Goal: Use online tool/utility: Utilize a website feature to perform a specific function

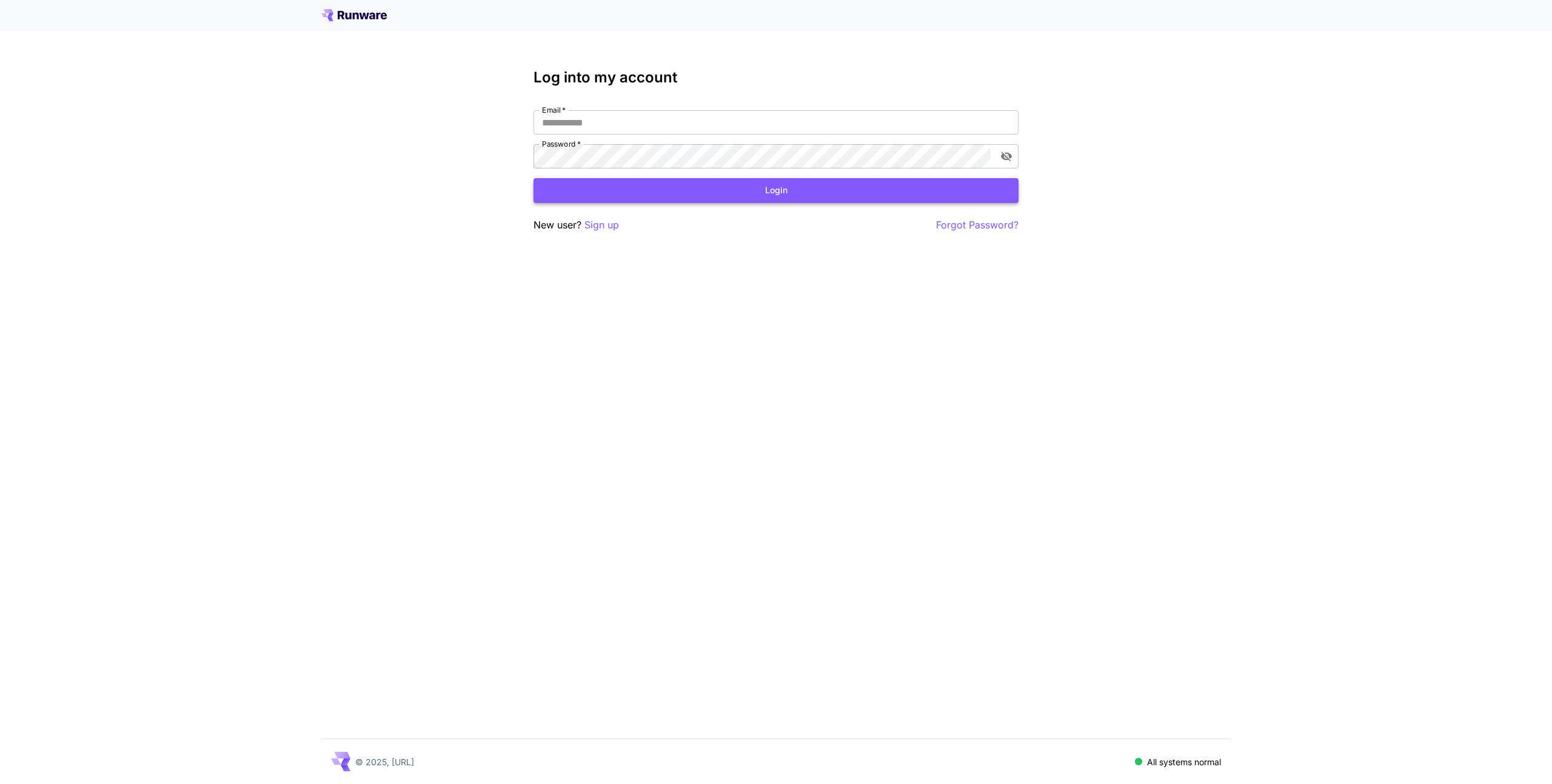
type input "**********"
click at [661, 189] on button "Login" at bounding box center [776, 190] width 485 height 25
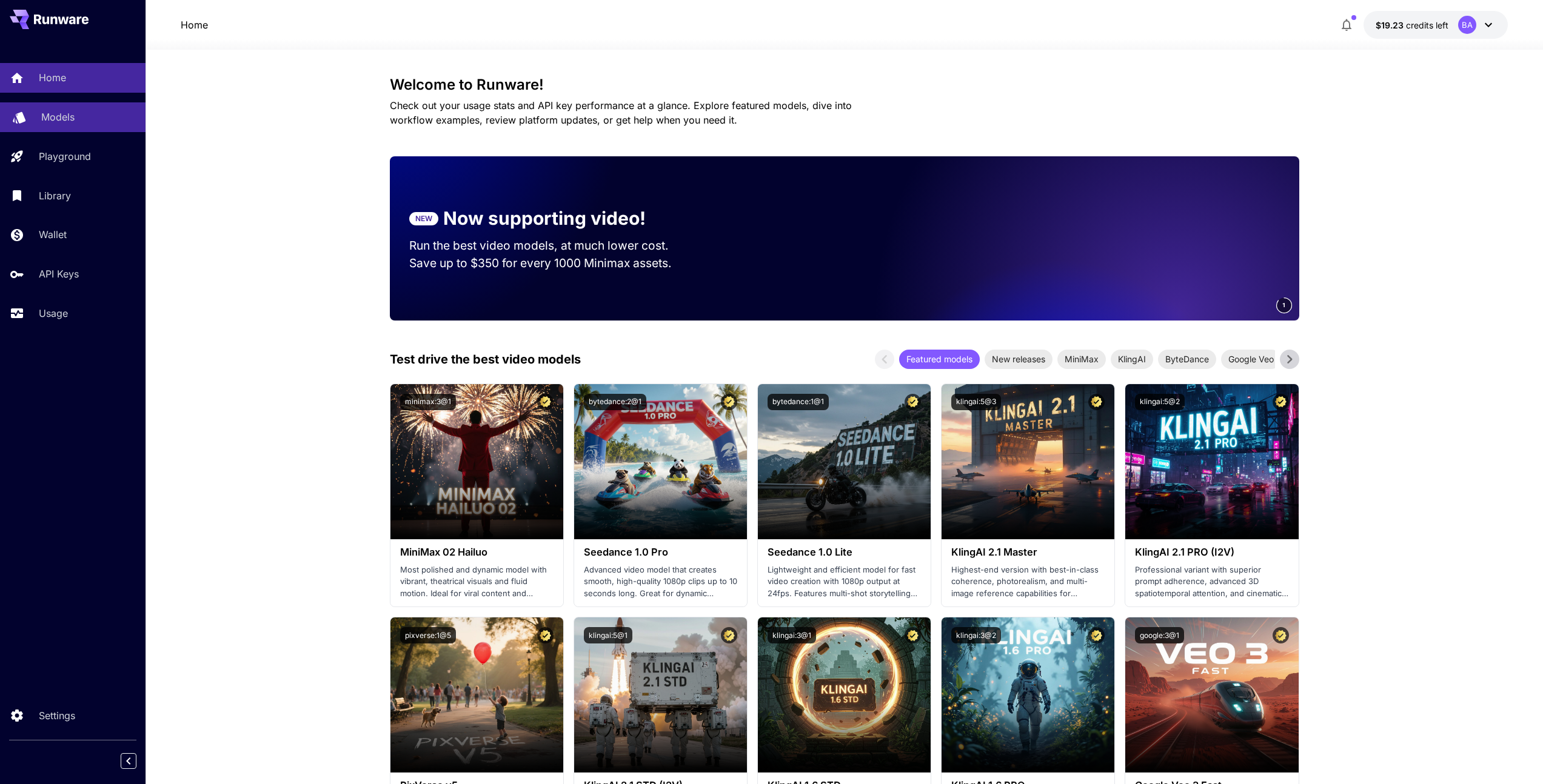
click at [74, 114] on p "Models" at bounding box center [58, 116] width 34 height 15
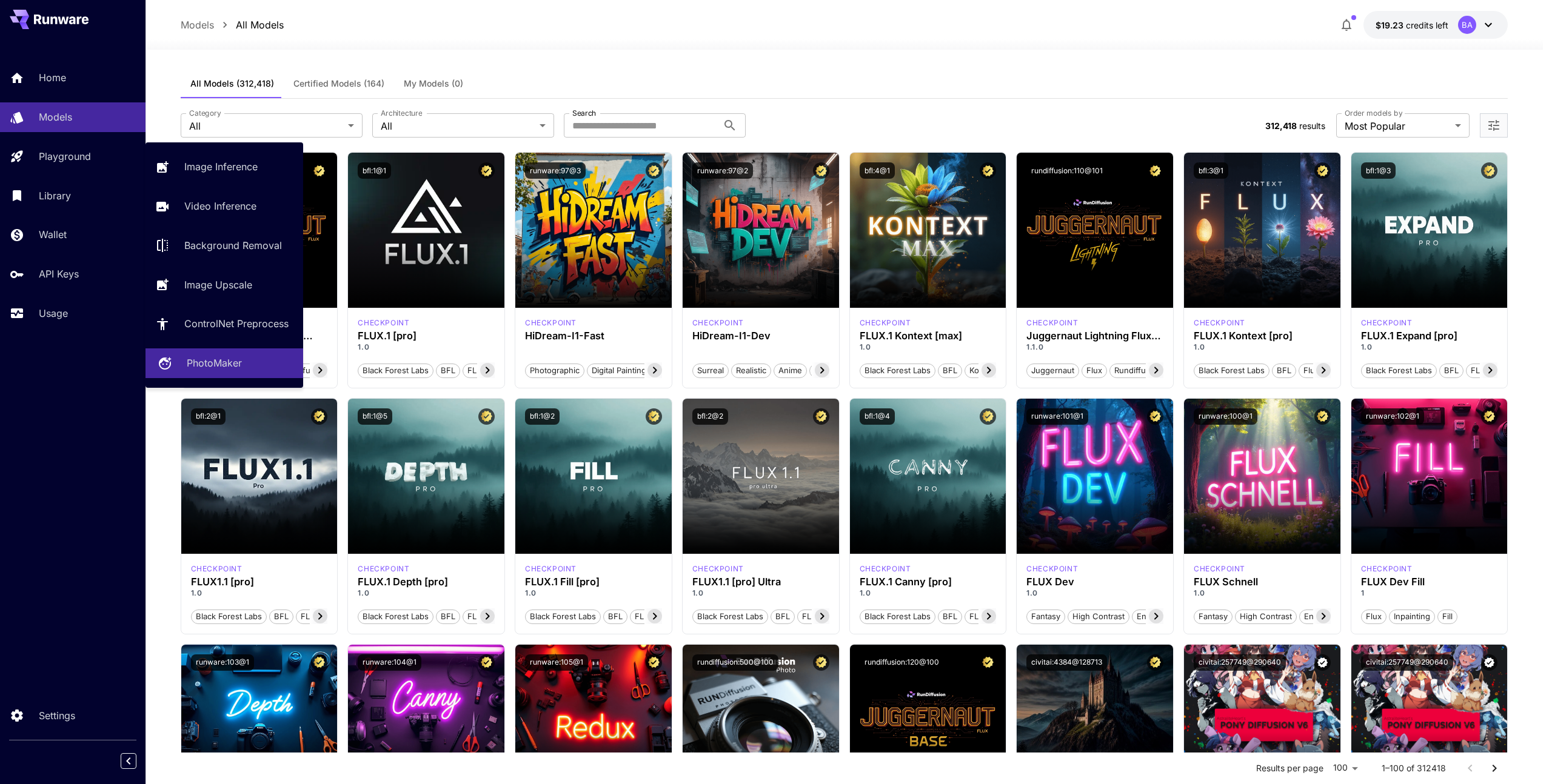
click at [226, 365] on p "PhotoMaker" at bounding box center [214, 363] width 55 height 15
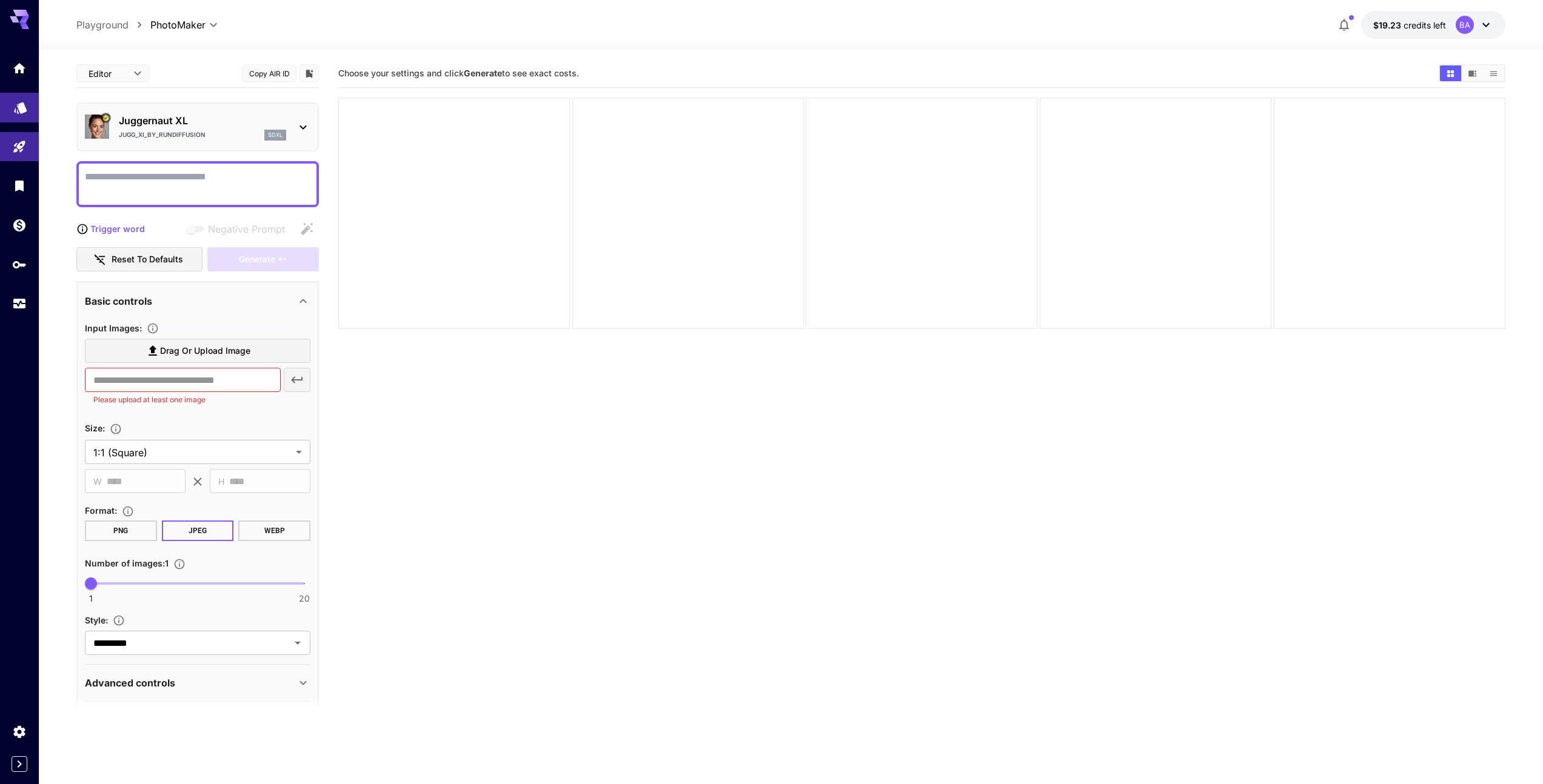
click at [20, 112] on link at bounding box center [19, 107] width 38 height 30
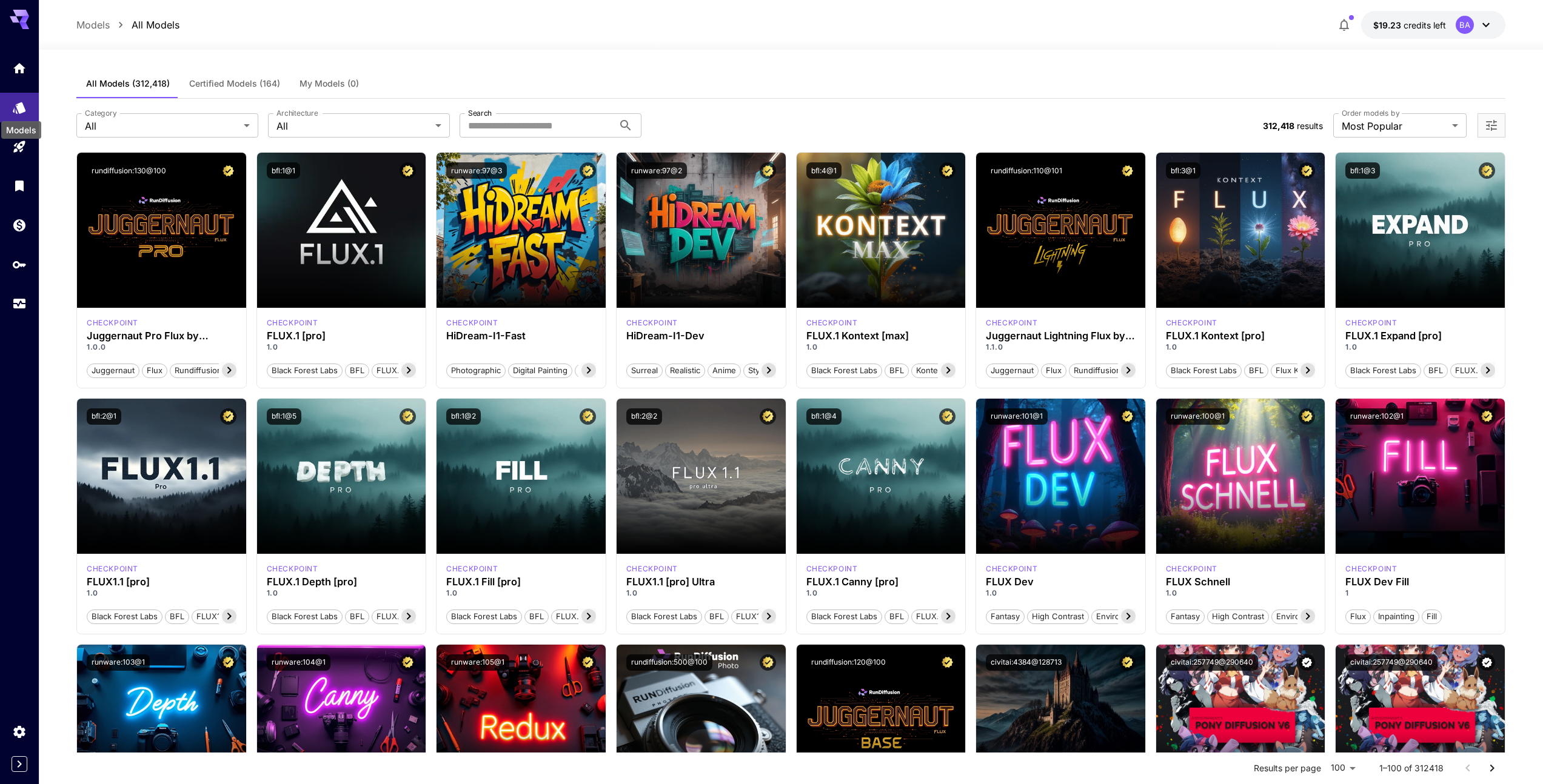
click at [19, 135] on div "Models" at bounding box center [21, 130] width 40 height 18
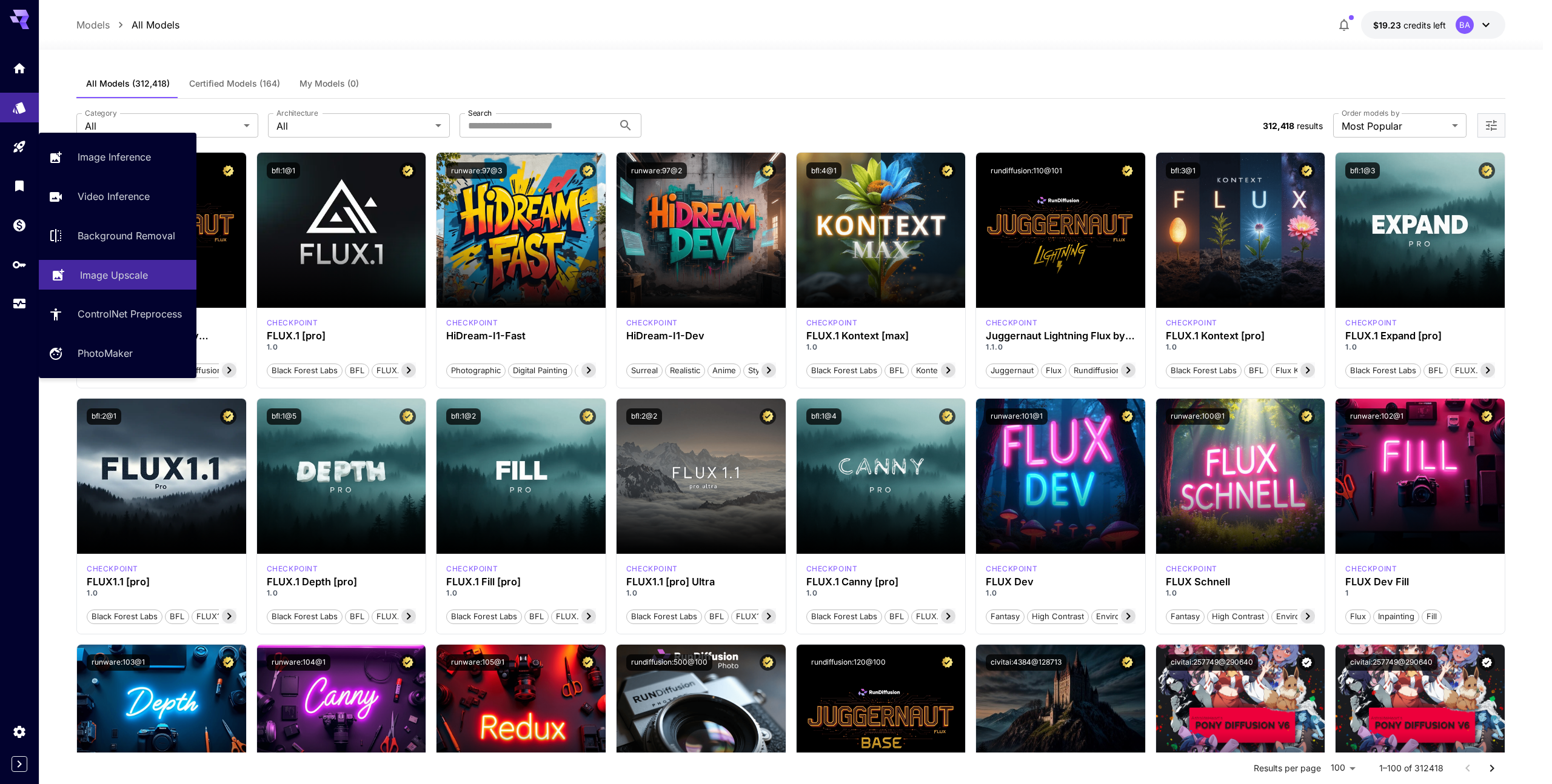
click at [107, 279] on p "Image Upscale" at bounding box center [113, 275] width 68 height 15
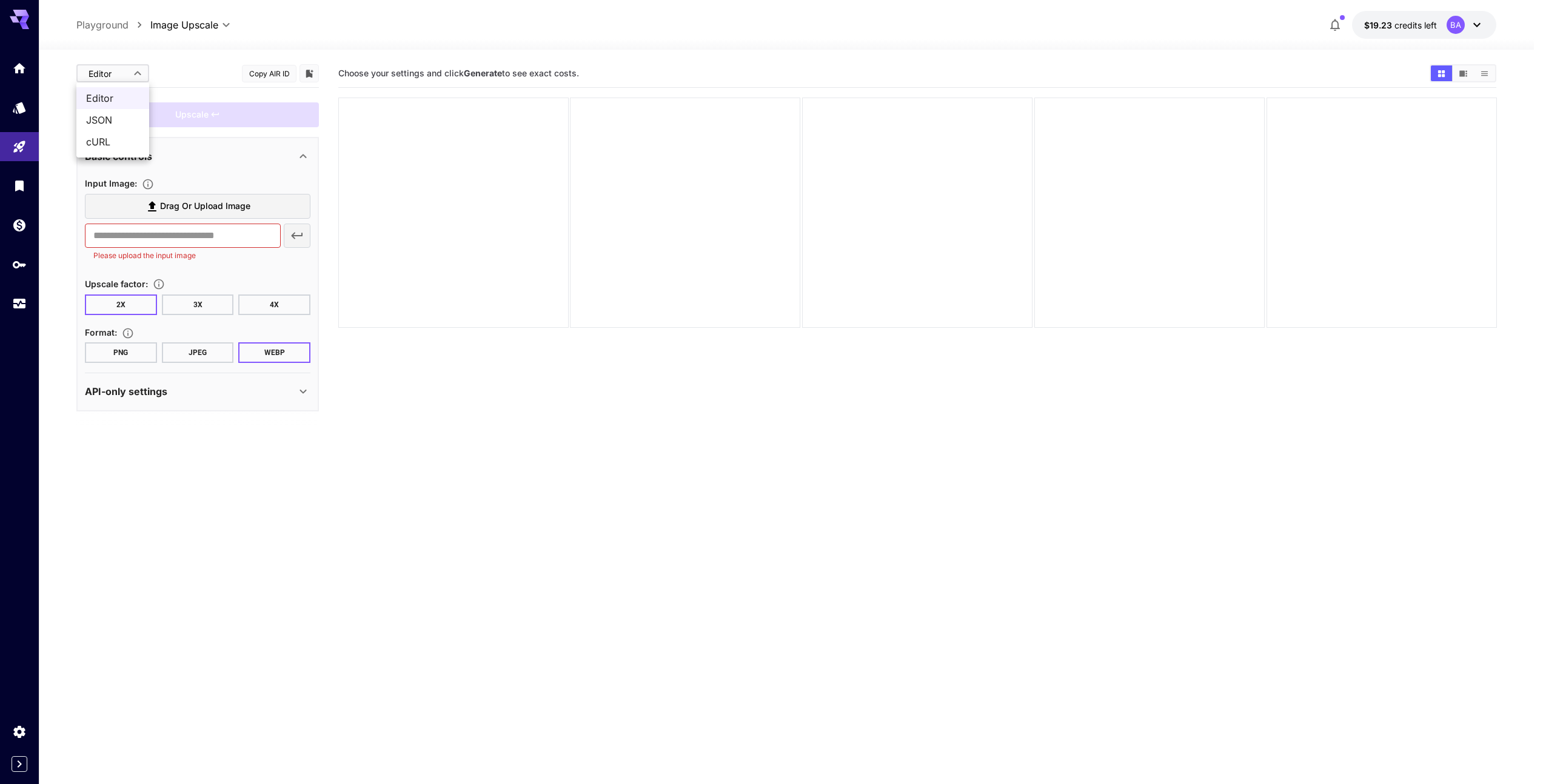
click at [118, 70] on body "**********" at bounding box center [772, 440] width 1543 height 880
click at [125, 49] on div at bounding box center [775, 392] width 1552 height 784
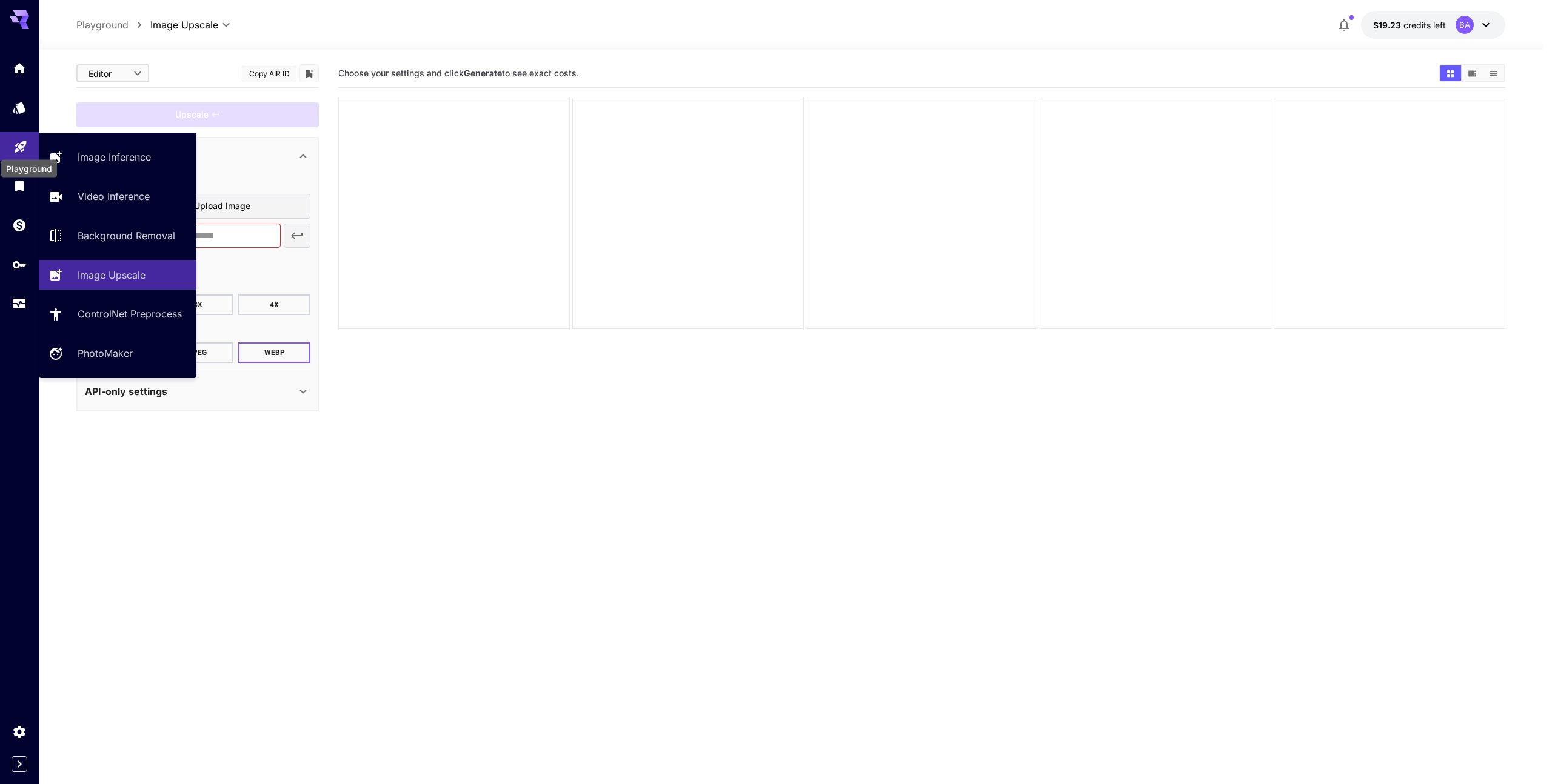
click at [20, 150] on icon "Playground" at bounding box center [21, 143] width 15 height 15
type input "**********"
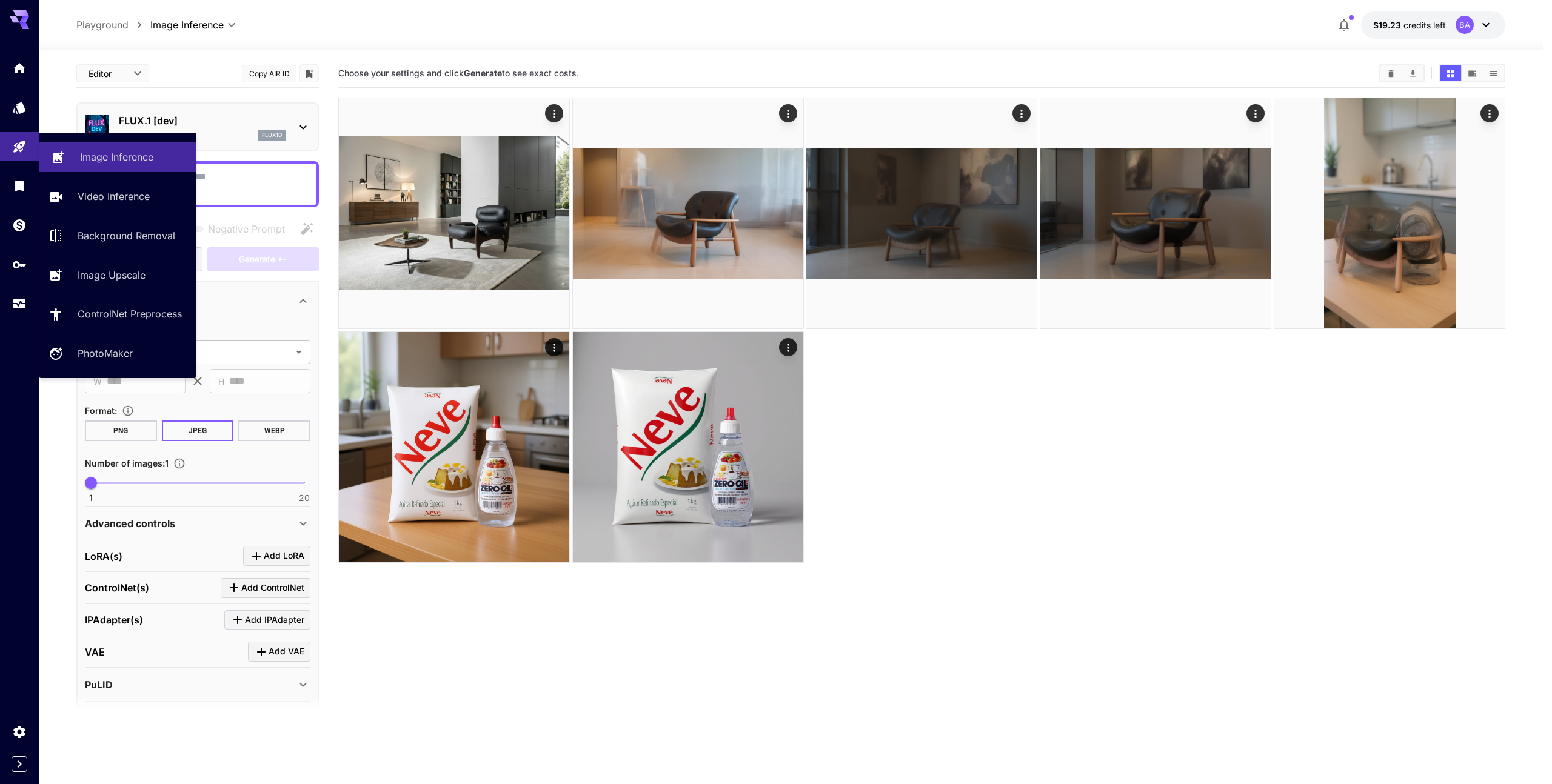
click at [97, 160] on p "Image Inference" at bounding box center [116, 157] width 73 height 15
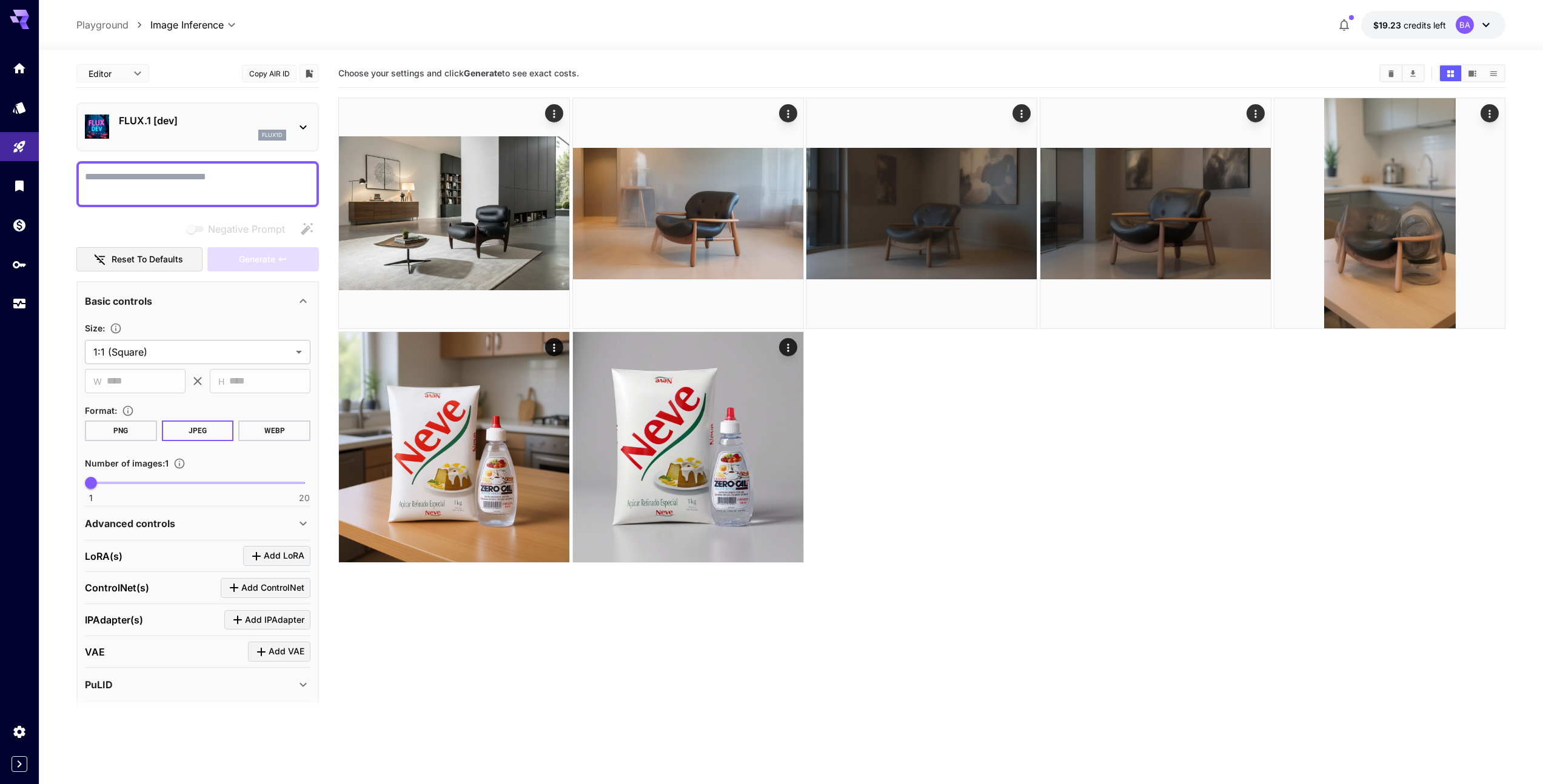
click at [303, 124] on icon at bounding box center [303, 127] width 15 height 15
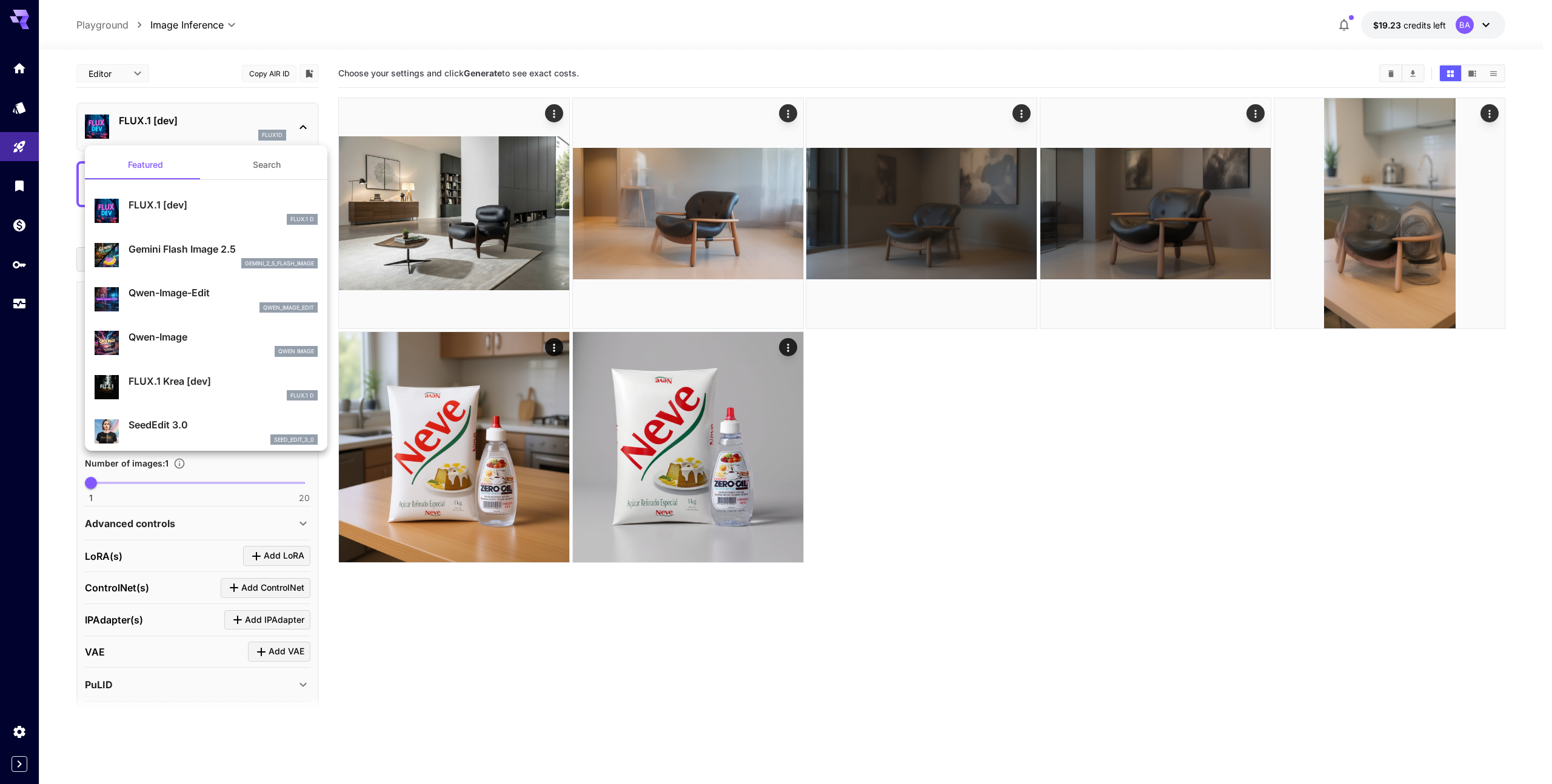
click at [149, 249] on p "Gemini Flash Image 2.5" at bounding box center [223, 249] width 189 height 15
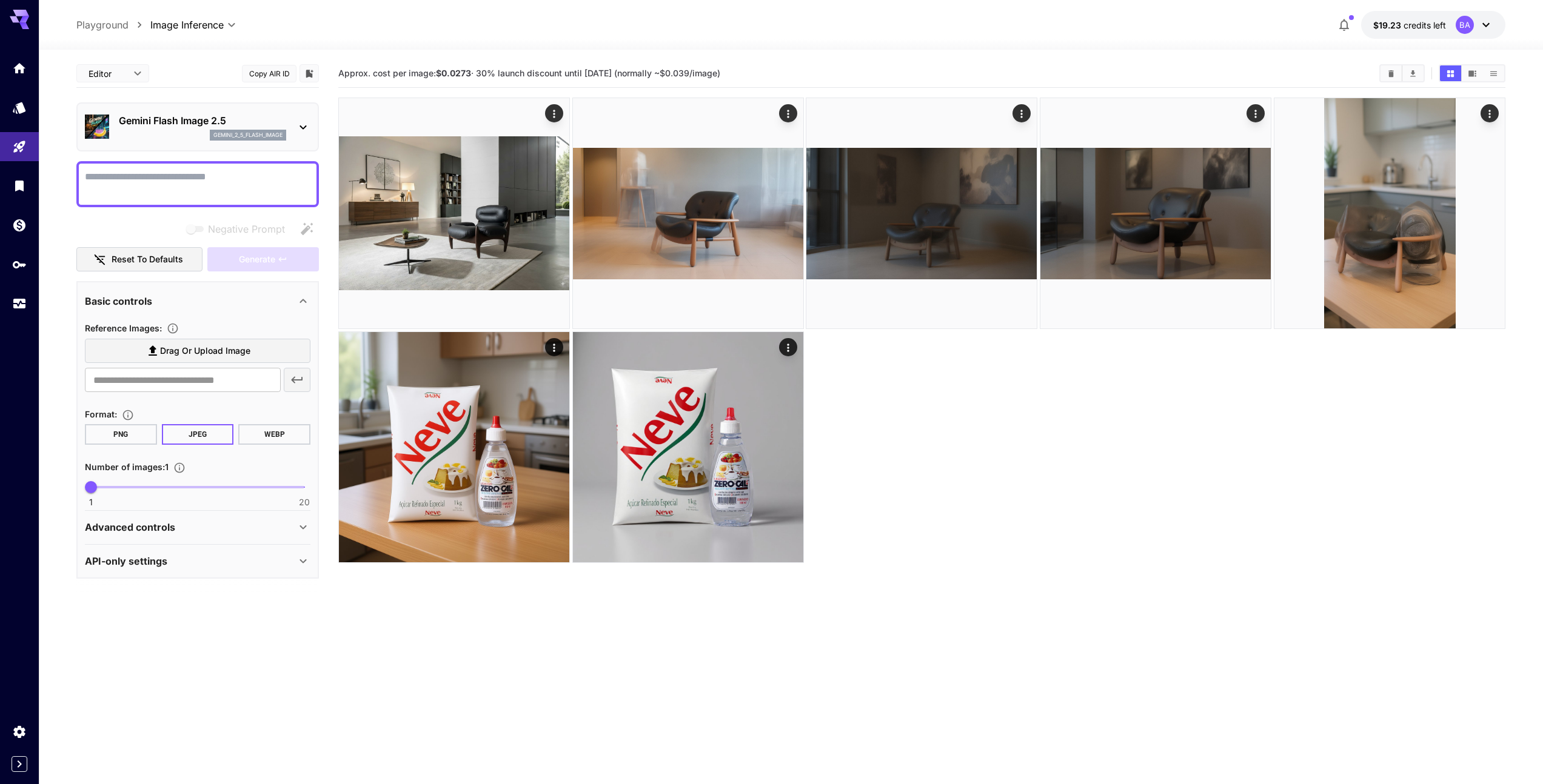
click at [218, 354] on span "Drag or upload image" at bounding box center [205, 350] width 91 height 15
click at [0, 0] on input "Drag or upload image" at bounding box center [0, 0] width 0 height 0
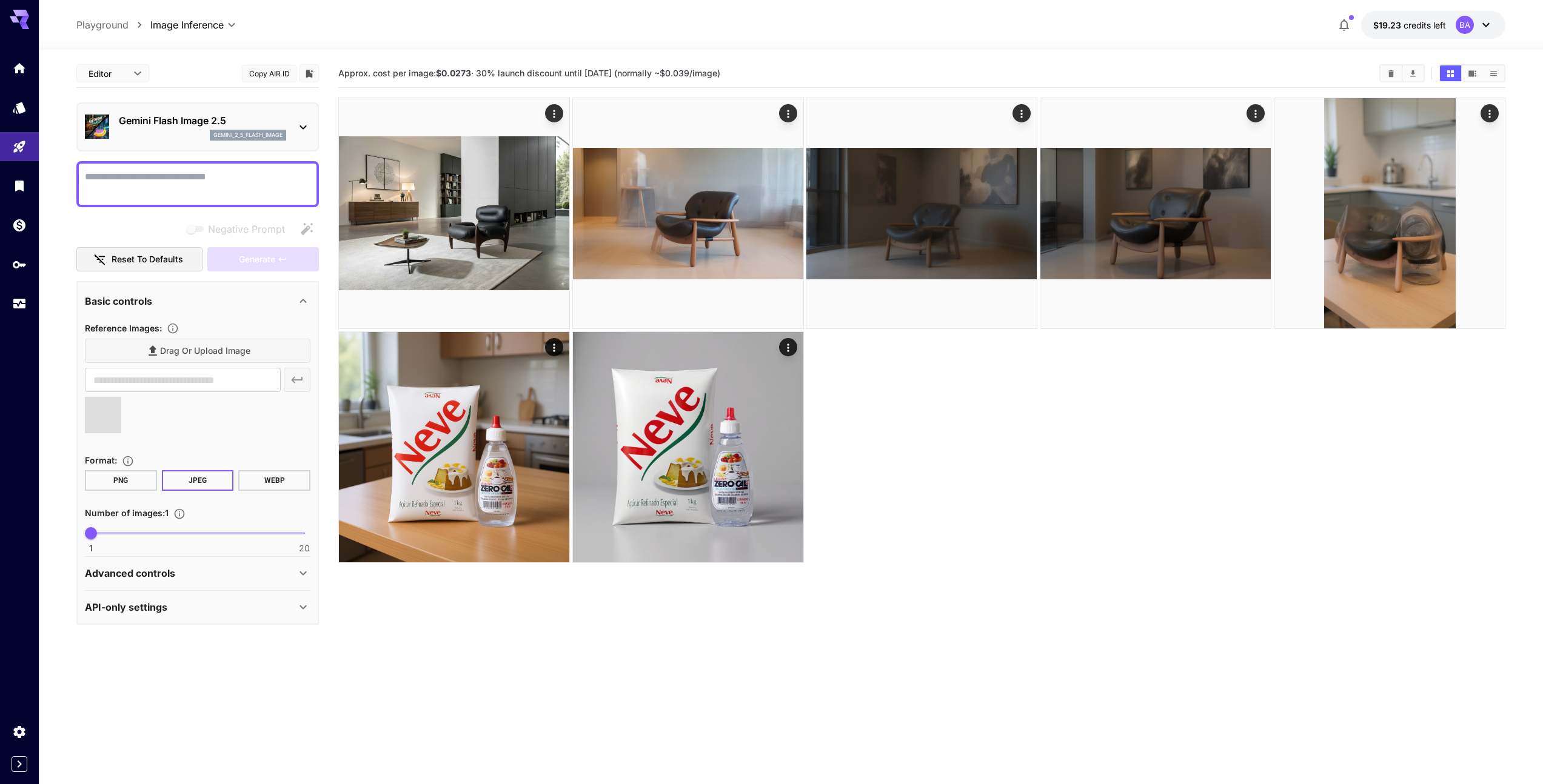
type input "**********"
click at [166, 179] on textarea "Negative Prompt" at bounding box center [197, 183] width 226 height 29
paste textarea "**********"
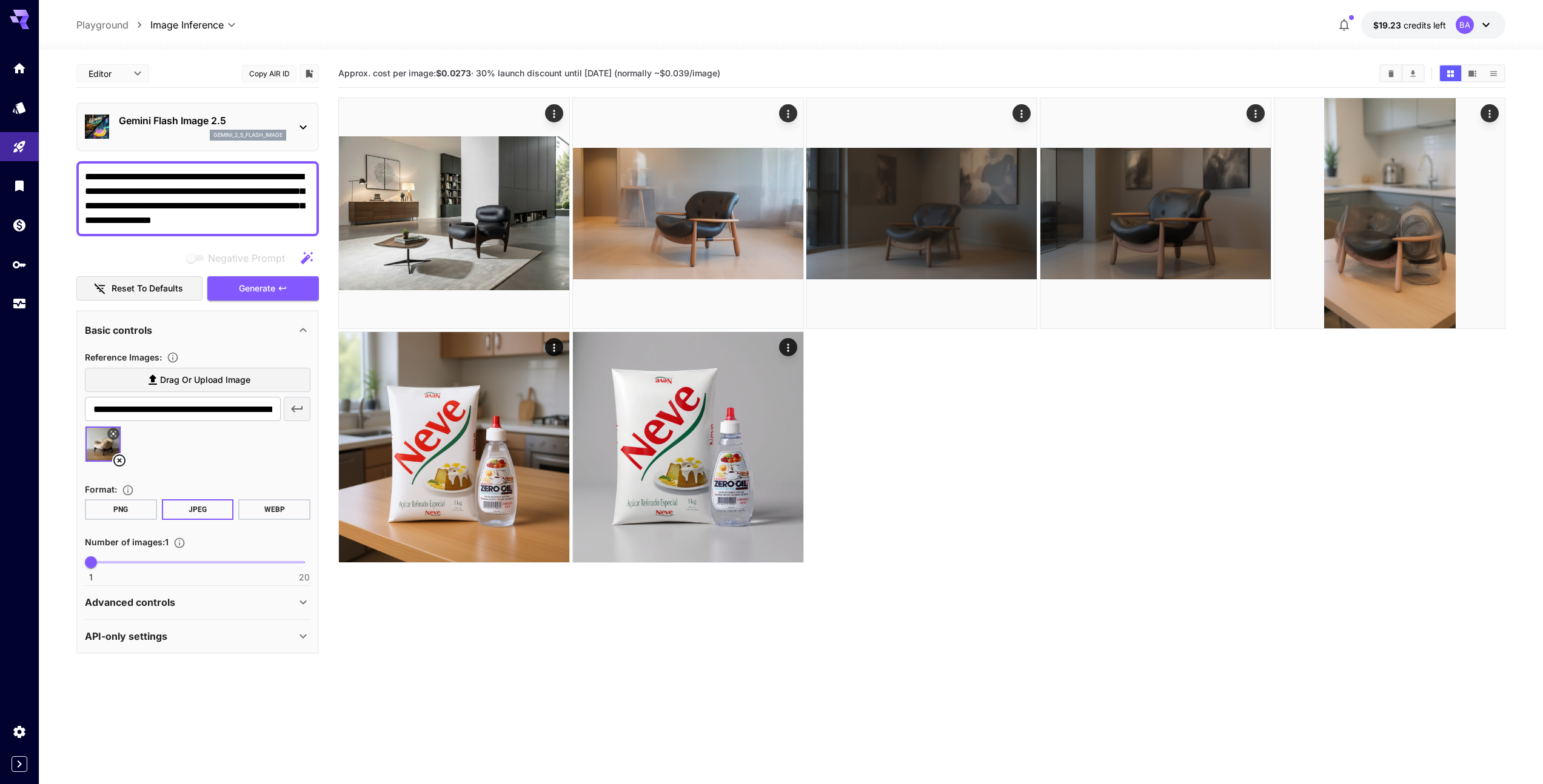
drag, startPoint x: 292, startPoint y: 219, endPoint x: 227, endPoint y: 220, distance: 65.0
click at [222, 223] on textarea "**********" at bounding box center [197, 198] width 226 height 58
click at [286, 603] on div "Advanced controls" at bounding box center [190, 602] width 211 height 15
click at [287, 599] on div "Advanced controls" at bounding box center [190, 602] width 211 height 15
click at [298, 636] on icon at bounding box center [303, 636] width 15 height 15
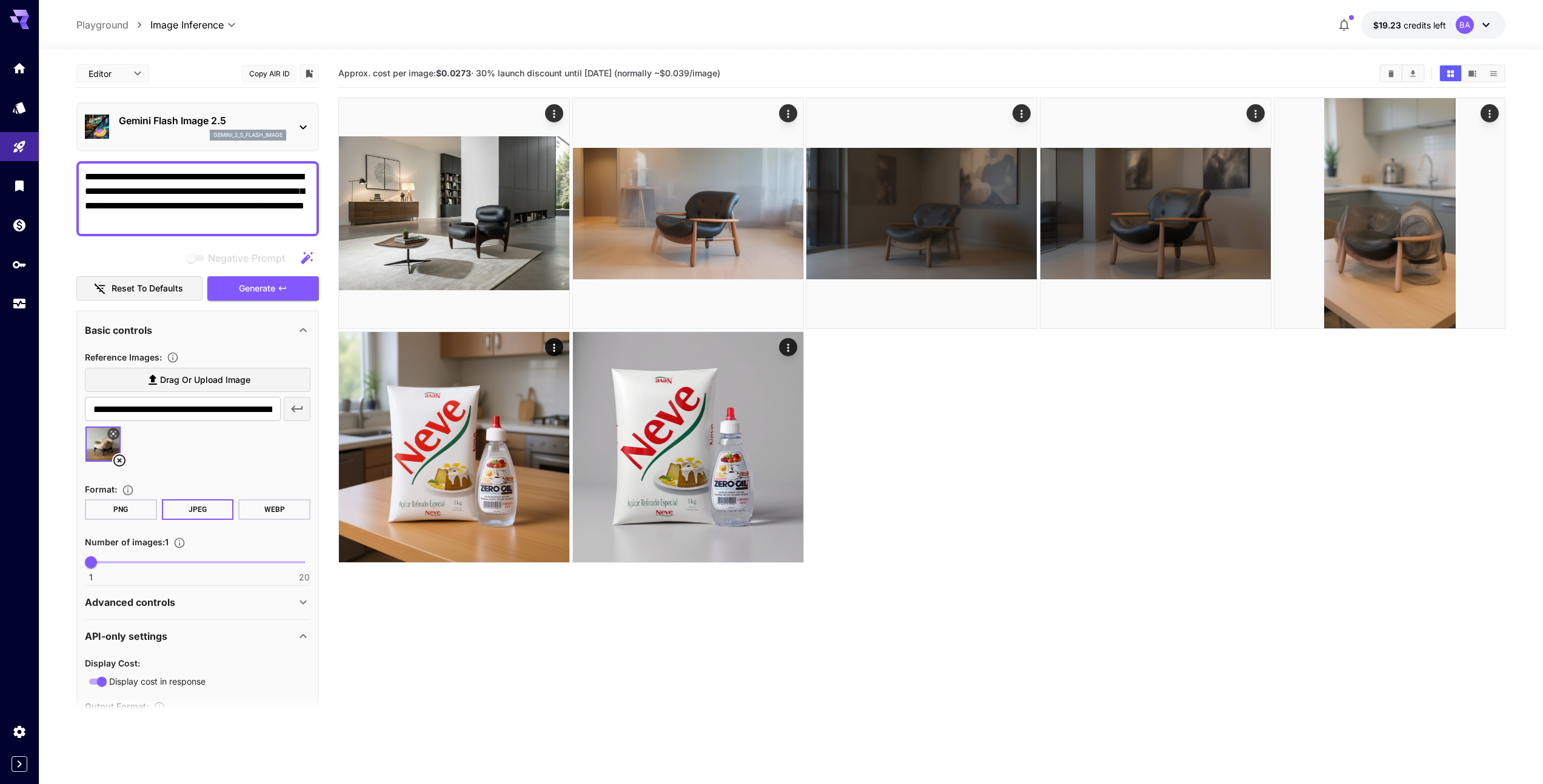
click at [298, 636] on icon at bounding box center [303, 636] width 15 height 15
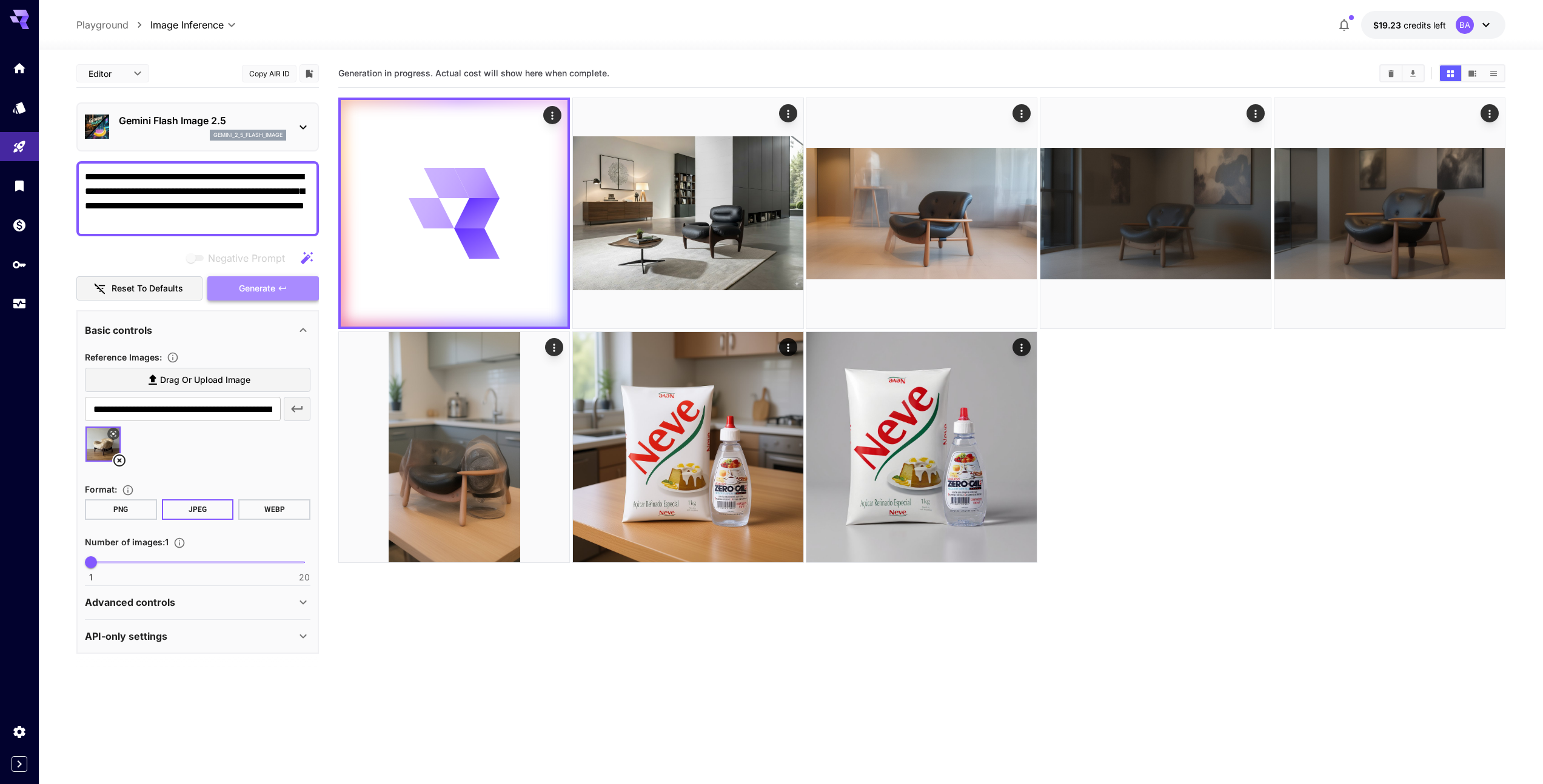
click at [252, 287] on span "Generate" at bounding box center [257, 288] width 37 height 15
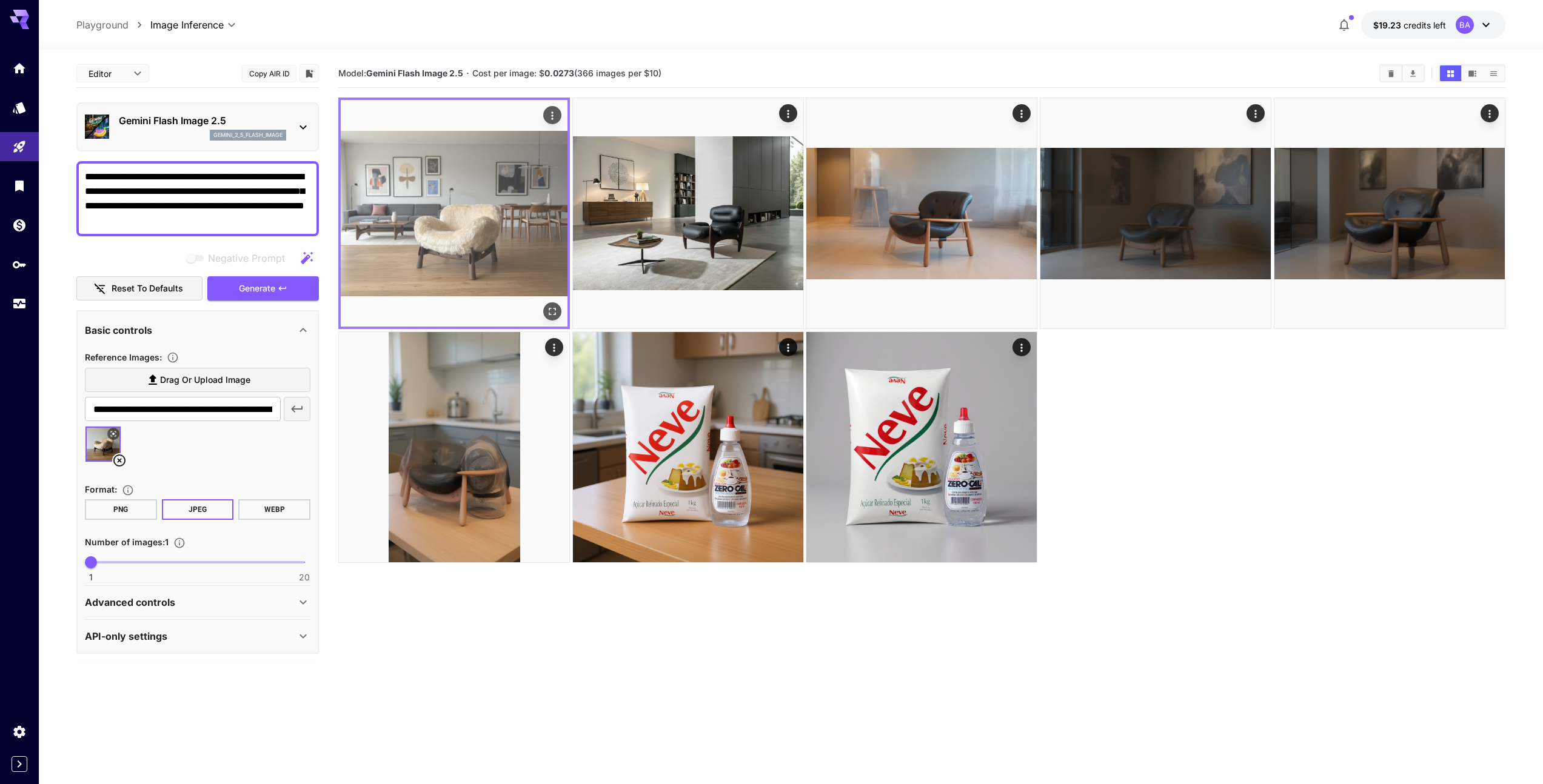
click at [481, 216] on img at bounding box center [454, 213] width 227 height 227
click at [529, 161] on img at bounding box center [454, 213] width 227 height 227
click at [551, 115] on icon "Actions" at bounding box center [552, 115] width 12 height 12
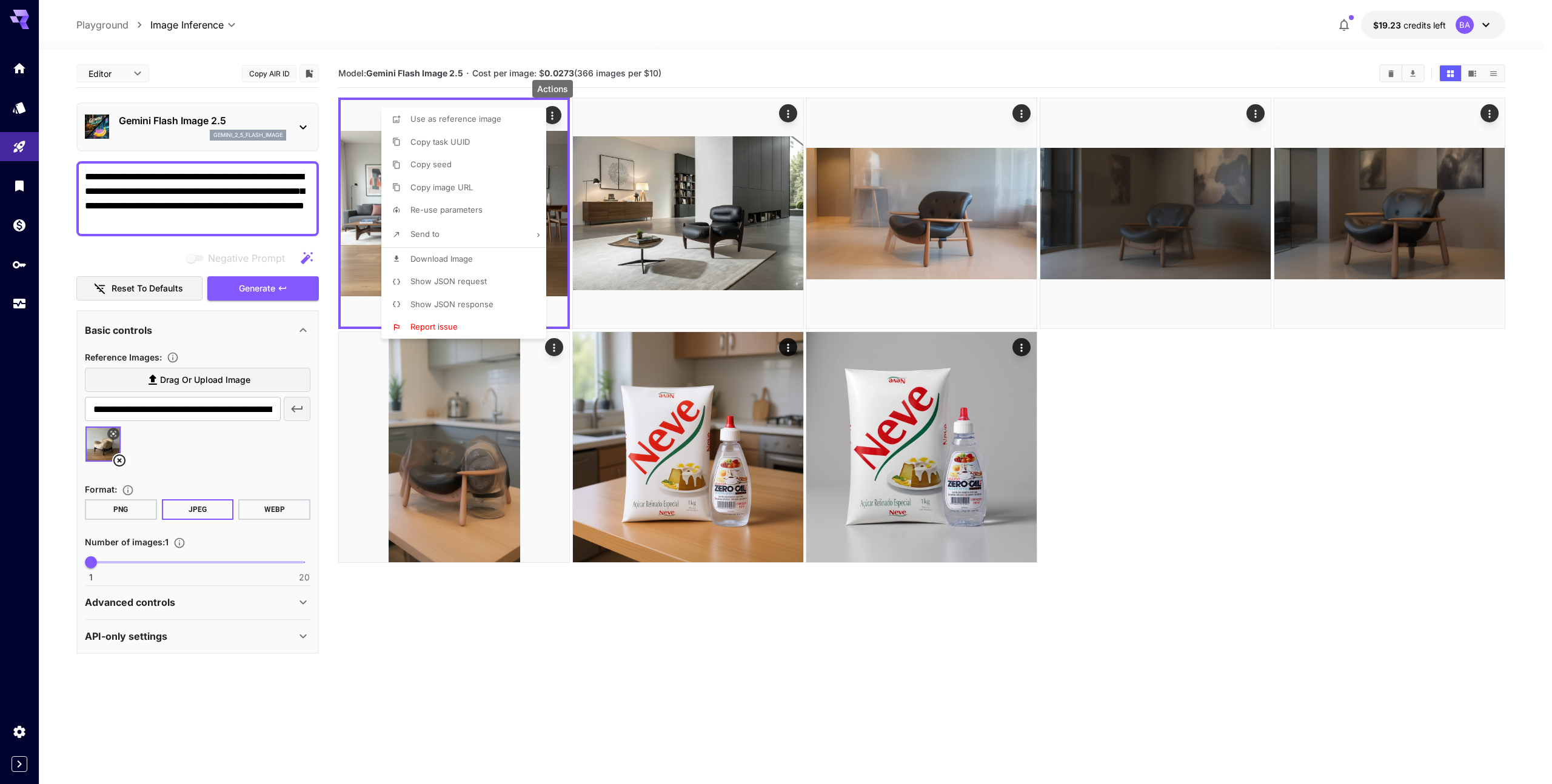
click at [464, 260] on span "Download Image" at bounding box center [441, 258] width 62 height 10
click at [738, 64] on div at bounding box center [776, 392] width 1552 height 784
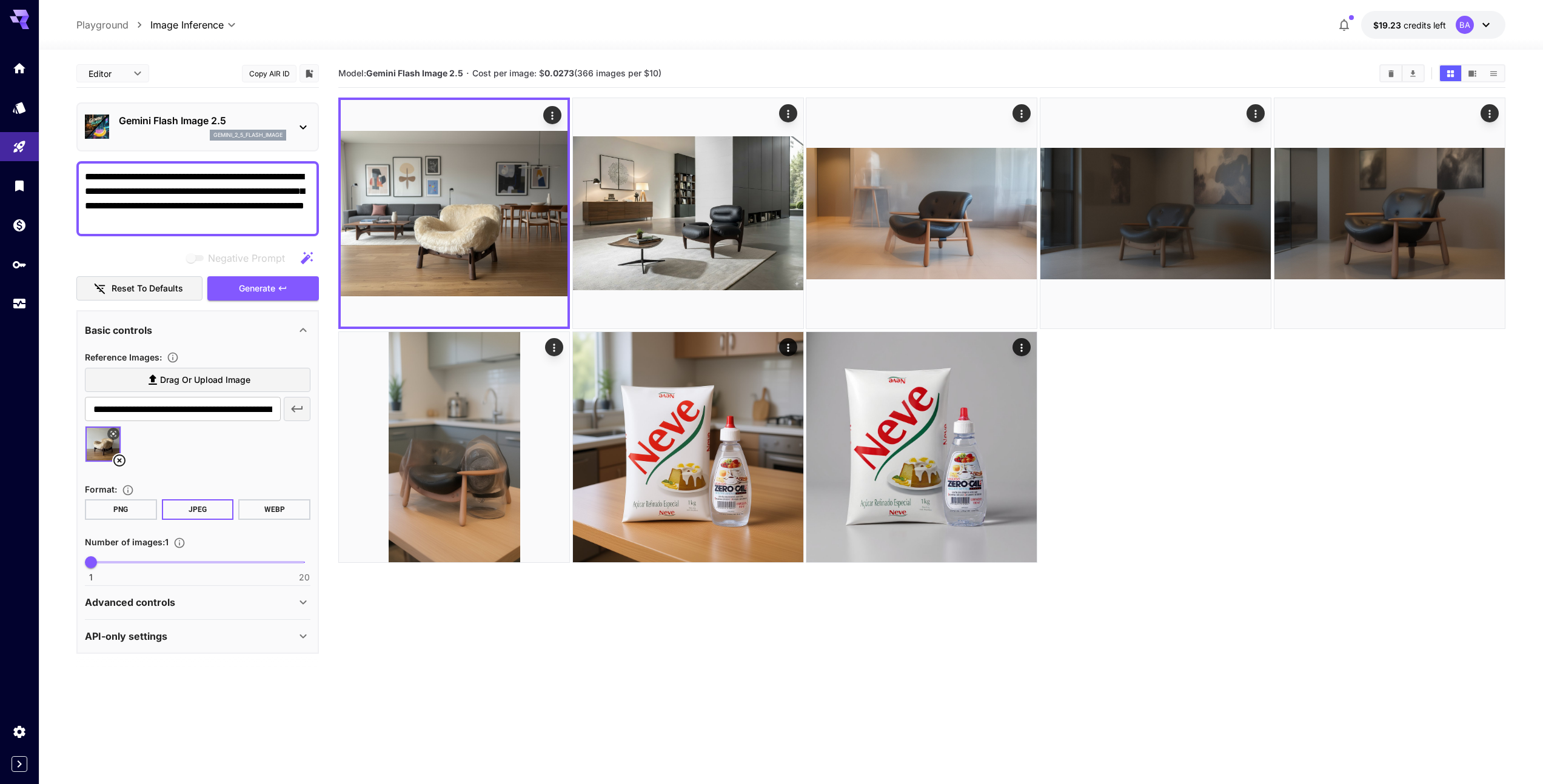
click at [161, 207] on textarea "**********" at bounding box center [197, 198] width 226 height 58
drag, startPoint x: 166, startPoint y: 177, endPoint x: 254, endPoint y: 219, distance: 97.5
click at [248, 224] on textarea "**********" at bounding box center [197, 198] width 226 height 58
paste textarea "**********"
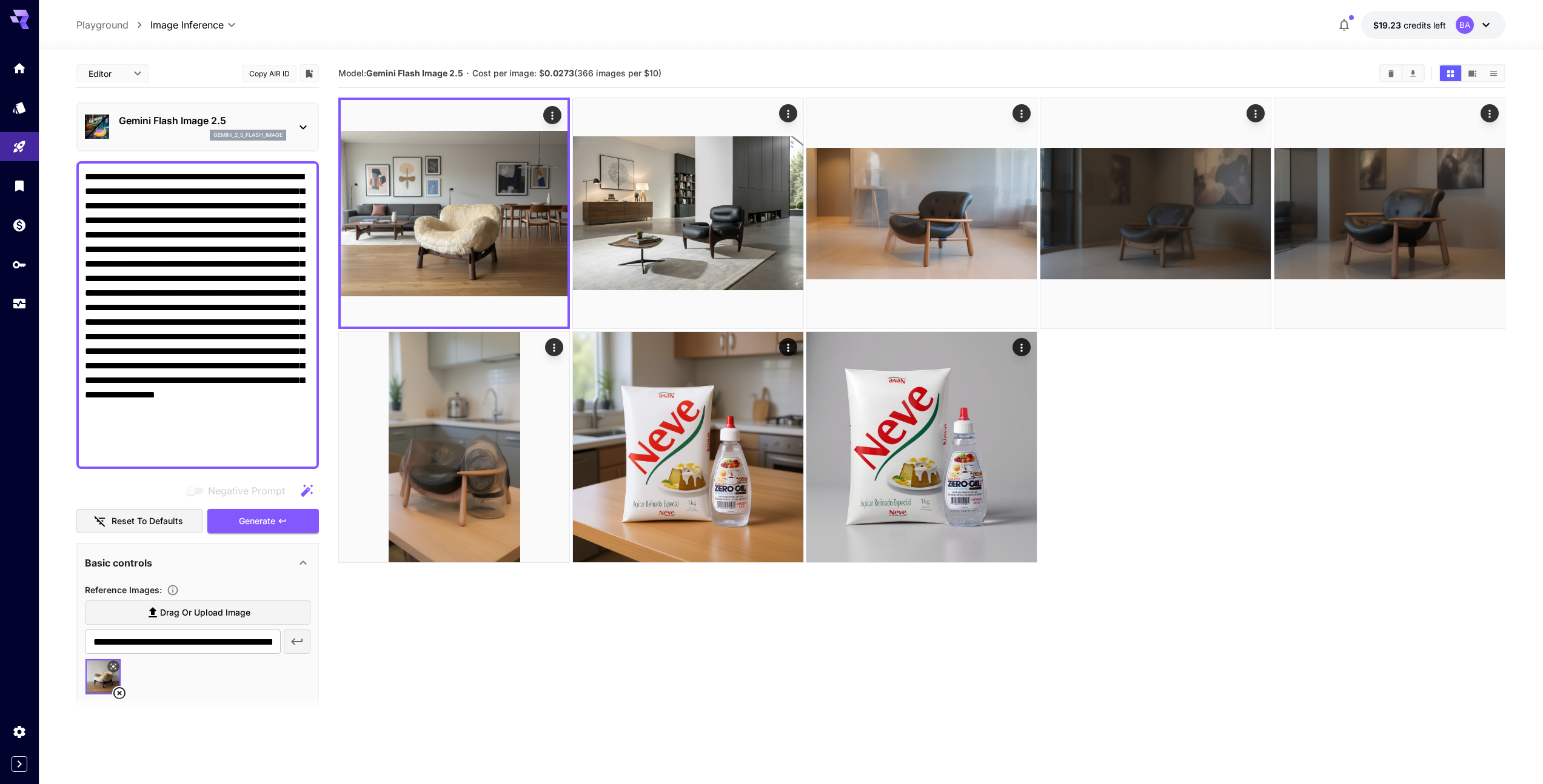
click at [170, 178] on textarea "**********" at bounding box center [197, 315] width 226 height 291
click at [263, 521] on span "Generate" at bounding box center [257, 521] width 37 height 15
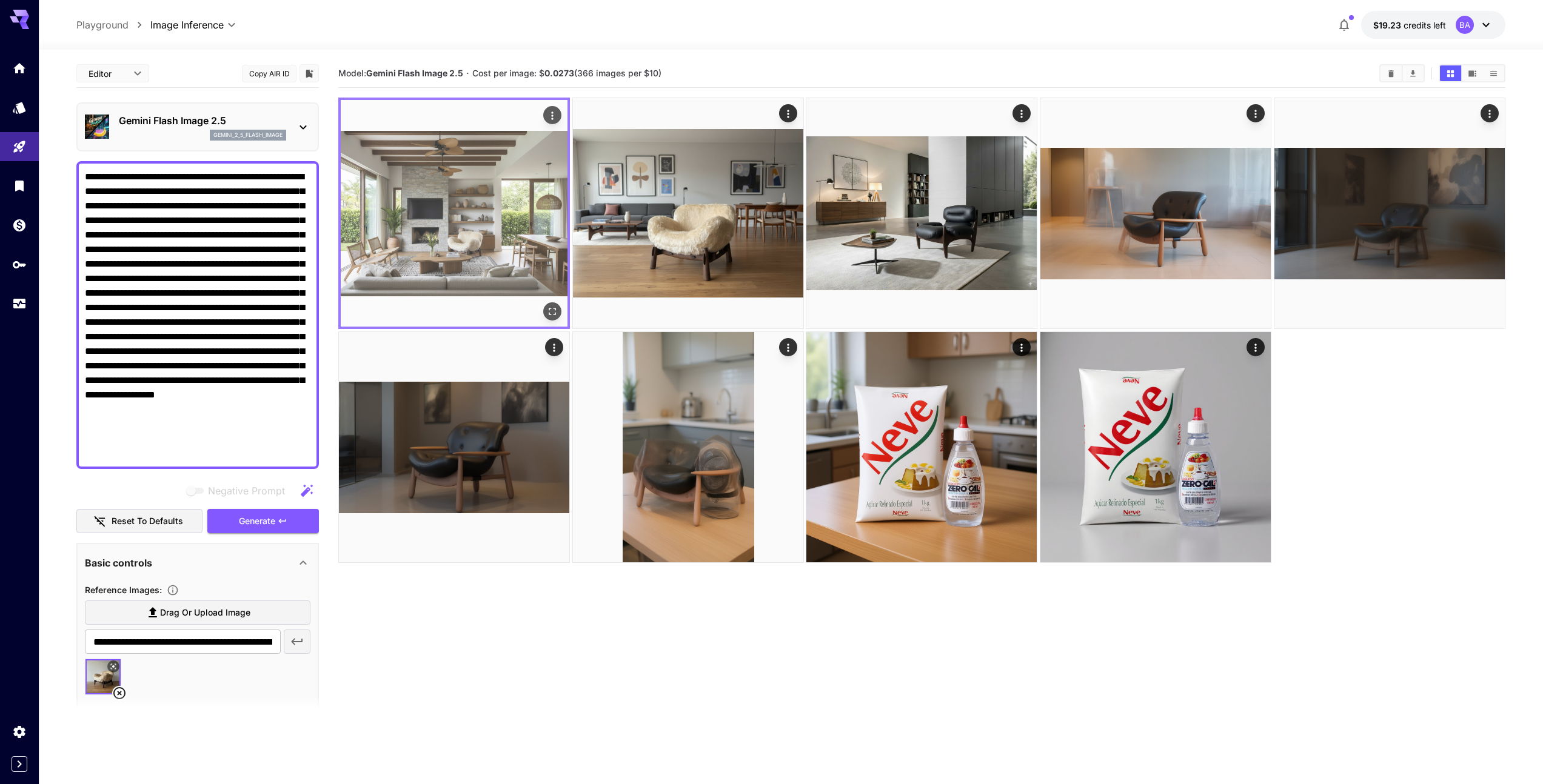
click at [494, 241] on img at bounding box center [454, 213] width 227 height 227
click at [478, 238] on img at bounding box center [454, 213] width 227 height 227
click at [551, 116] on icon "Actions" at bounding box center [552, 115] width 12 height 12
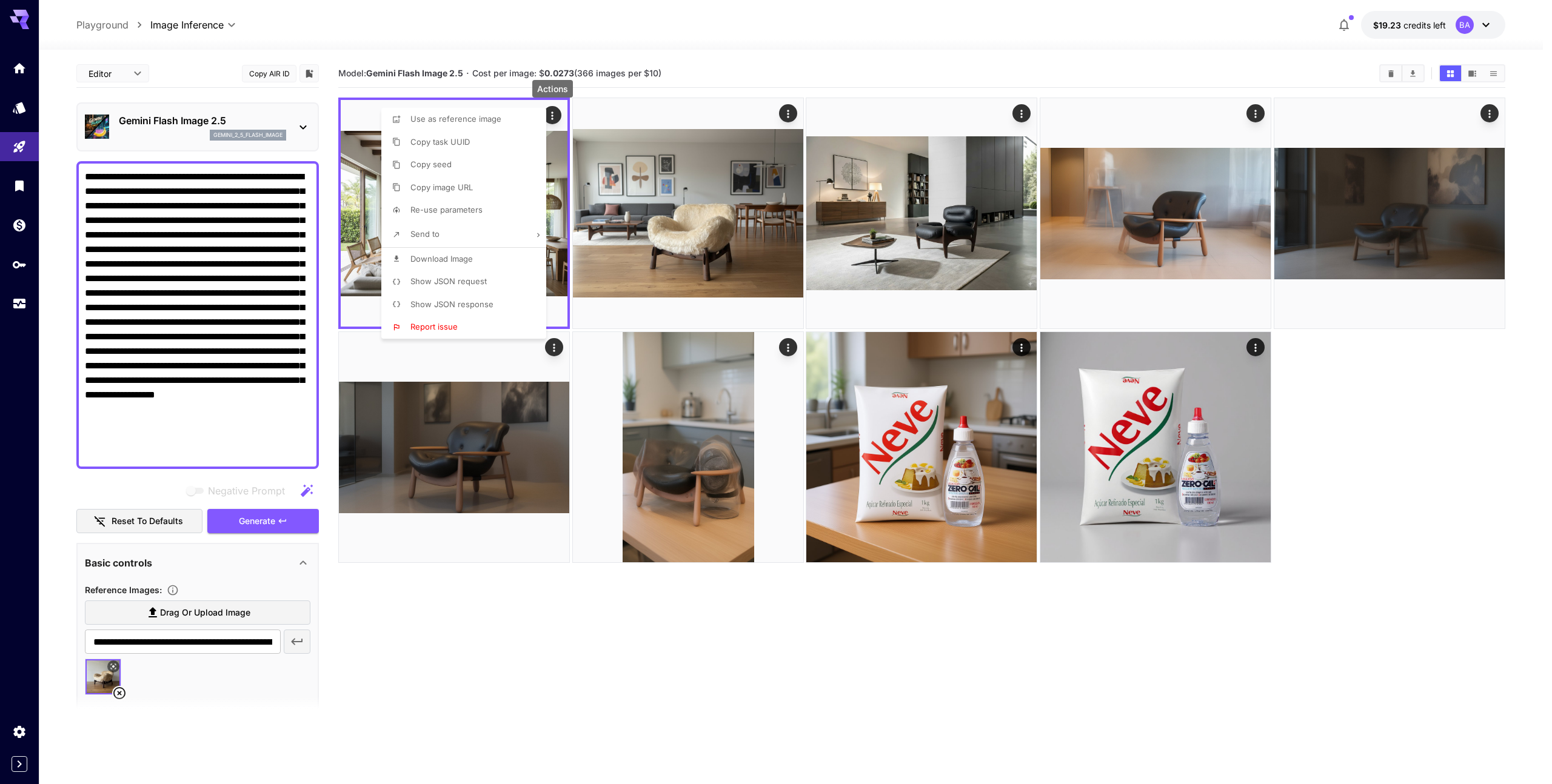
click at [459, 258] on span "Download Image" at bounding box center [441, 258] width 62 height 10
click at [253, 371] on div at bounding box center [776, 392] width 1552 height 784
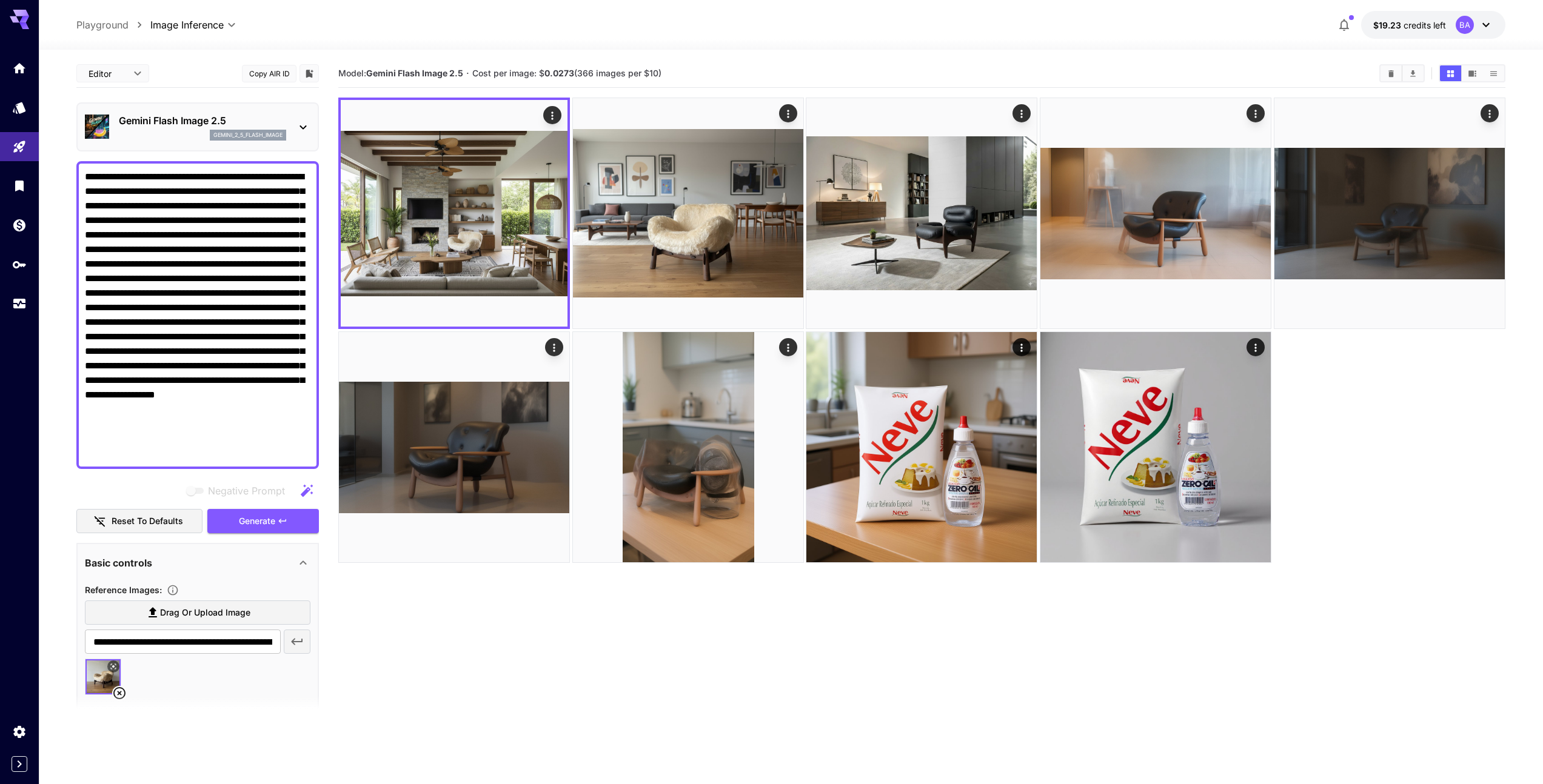
drag, startPoint x: 125, startPoint y: 350, endPoint x: 212, endPoint y: 377, distance: 91.1
click at [213, 378] on textarea "**********" at bounding box center [197, 315] width 226 height 291
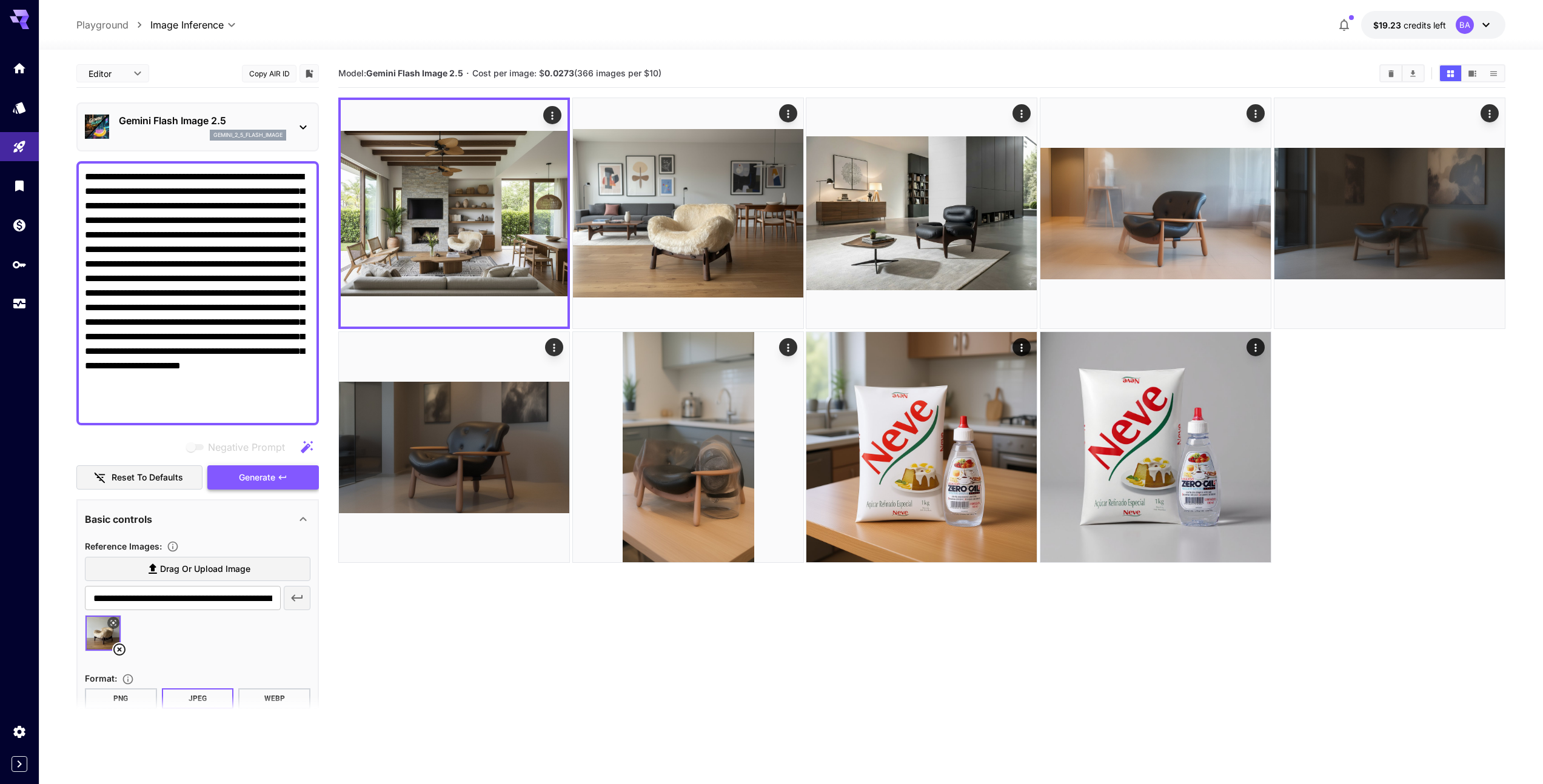
click at [263, 480] on span "Generate" at bounding box center [257, 477] width 37 height 15
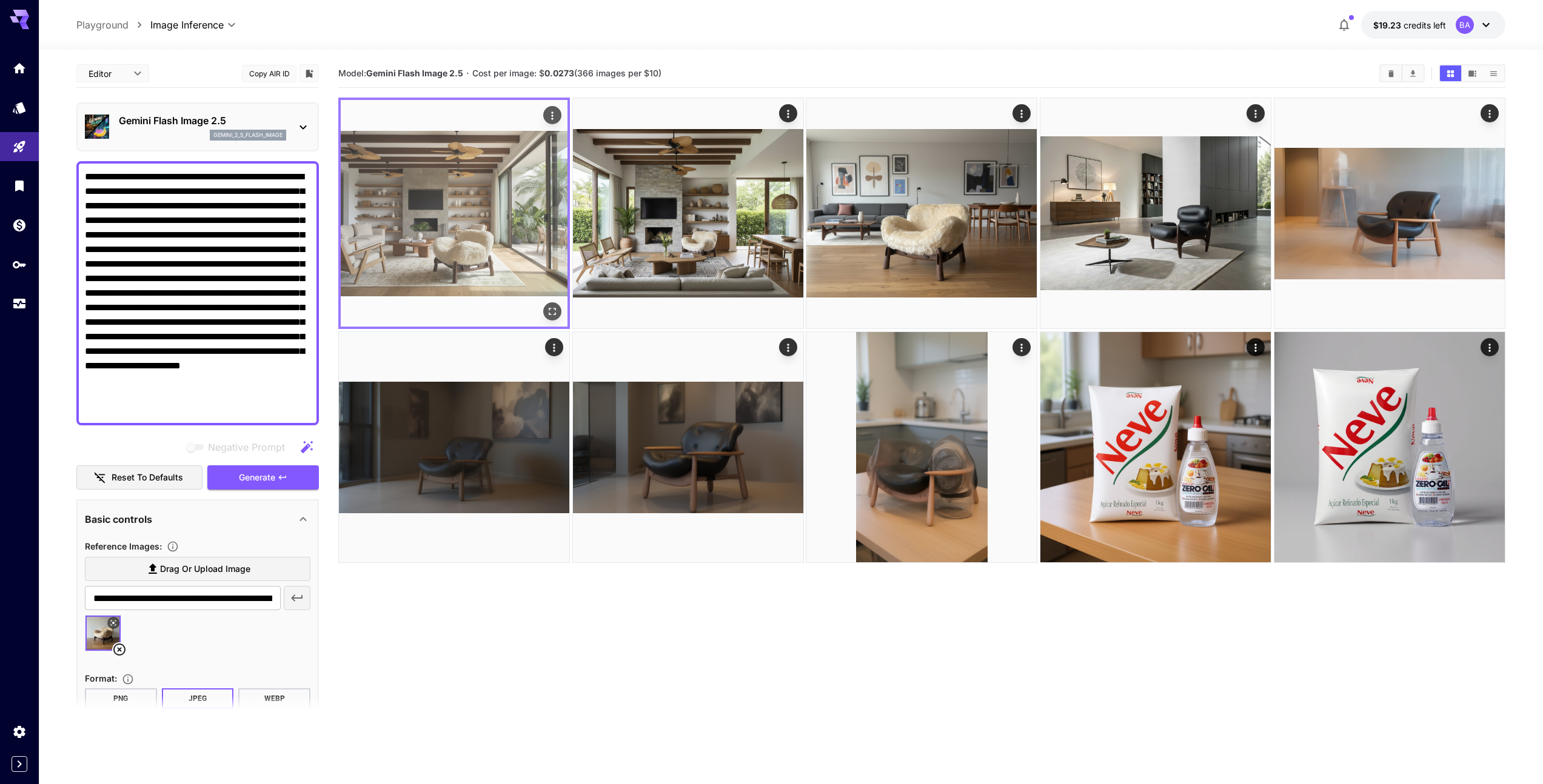
click at [480, 234] on img at bounding box center [454, 213] width 227 height 227
click at [481, 236] on img at bounding box center [454, 213] width 227 height 227
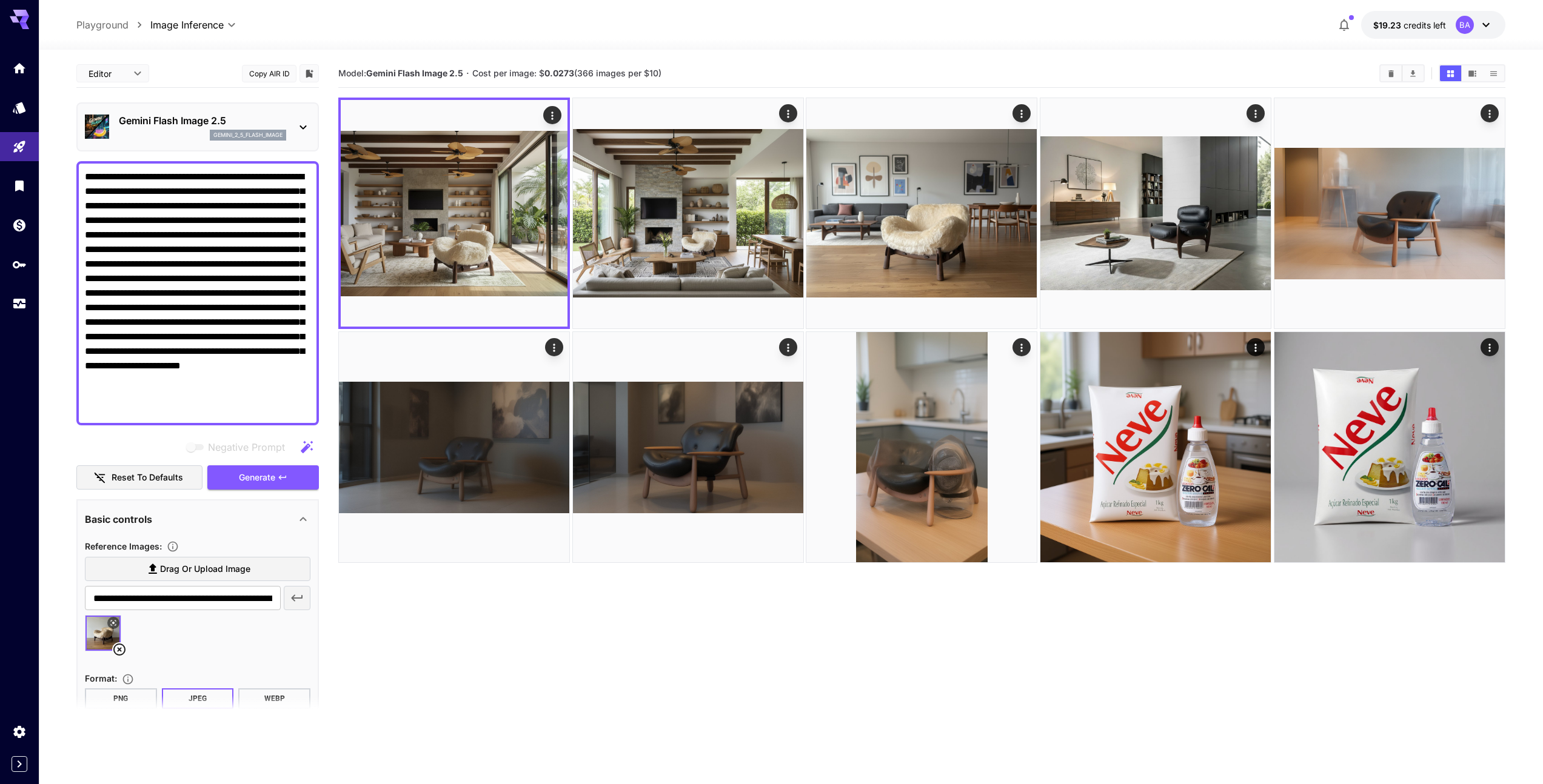
click at [732, 82] on div "Model: Gemini Flash Image 2.5 · Cost per image: $ 0.0273 (366 images per $10)" at bounding box center [921, 73] width 1167 height 18
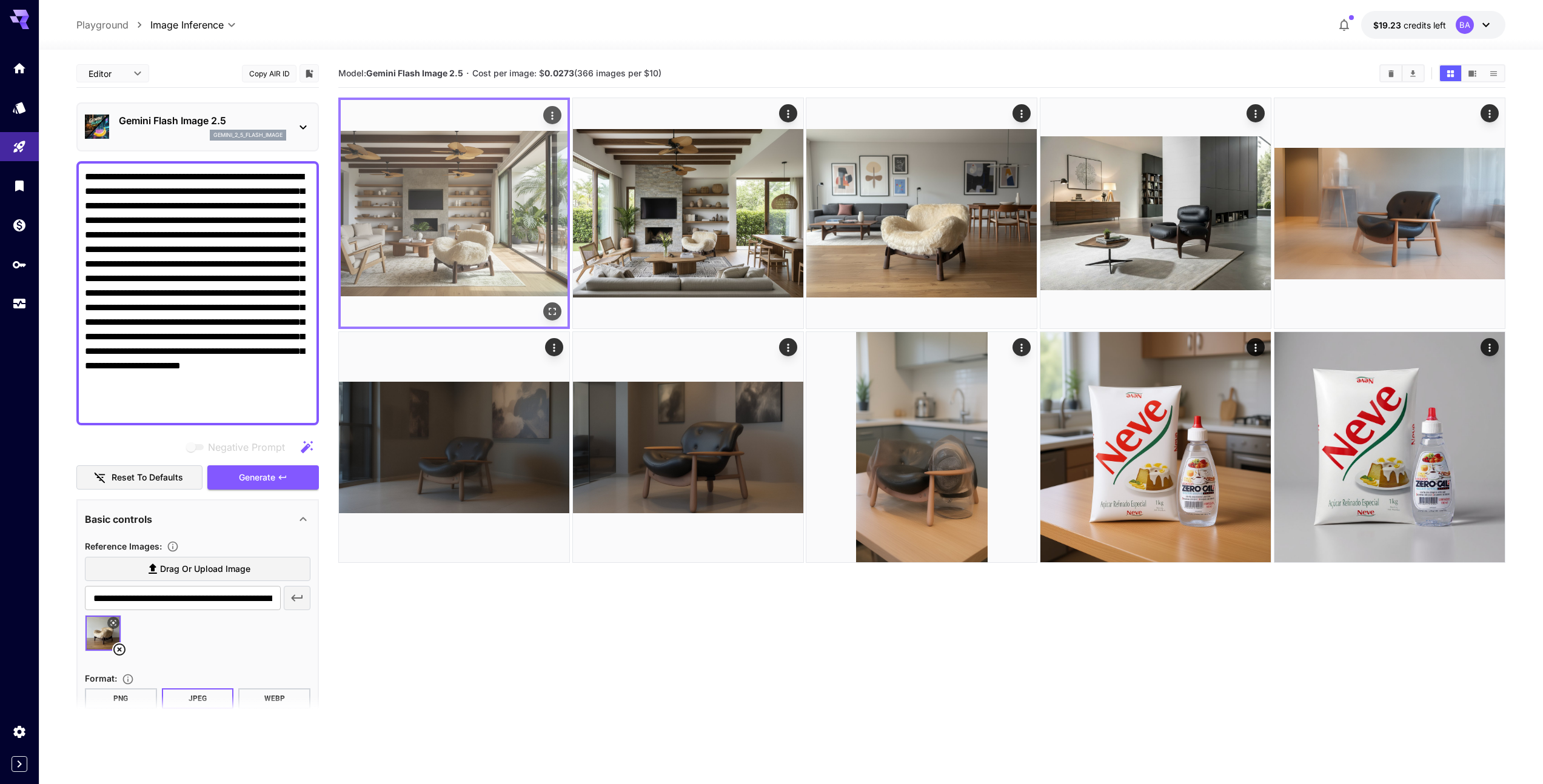
click at [473, 200] on img at bounding box center [454, 213] width 227 height 227
click at [551, 316] on icon "Open in fullscreen" at bounding box center [552, 312] width 12 height 12
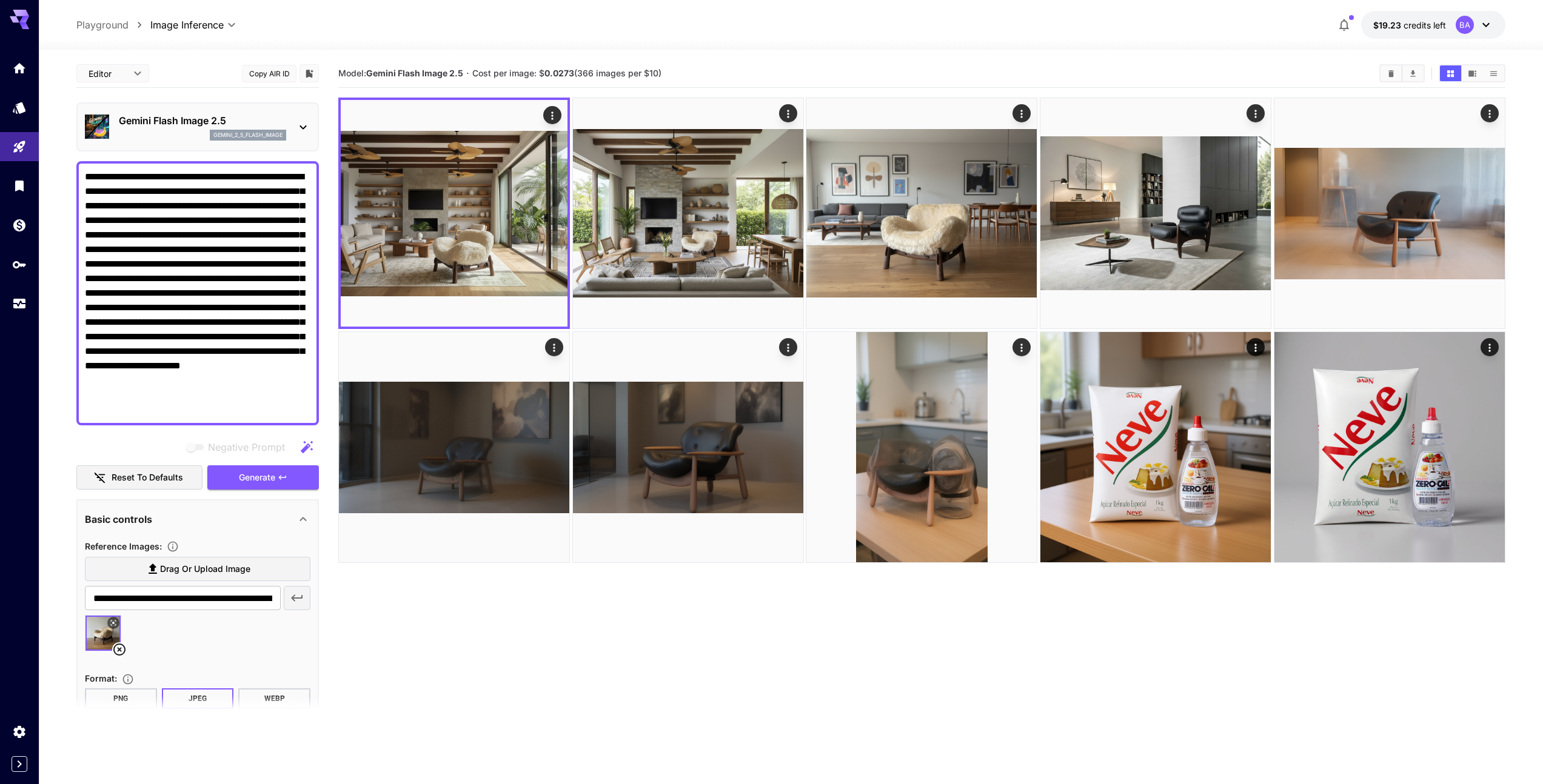
click at [259, 327] on textarea "**********" at bounding box center [197, 293] width 226 height 248
click at [213, 409] on textarea "**********" at bounding box center [197, 293] width 226 height 248
paste textarea "**********"
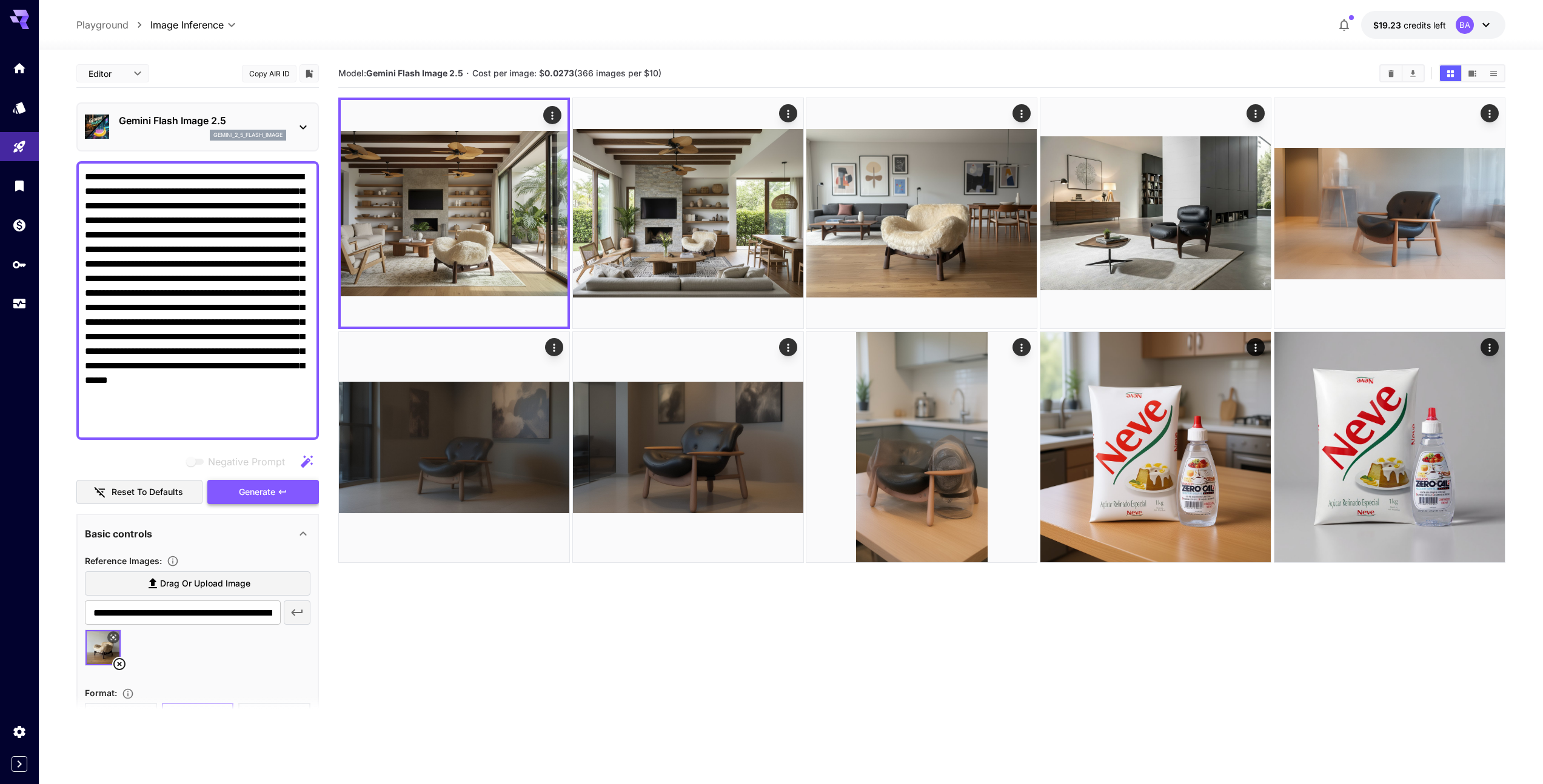
click at [261, 489] on span "Generate" at bounding box center [257, 492] width 37 height 15
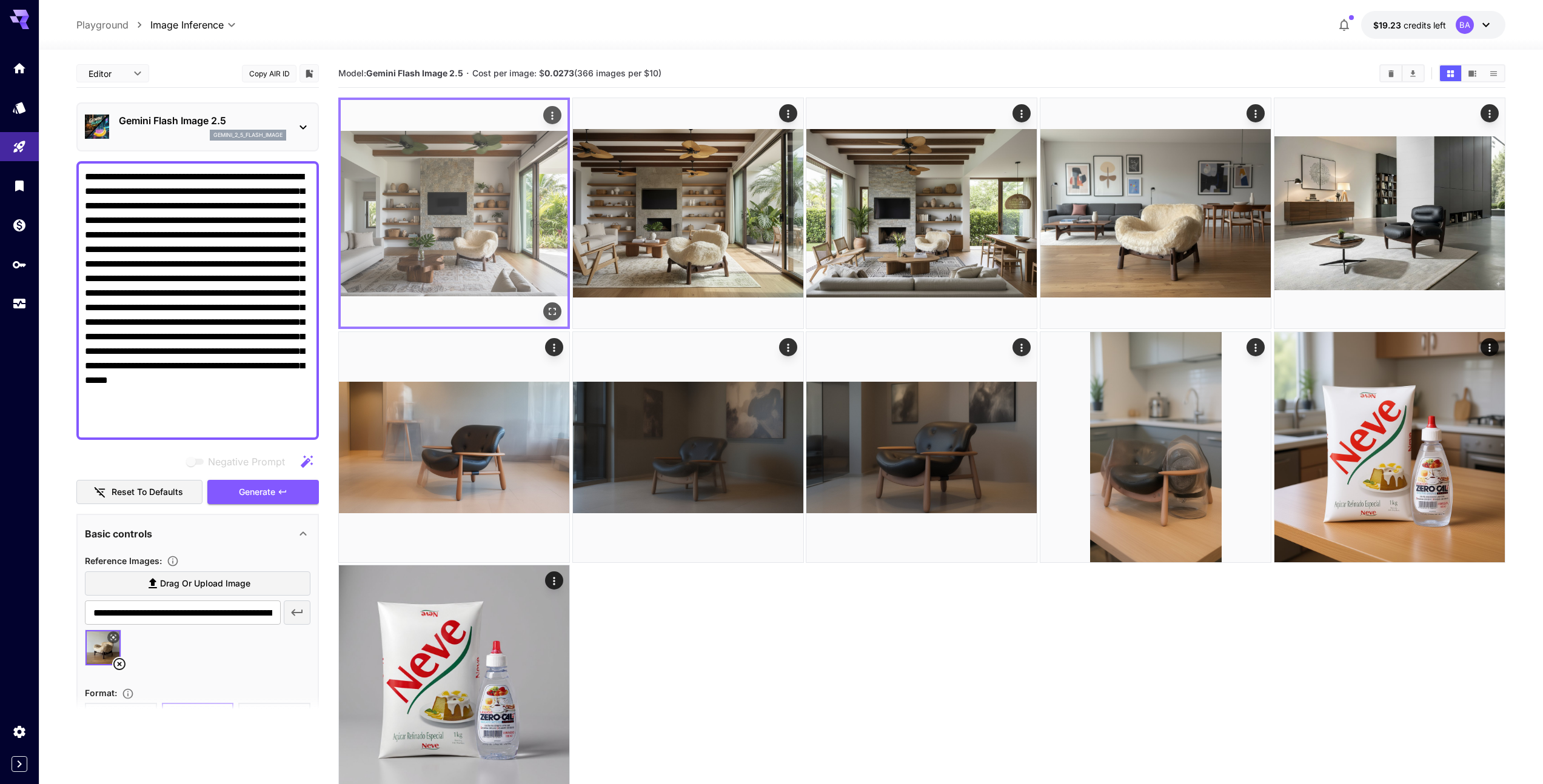
click at [499, 235] on img at bounding box center [454, 213] width 227 height 227
click at [553, 311] on icon "Open in fullscreen" at bounding box center [552, 312] width 12 height 12
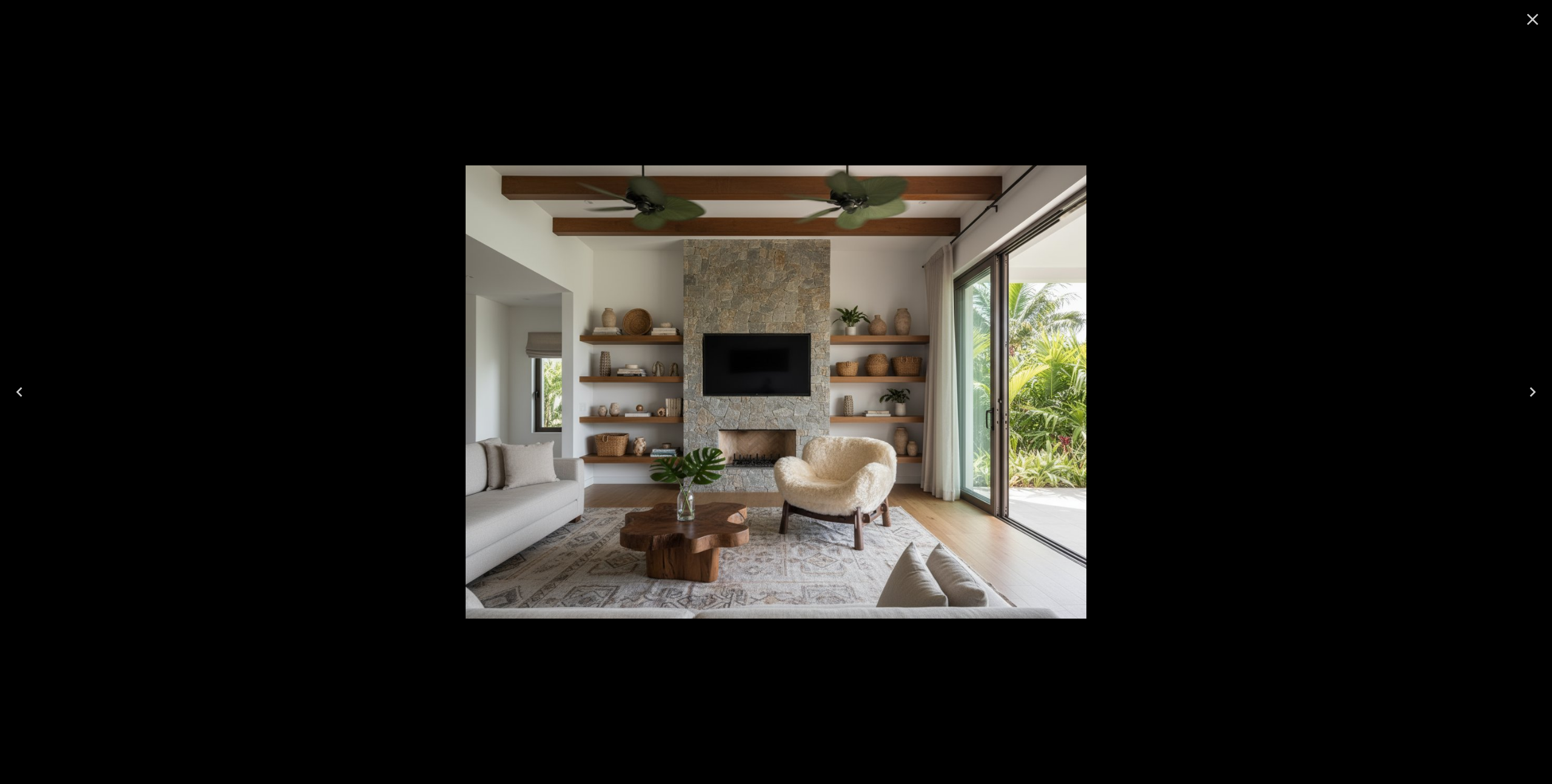
click at [1529, 18] on icon "Close" at bounding box center [1532, 20] width 20 height 20
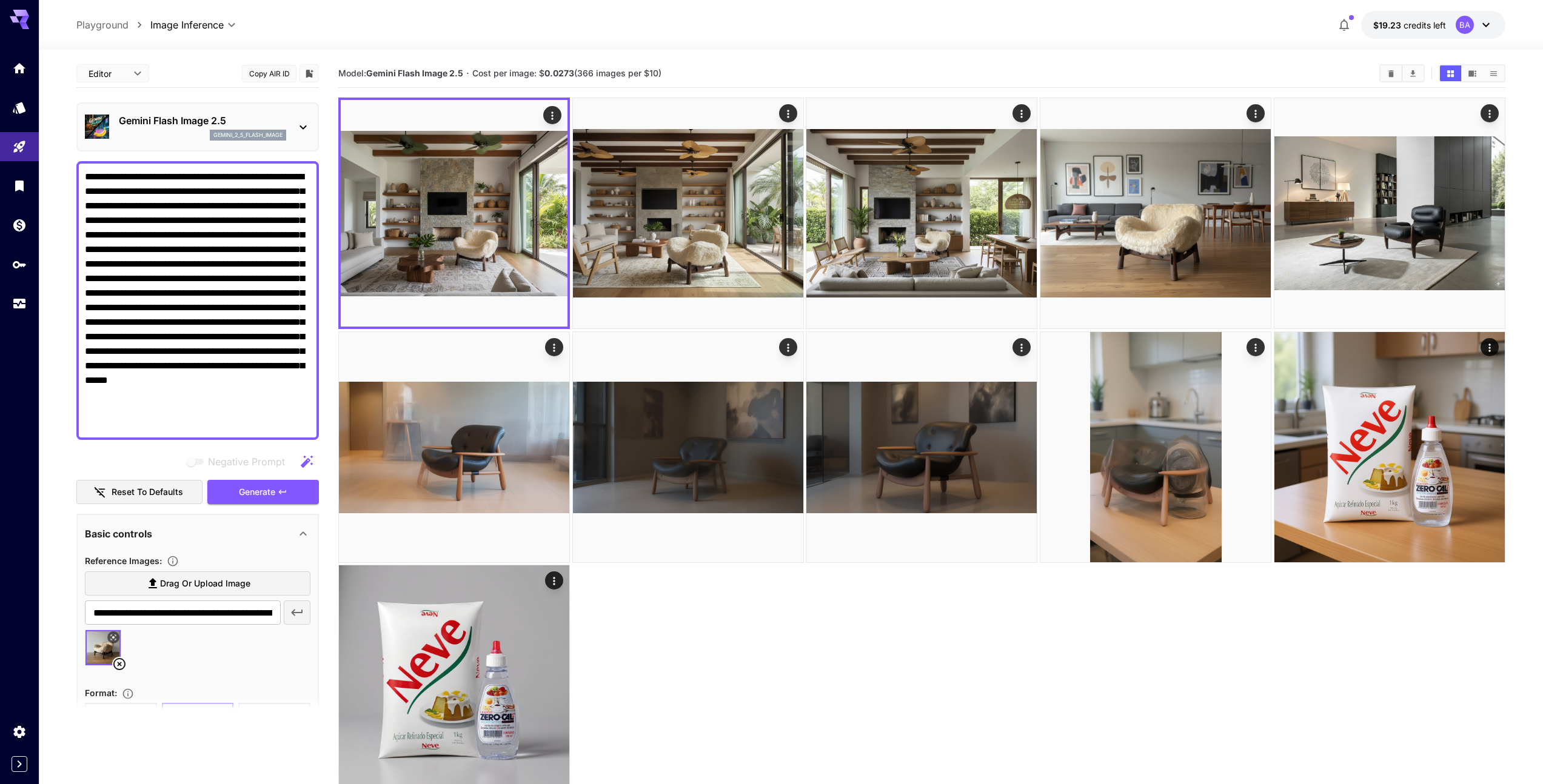
drag, startPoint x: 185, startPoint y: 322, endPoint x: 239, endPoint y: 317, distance: 54.2
click at [228, 321] on textarea "**********" at bounding box center [197, 300] width 226 height 261
paste textarea "**********"
click at [100, 337] on textarea "**********" at bounding box center [197, 300] width 226 height 261
click at [260, 491] on span "Generate" at bounding box center [257, 492] width 37 height 15
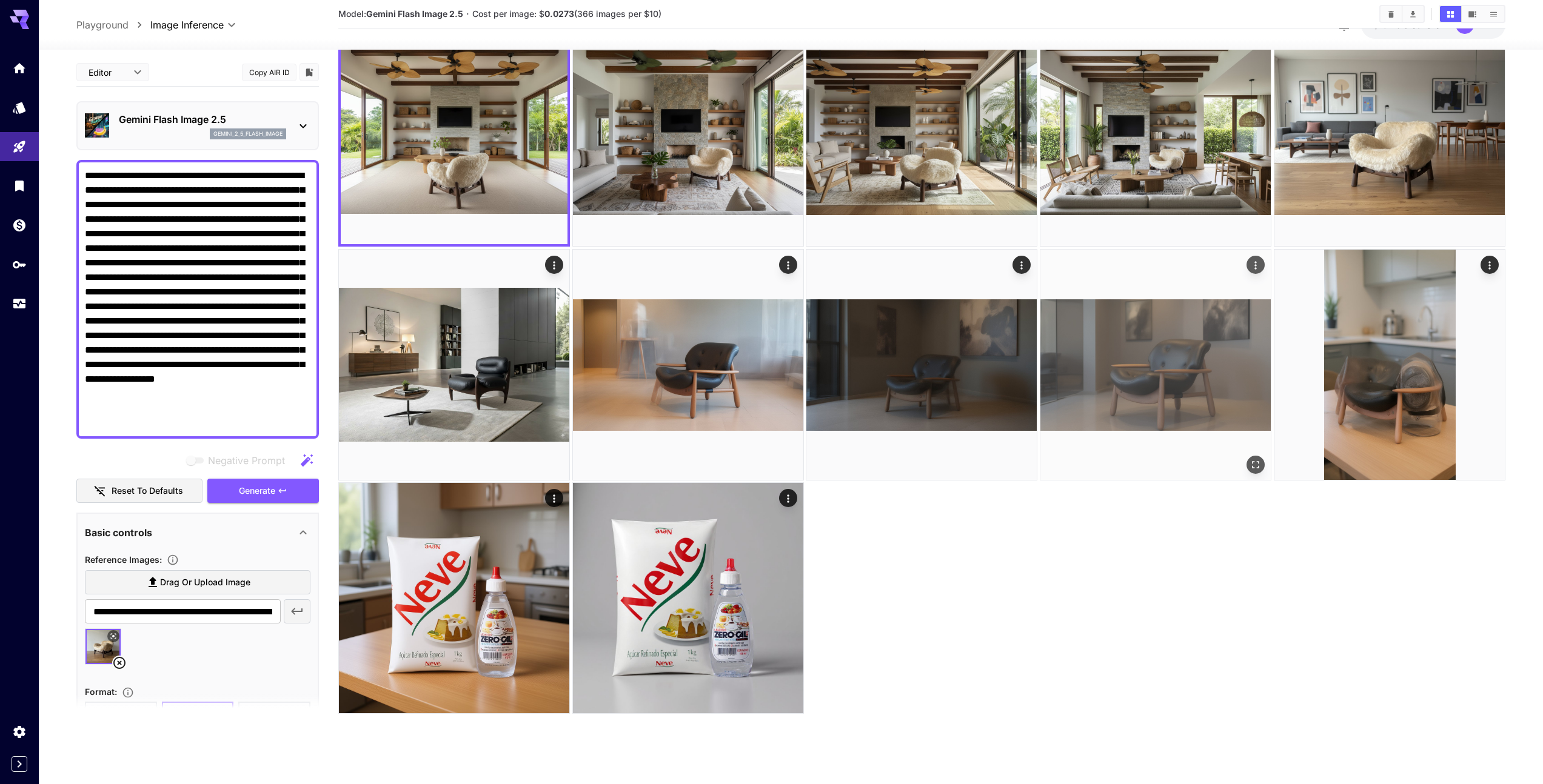
scroll to position [82, 0]
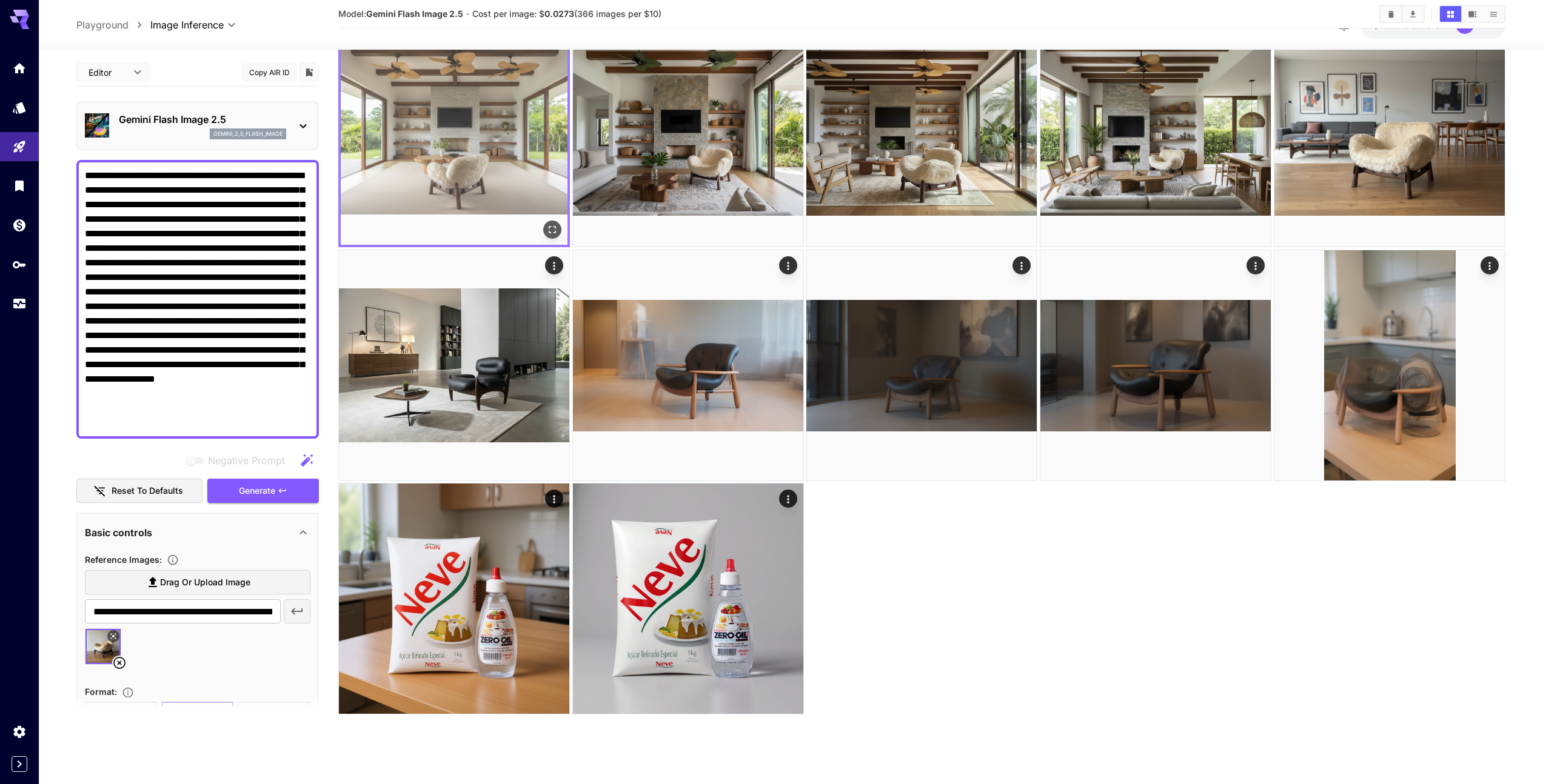
click at [480, 139] on img at bounding box center [454, 131] width 227 height 227
click at [480, 161] on img at bounding box center [454, 131] width 227 height 227
click at [554, 232] on icon "Open in fullscreen" at bounding box center [552, 230] width 12 height 12
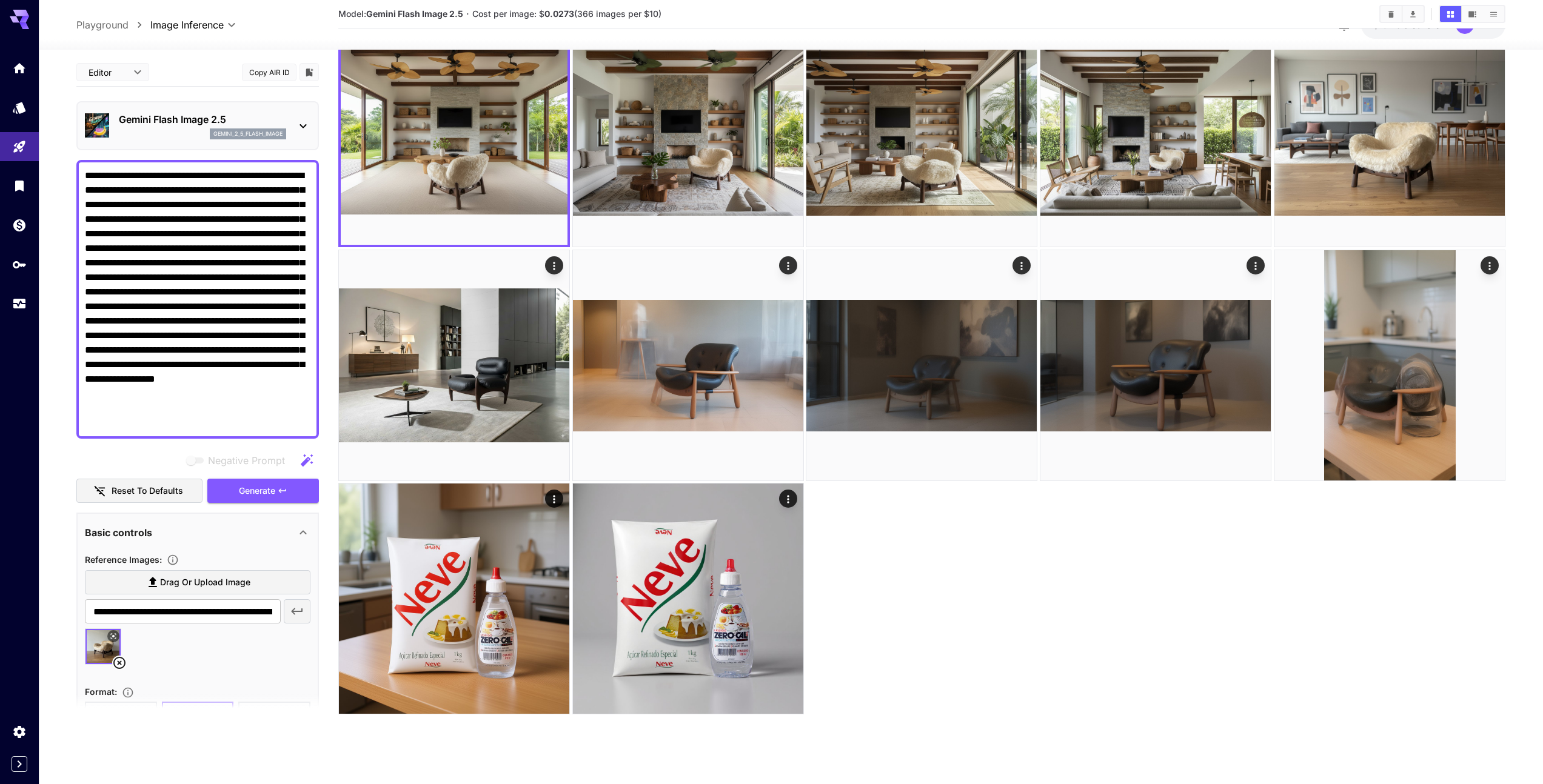
click at [306, 534] on icon at bounding box center [303, 533] width 7 height 4
click at [302, 531] on icon at bounding box center [303, 533] width 15 height 15
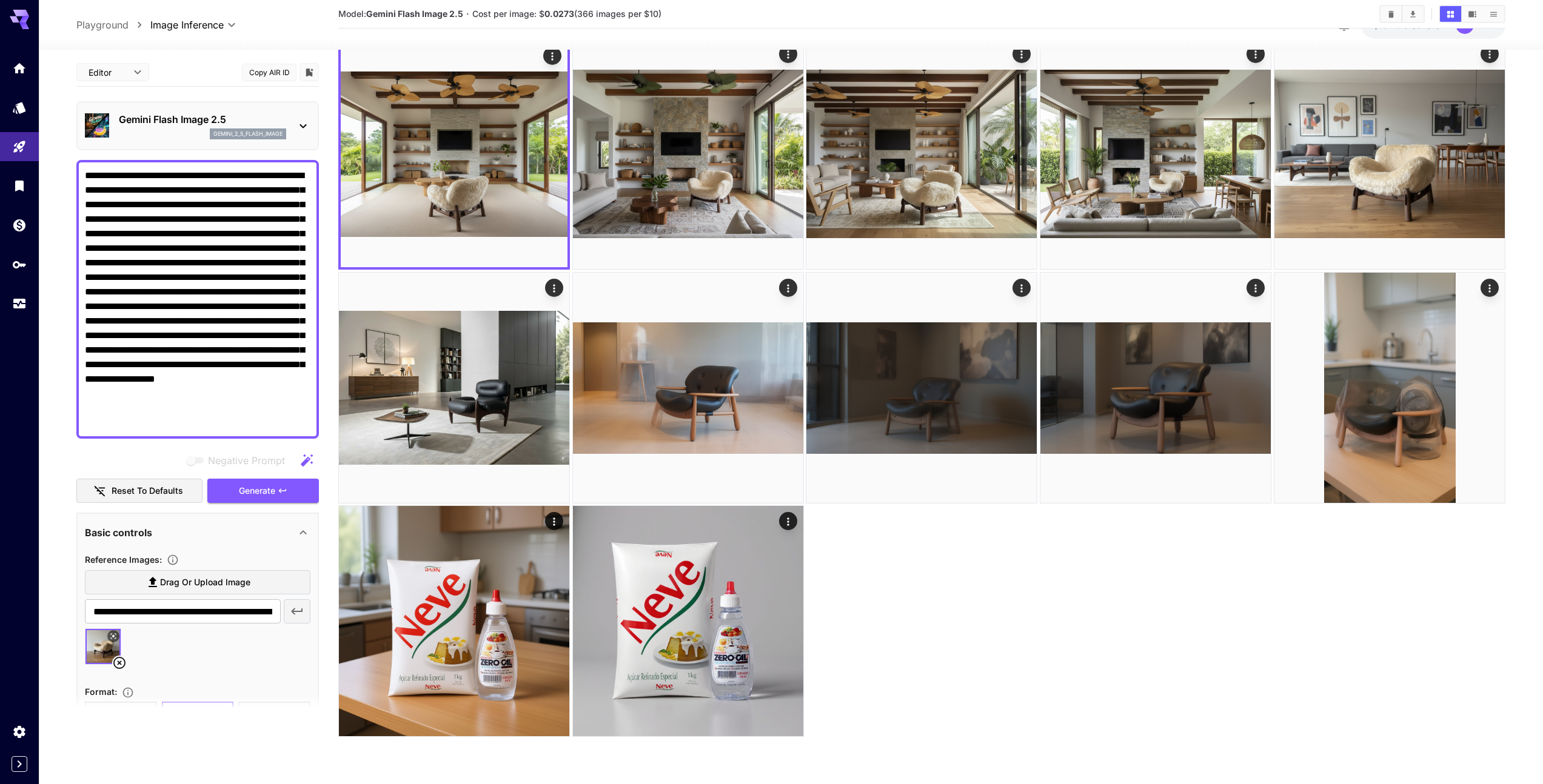
scroll to position [57, 0]
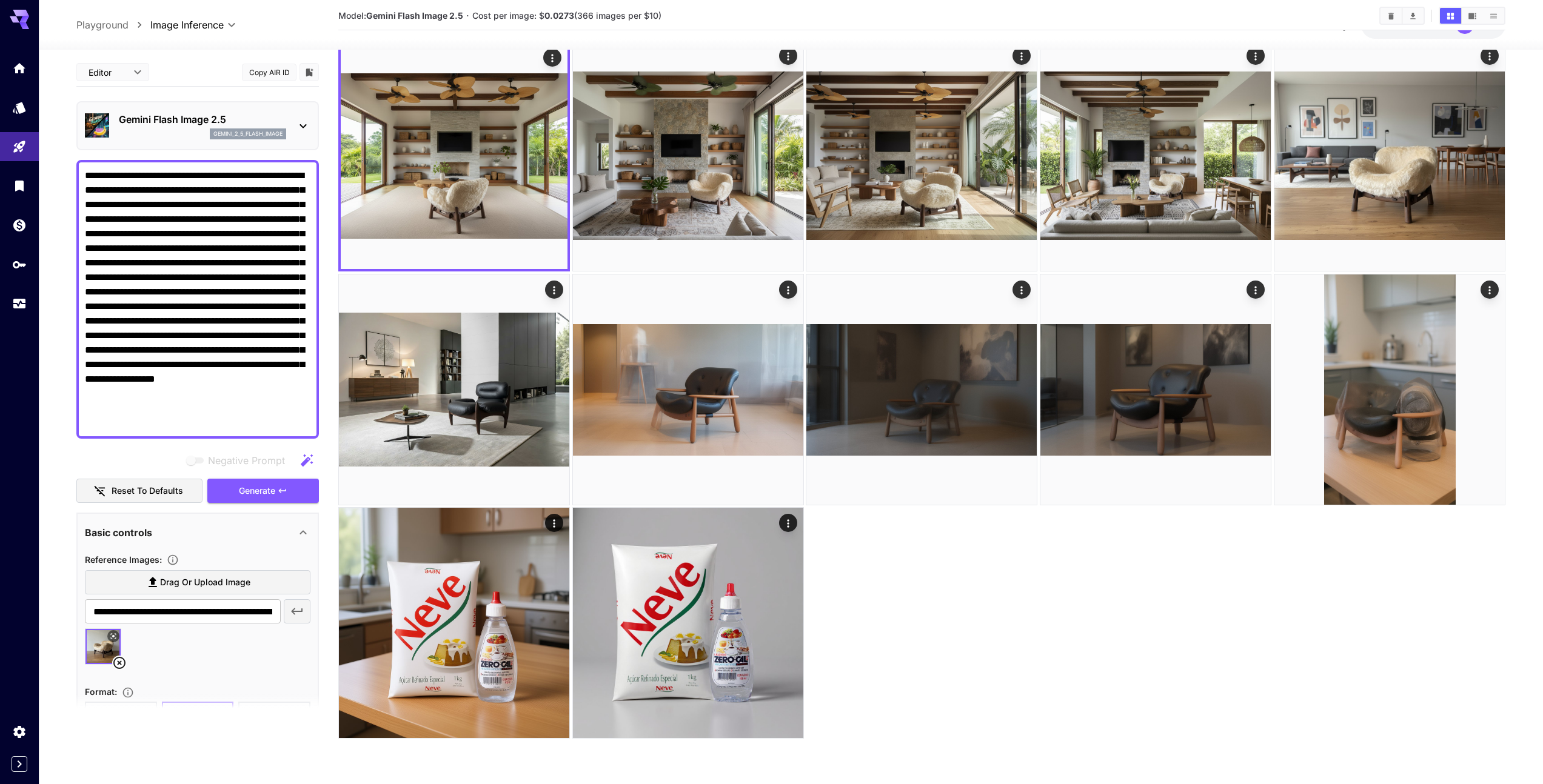
click at [141, 68] on body "**********" at bounding box center [772, 383] width 1543 height 880
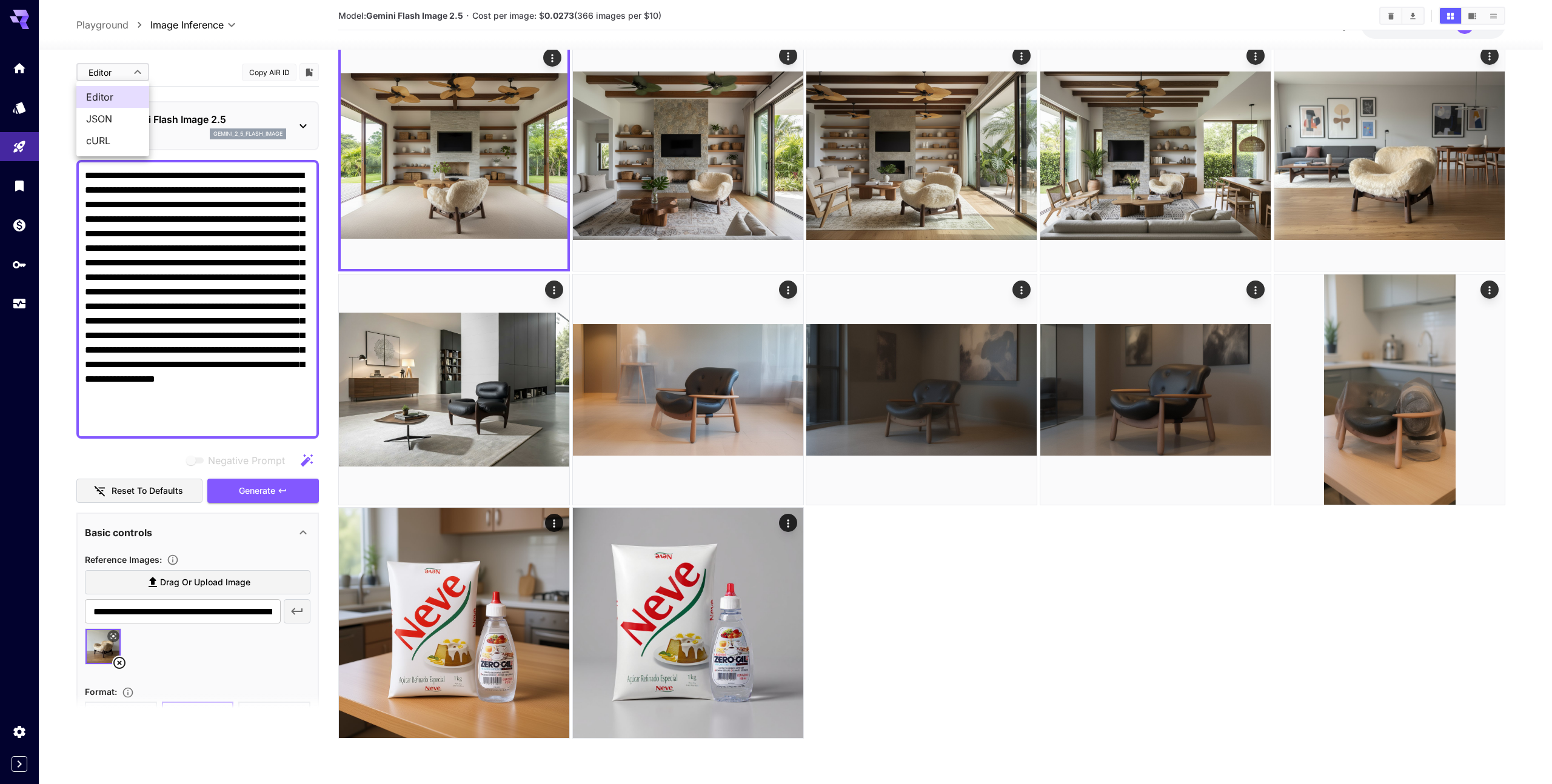
click at [173, 64] on div at bounding box center [776, 392] width 1552 height 784
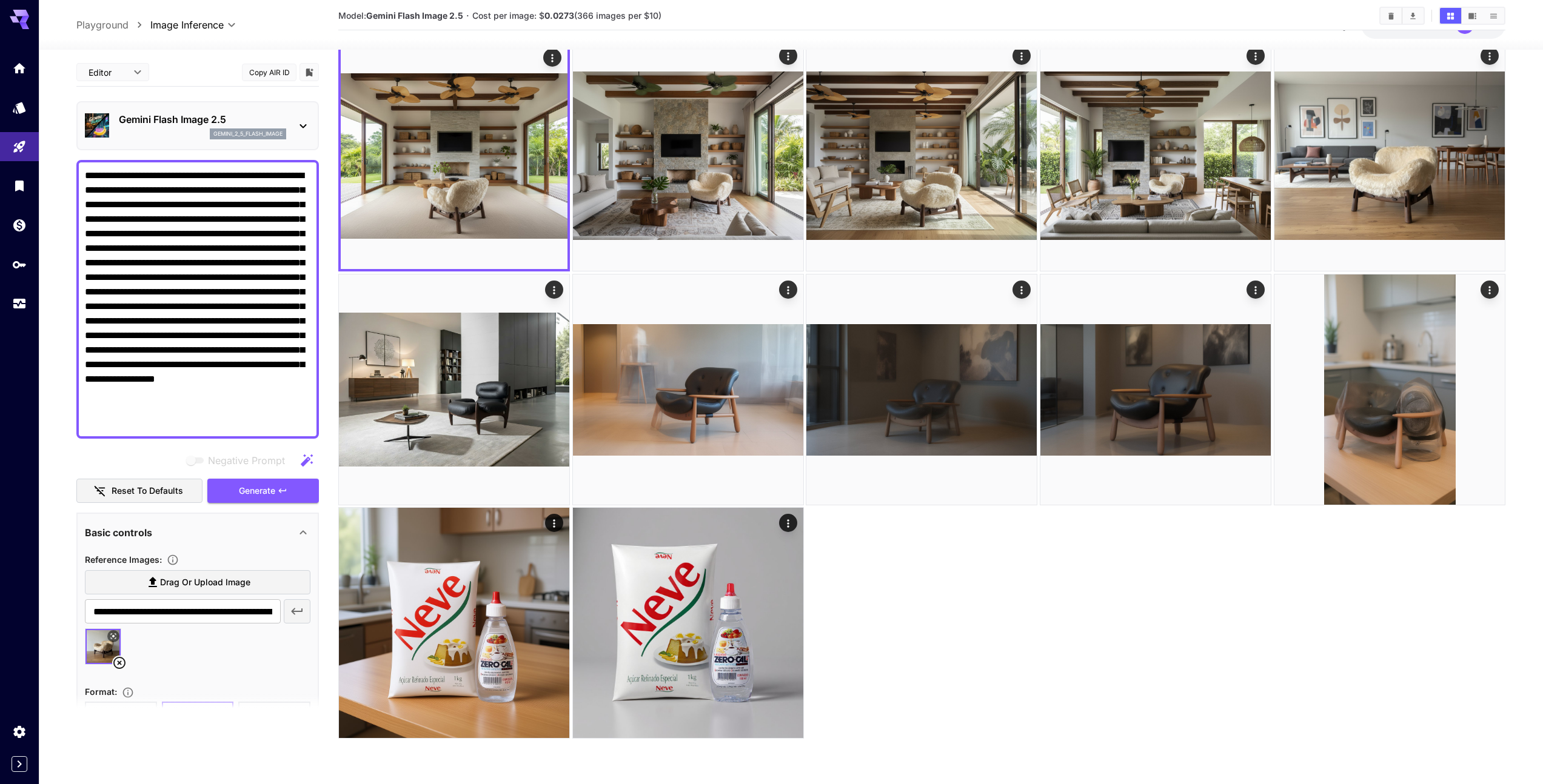
drag, startPoint x: 86, startPoint y: 173, endPoint x: 112, endPoint y: 173, distance: 26.0
click at [122, 174] on div "**********" at bounding box center [197, 299] width 243 height 279
drag, startPoint x: 85, startPoint y: 176, endPoint x: 207, endPoint y: 162, distance: 122.8
click at [168, 175] on textarea "**********" at bounding box center [197, 299] width 226 height 261
paste textarea "**********"
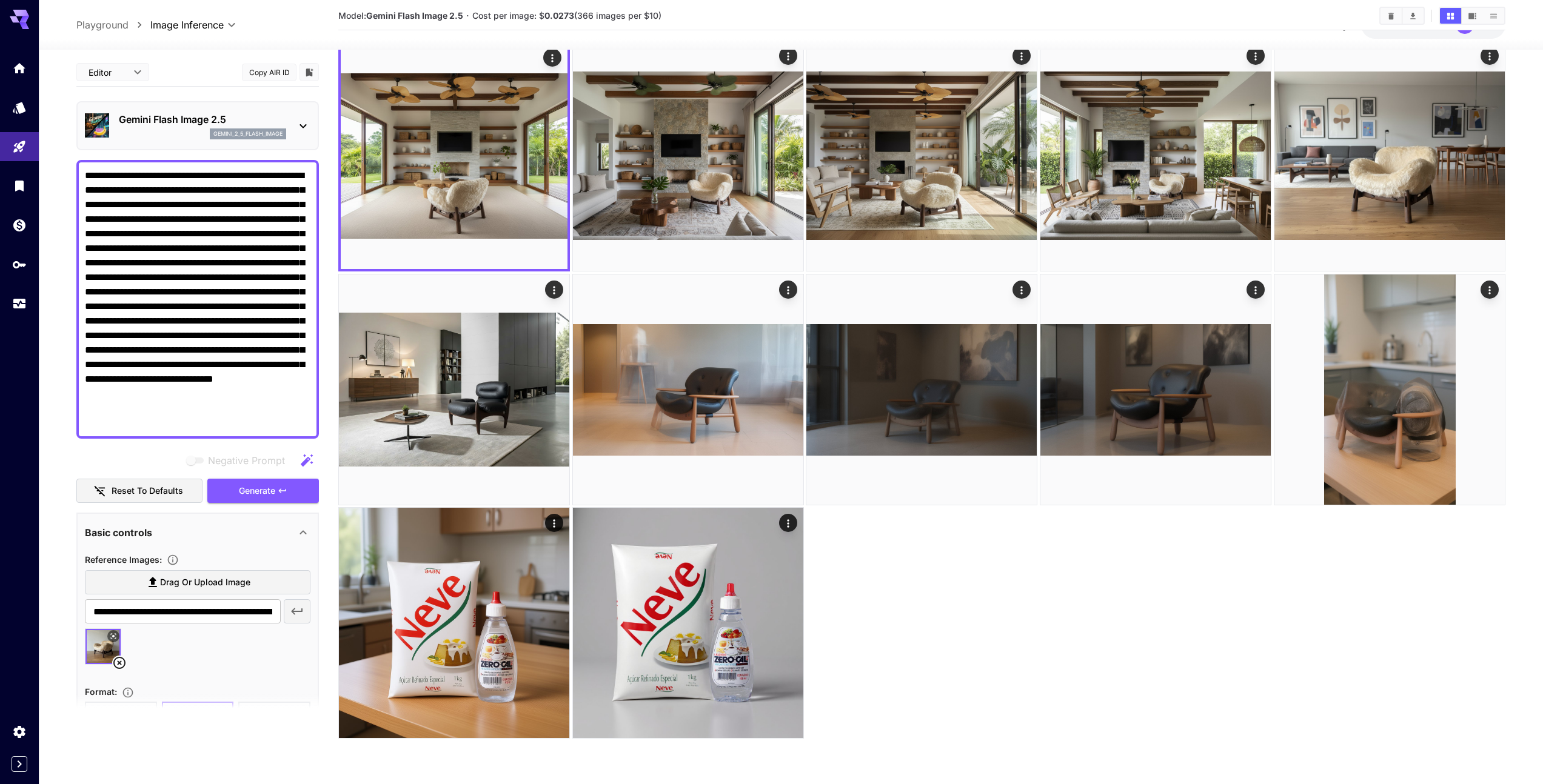
drag, startPoint x: 152, startPoint y: 335, endPoint x: 161, endPoint y: 332, distance: 9.5
click at [152, 335] on textarea "**********" at bounding box center [197, 299] width 226 height 261
type textarea "**********"
click at [254, 490] on span "Generate" at bounding box center [257, 490] width 37 height 15
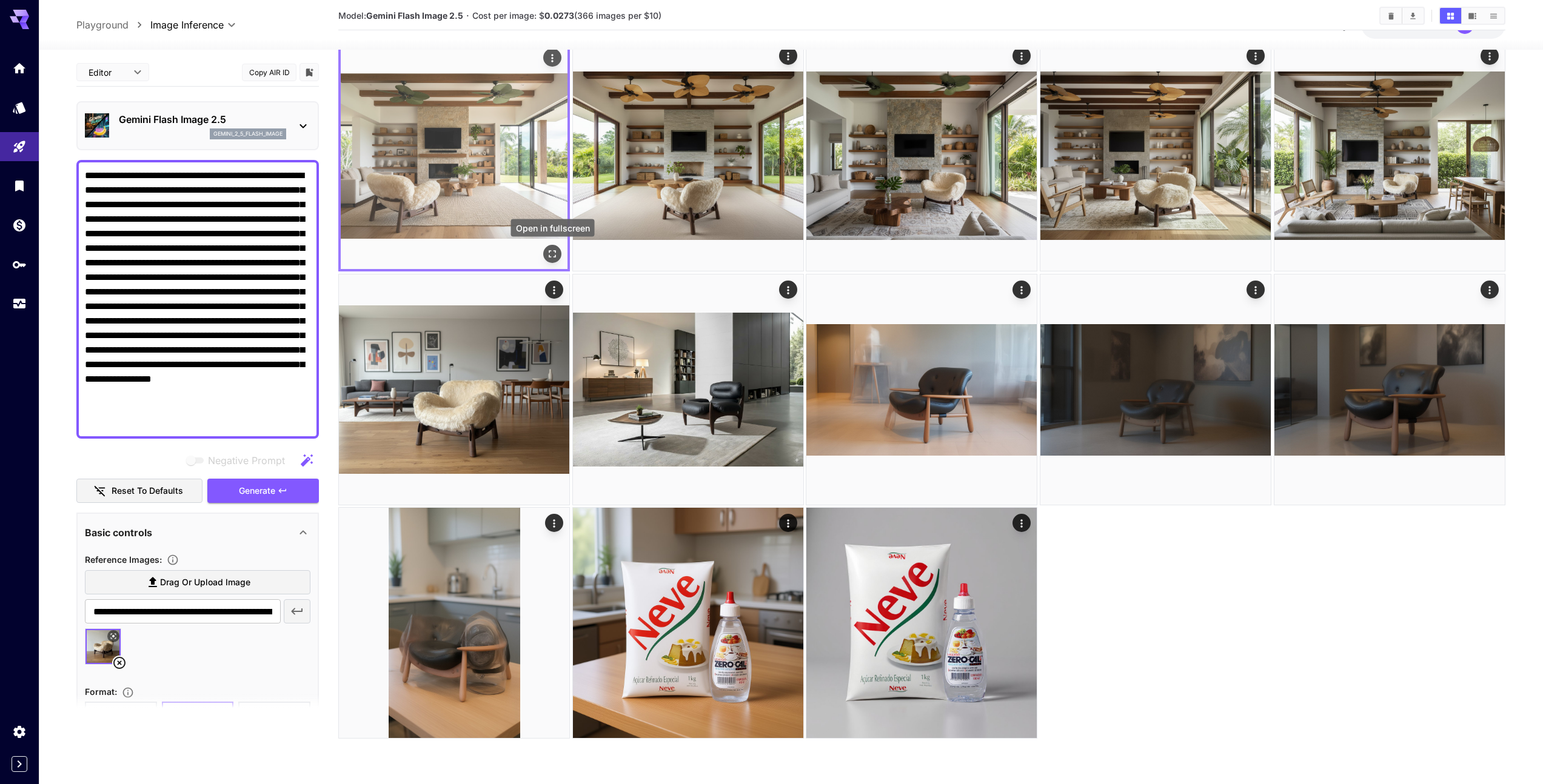
click at [553, 253] on icon "Open in fullscreen" at bounding box center [552, 253] width 12 height 12
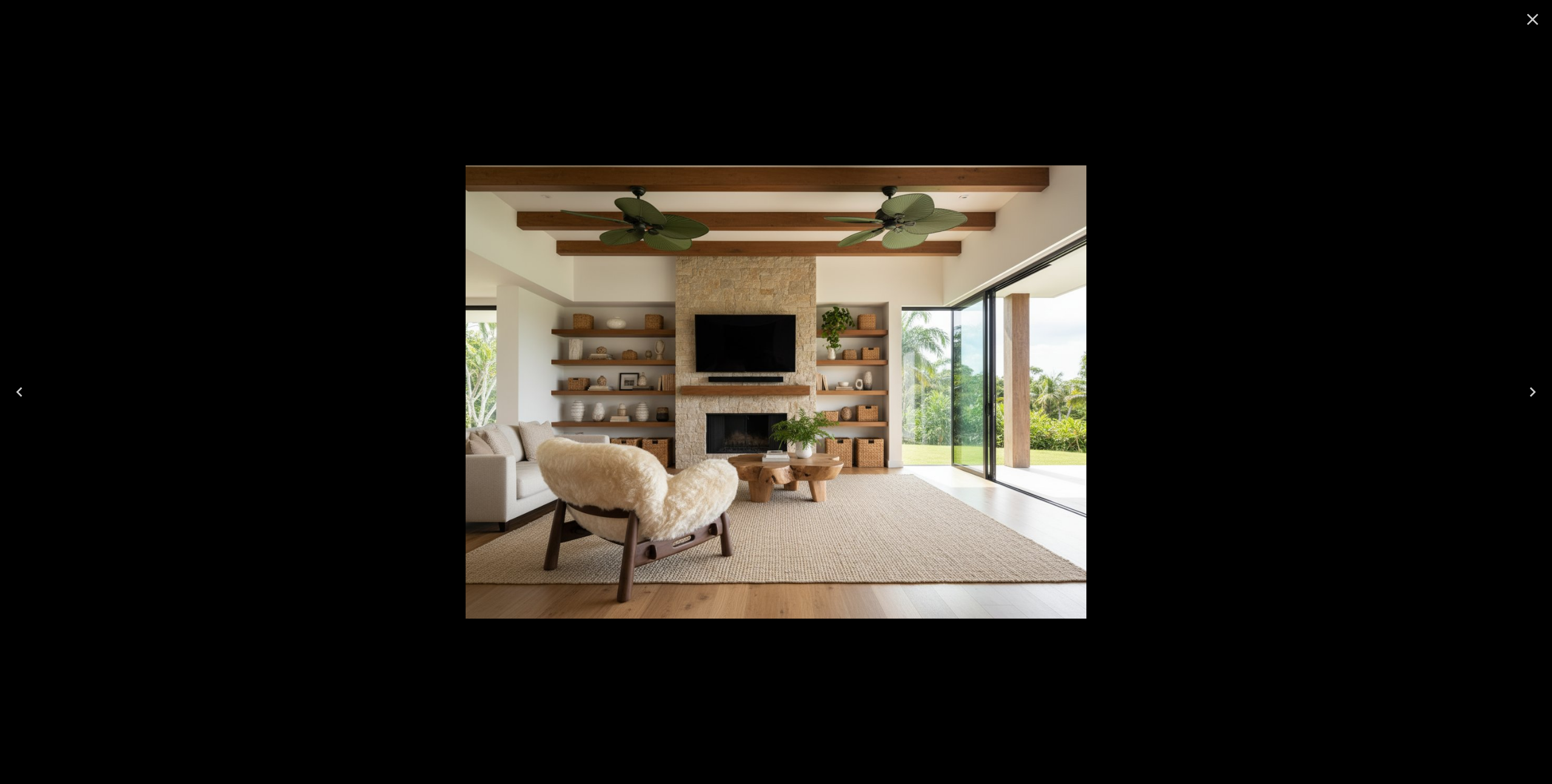
click at [354, 282] on div at bounding box center [776, 392] width 1552 height 784
click at [403, 117] on div at bounding box center [776, 392] width 1552 height 784
click at [210, 228] on div at bounding box center [776, 392] width 1552 height 784
click at [1533, 23] on icon "Close" at bounding box center [1532, 20] width 20 height 20
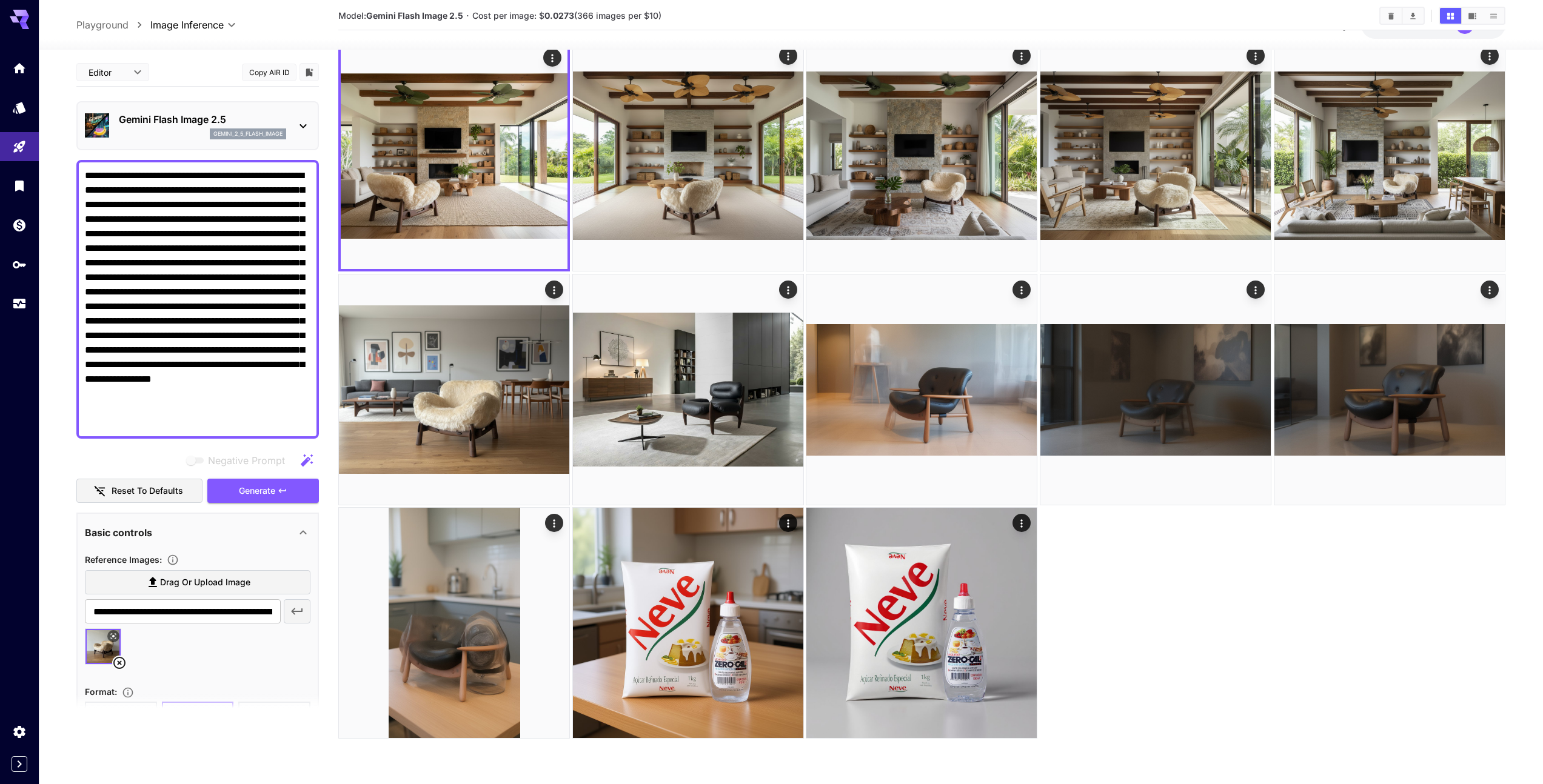
click at [120, 663] on icon at bounding box center [119, 663] width 12 height 12
click at [216, 582] on span "Drag or upload image" at bounding box center [205, 582] width 91 height 15
click at [0, 0] on input "Drag or upload image" at bounding box center [0, 0] width 0 height 0
click at [186, 581] on span "Drag or upload image" at bounding box center [205, 582] width 91 height 15
click at [0, 0] on input "Drag or upload image" at bounding box center [0, 0] width 0 height 0
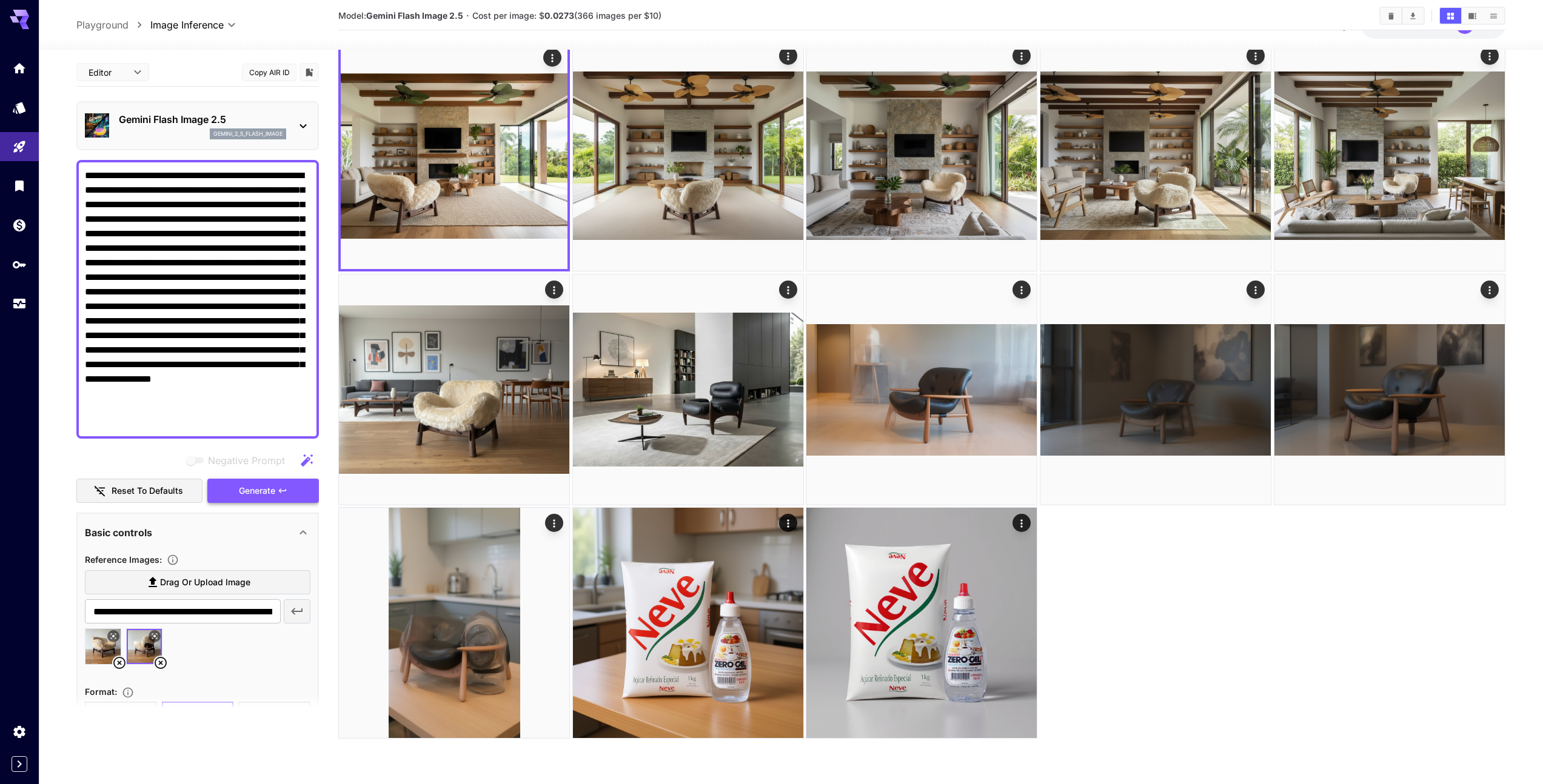
click at [268, 485] on span "Generate" at bounding box center [257, 490] width 37 height 15
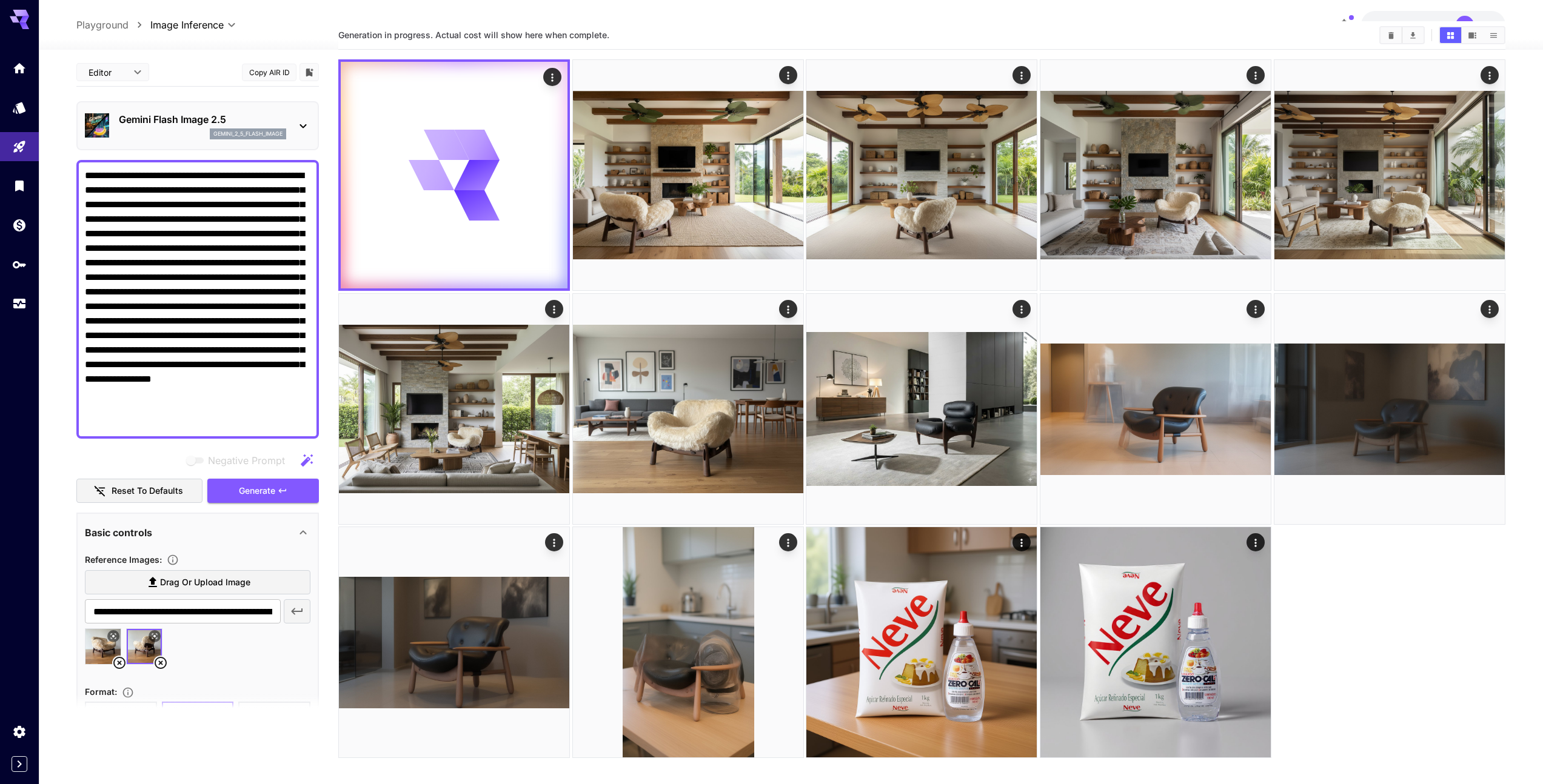
scroll to position [0, 0]
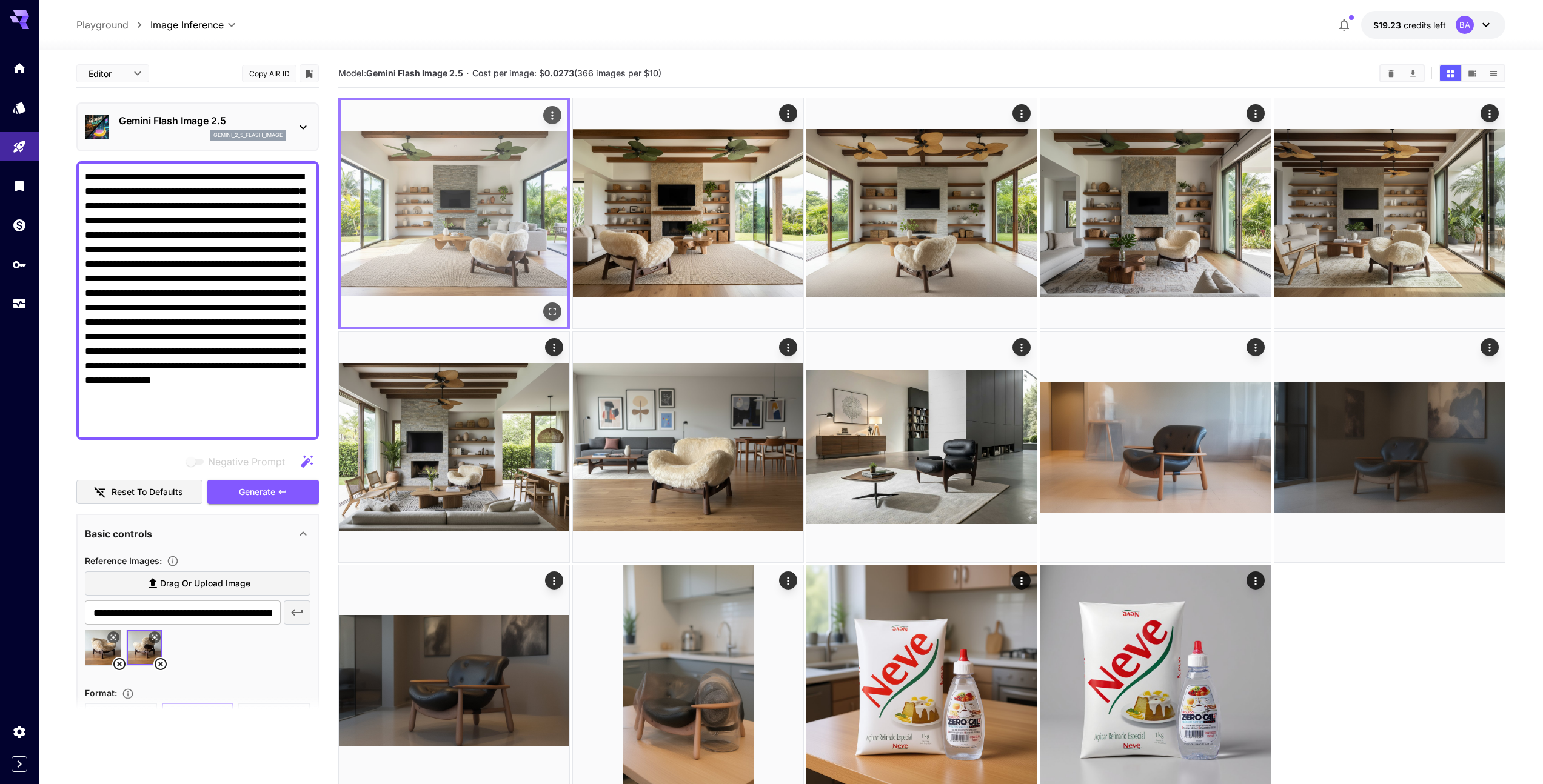
click at [509, 261] on img at bounding box center [454, 213] width 227 height 227
click at [505, 257] on img at bounding box center [454, 213] width 227 height 227
click at [551, 313] on icon "Open in fullscreen" at bounding box center [552, 312] width 12 height 12
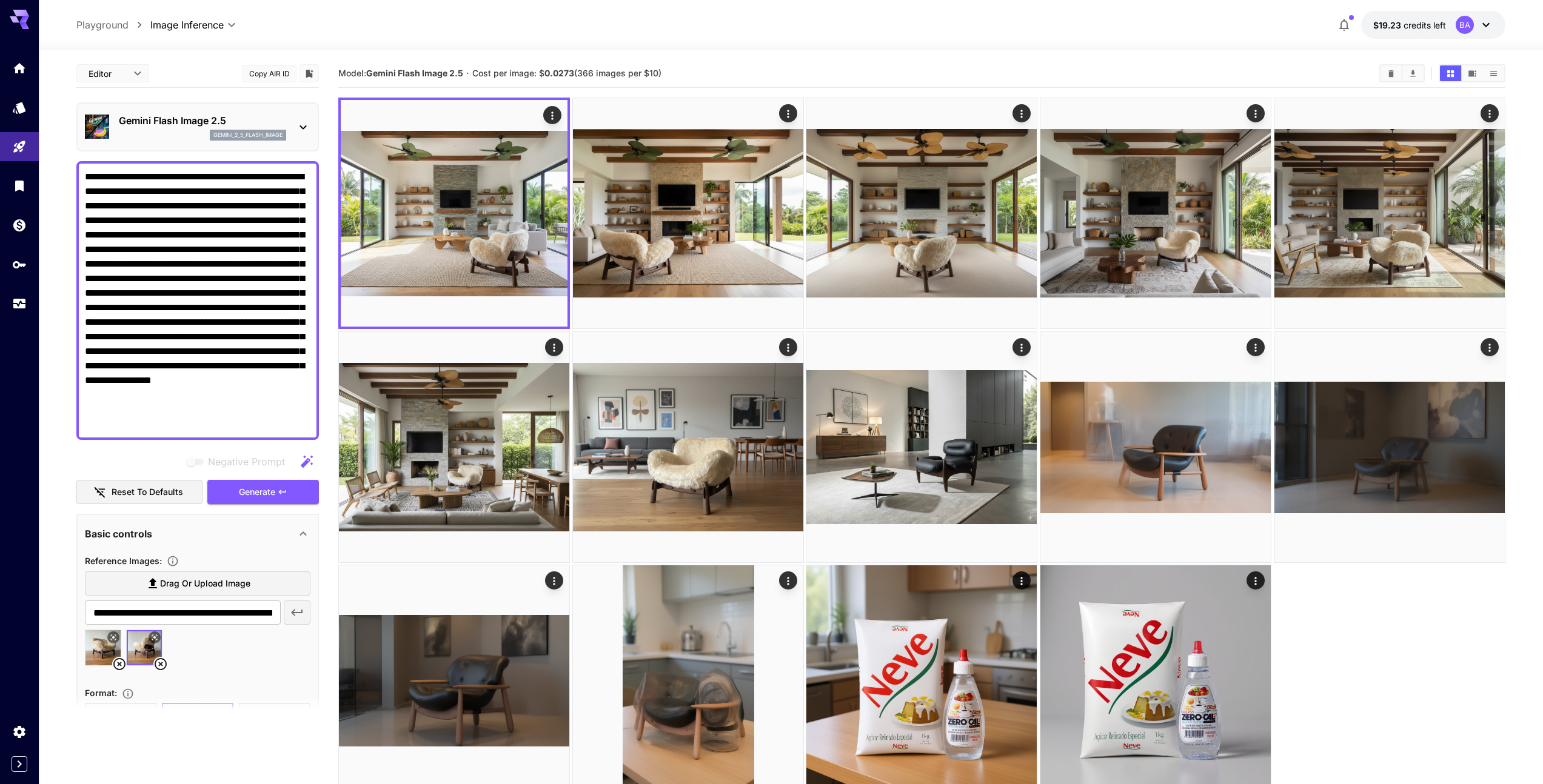
click at [99, 650] on img at bounding box center [104, 648] width 36 height 36
type input "**********"
click at [266, 491] on span "Generate" at bounding box center [257, 492] width 37 height 15
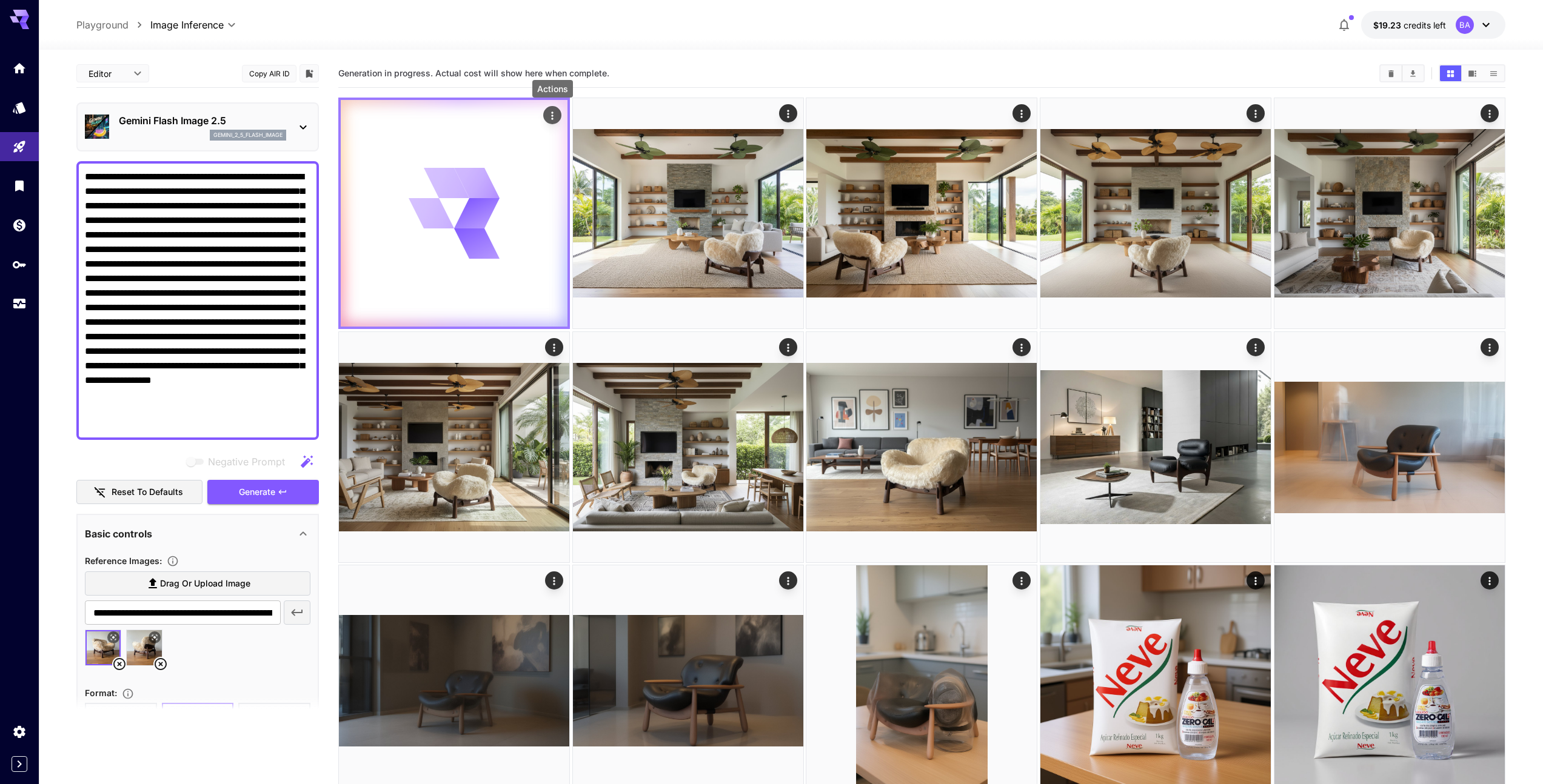
click at [553, 115] on icon "Actions" at bounding box center [552, 115] width 12 height 12
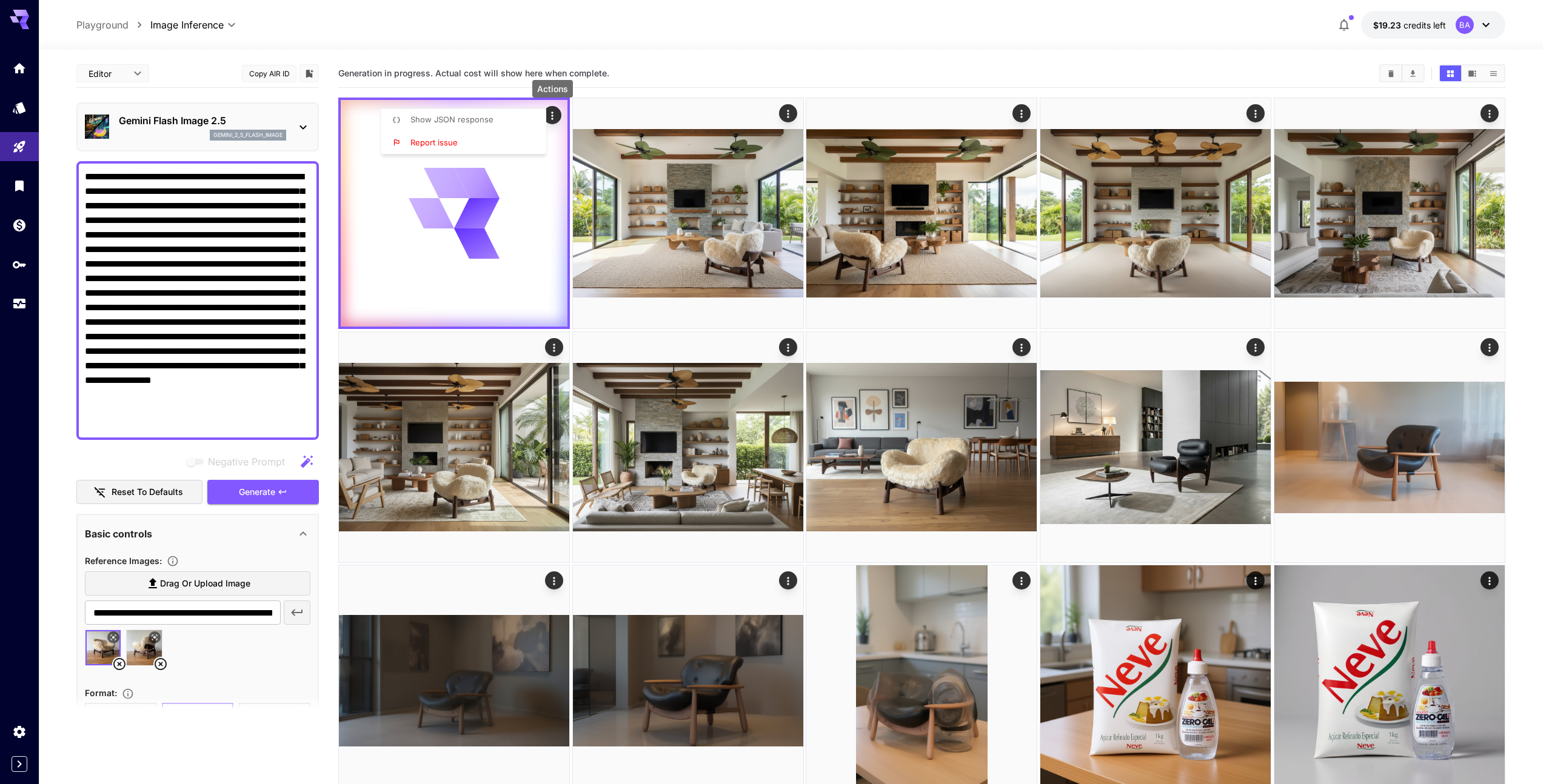
click at [463, 144] on li "Report issue" at bounding box center [467, 142] width 172 height 23
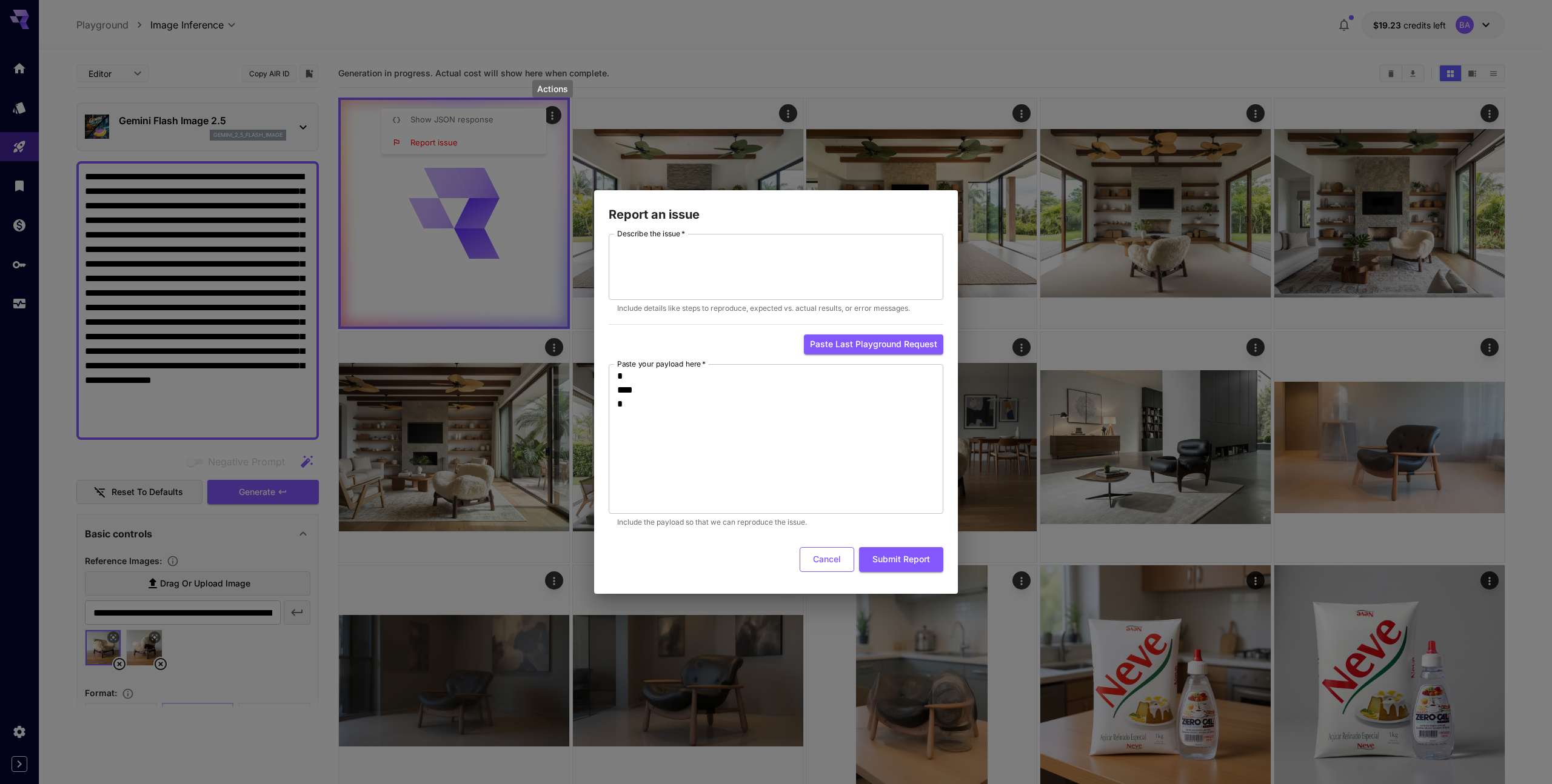
click at [834, 565] on button "Cancel" at bounding box center [826, 559] width 54 height 25
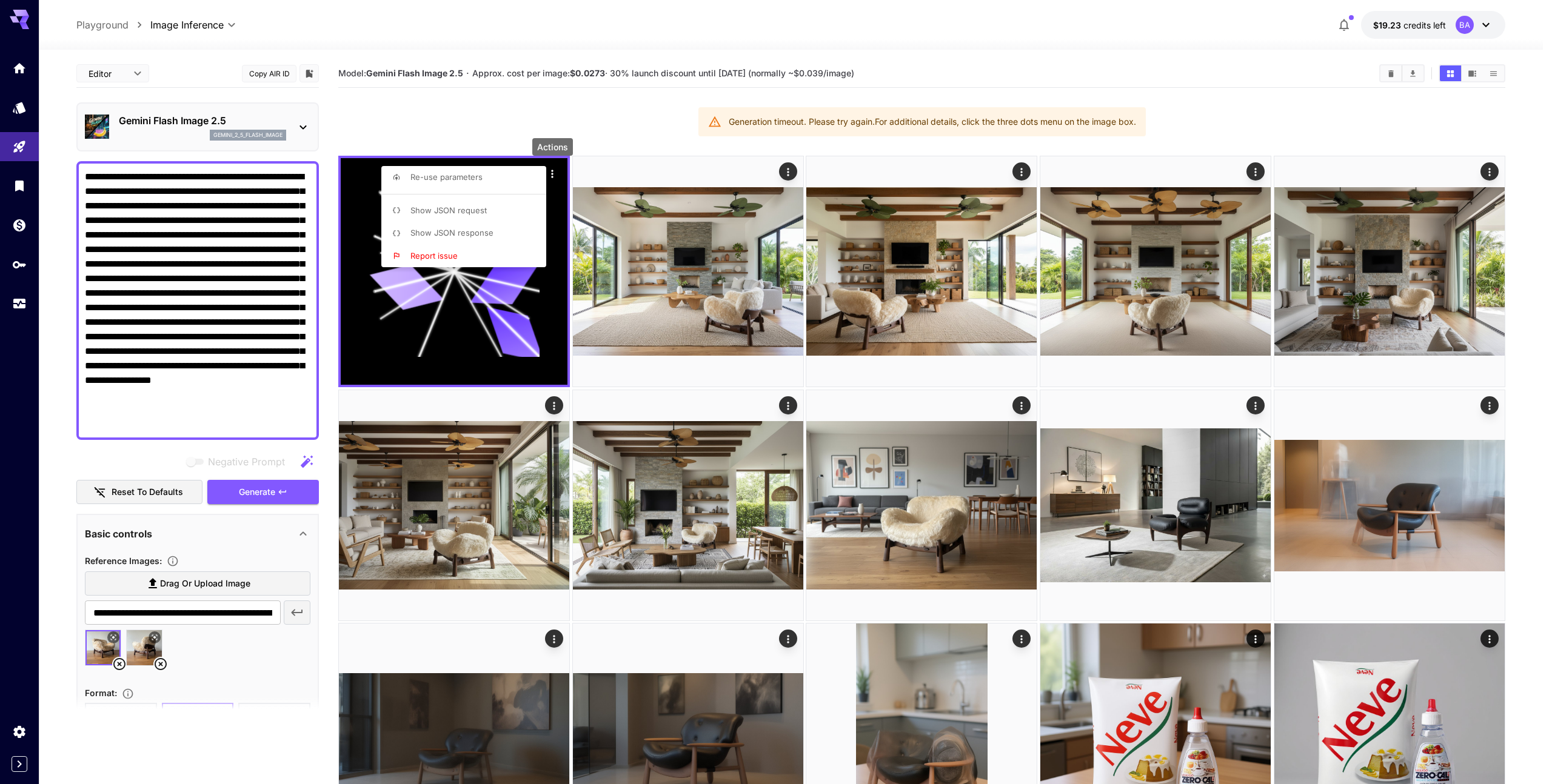
click at [621, 133] on div at bounding box center [776, 392] width 1552 height 784
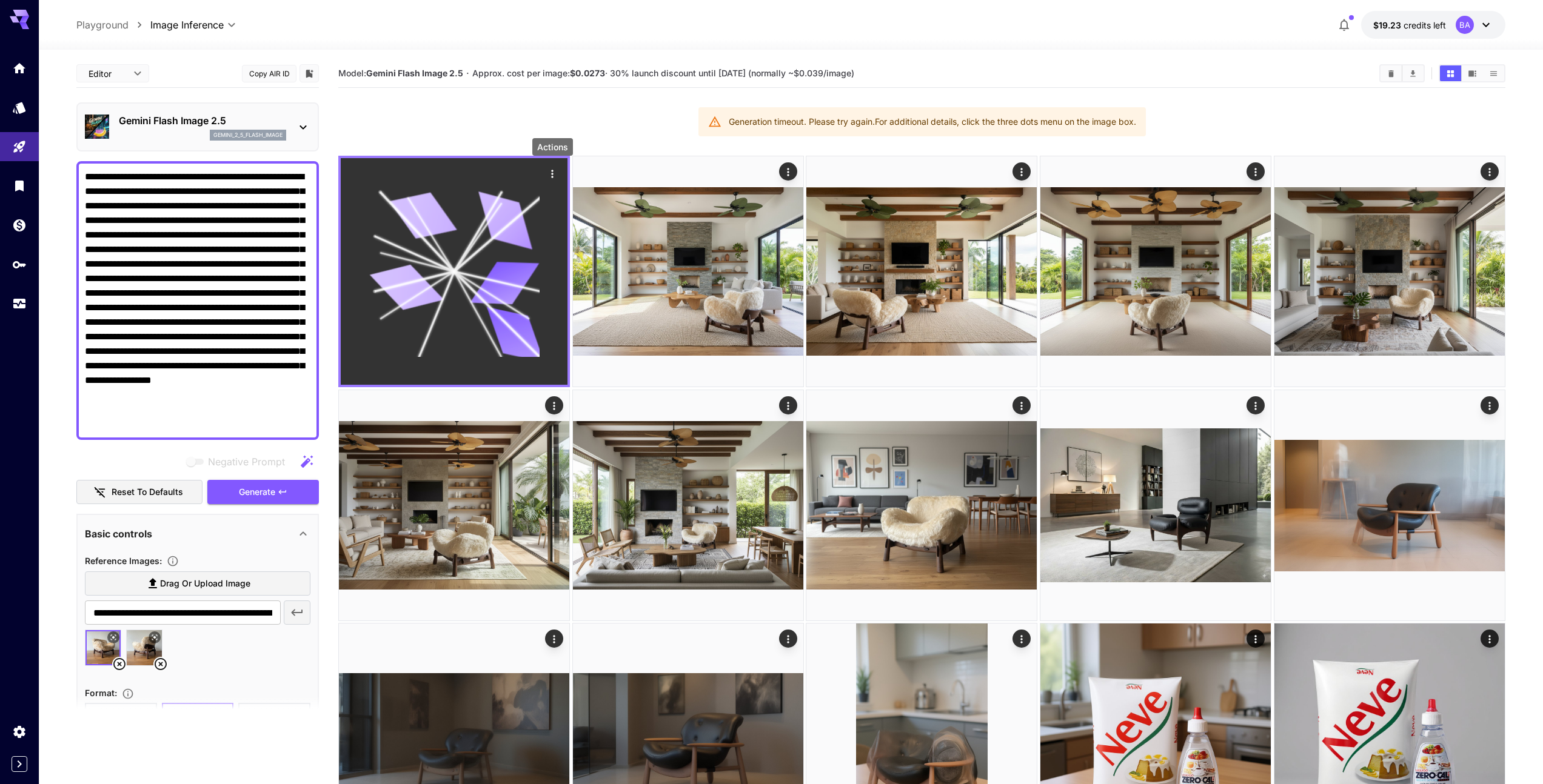
click at [554, 174] on icon "Actions" at bounding box center [552, 174] width 12 height 12
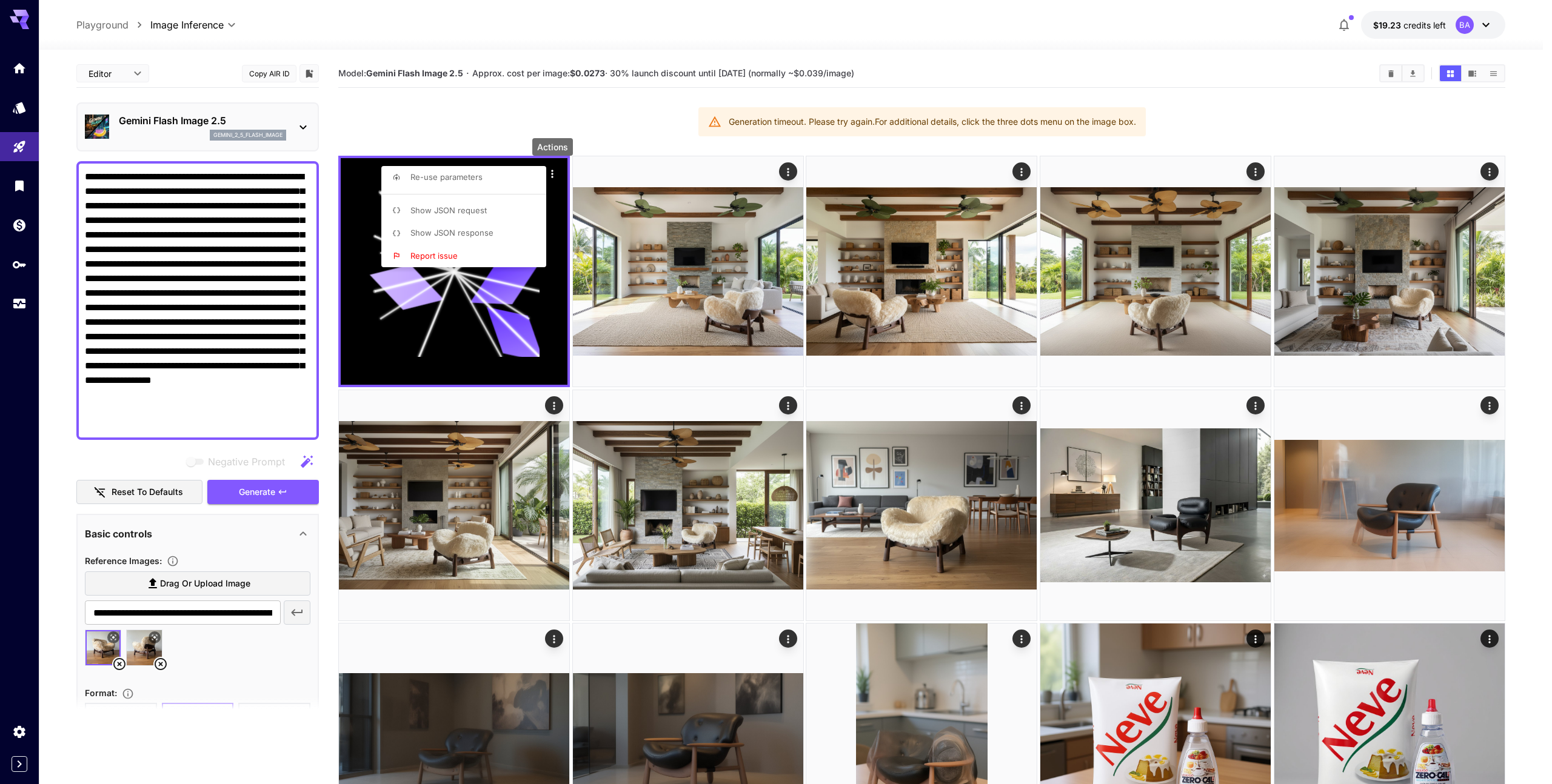
click at [487, 111] on div at bounding box center [776, 392] width 1552 height 784
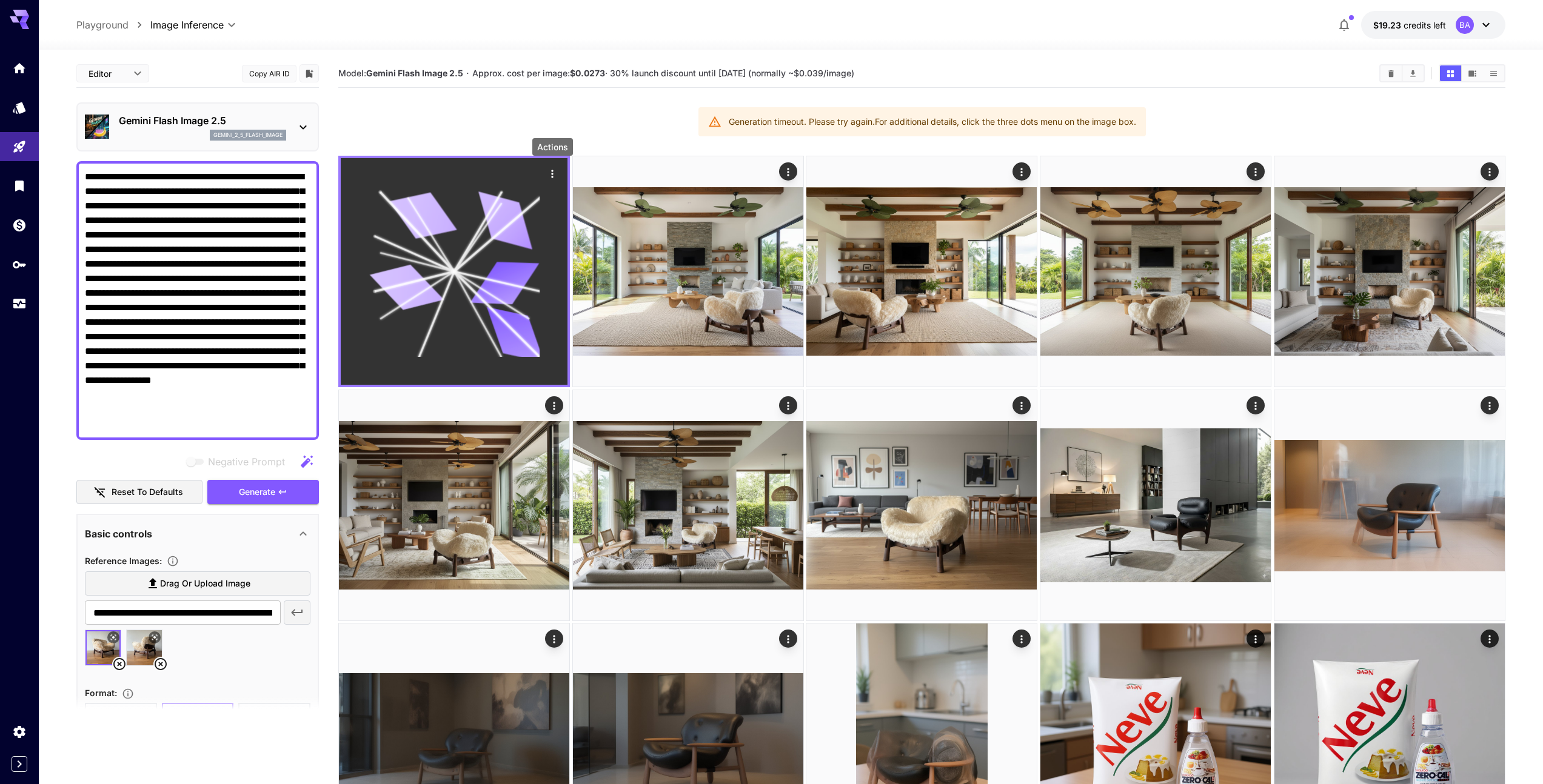
click at [551, 178] on icon "Actions" at bounding box center [552, 174] width 12 height 12
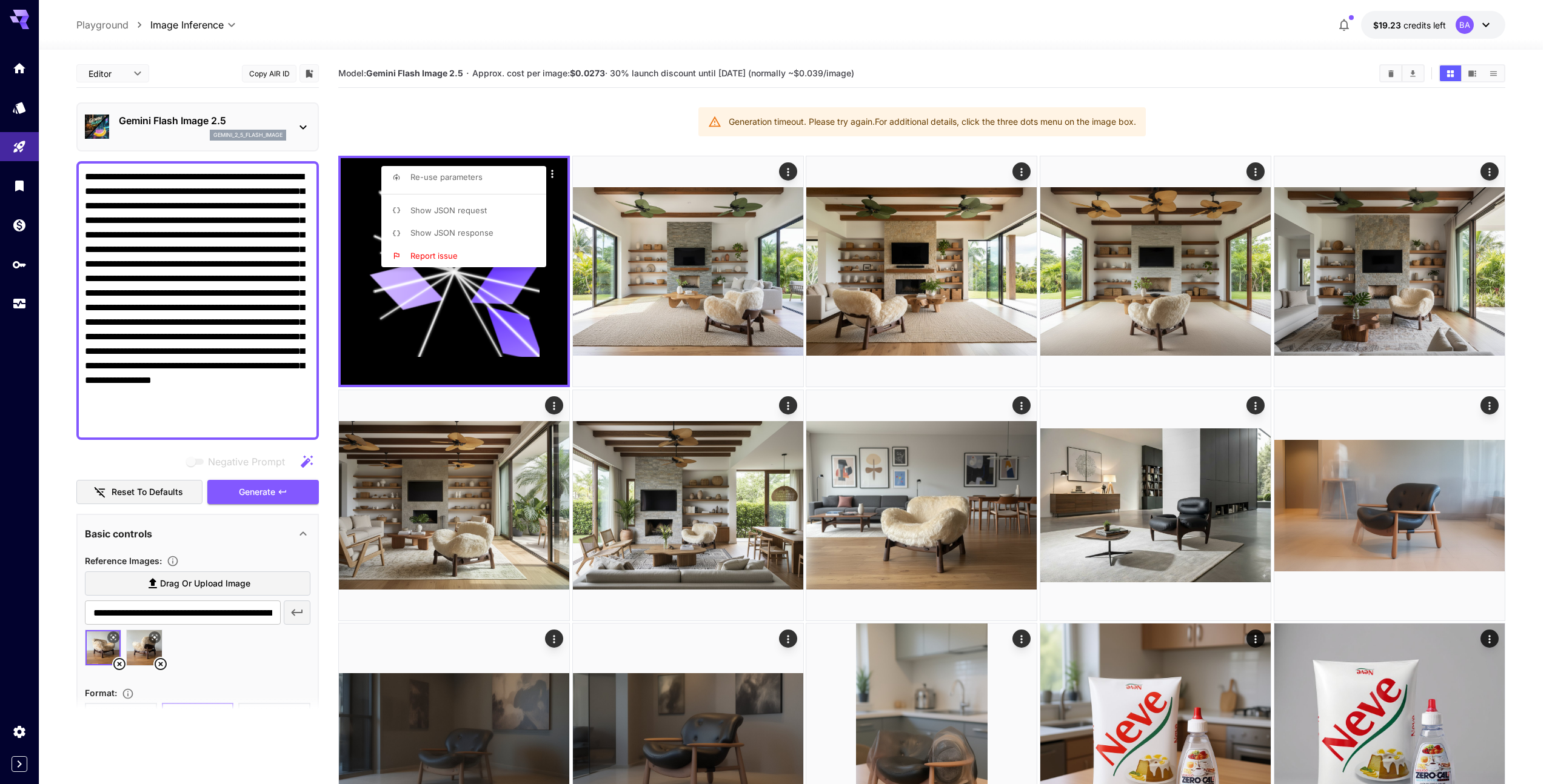
click at [501, 123] on div at bounding box center [776, 392] width 1552 height 784
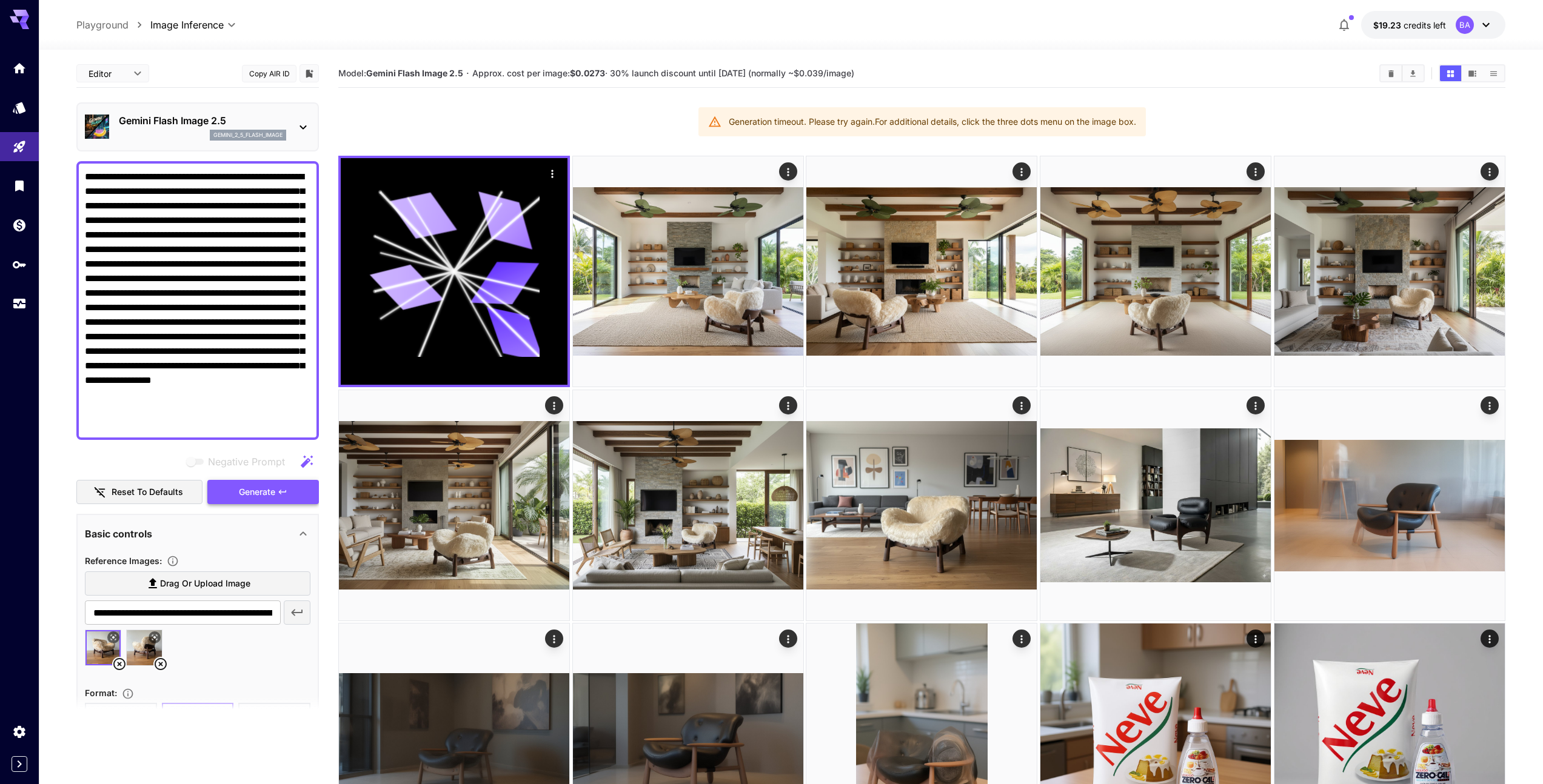
click at [260, 496] on span "Generate" at bounding box center [257, 492] width 37 height 15
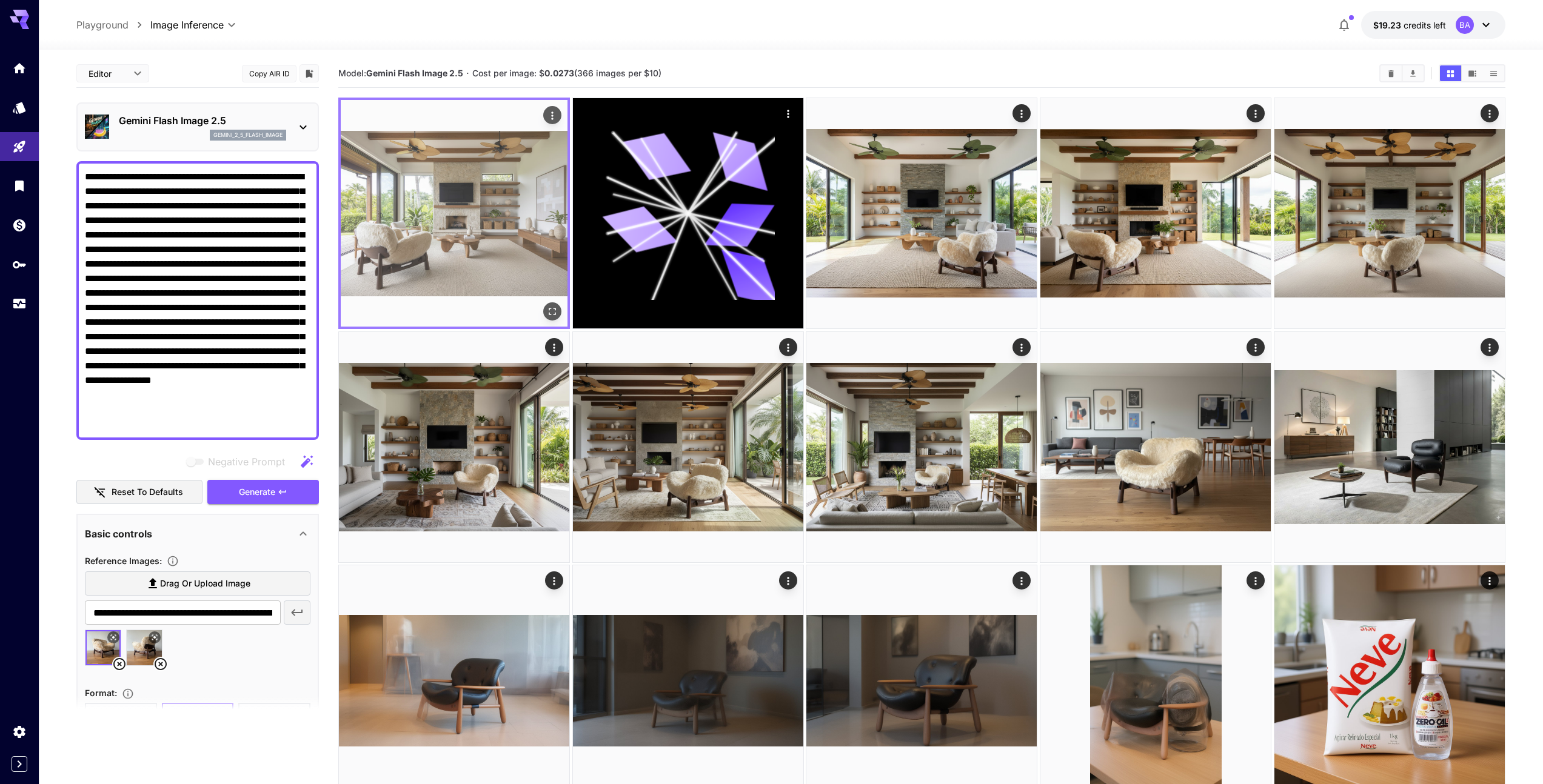
click at [474, 253] on img at bounding box center [454, 213] width 227 height 227
click at [477, 203] on img at bounding box center [454, 213] width 227 height 227
click at [554, 309] on icon "Open in fullscreen" at bounding box center [552, 312] width 7 height 7
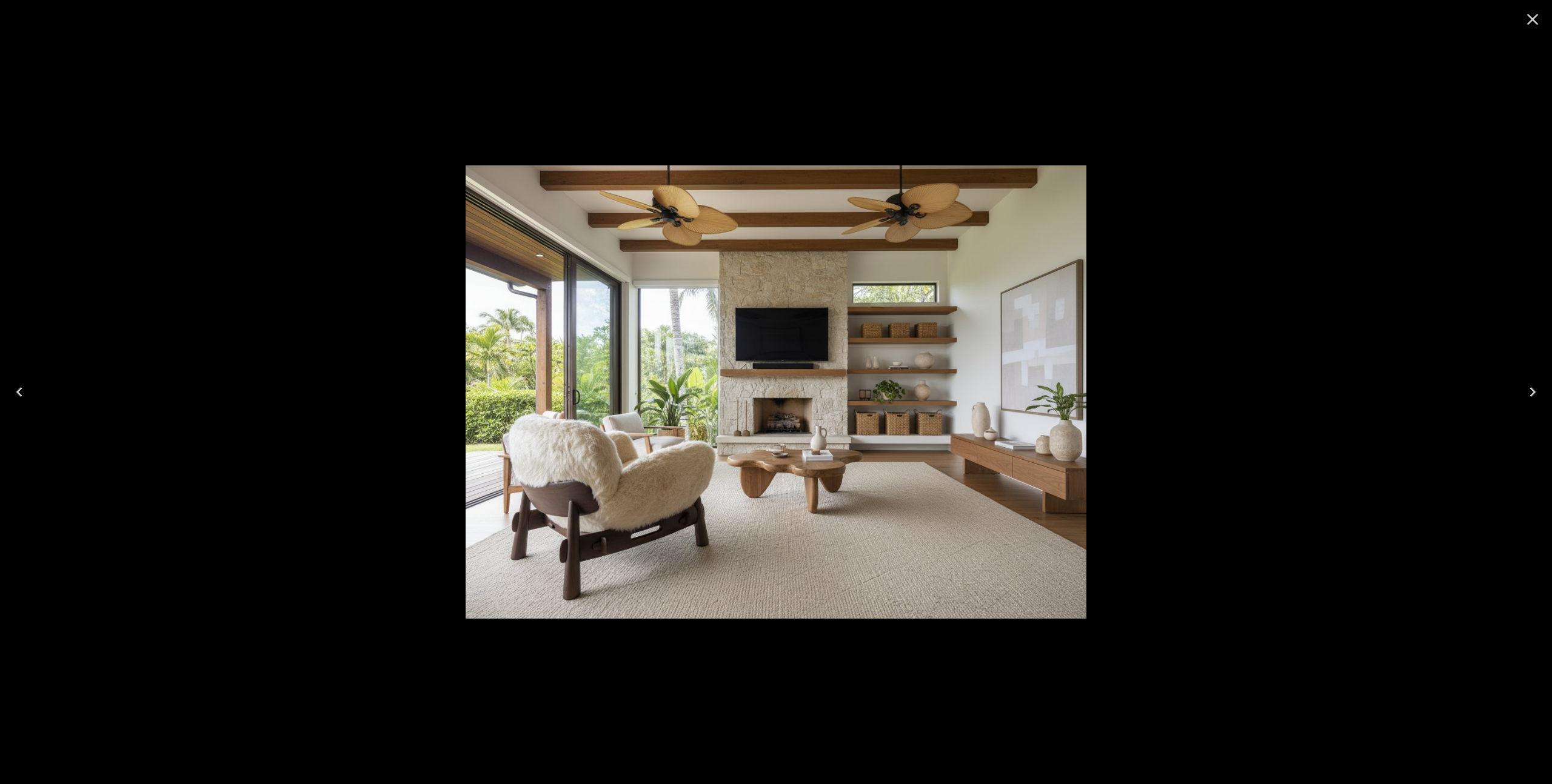
click at [378, 311] on div at bounding box center [776, 392] width 1552 height 784
click at [438, 110] on div at bounding box center [776, 392] width 1552 height 784
drag, startPoint x: 1533, startPoint y: 18, endPoint x: 1524, endPoint y: 21, distance: 9.5
click at [1534, 18] on icon "Close" at bounding box center [1533, 20] width 12 height 12
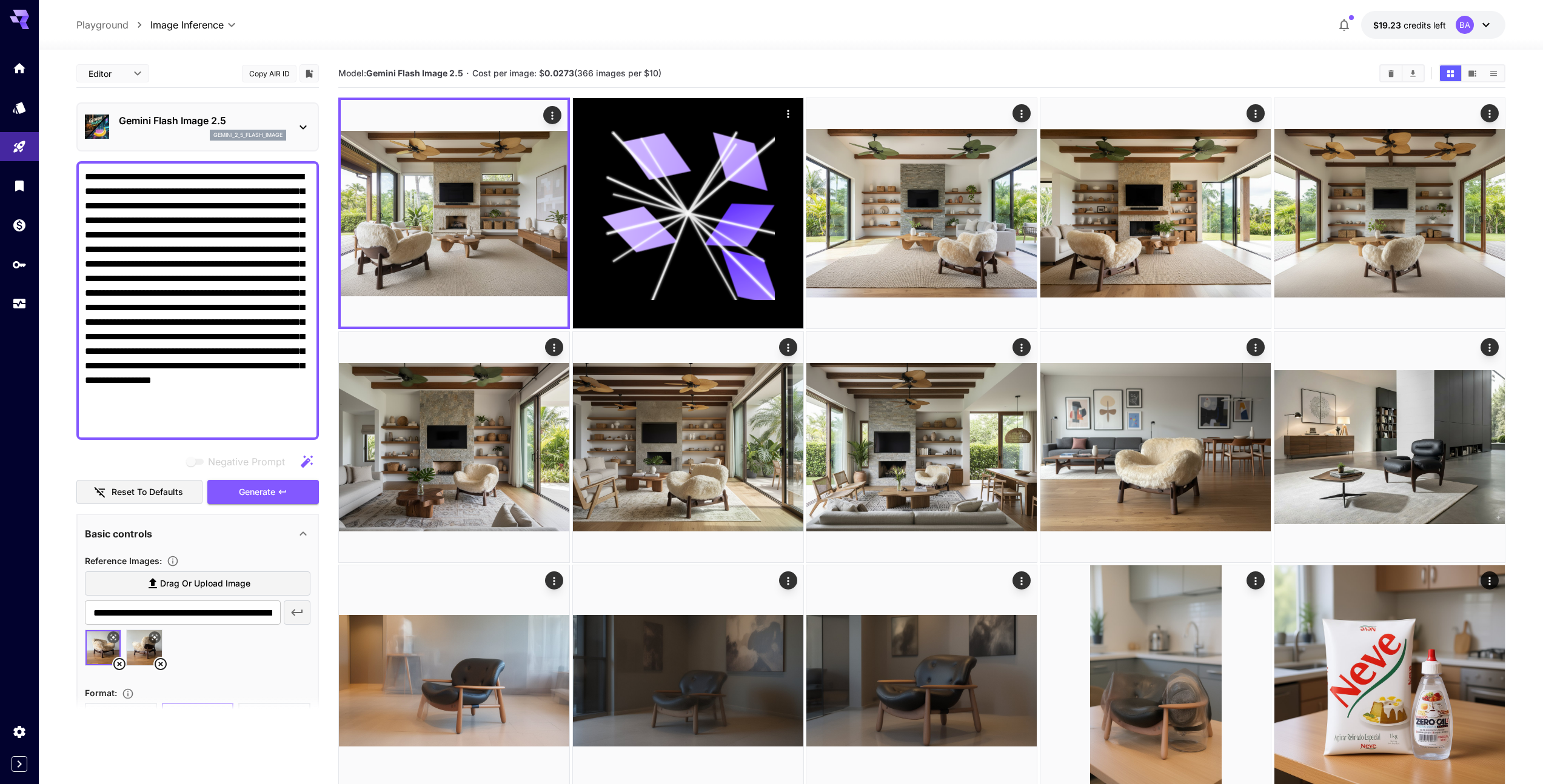
click at [162, 667] on icon at bounding box center [160, 664] width 15 height 15
click at [159, 660] on div at bounding box center [197, 652] width 226 height 46
click at [259, 490] on span "Generate" at bounding box center [257, 492] width 37 height 15
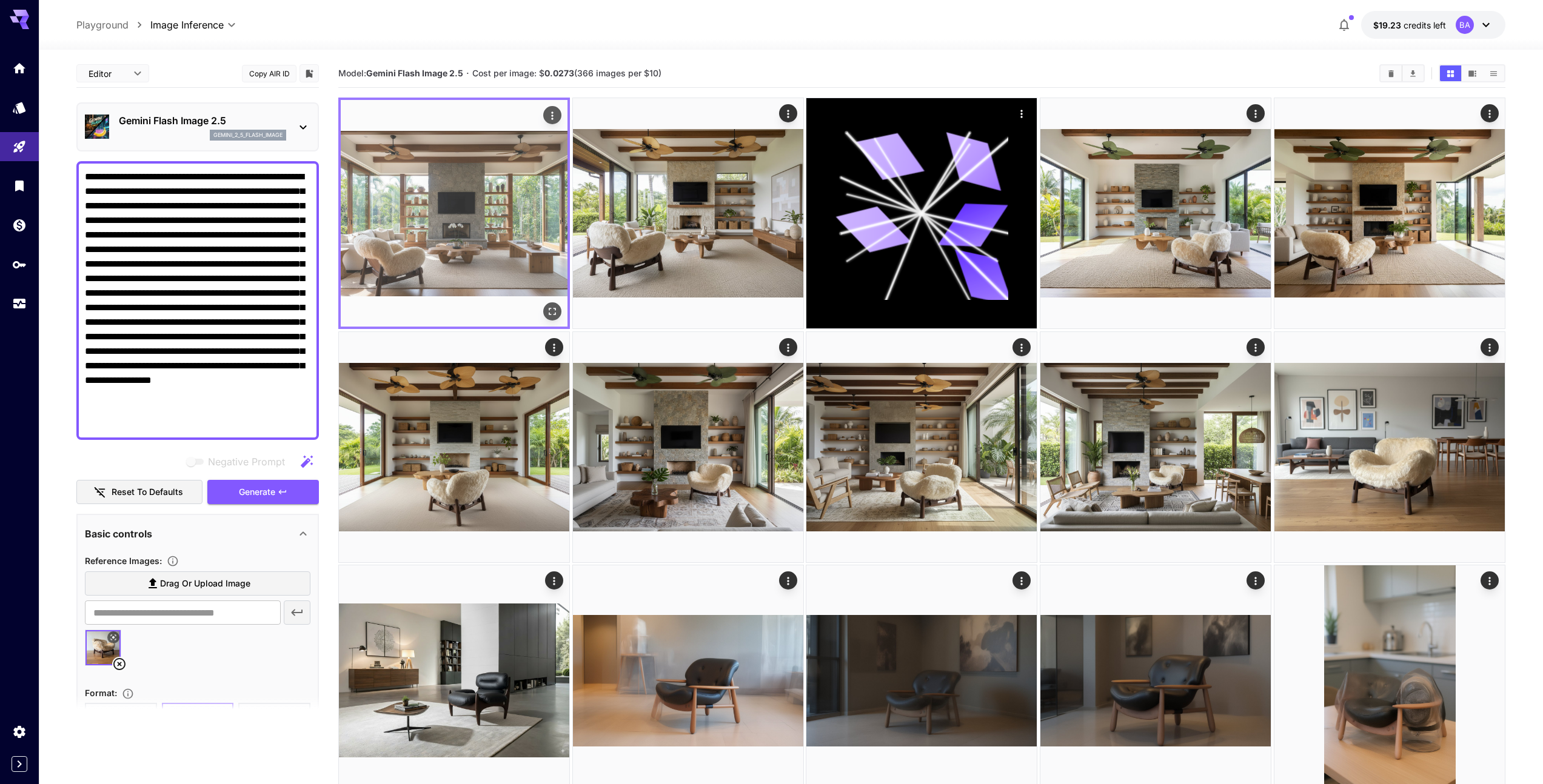
click at [480, 236] on img at bounding box center [454, 213] width 227 height 227
click at [478, 238] on img at bounding box center [454, 213] width 227 height 227
click at [468, 227] on img at bounding box center [454, 213] width 227 height 227
click at [553, 311] on icon "Open in fullscreen" at bounding box center [552, 312] width 12 height 12
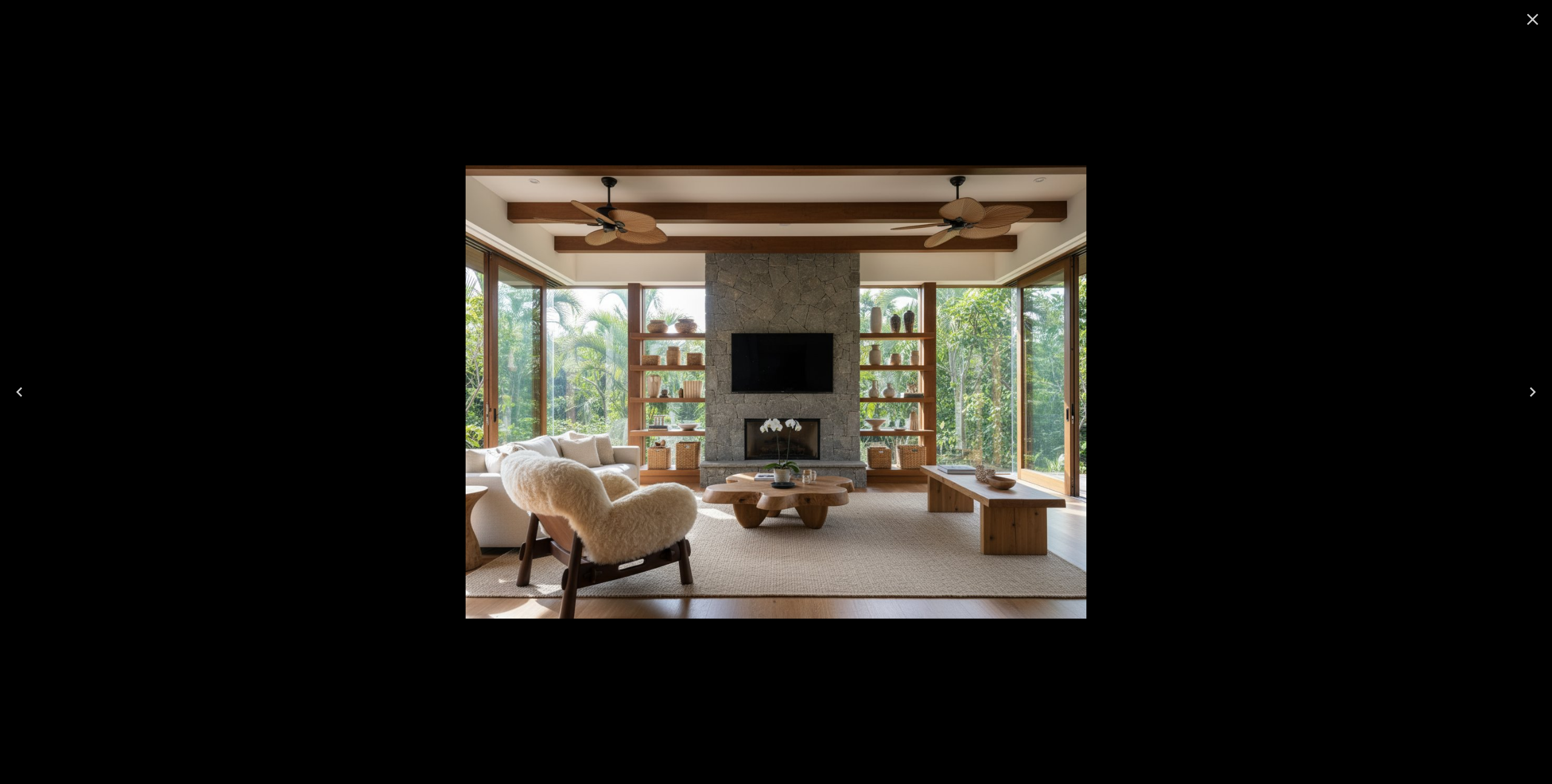
click at [553, 311] on img at bounding box center [776, 392] width 621 height 453
click at [435, 114] on div at bounding box center [776, 392] width 1552 height 784
click at [1530, 22] on icon "Close" at bounding box center [1532, 20] width 20 height 20
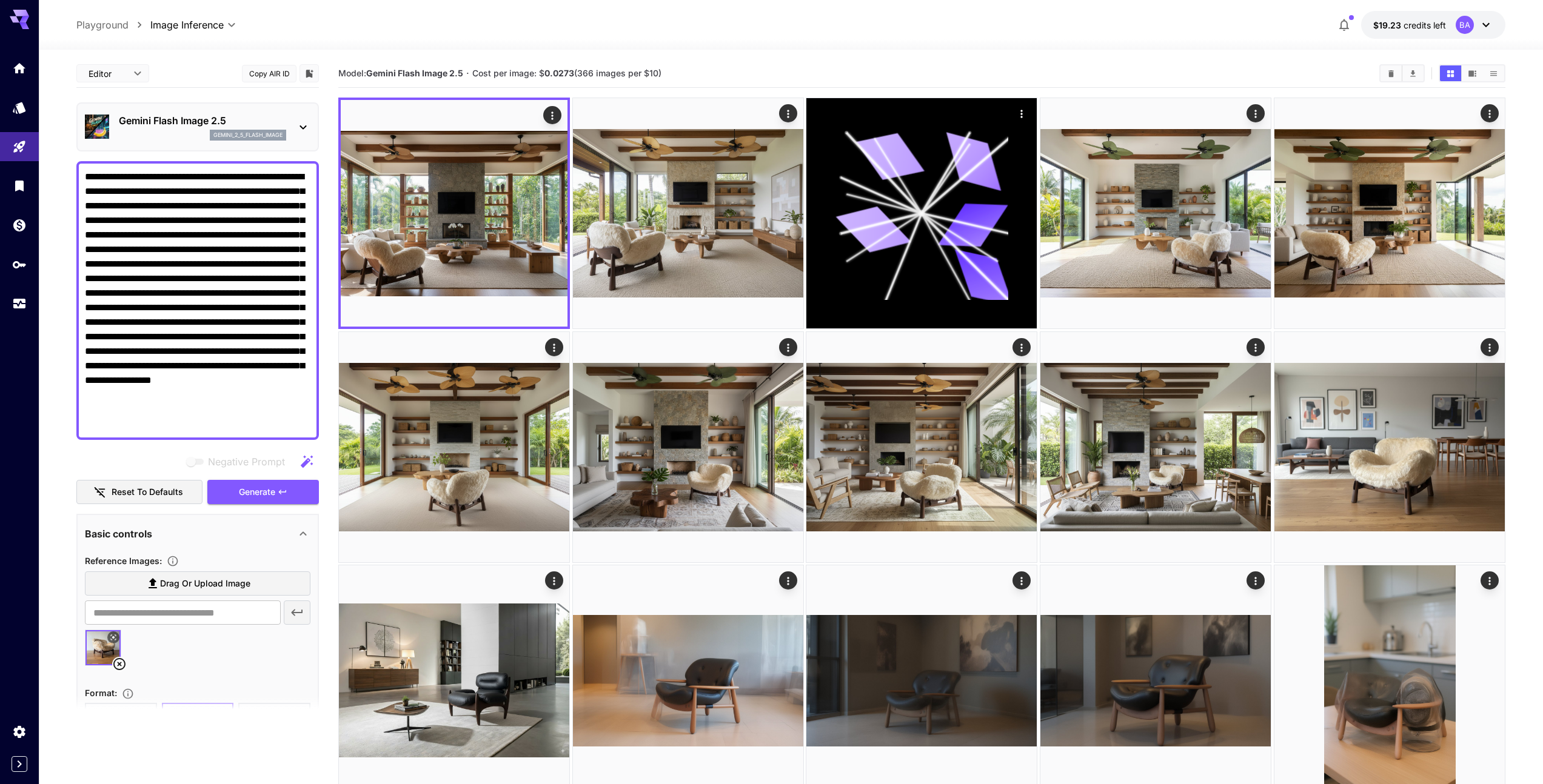
click at [229, 177] on textarea "**********" at bounding box center [197, 300] width 226 height 261
drag, startPoint x: 84, startPoint y: 178, endPoint x: 257, endPoint y: 161, distance: 173.8
click at [217, 176] on textarea "**********" at bounding box center [197, 300] width 226 height 261
paste textarea
click at [265, 492] on span "Generate" at bounding box center [257, 492] width 37 height 15
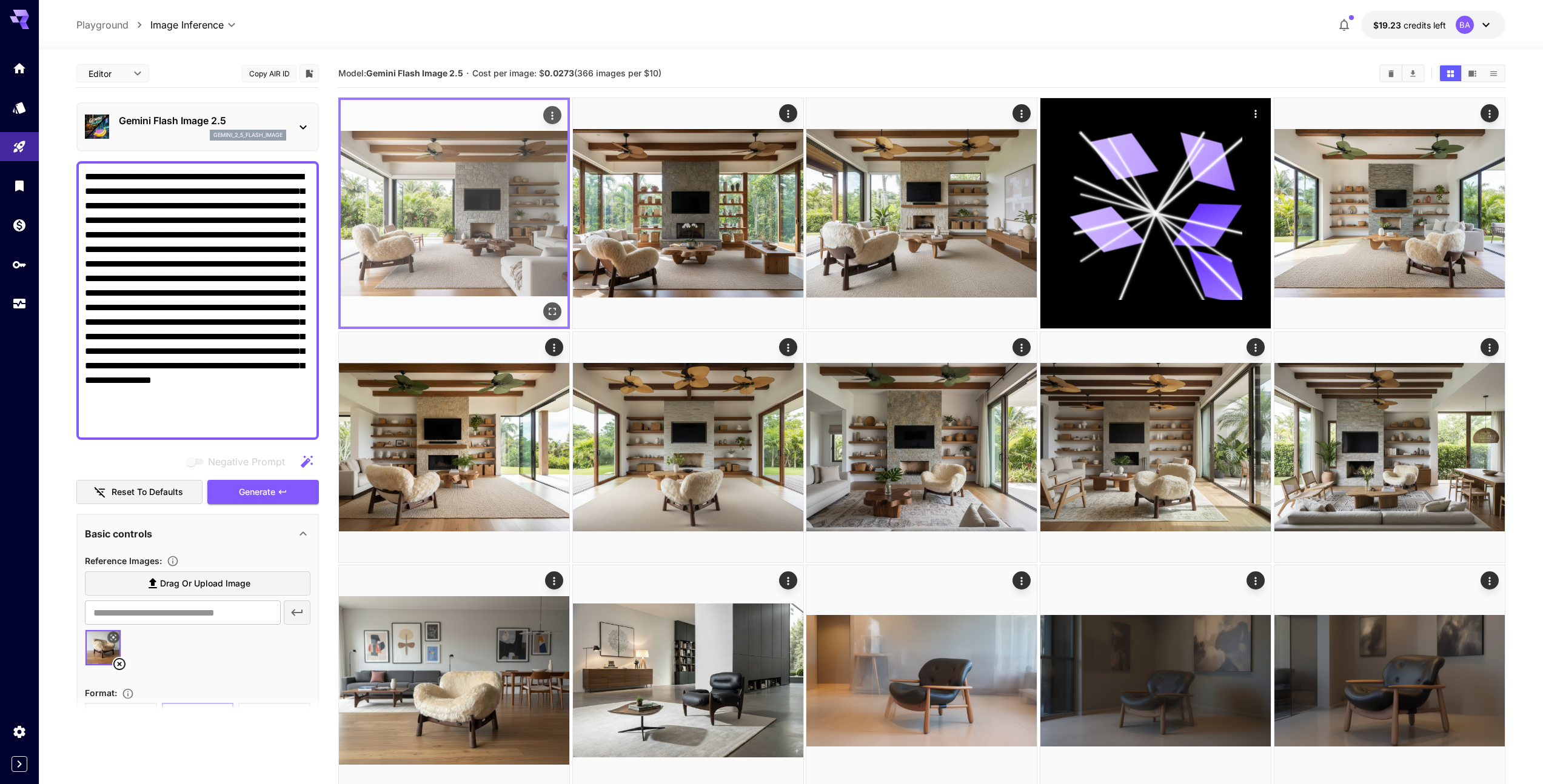
click at [440, 262] on img at bounding box center [454, 213] width 227 height 227
click at [440, 263] on img at bounding box center [454, 213] width 227 height 227
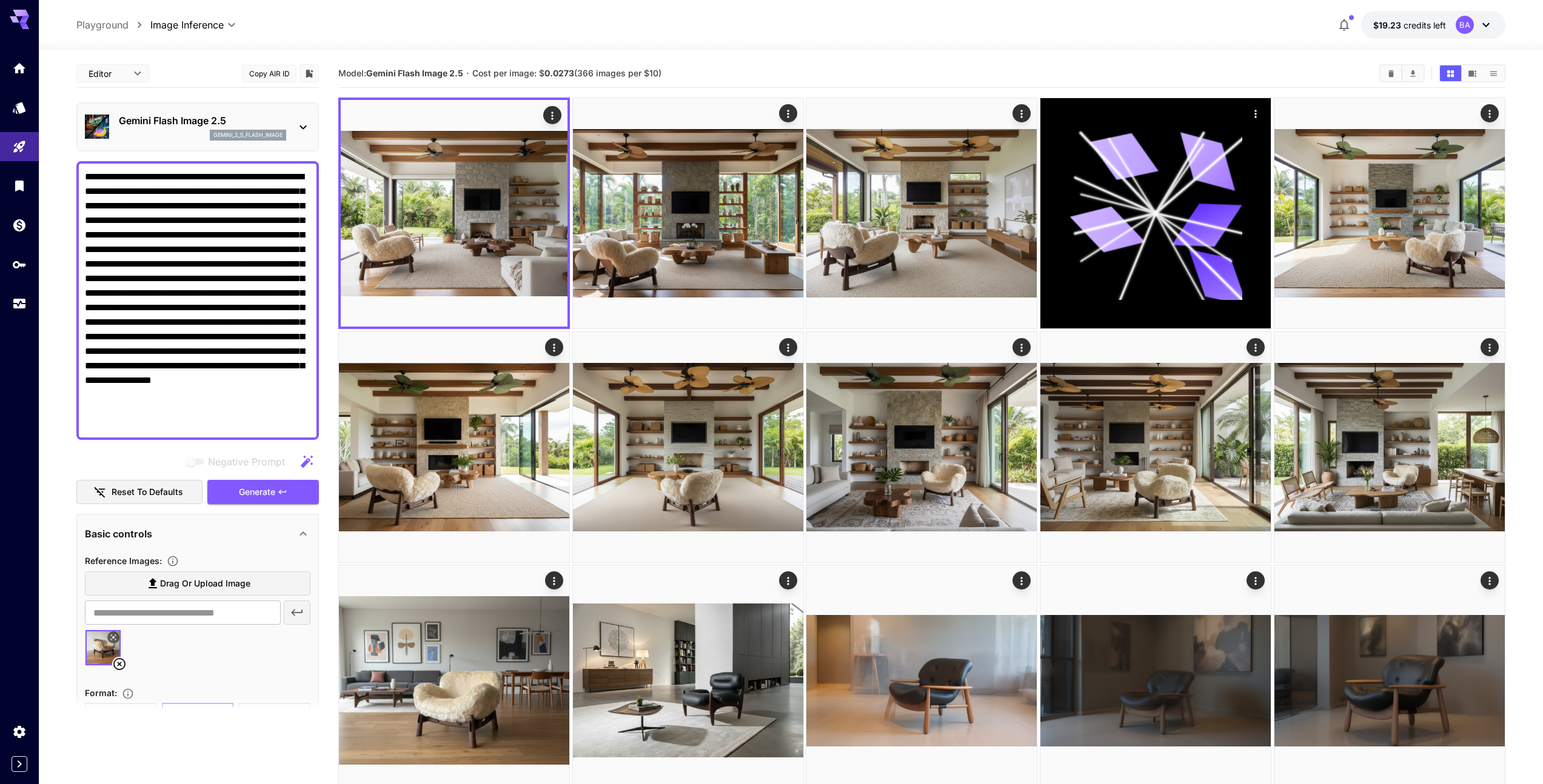
drag, startPoint x: 84, startPoint y: 175, endPoint x: 228, endPoint y: 166, distance: 144.3
click at [220, 174] on textarea "**********" at bounding box center [197, 300] width 226 height 261
paste textarea
click at [260, 491] on span "Generate" at bounding box center [257, 492] width 37 height 15
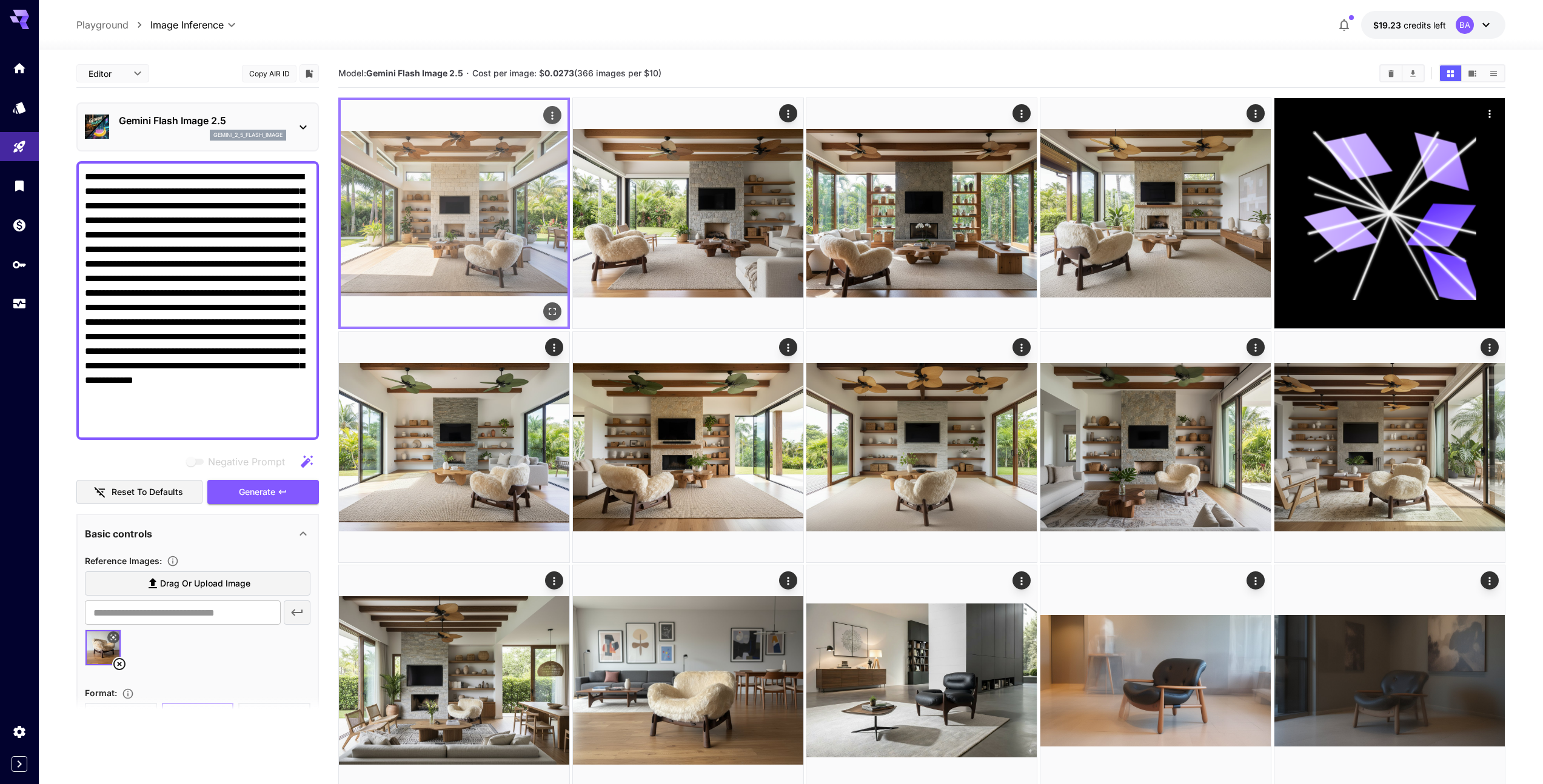
click at [476, 252] on img at bounding box center [454, 213] width 227 height 227
click at [476, 250] on img at bounding box center [454, 213] width 227 height 227
click at [511, 135] on img at bounding box center [454, 213] width 227 height 227
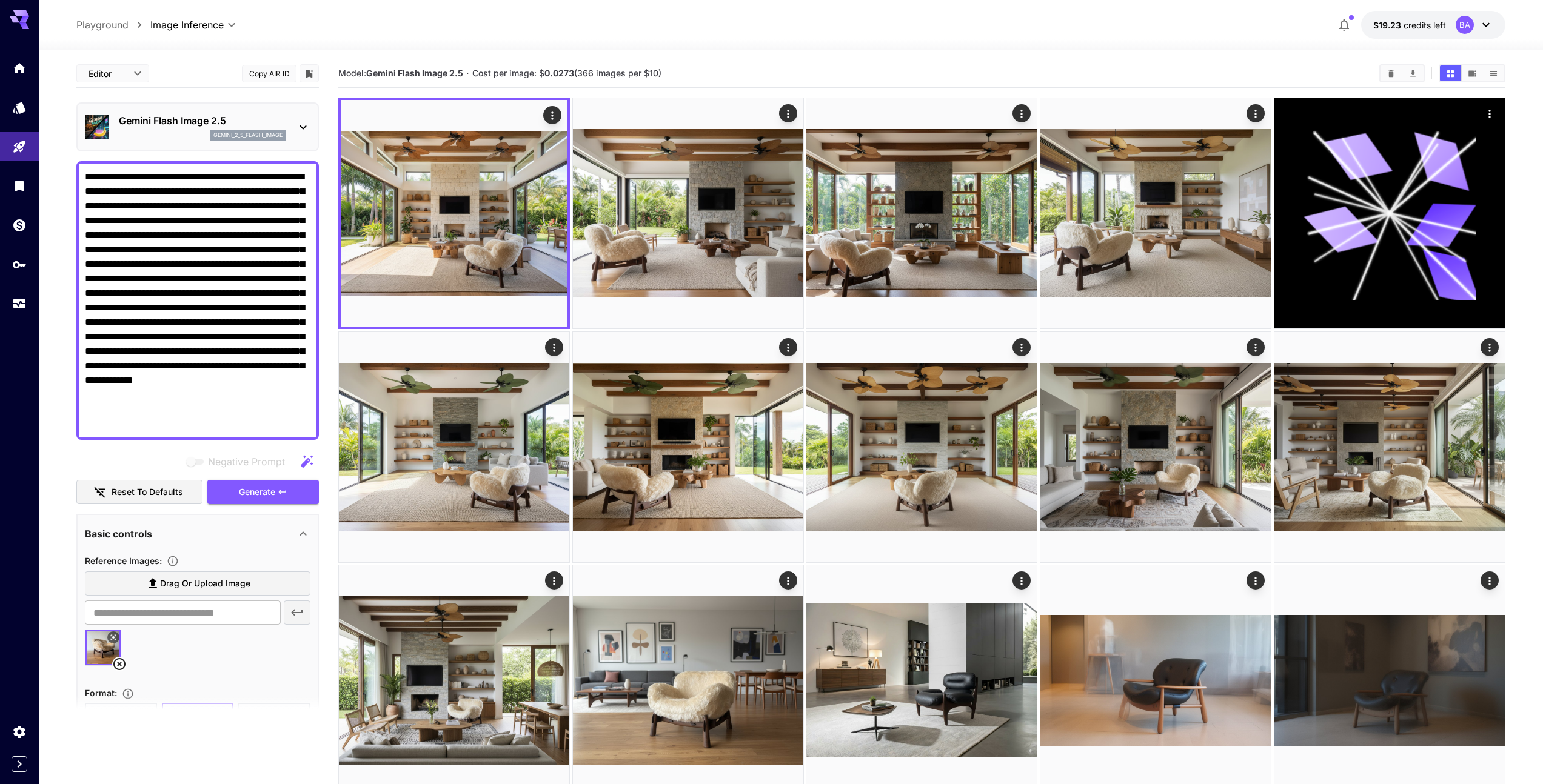
drag, startPoint x: 85, startPoint y: 176, endPoint x: 210, endPoint y: 174, distance: 125.0
click at [210, 177] on textarea "**********" at bounding box center [197, 300] width 226 height 261
paste textarea "**********"
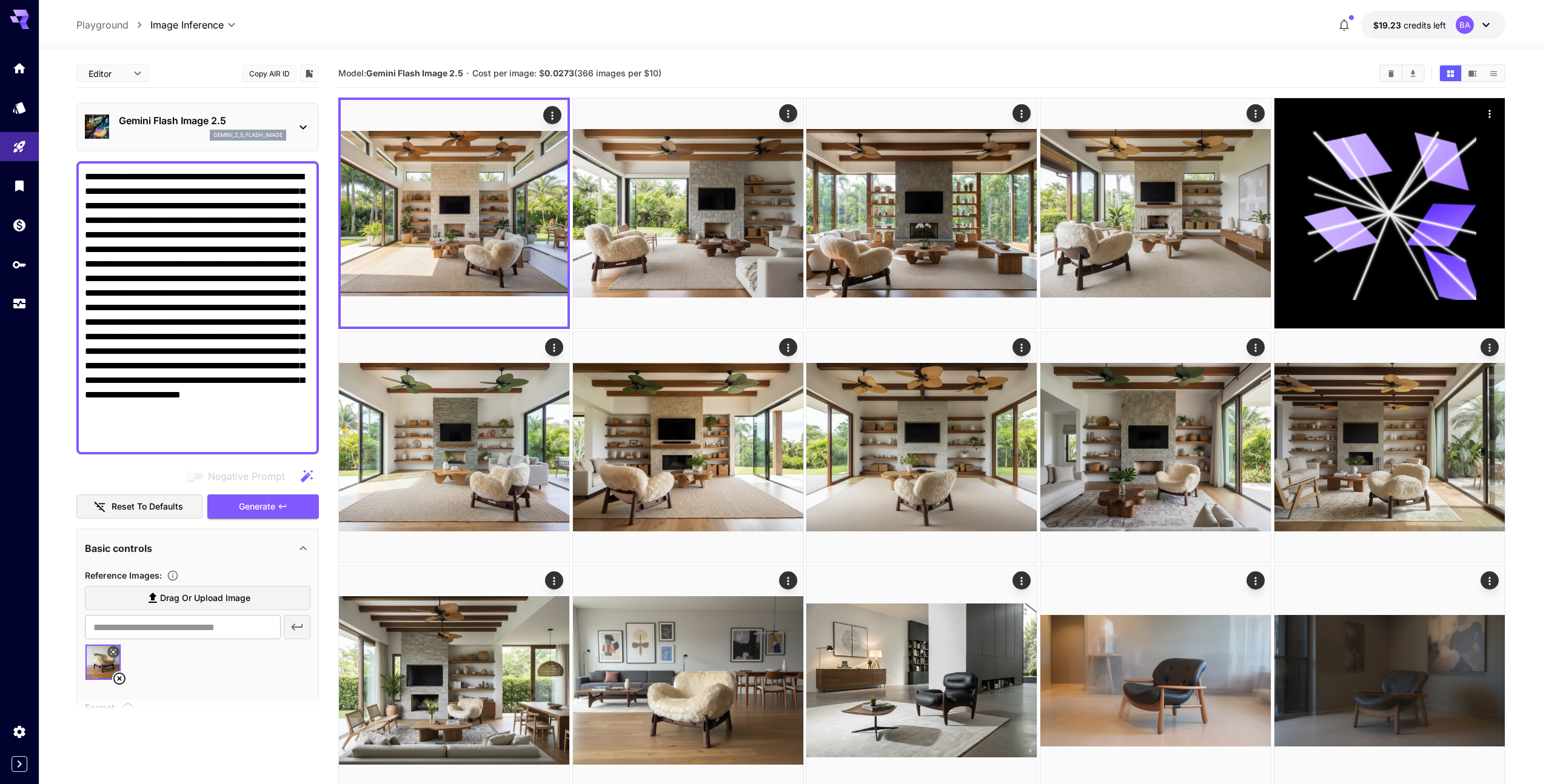
click at [129, 206] on textarea "**********" at bounding box center [197, 308] width 226 height 276
type textarea "**********"
click at [266, 507] on span "Generate" at bounding box center [257, 506] width 37 height 15
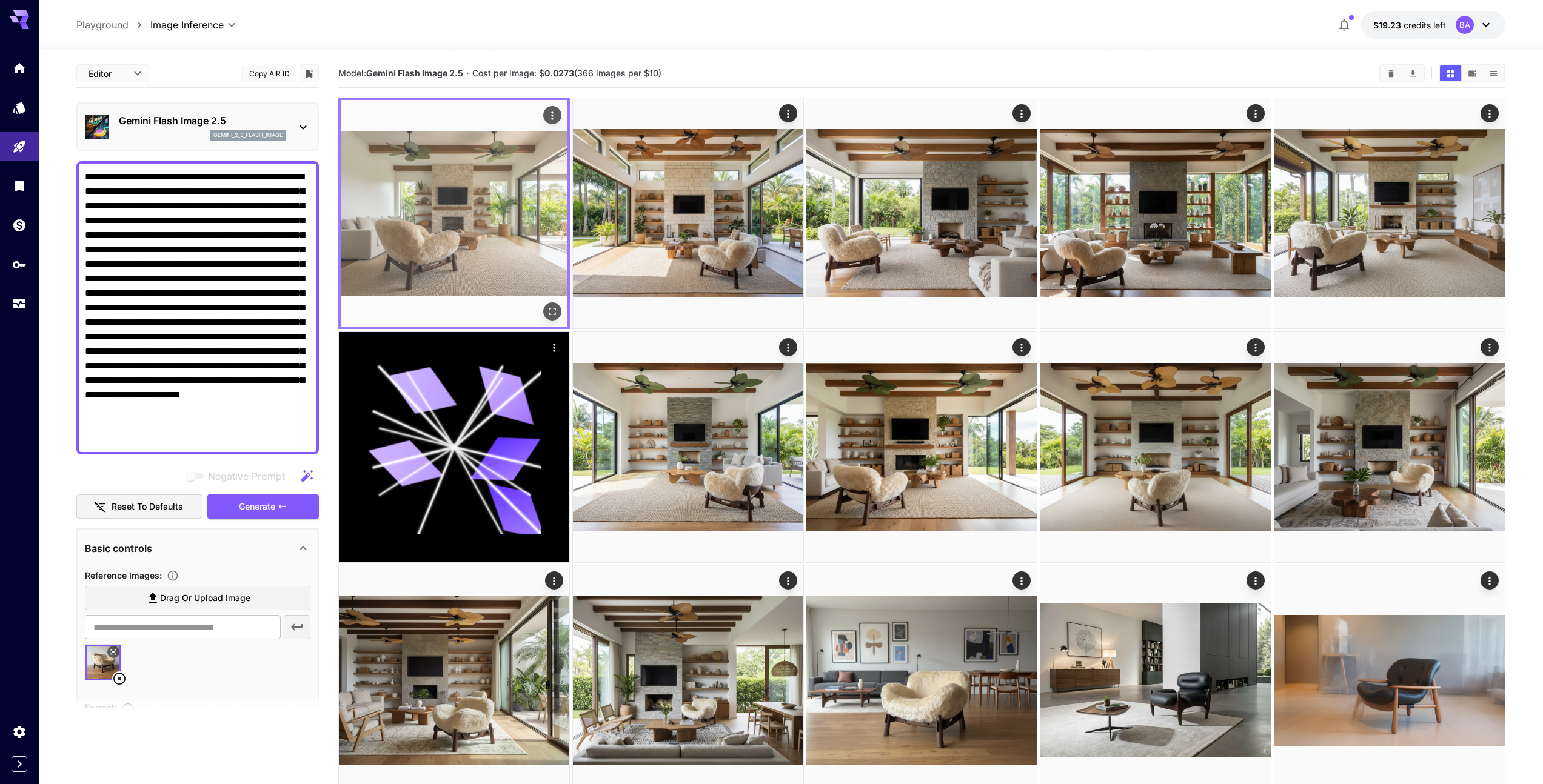
click at [479, 234] on img at bounding box center [454, 213] width 227 height 227
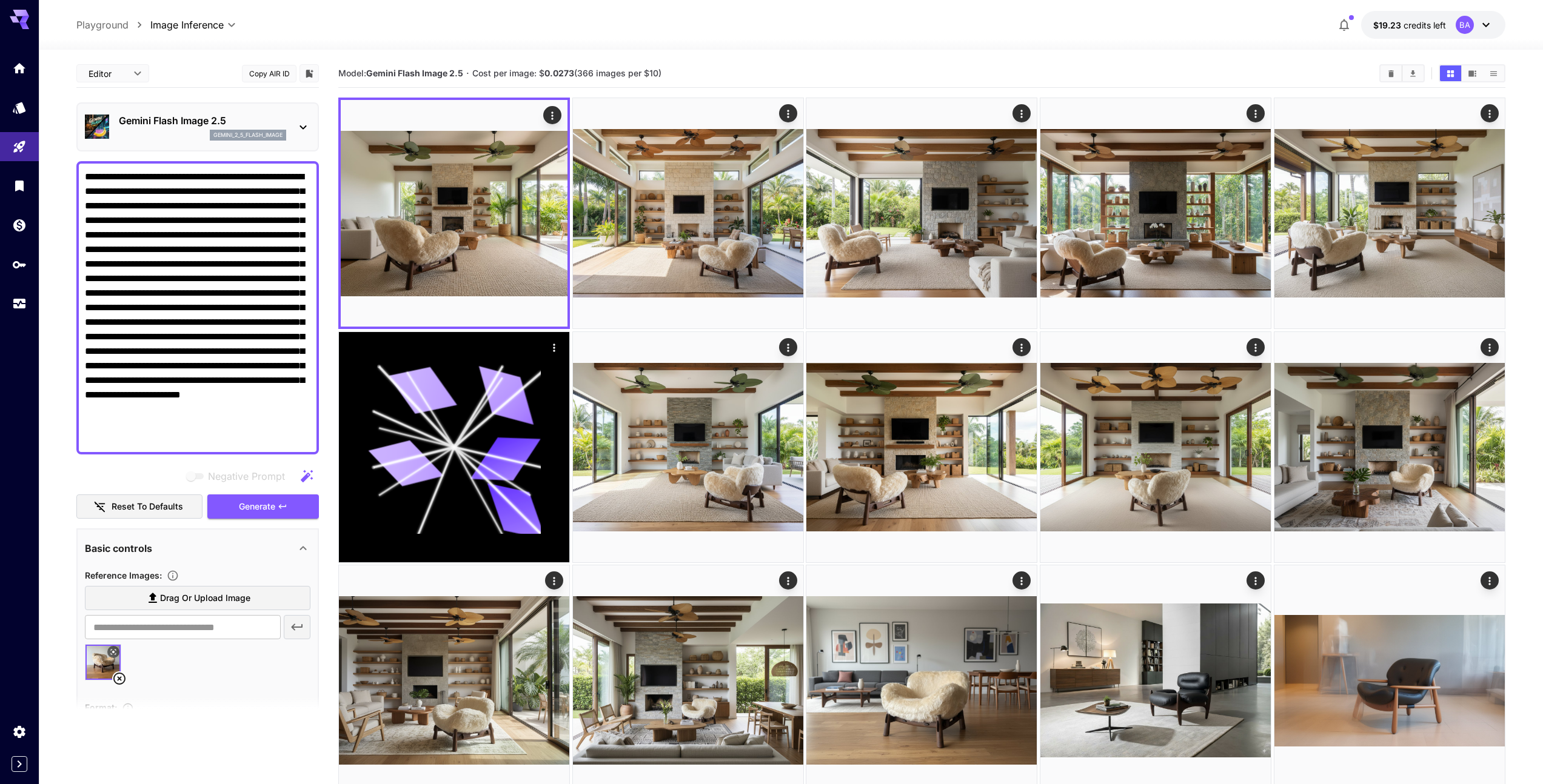
click at [135, 505] on button "Reset to defaults" at bounding box center [139, 506] width 126 height 25
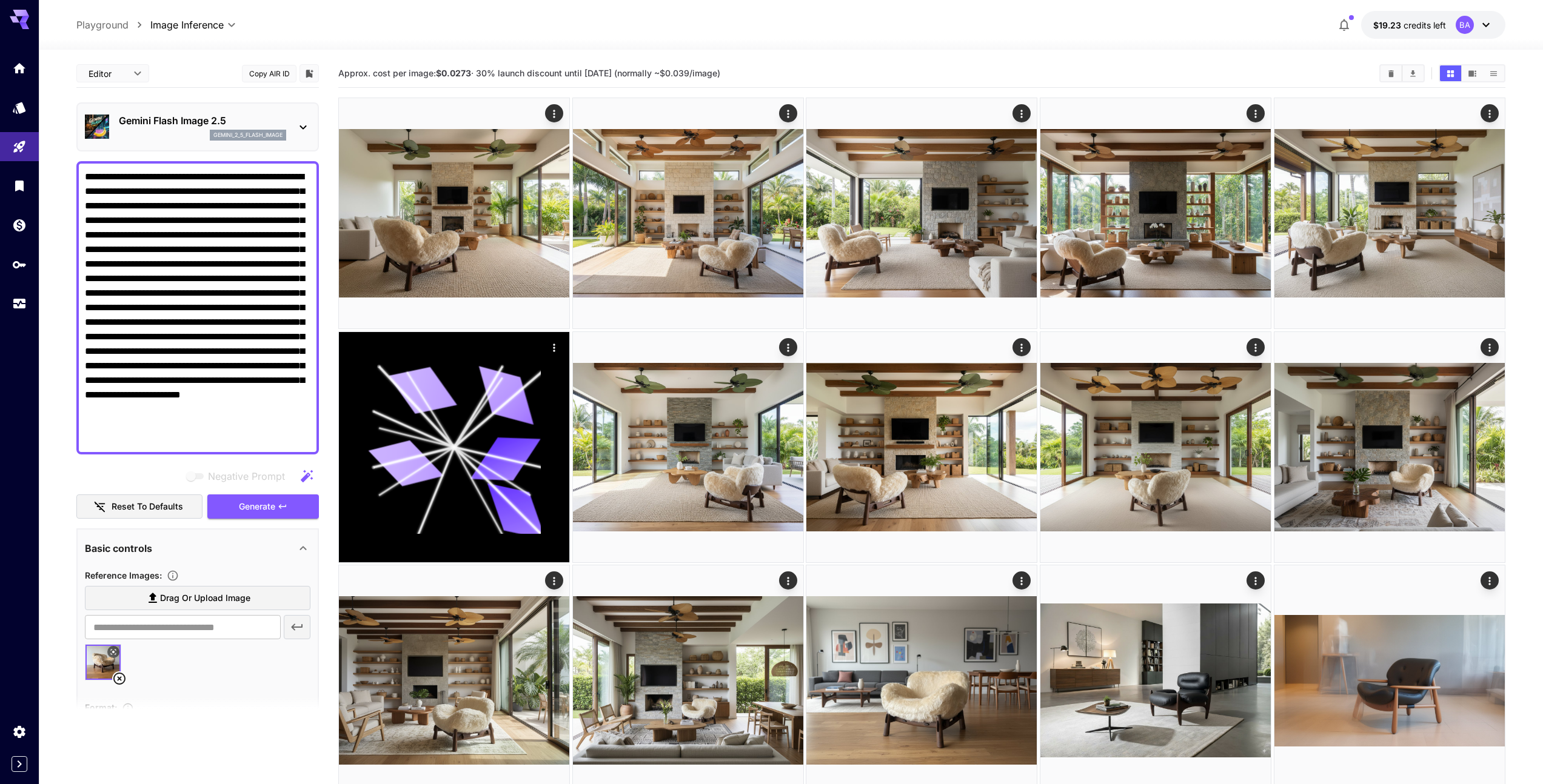
click at [127, 510] on button "Reset to defaults" at bounding box center [139, 506] width 126 height 25
click at [118, 679] on icon at bounding box center [119, 678] width 15 height 15
click at [187, 598] on span "Drag or upload image" at bounding box center [205, 598] width 91 height 15
click at [0, 0] on input "Drag or upload image" at bounding box center [0, 0] width 0 height 0
type input "**********"
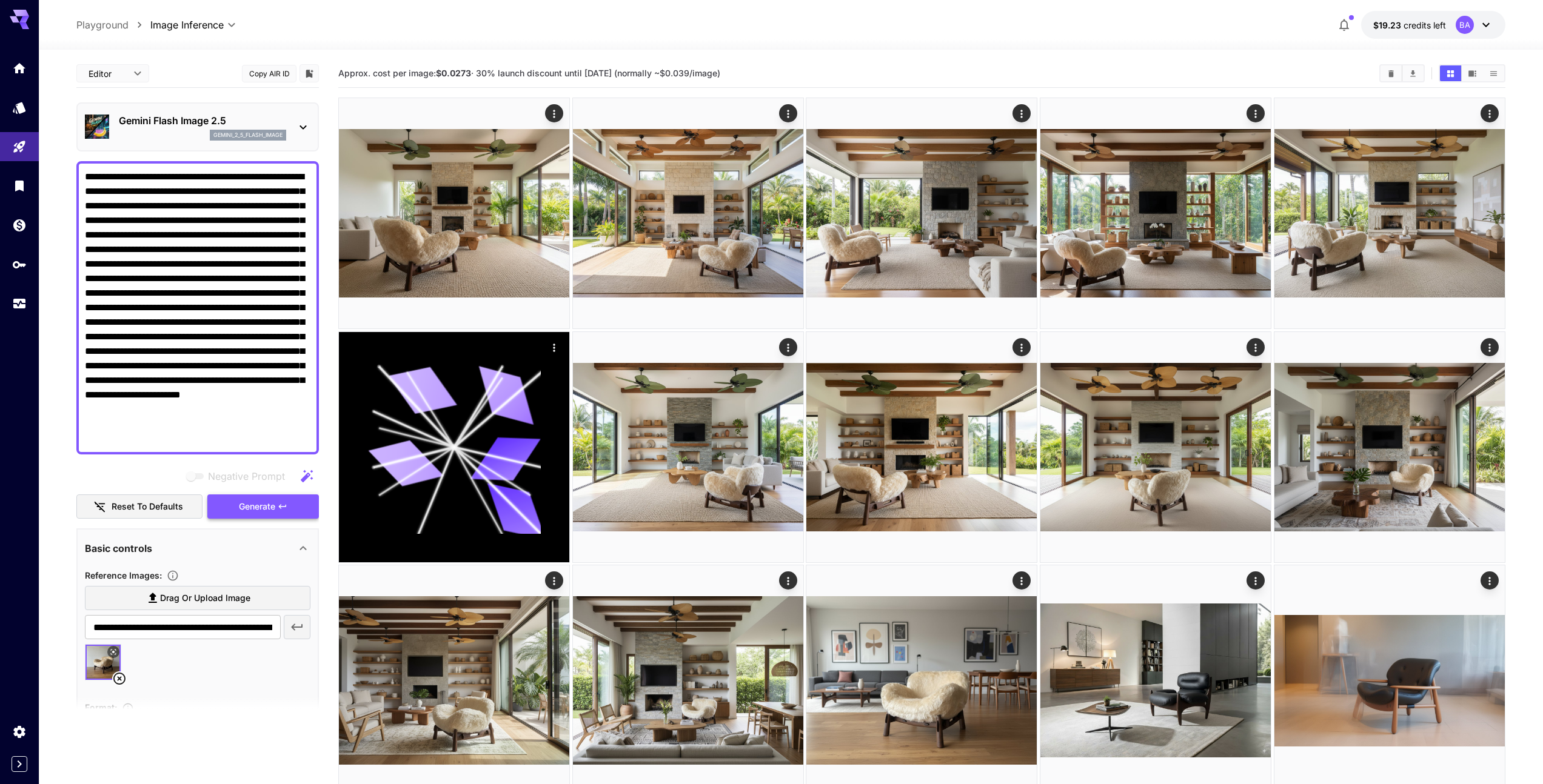
click at [261, 510] on span "Generate" at bounding box center [257, 506] width 37 height 15
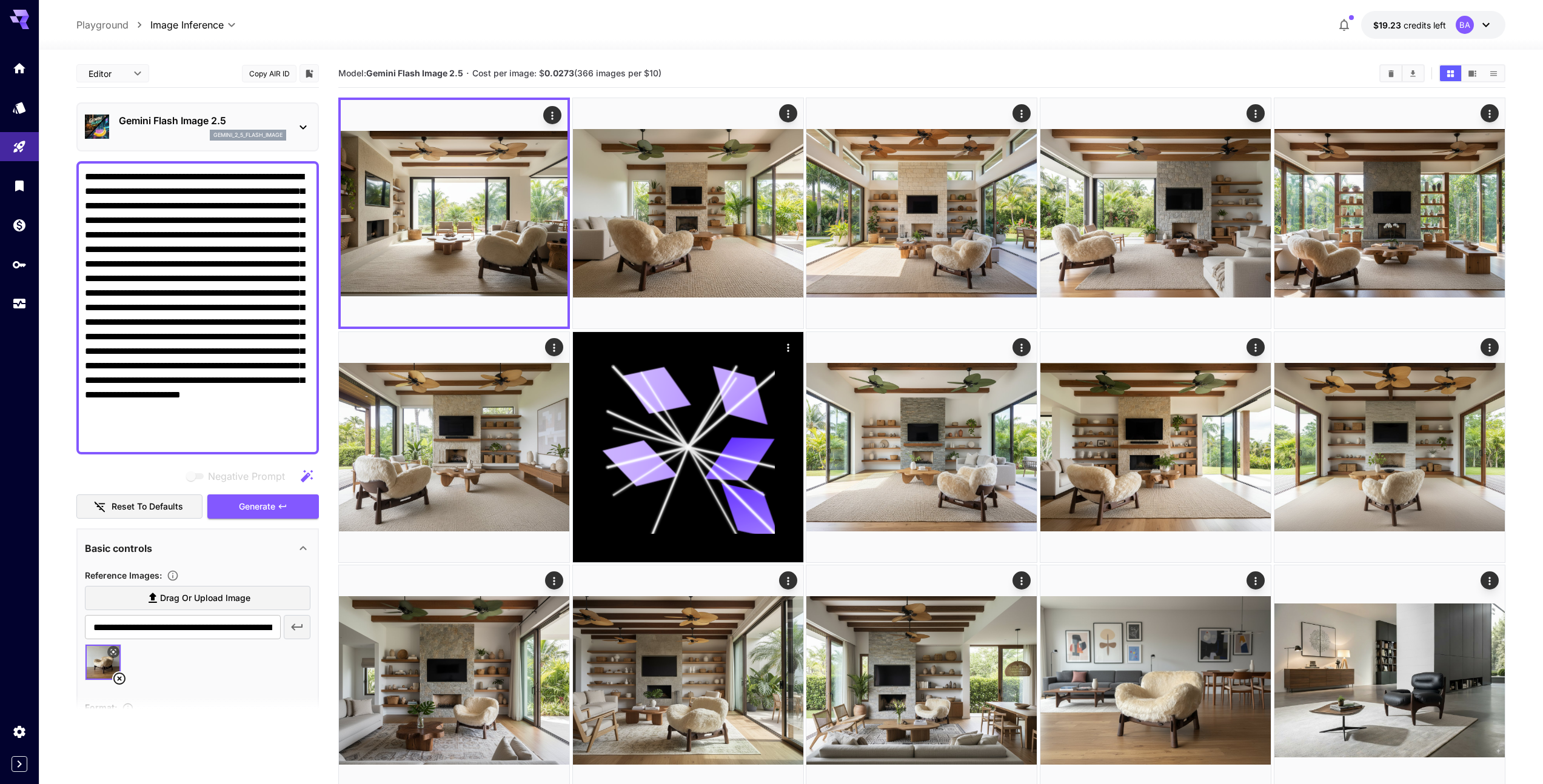
drag, startPoint x: 125, startPoint y: 205, endPoint x: 69, endPoint y: 167, distance: 67.7
click at [69, 167] on section "**********" at bounding box center [790, 675] width 1504 height 1250
paste textarea "*****"
type textarea "**********"
click at [276, 506] on button "Generate" at bounding box center [262, 506] width 111 height 25
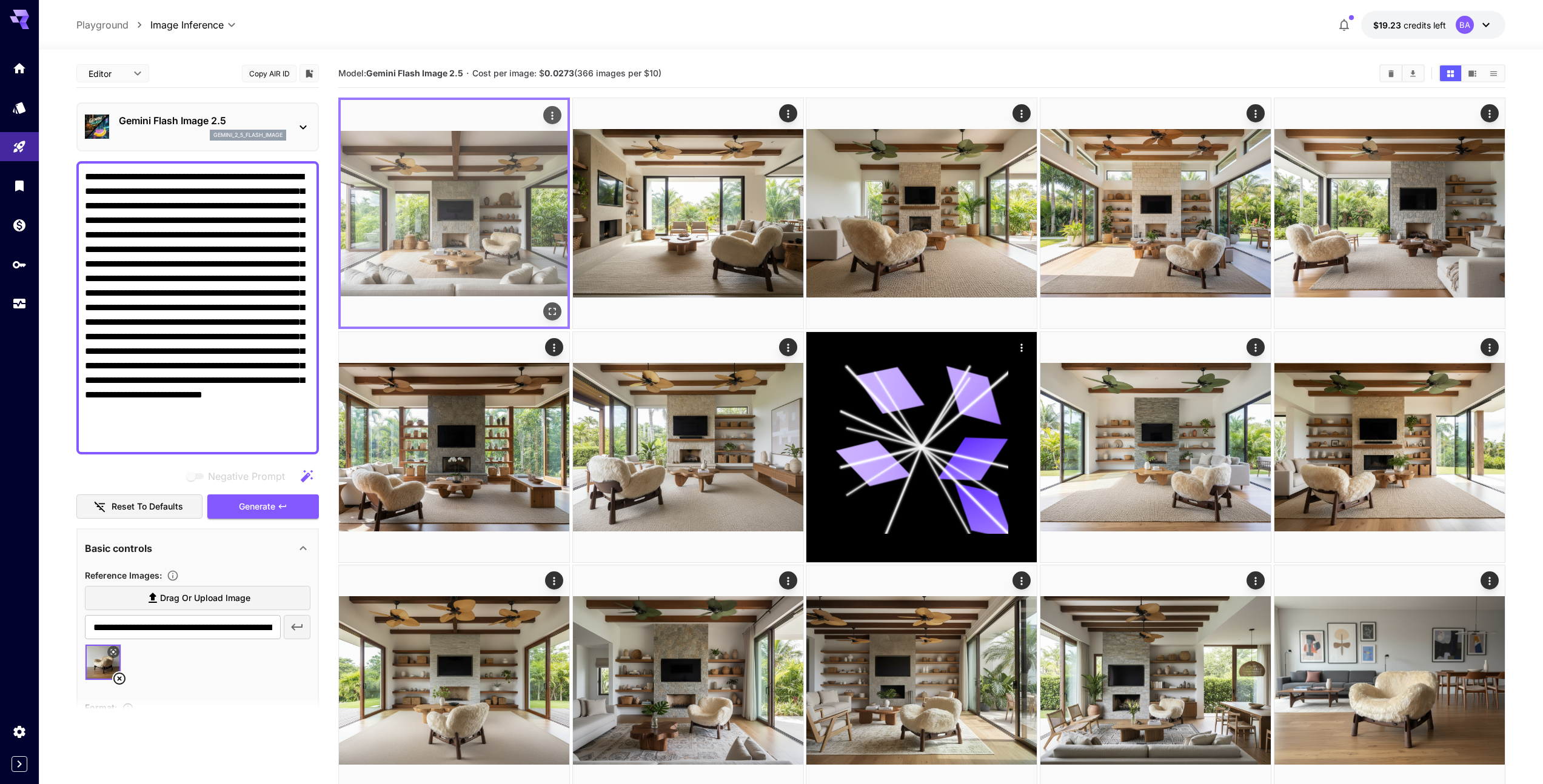
click at [496, 249] on img at bounding box center [454, 213] width 227 height 227
click at [554, 313] on icon "Open in fullscreen" at bounding box center [552, 312] width 12 height 12
click at [555, 112] on icon "Actions" at bounding box center [552, 115] width 12 height 12
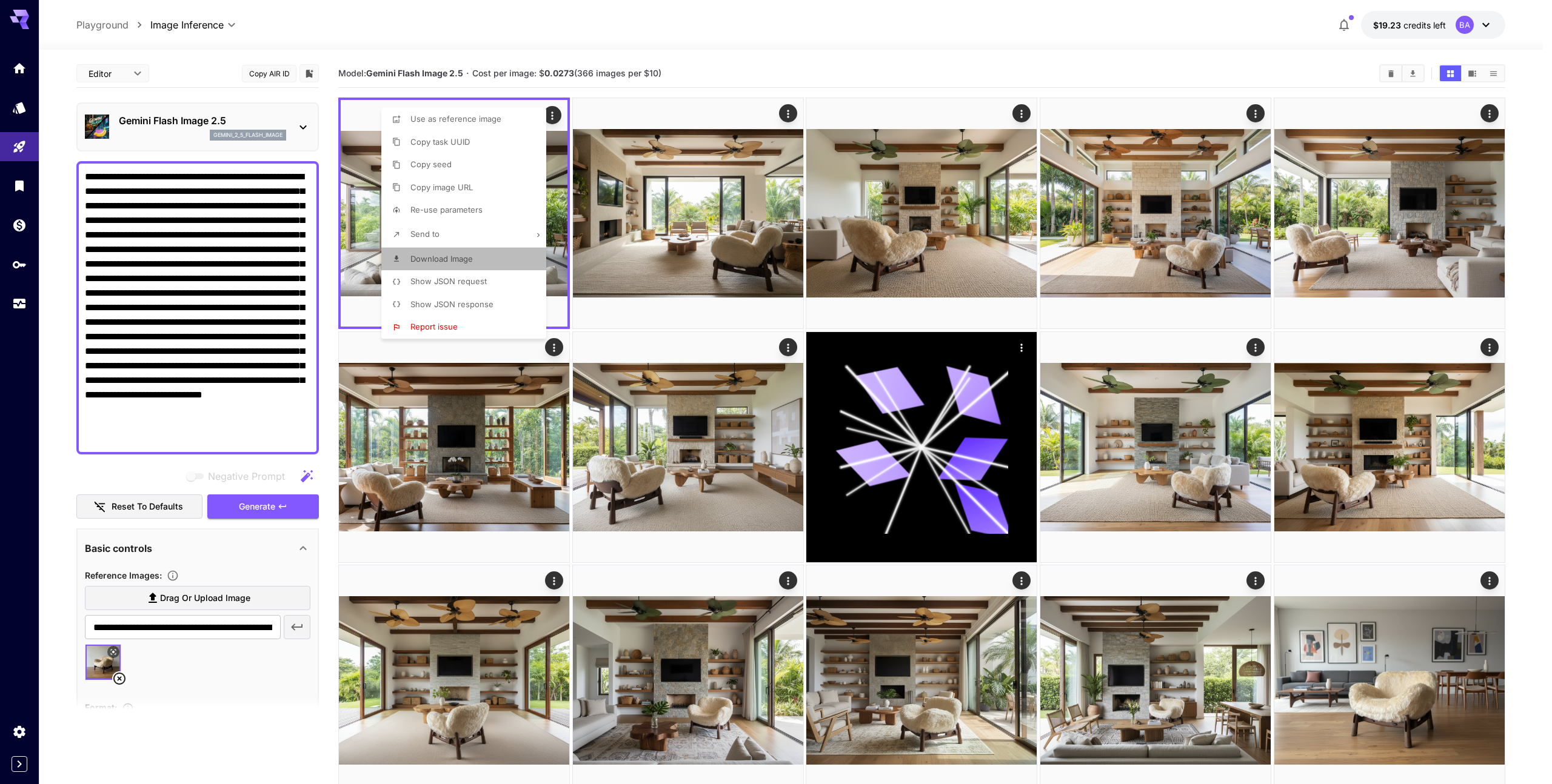
click at [476, 261] on li "Download Image" at bounding box center [467, 258] width 172 height 23
click at [722, 54] on div at bounding box center [776, 392] width 1552 height 784
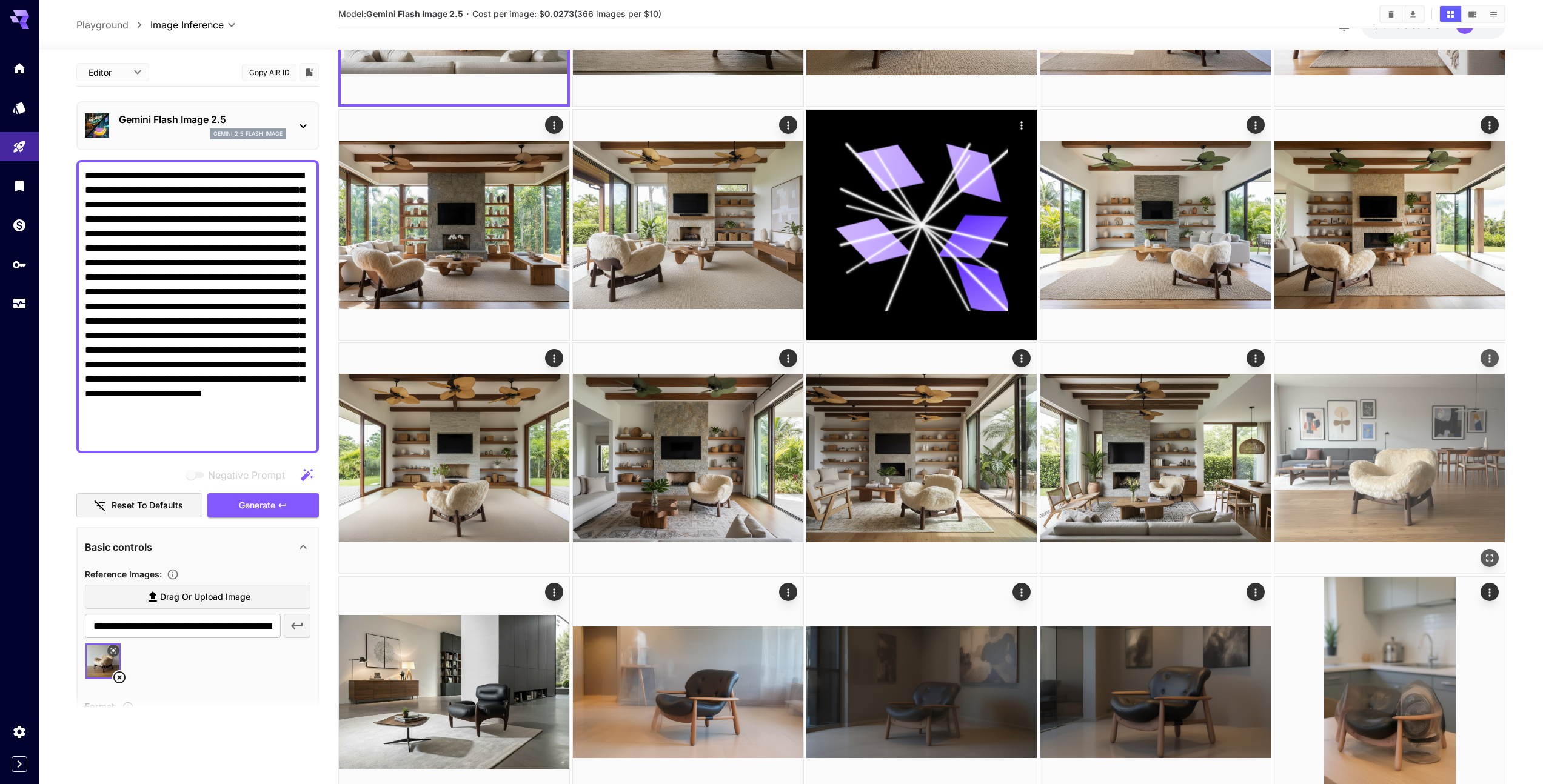
scroll to position [221, 0]
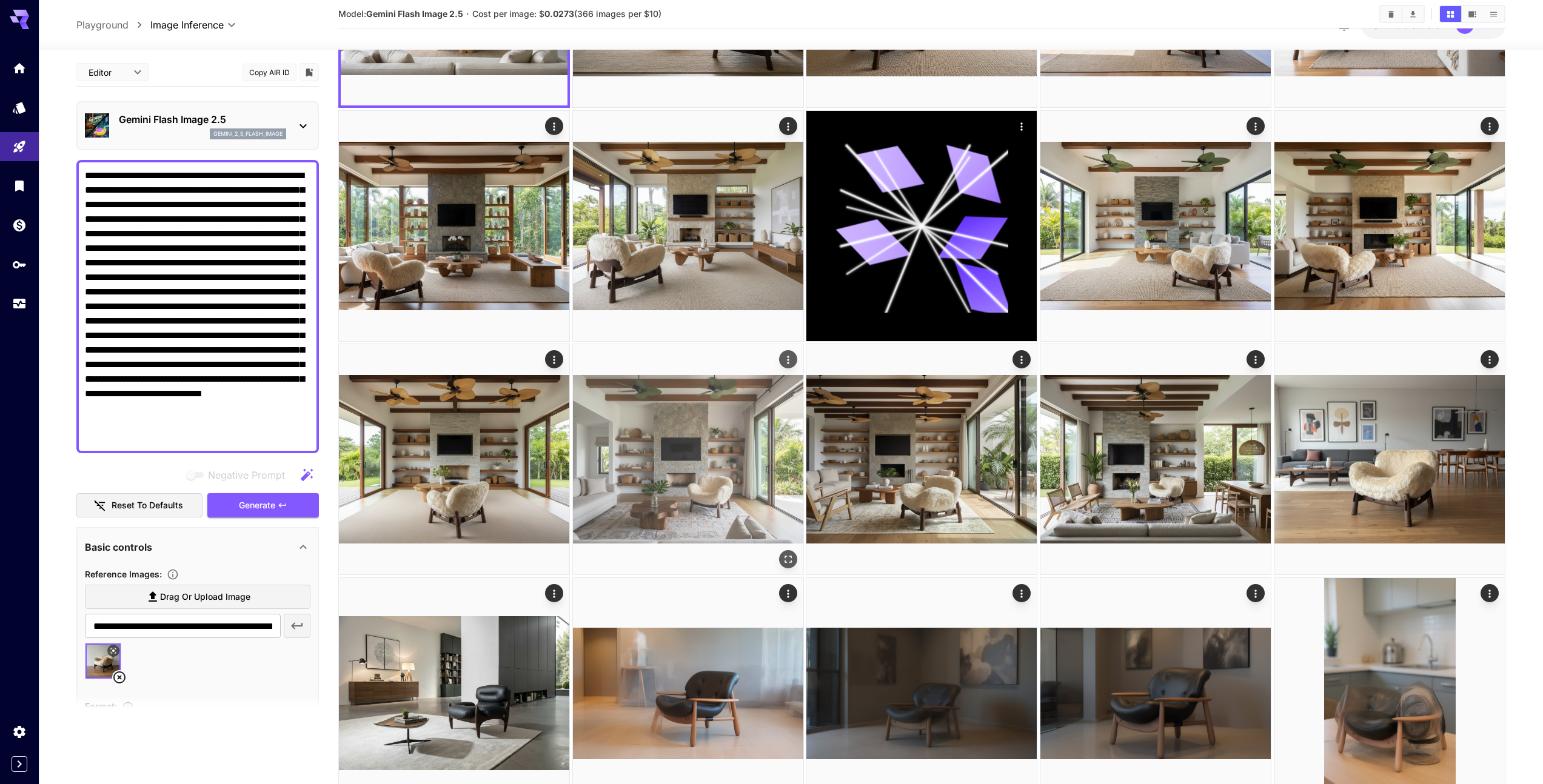
click at [767, 406] on img at bounding box center [688, 459] width 230 height 230
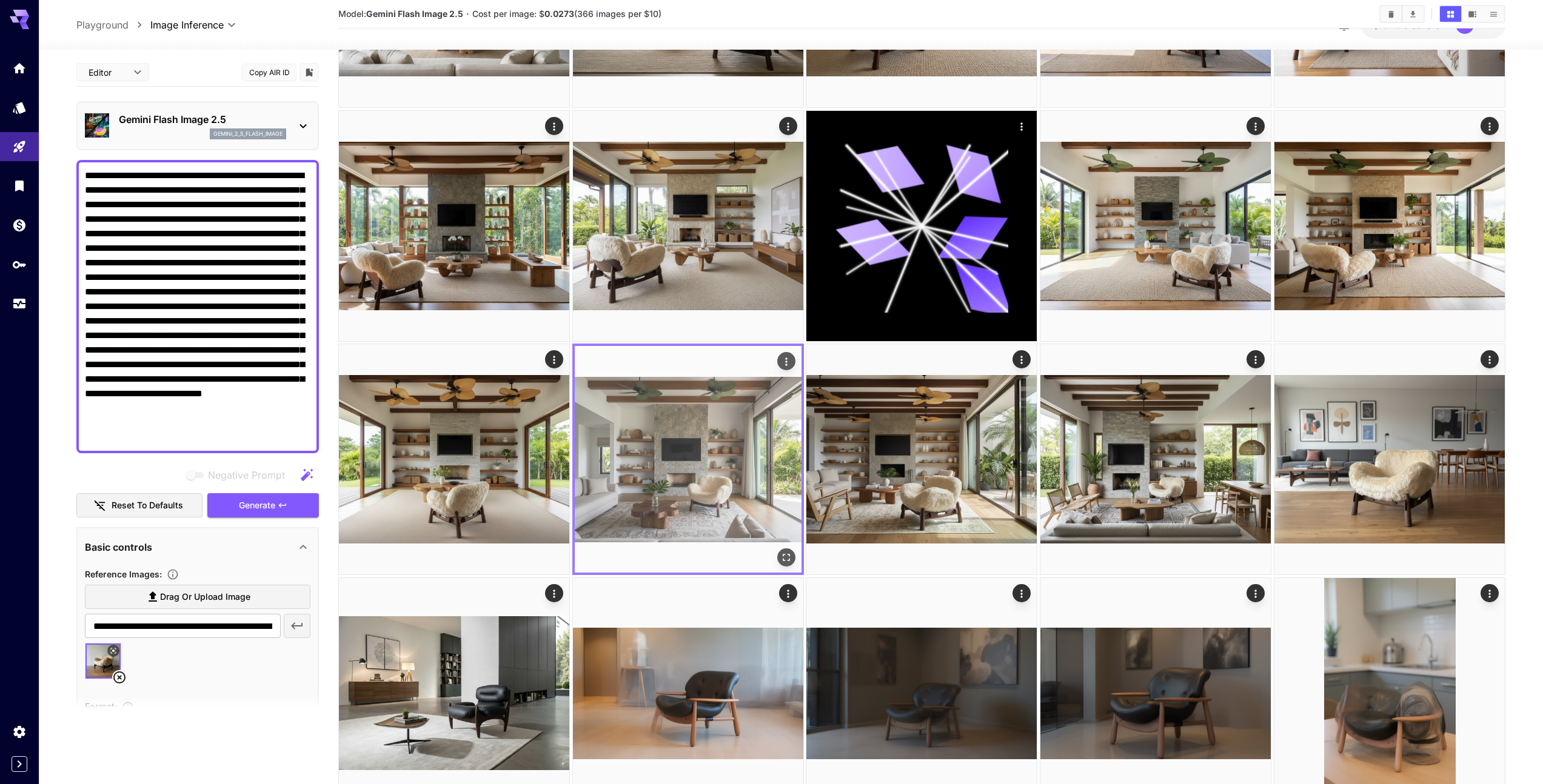
click at [785, 359] on icon "Actions" at bounding box center [786, 362] width 12 height 12
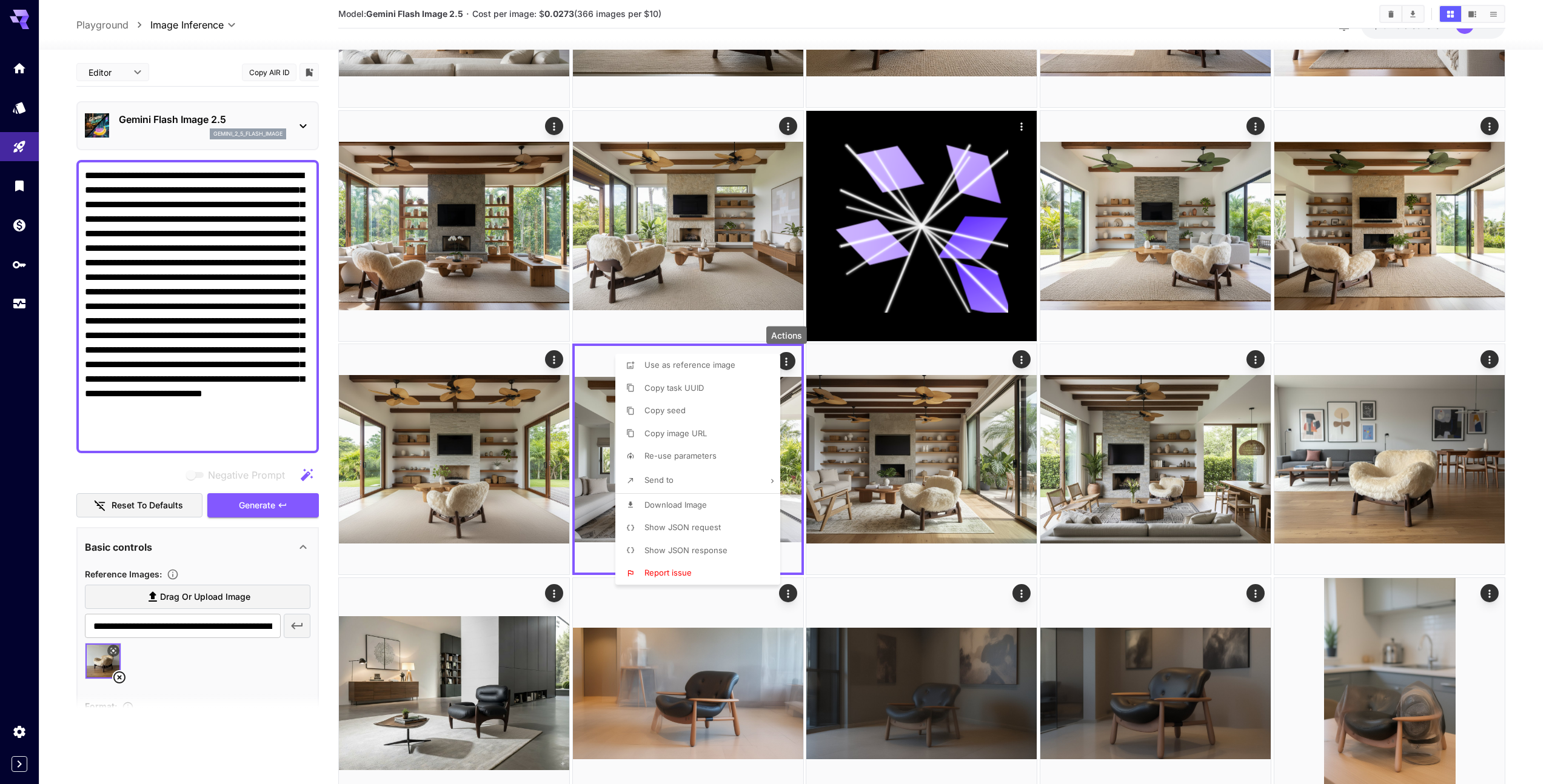
click at [684, 502] on span "Download Image" at bounding box center [675, 505] width 62 height 10
click at [1542, 216] on div at bounding box center [776, 392] width 1552 height 784
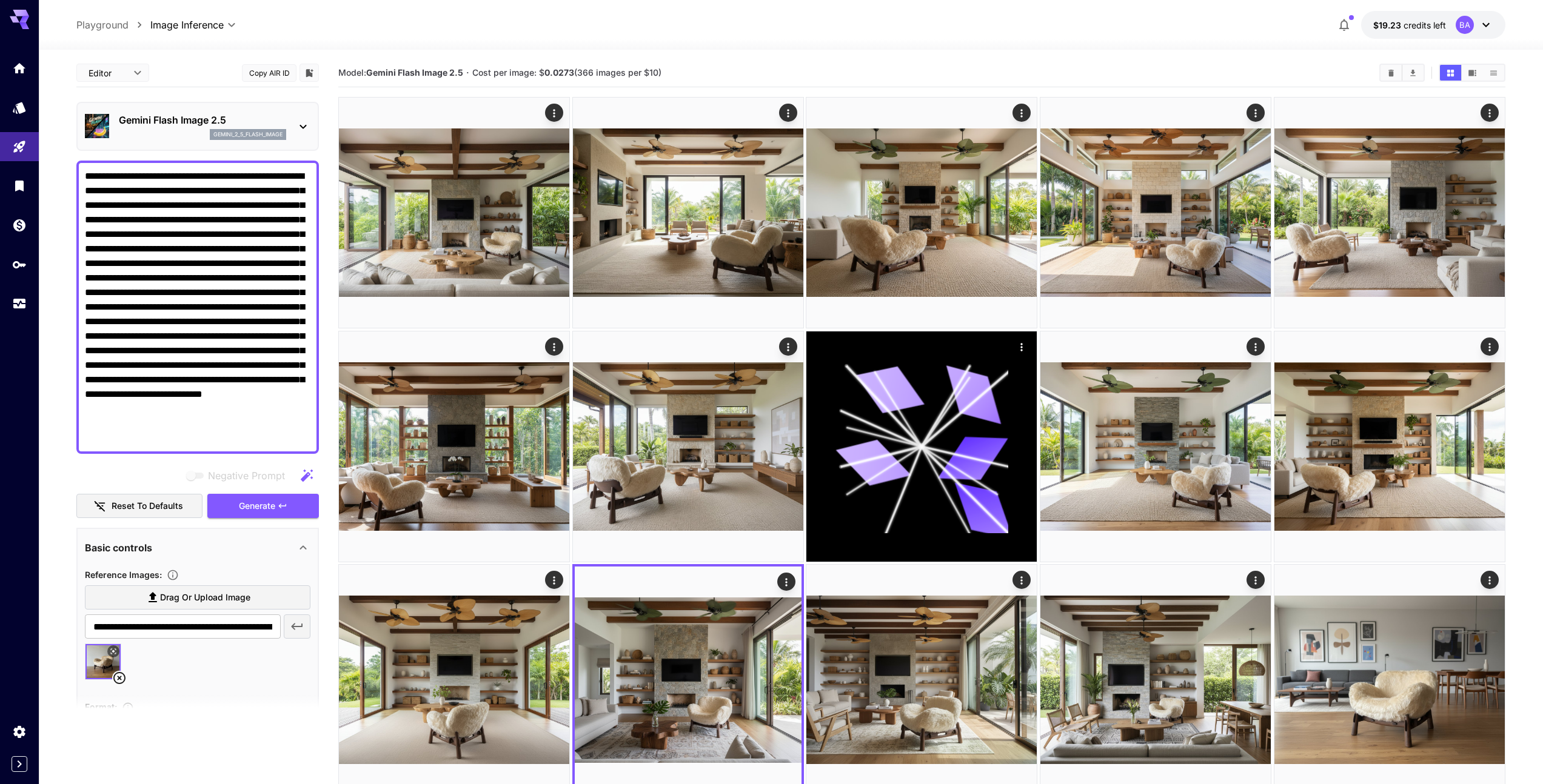
scroll to position [0, 0]
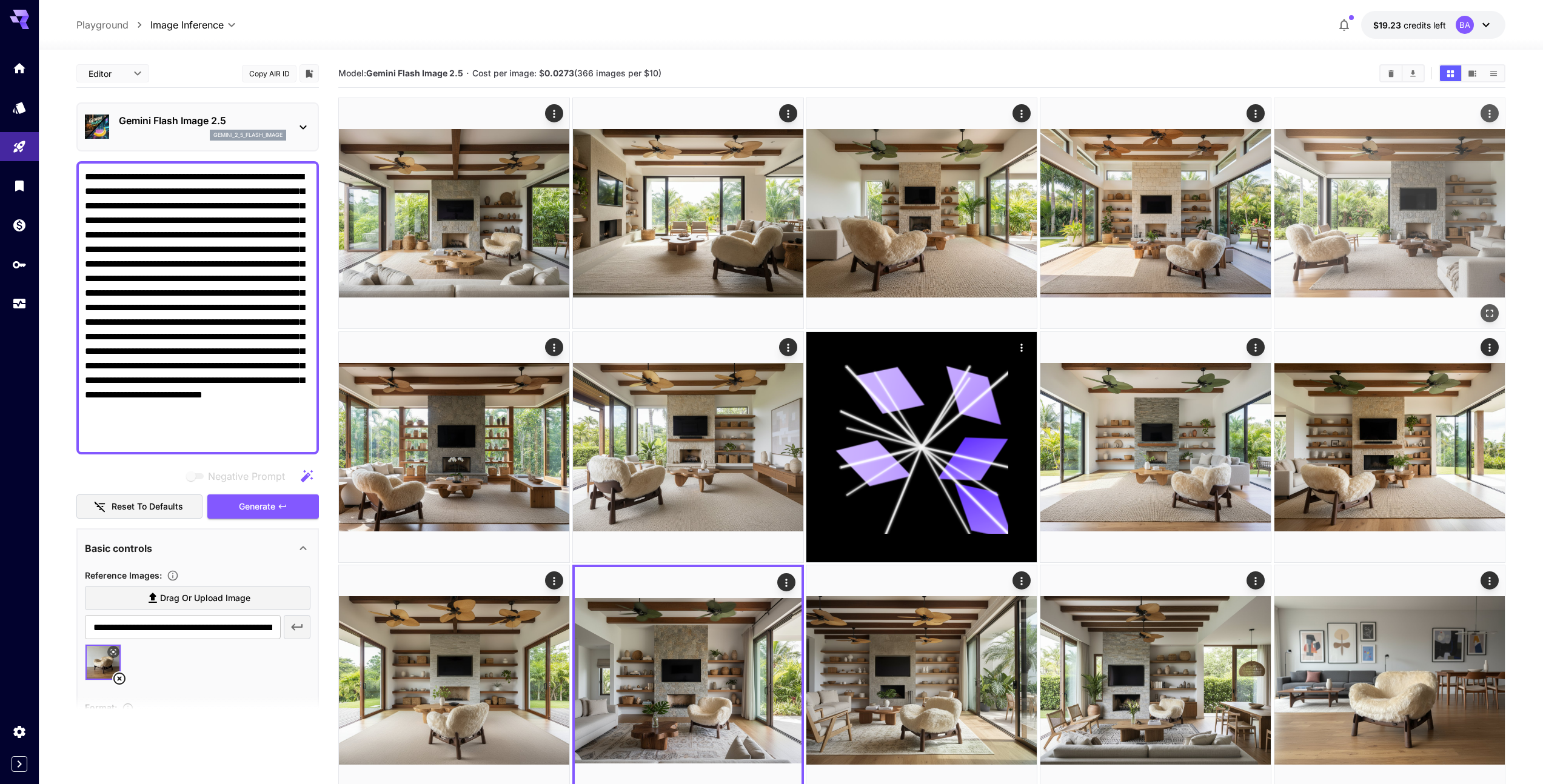
click at [1356, 243] on img at bounding box center [1389, 213] width 230 height 230
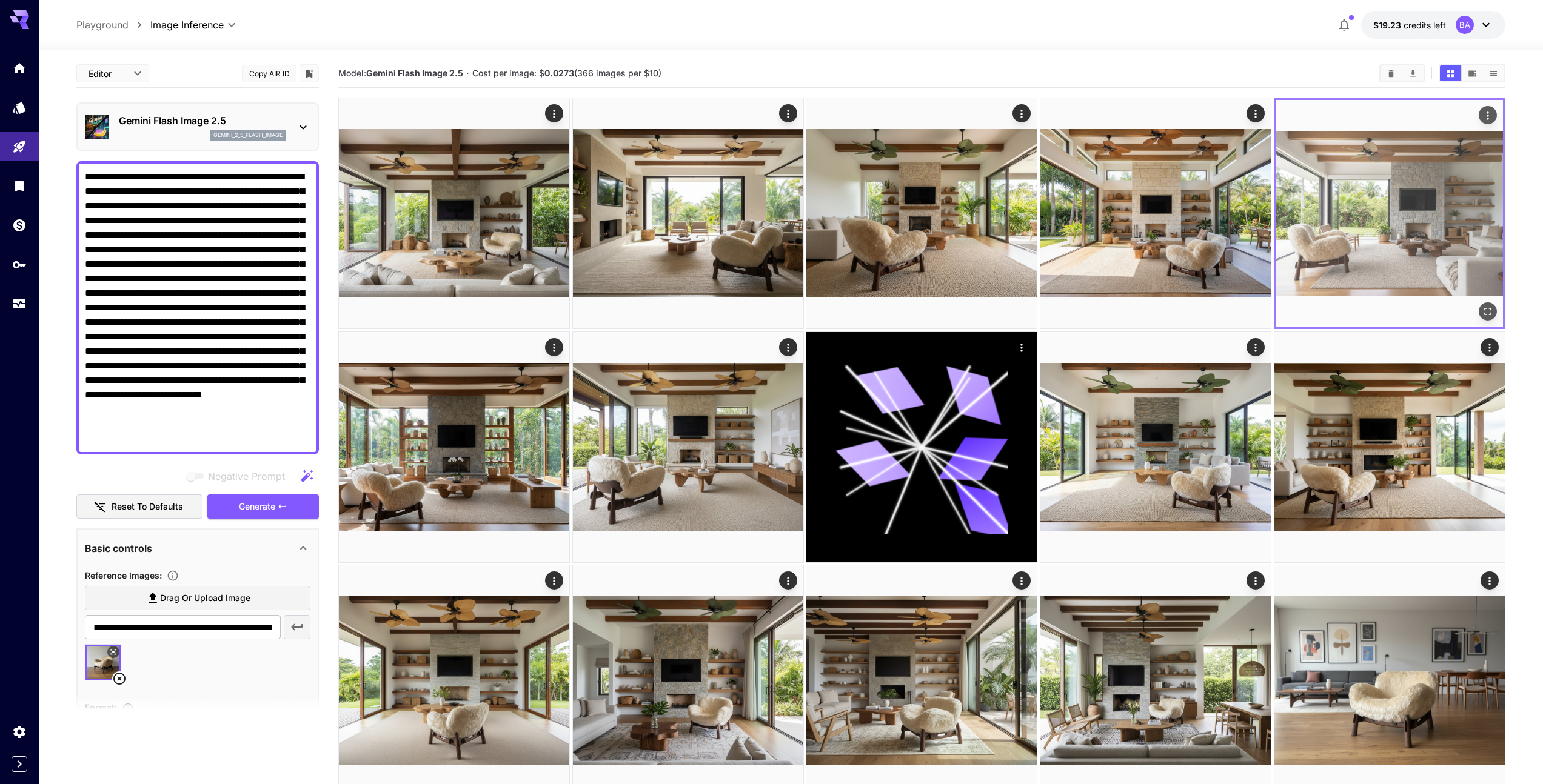
click at [1394, 203] on img at bounding box center [1389, 213] width 227 height 227
click at [1490, 312] on icon "Open in fullscreen" at bounding box center [1488, 312] width 12 height 12
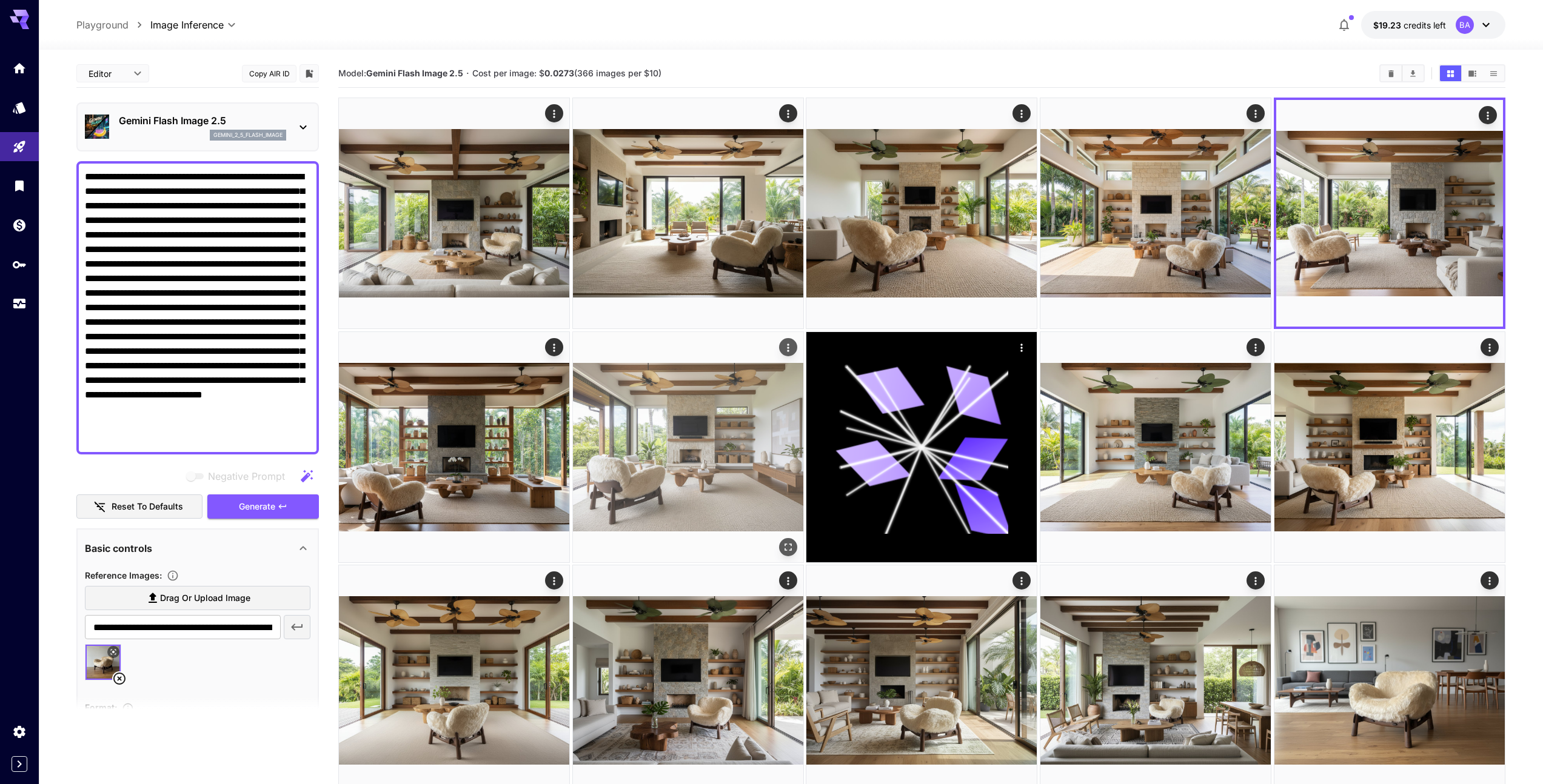
click at [669, 449] on img at bounding box center [688, 447] width 230 height 230
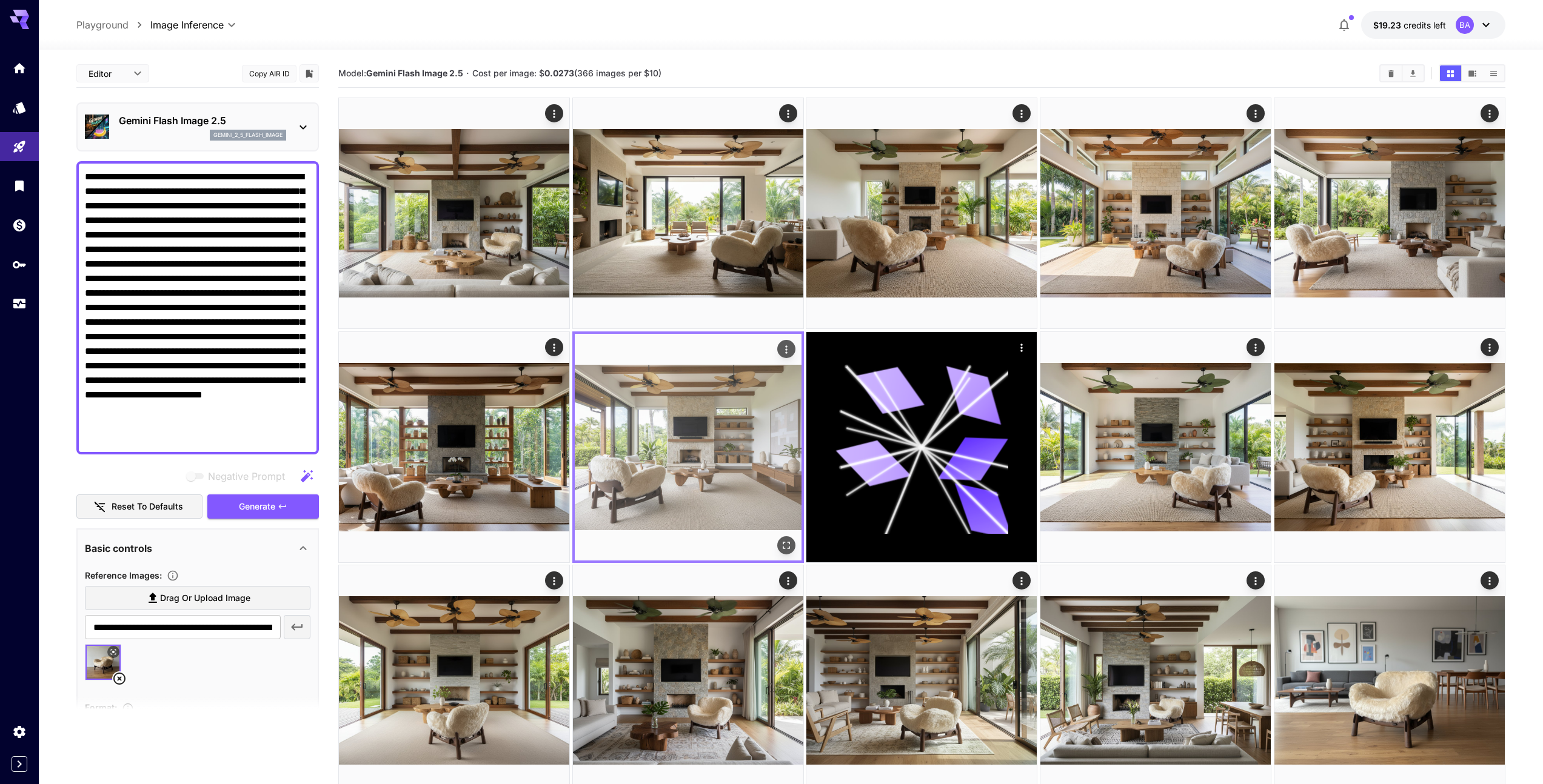
click at [672, 443] on img at bounding box center [688, 448] width 227 height 227
click at [786, 349] on icon "Actions" at bounding box center [786, 349] width 2 height 8
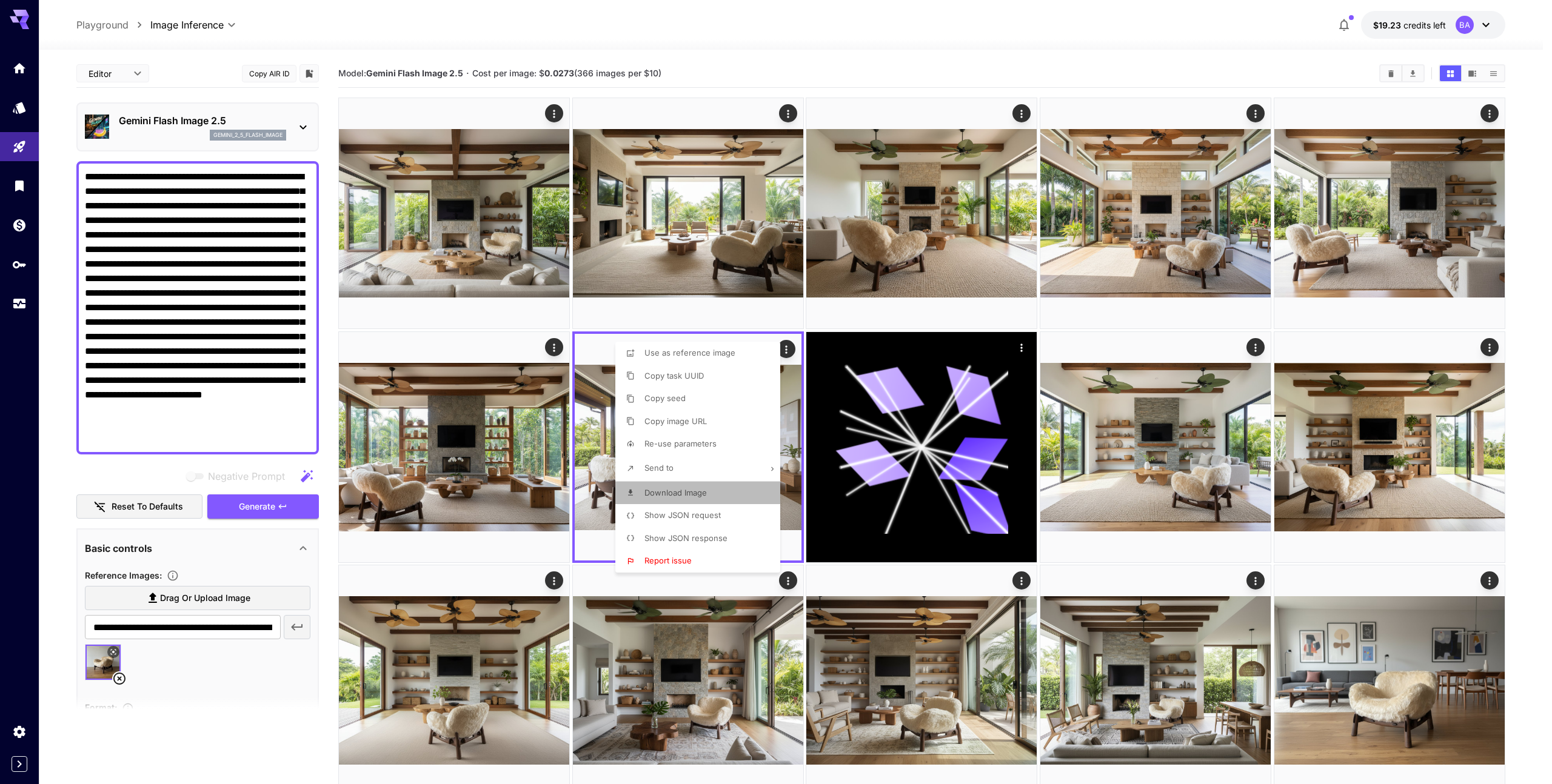
click at [702, 494] on span "Download Image" at bounding box center [675, 493] width 62 height 10
click at [743, 69] on div at bounding box center [776, 392] width 1552 height 784
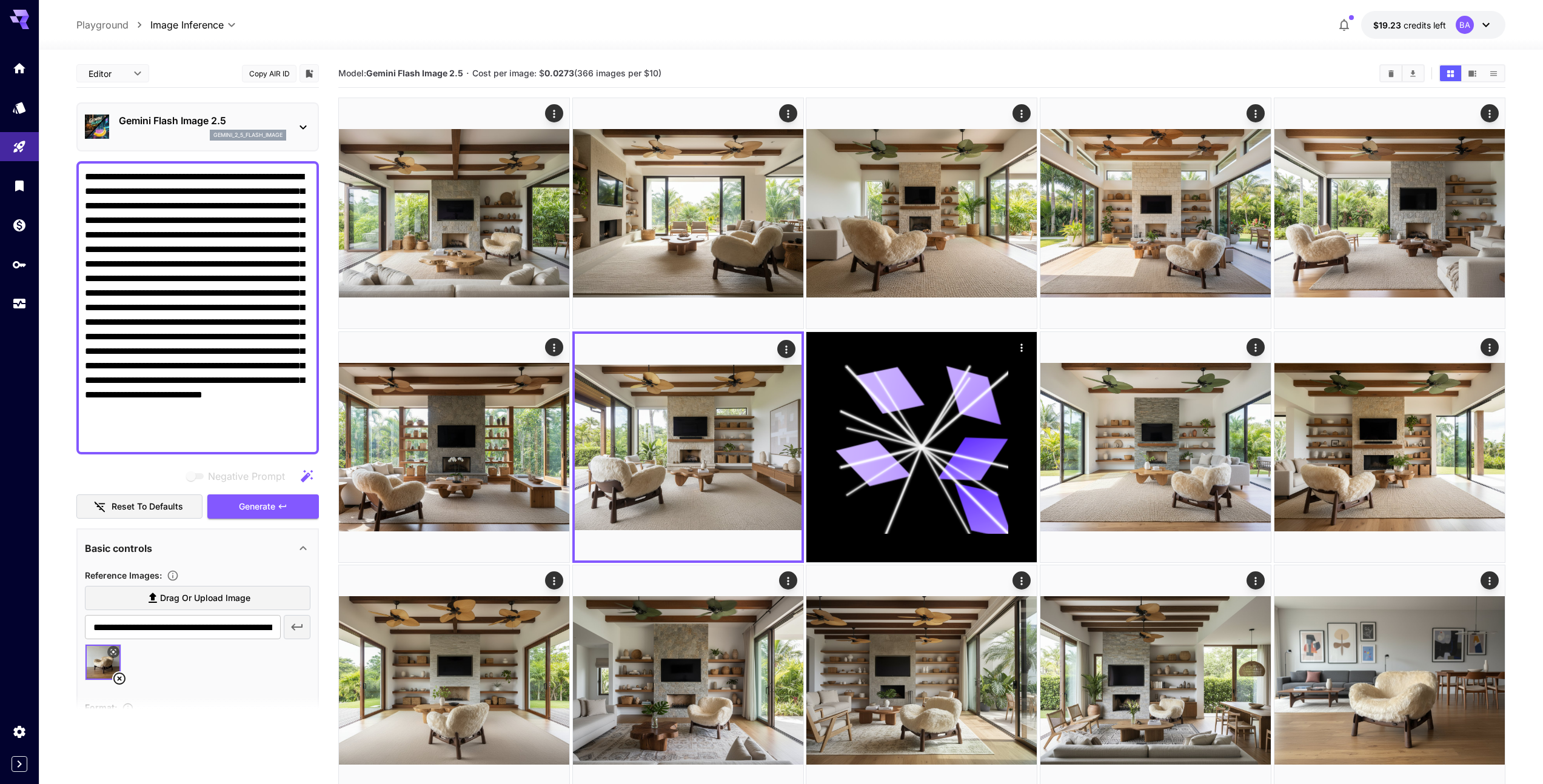
click at [747, 73] on section "Model: Gemini Flash Image 2.5 · Cost per image: $ 0.0273 (366 images per $10)" at bounding box center [853, 73] width 1031 height 15
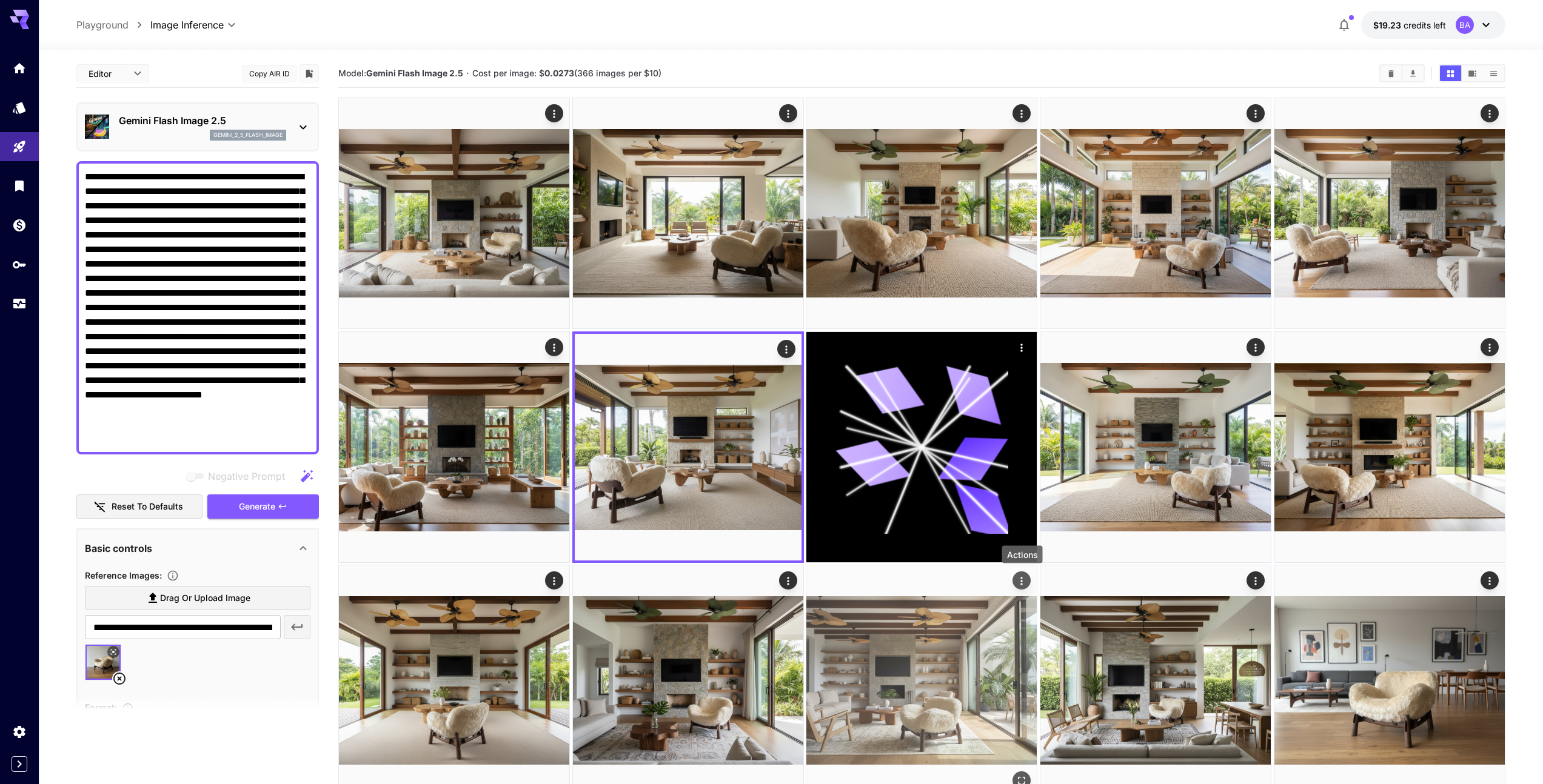
click at [1022, 580] on icon "Actions" at bounding box center [1022, 581] width 12 height 12
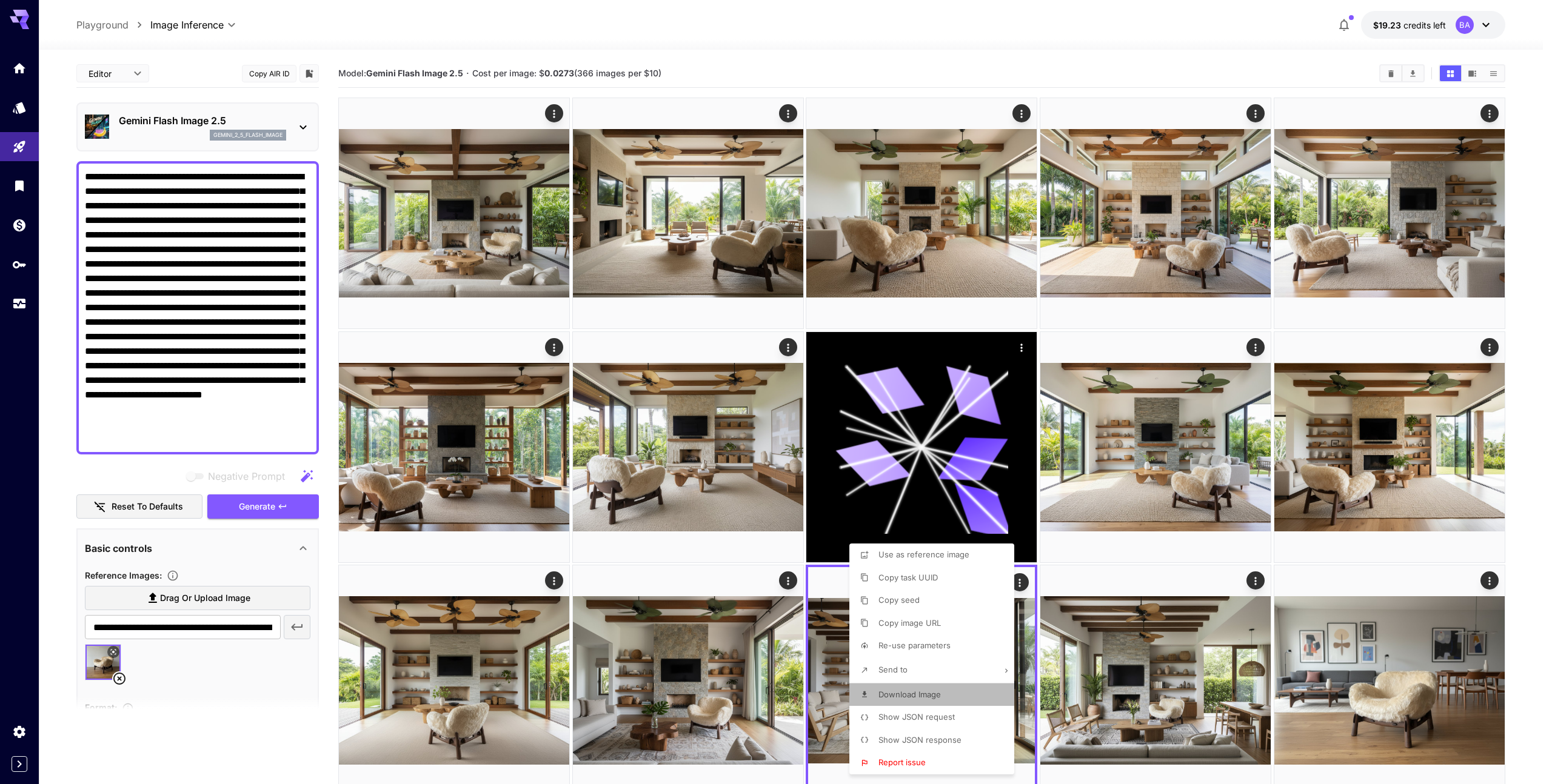
click at [941, 694] on li "Download Image" at bounding box center [935, 694] width 172 height 23
click at [307, 155] on div at bounding box center [776, 392] width 1552 height 784
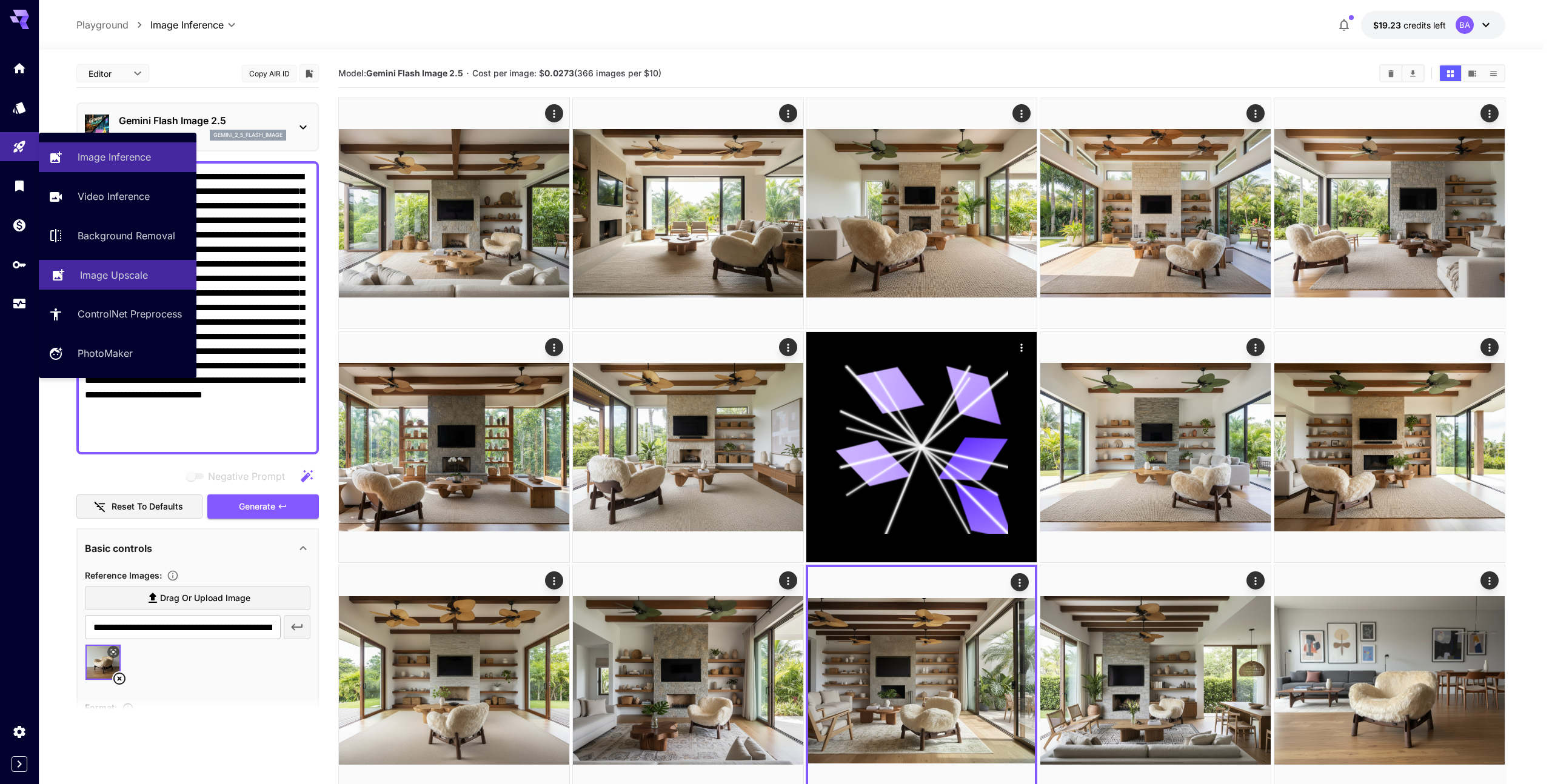
click at [111, 279] on p "Image Upscale" at bounding box center [113, 275] width 68 height 15
type input "**********"
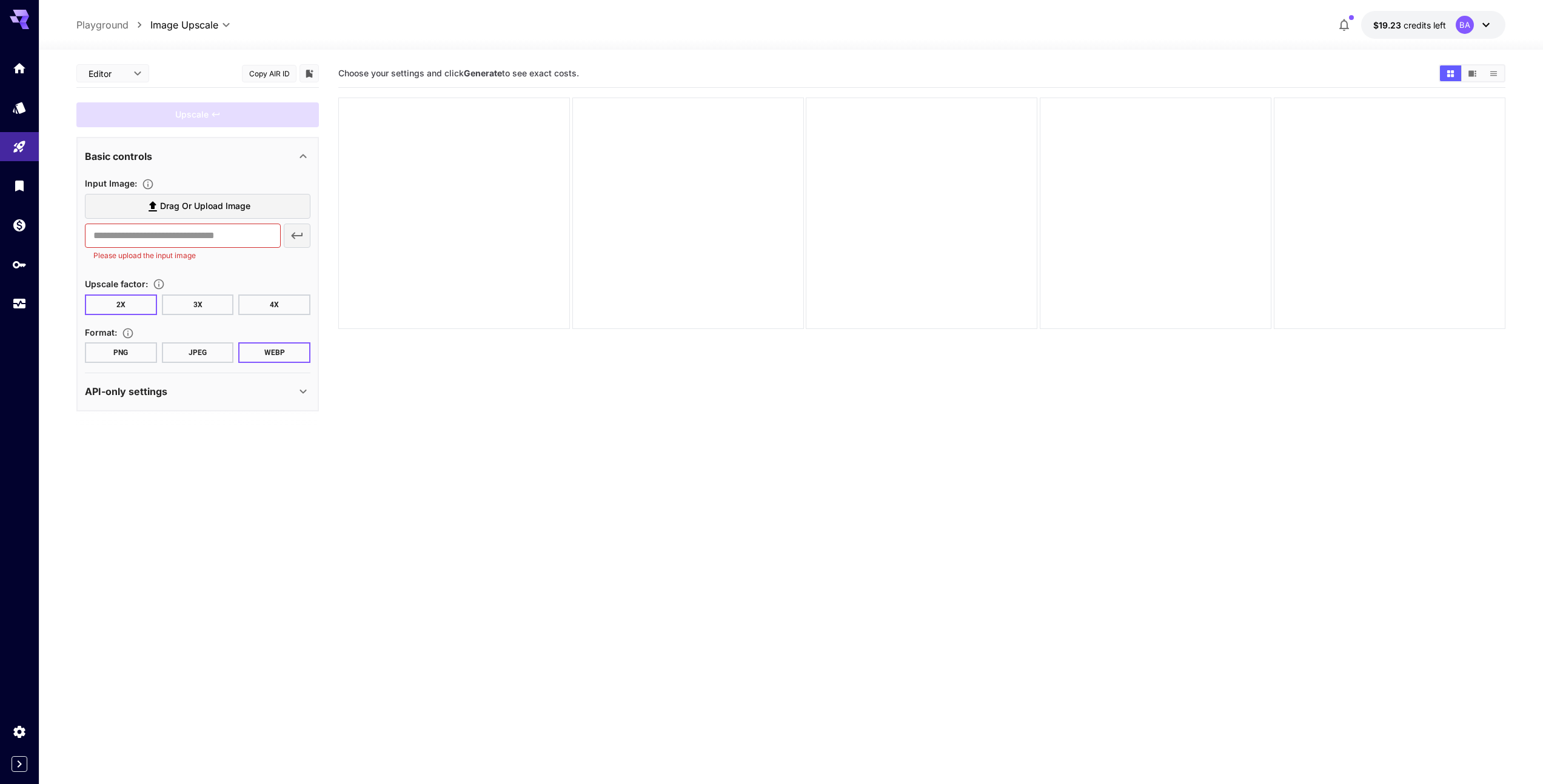
click at [183, 207] on span "Drag or upload image" at bounding box center [205, 206] width 91 height 15
click at [0, 0] on input "Drag or upload image" at bounding box center [0, 0] width 0 height 0
click at [184, 211] on span "Drag or upload image" at bounding box center [205, 206] width 91 height 15
click at [0, 0] on input "Drag or upload image" at bounding box center [0, 0] width 0 height 0
click at [197, 205] on span "Drag or upload image" at bounding box center [205, 206] width 91 height 15
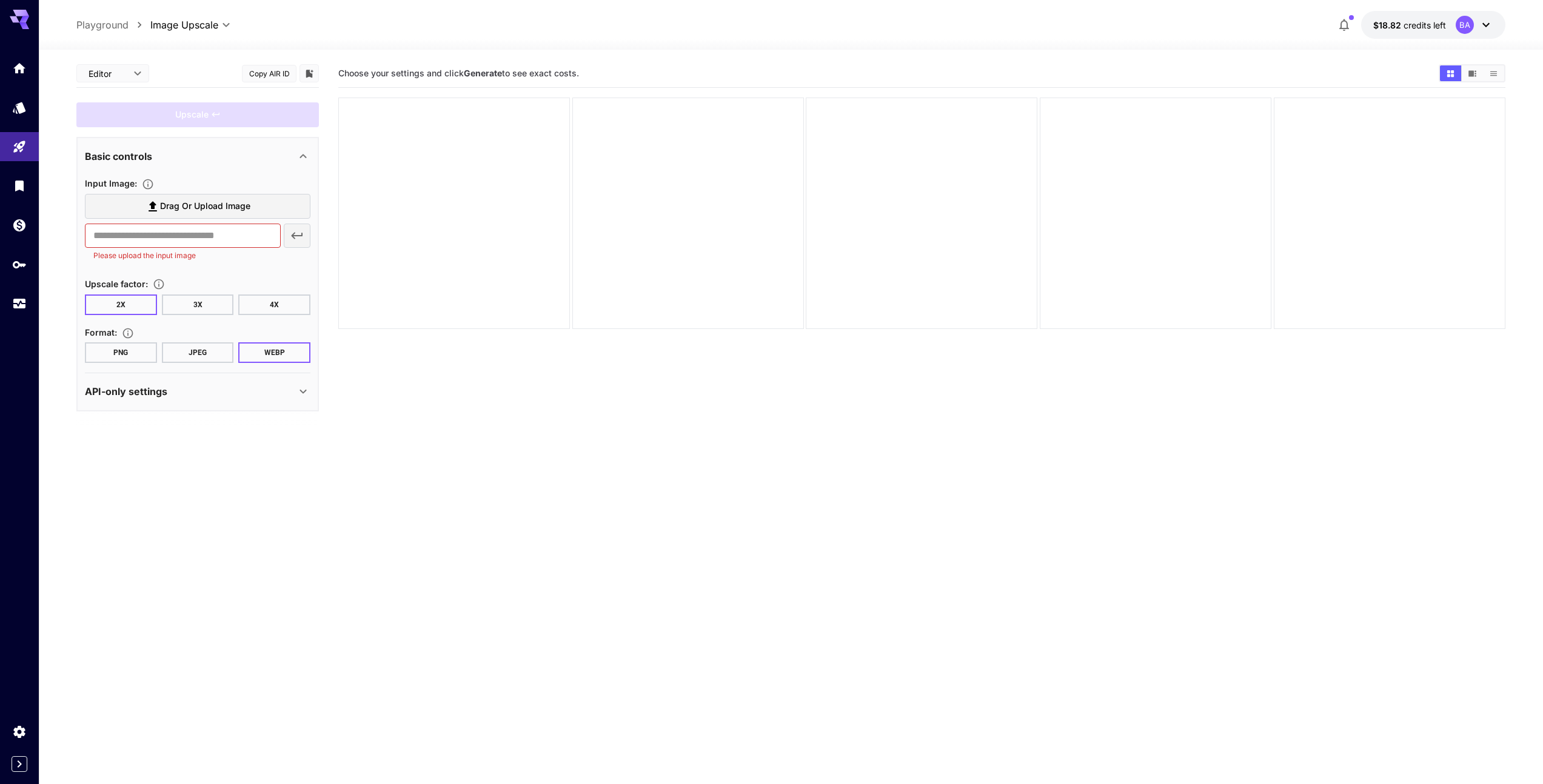
click at [0, 0] on input "Drag or upload image" at bounding box center [0, 0] width 0 height 0
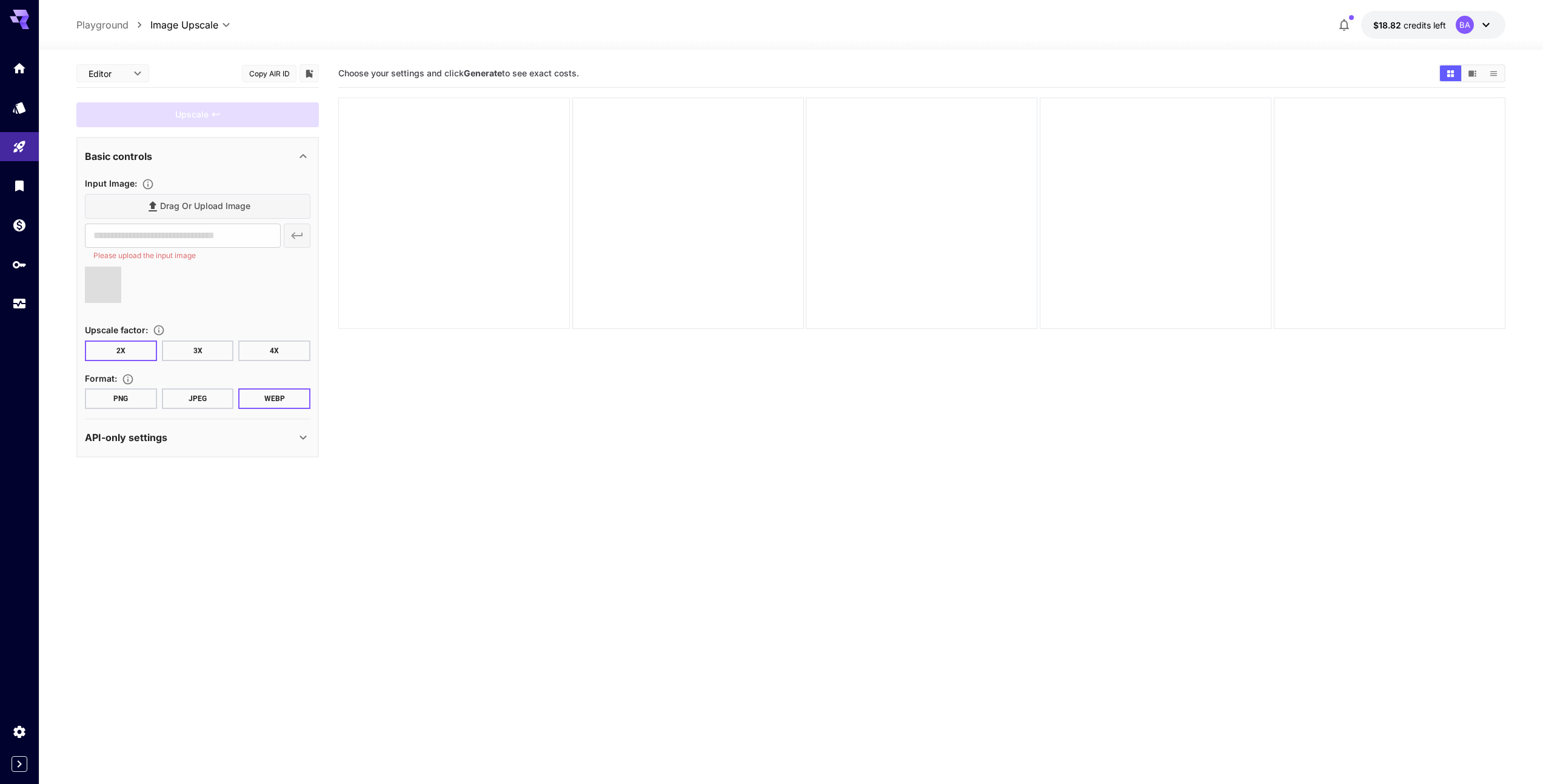
type input "**********"
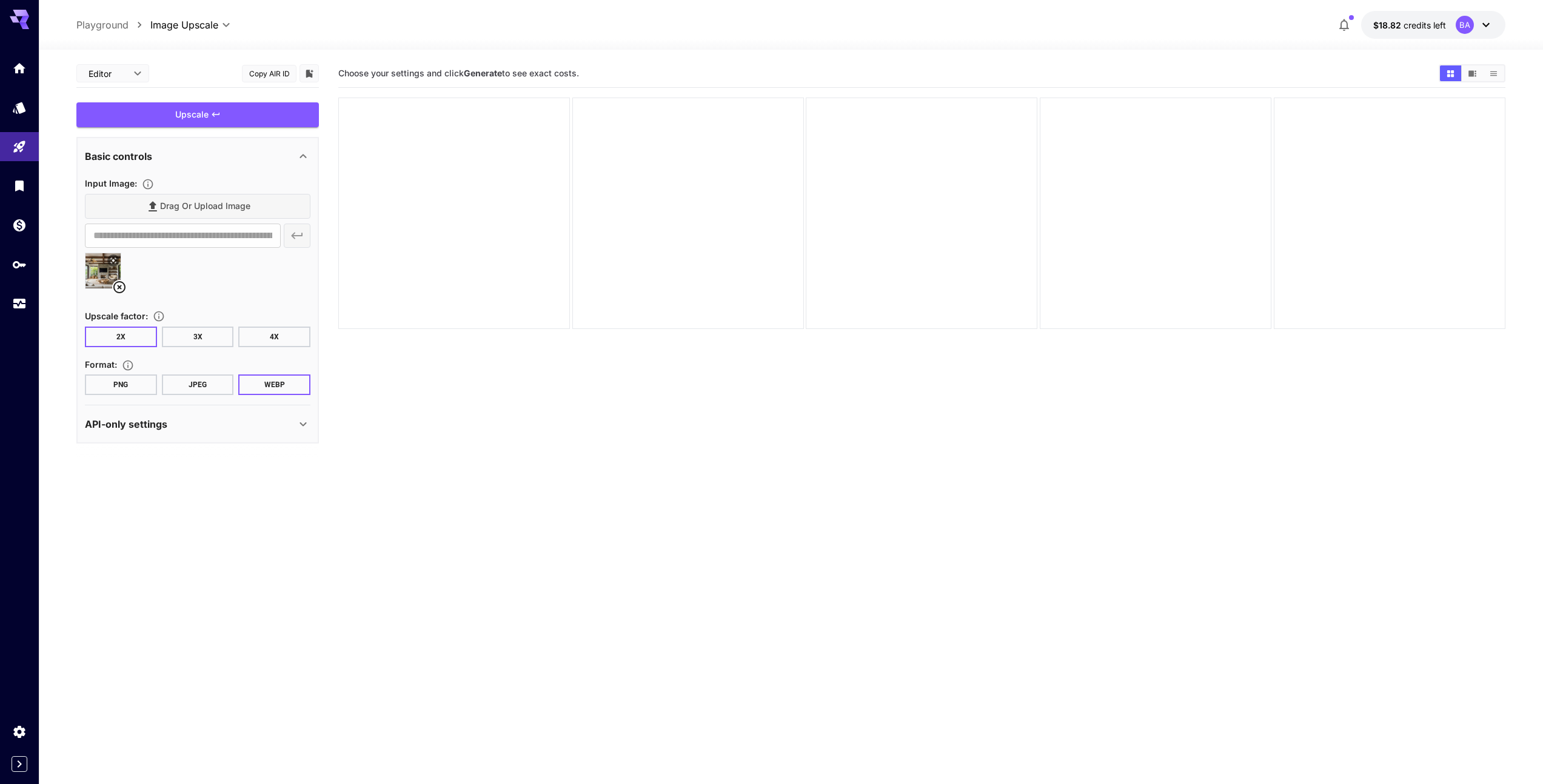
click at [197, 382] on button "JPEG" at bounding box center [197, 385] width 72 height 21
click at [200, 338] on button "3X" at bounding box center [197, 336] width 72 height 21
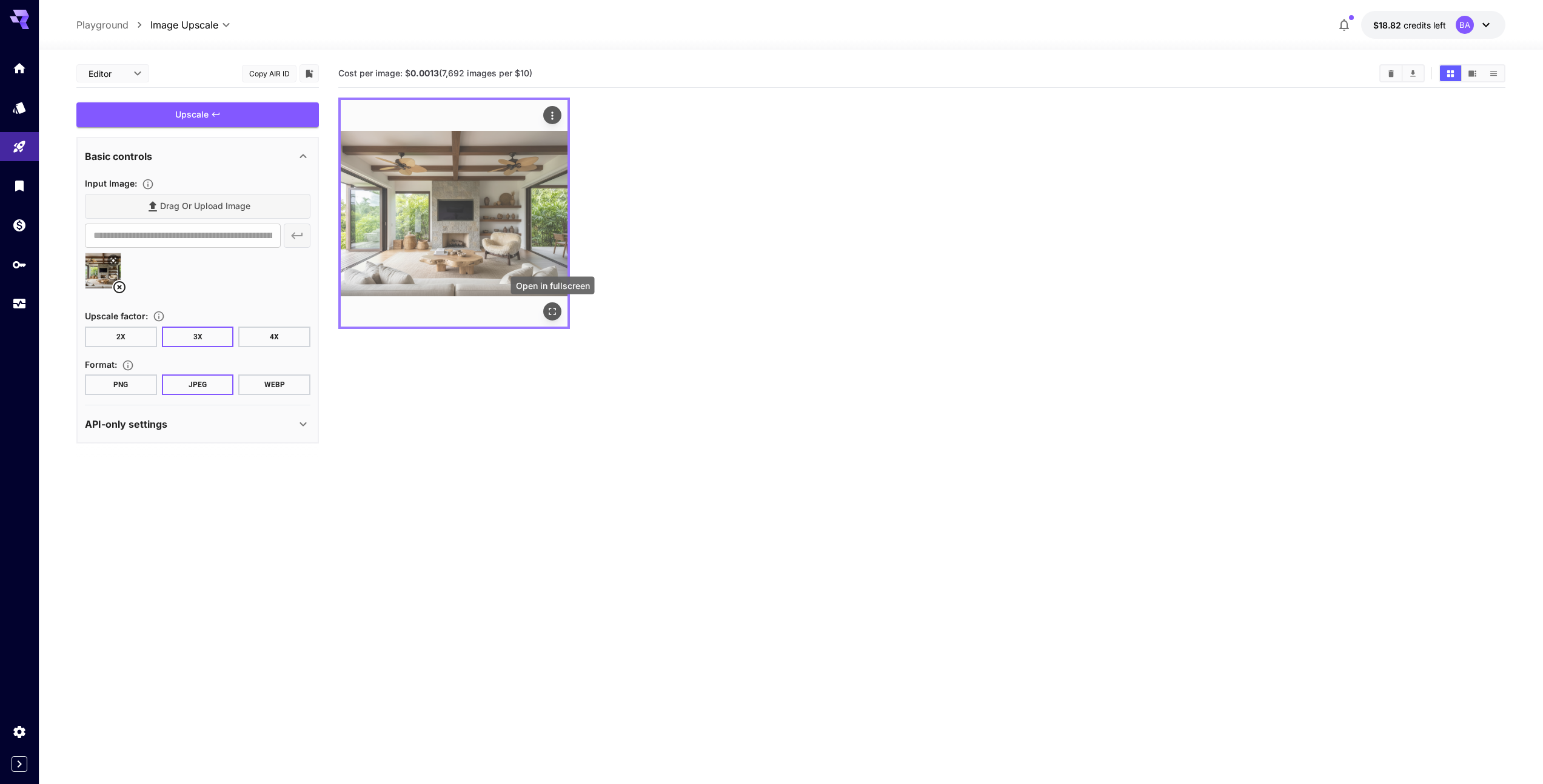
click at [552, 313] on icon "Open in fullscreen" at bounding box center [552, 312] width 12 height 12
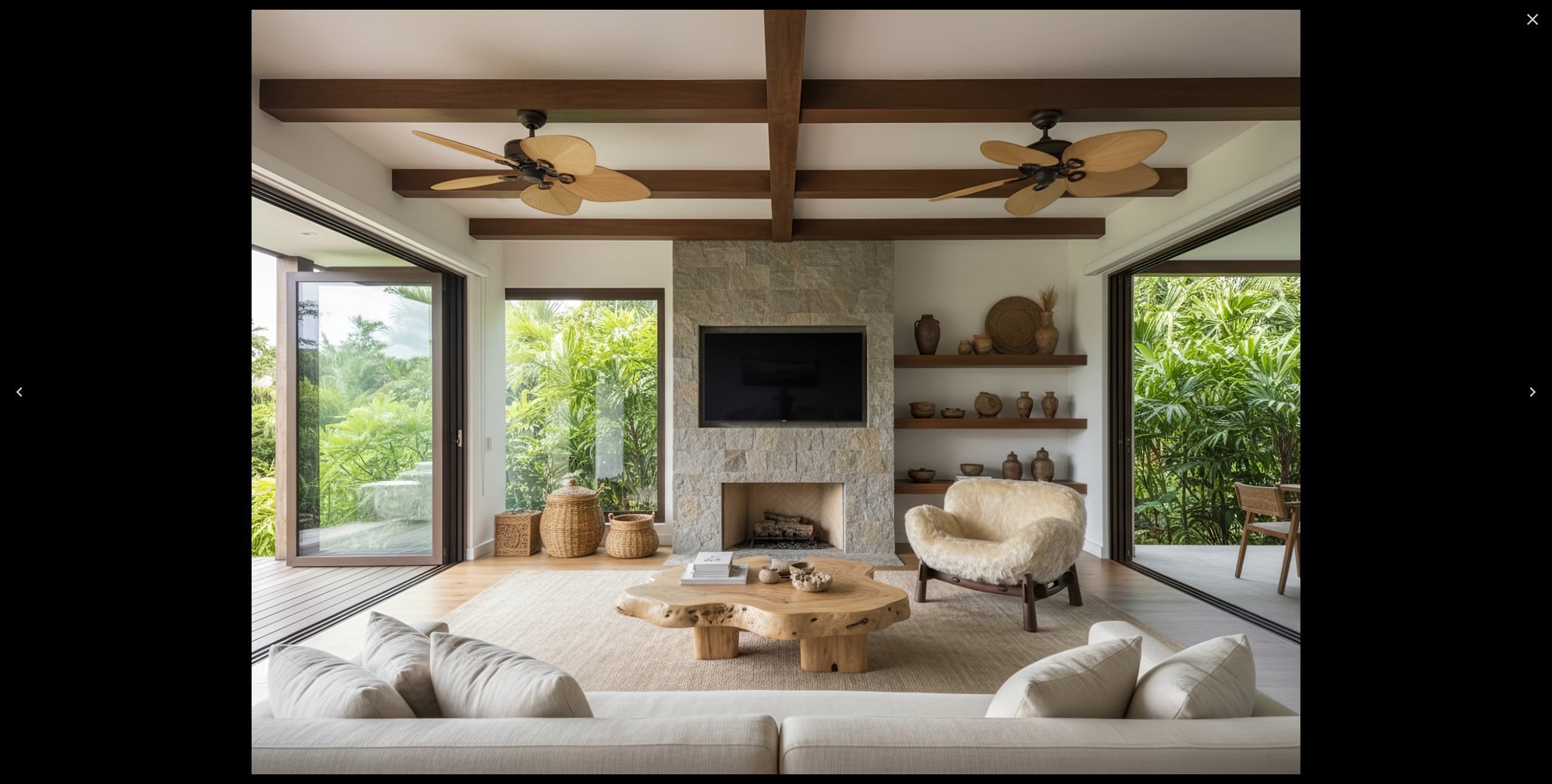
click at [1533, 393] on icon "Next" at bounding box center [1532, 392] width 6 height 10
click at [22, 391] on icon "Previous" at bounding box center [20, 392] width 20 height 20
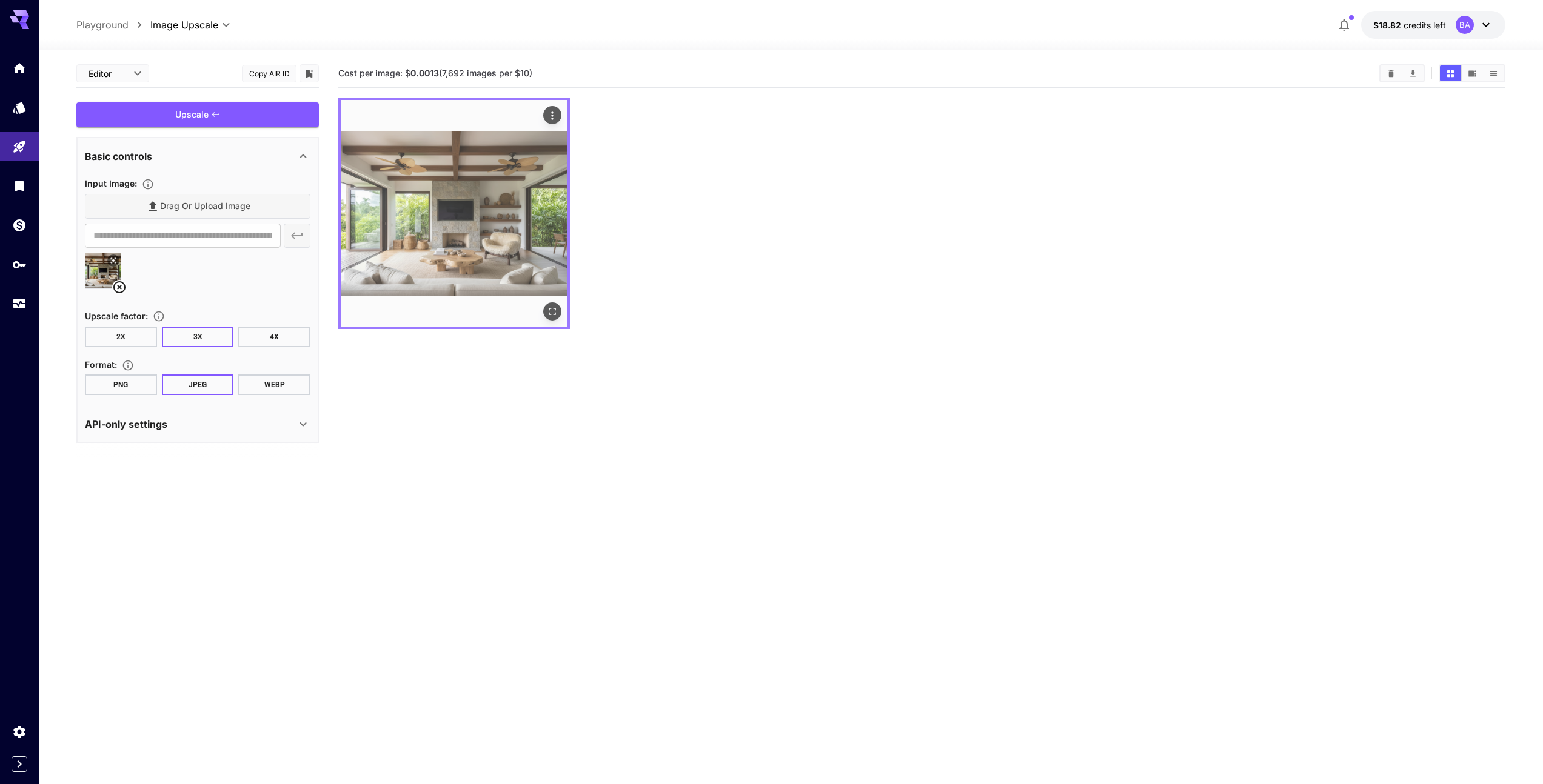
click at [553, 312] on icon "Open in fullscreen" at bounding box center [552, 312] width 12 height 12
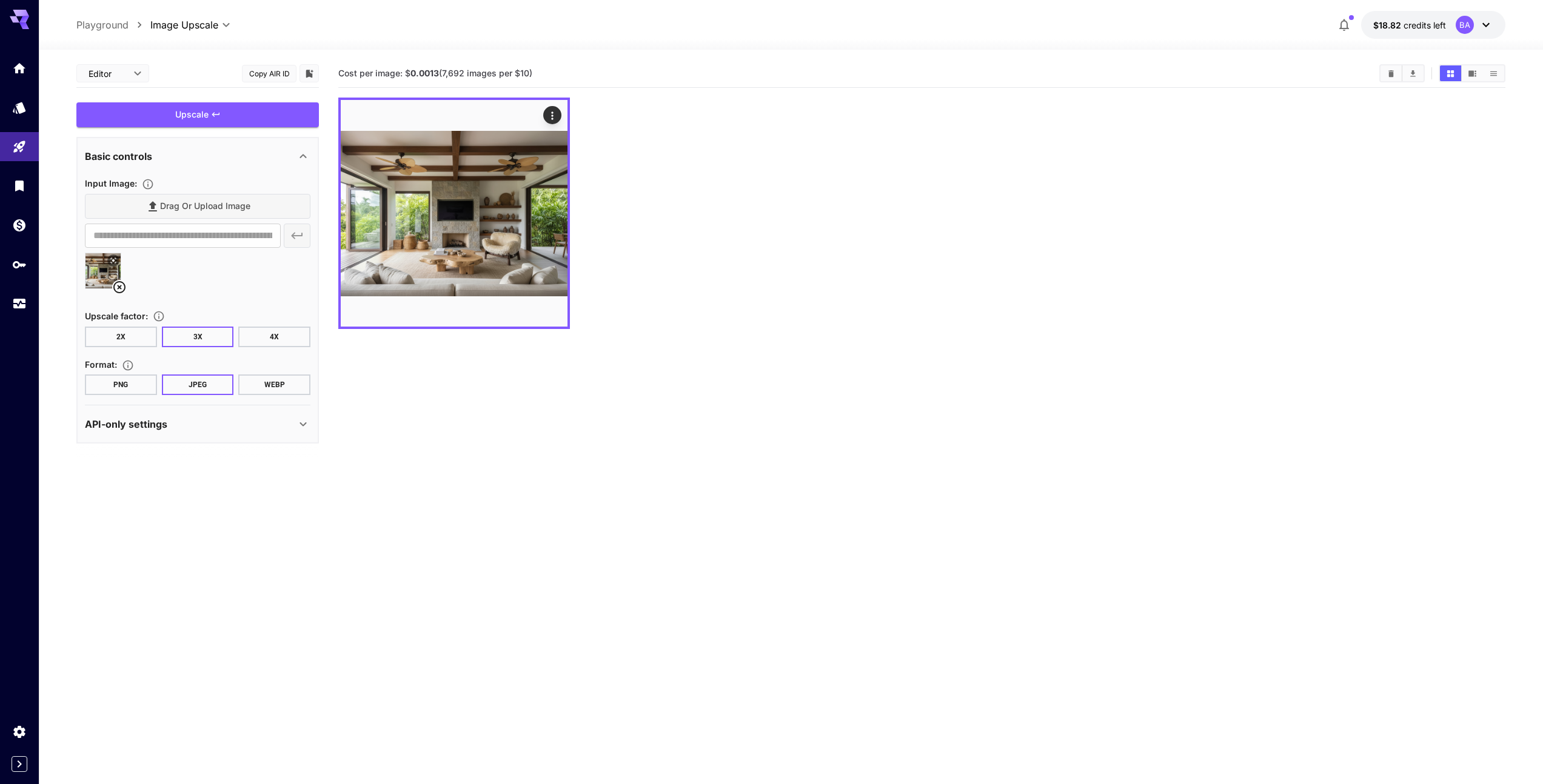
click at [118, 287] on icon at bounding box center [119, 287] width 12 height 12
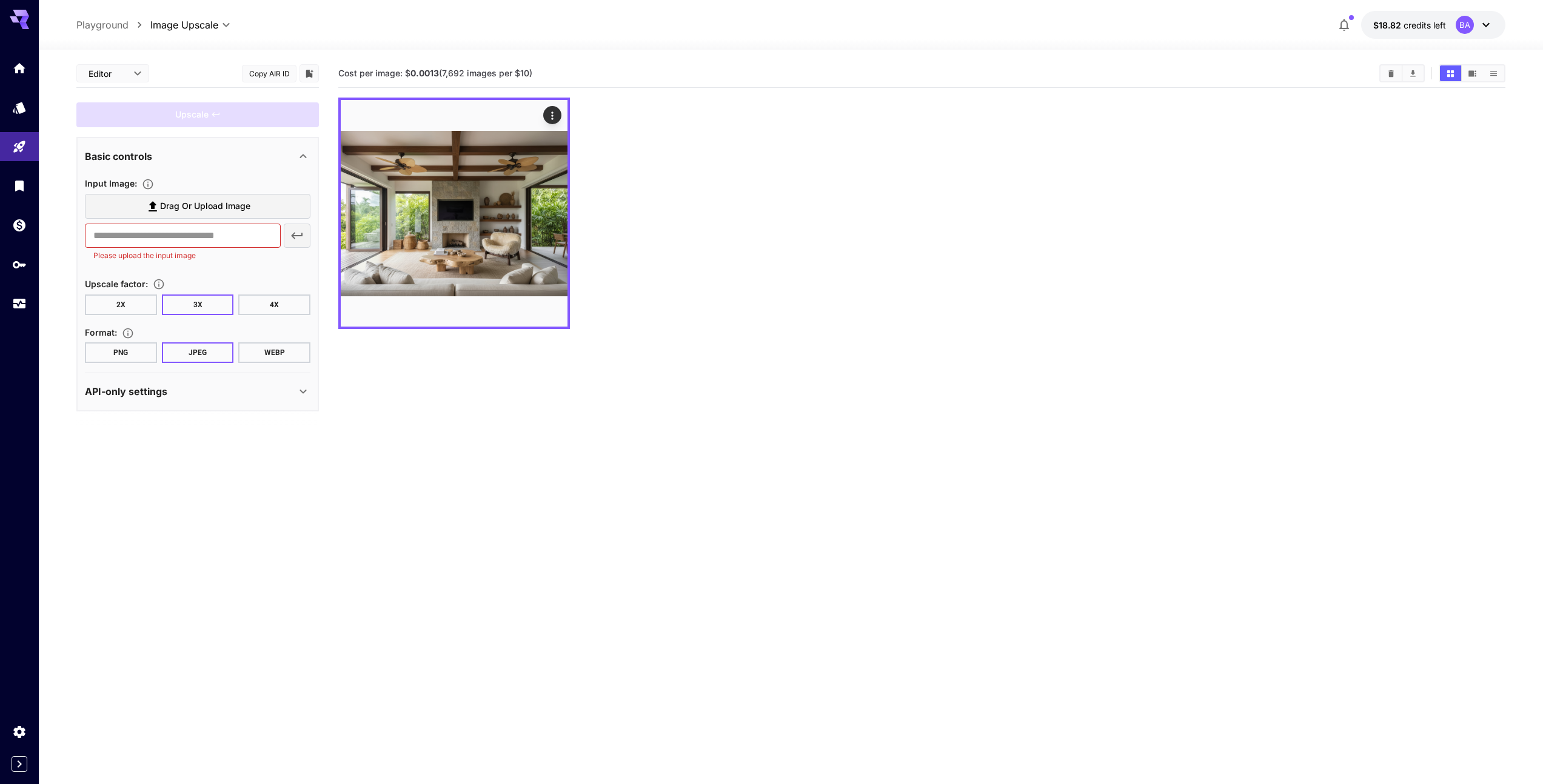
click at [166, 207] on span "Drag or upload image" at bounding box center [205, 206] width 91 height 15
click at [0, 0] on input "Drag or upload image" at bounding box center [0, 0] width 0 height 0
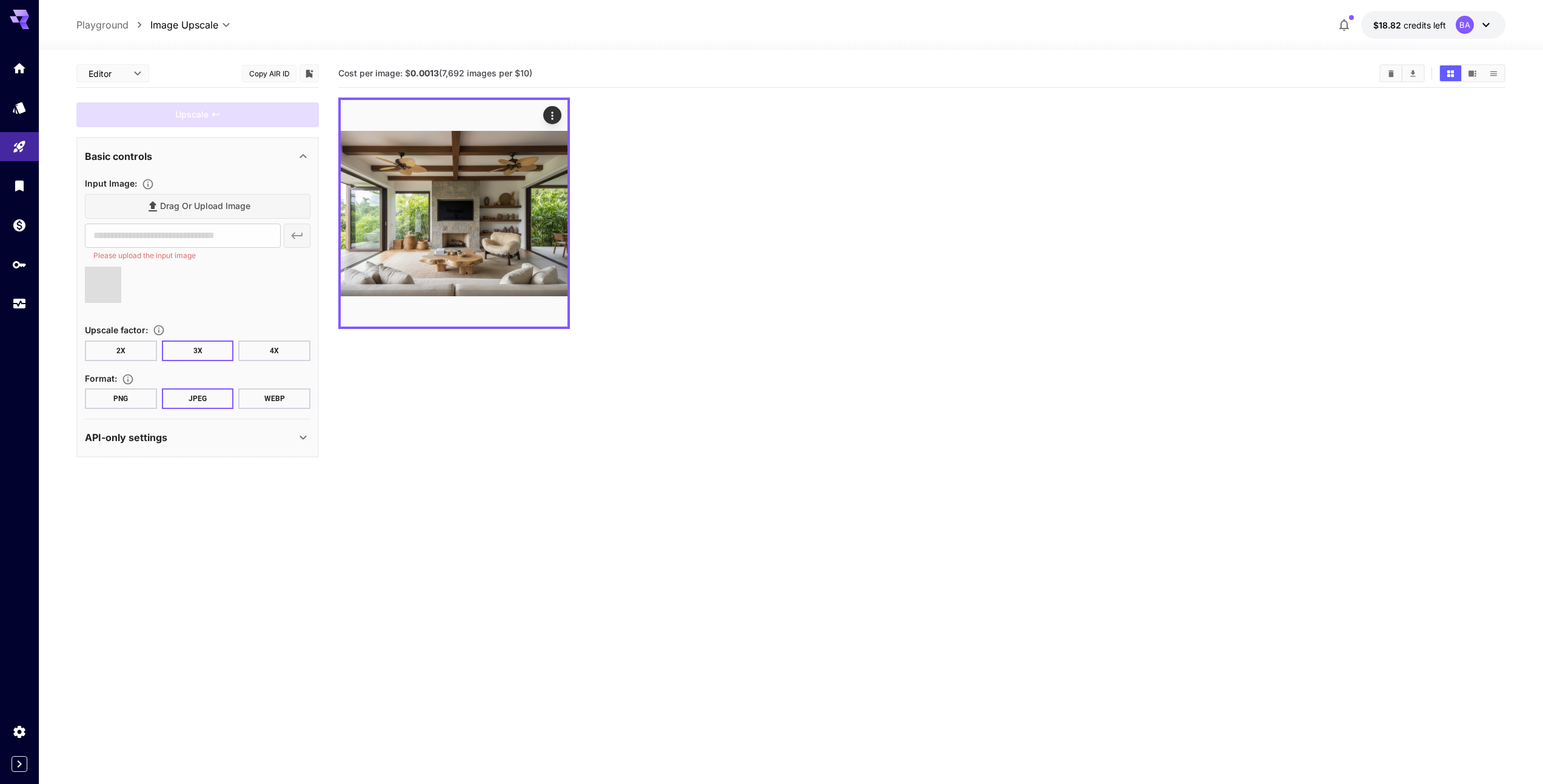
type input "**********"
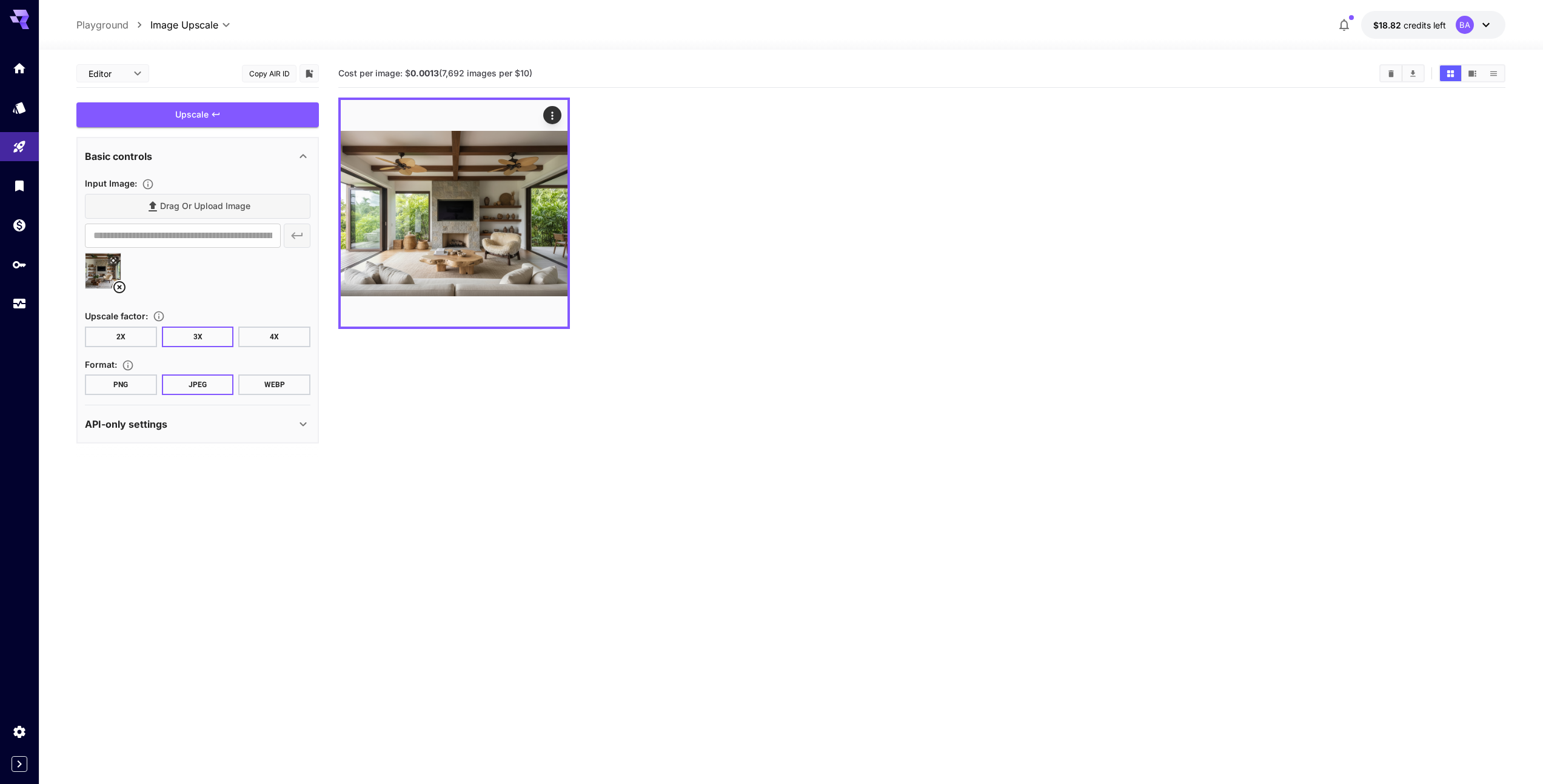
click at [222, 115] on div "Upscale" at bounding box center [197, 114] width 243 height 25
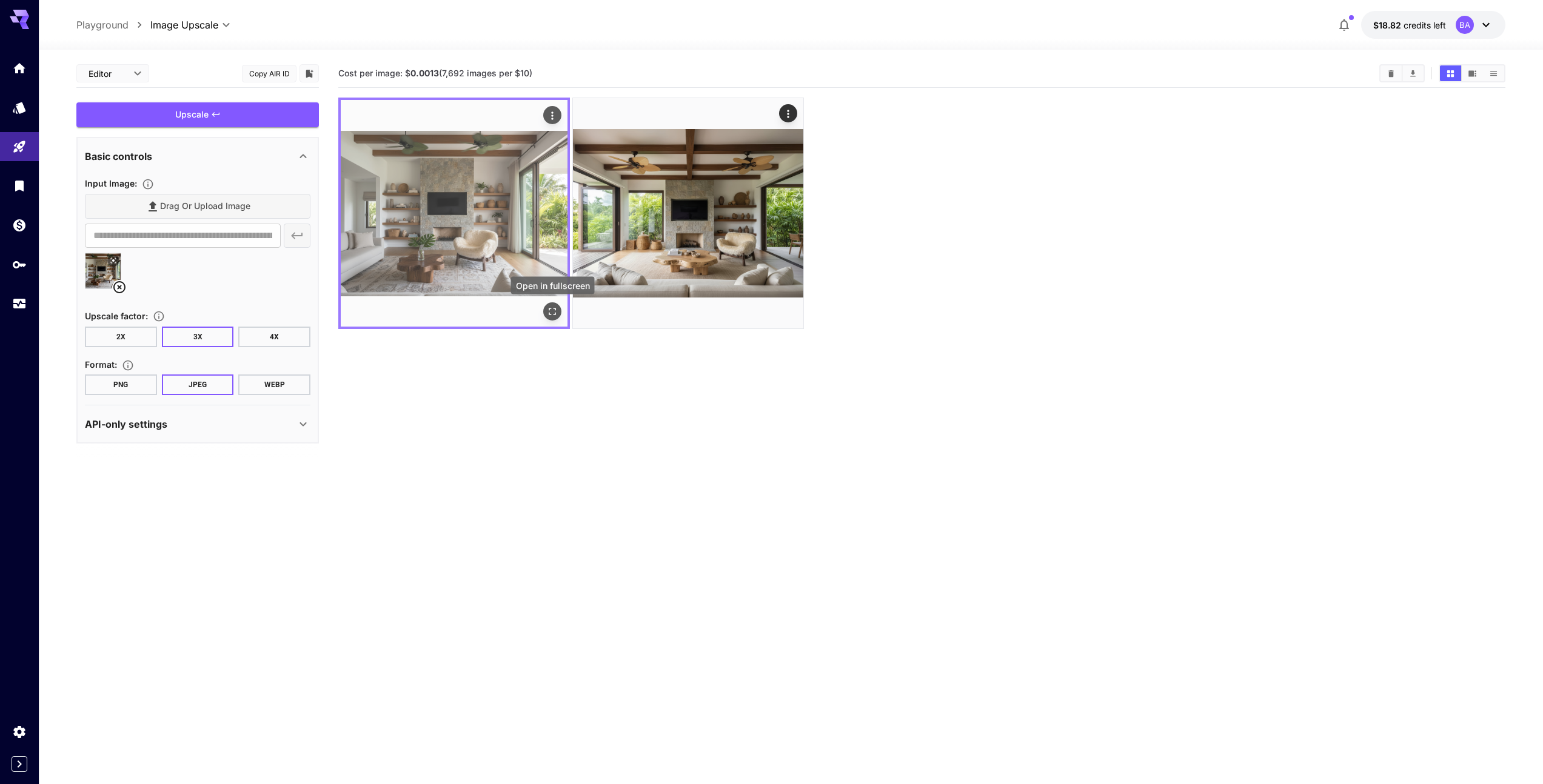
click at [551, 313] on icon "Open in fullscreen" at bounding box center [552, 312] width 12 height 12
click at [554, 311] on icon "Open in fullscreen" at bounding box center [552, 312] width 12 height 12
click at [554, 314] on icon "Open in fullscreen" at bounding box center [552, 312] width 12 height 12
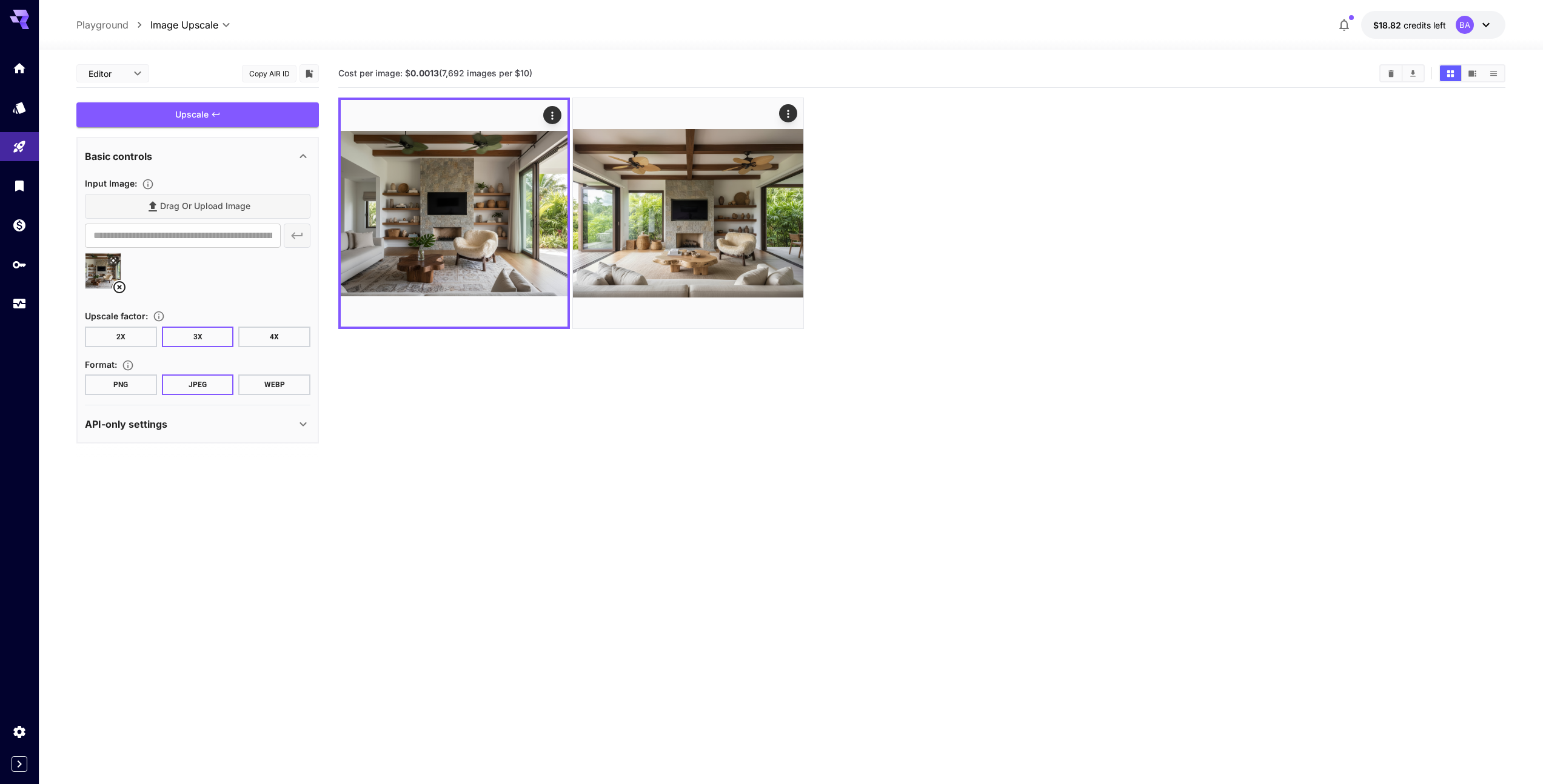
click at [924, 147] on div at bounding box center [921, 213] width 1167 height 232
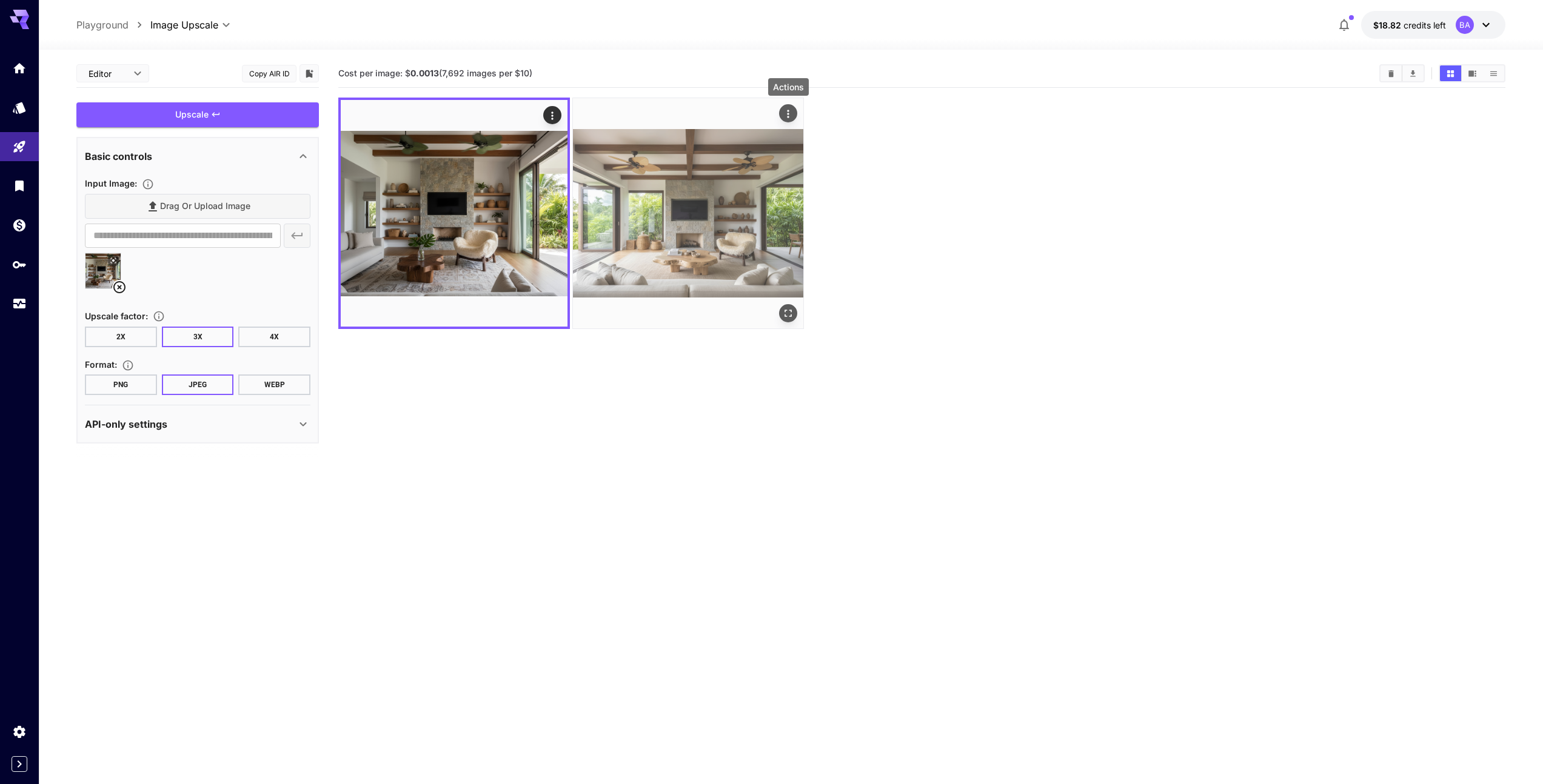
click at [790, 115] on icon "Actions" at bounding box center [788, 113] width 12 height 12
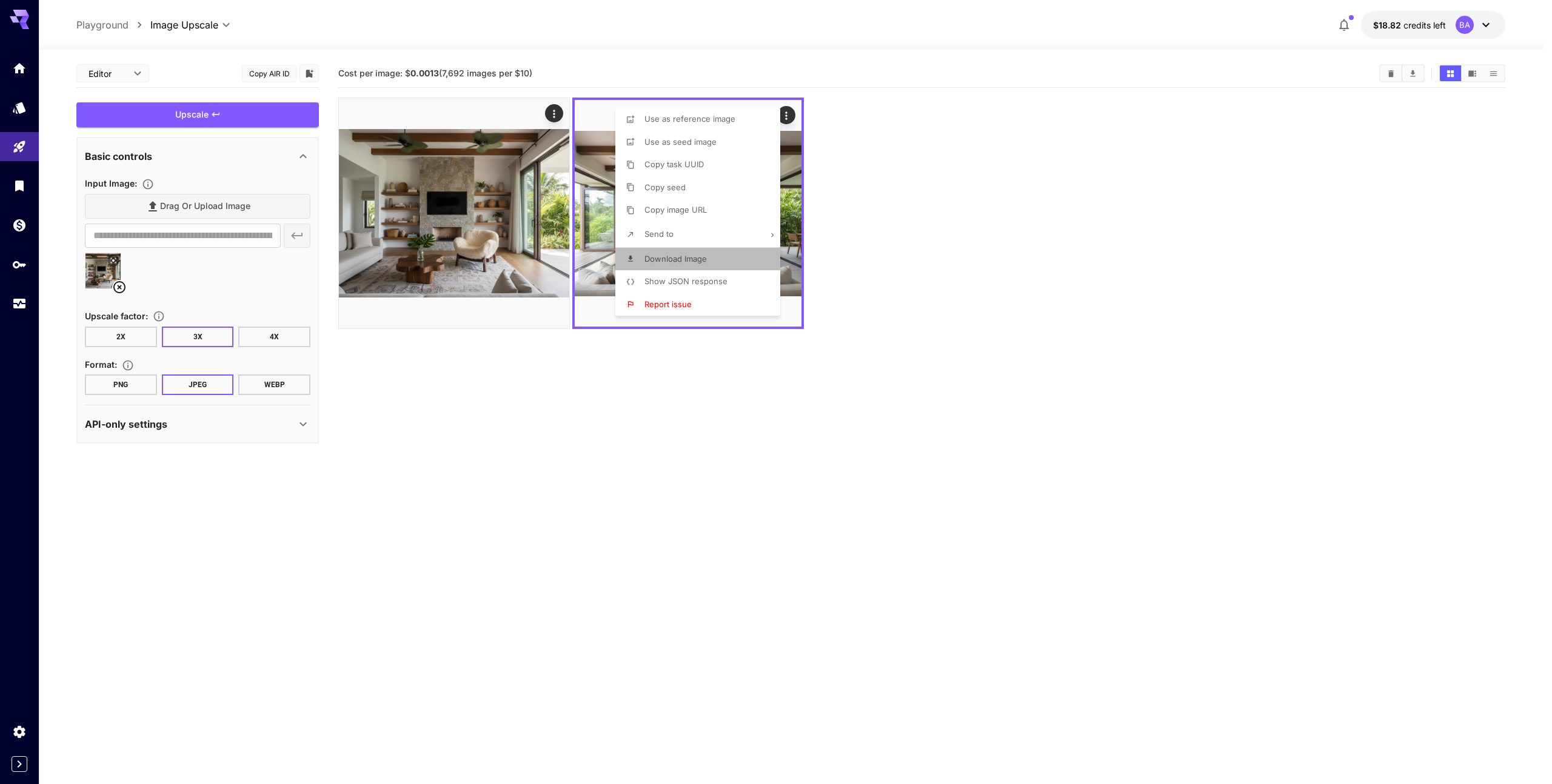
click at [706, 260] on li "Download Image" at bounding box center [702, 258] width 172 height 23
click at [917, 119] on div at bounding box center [776, 392] width 1552 height 784
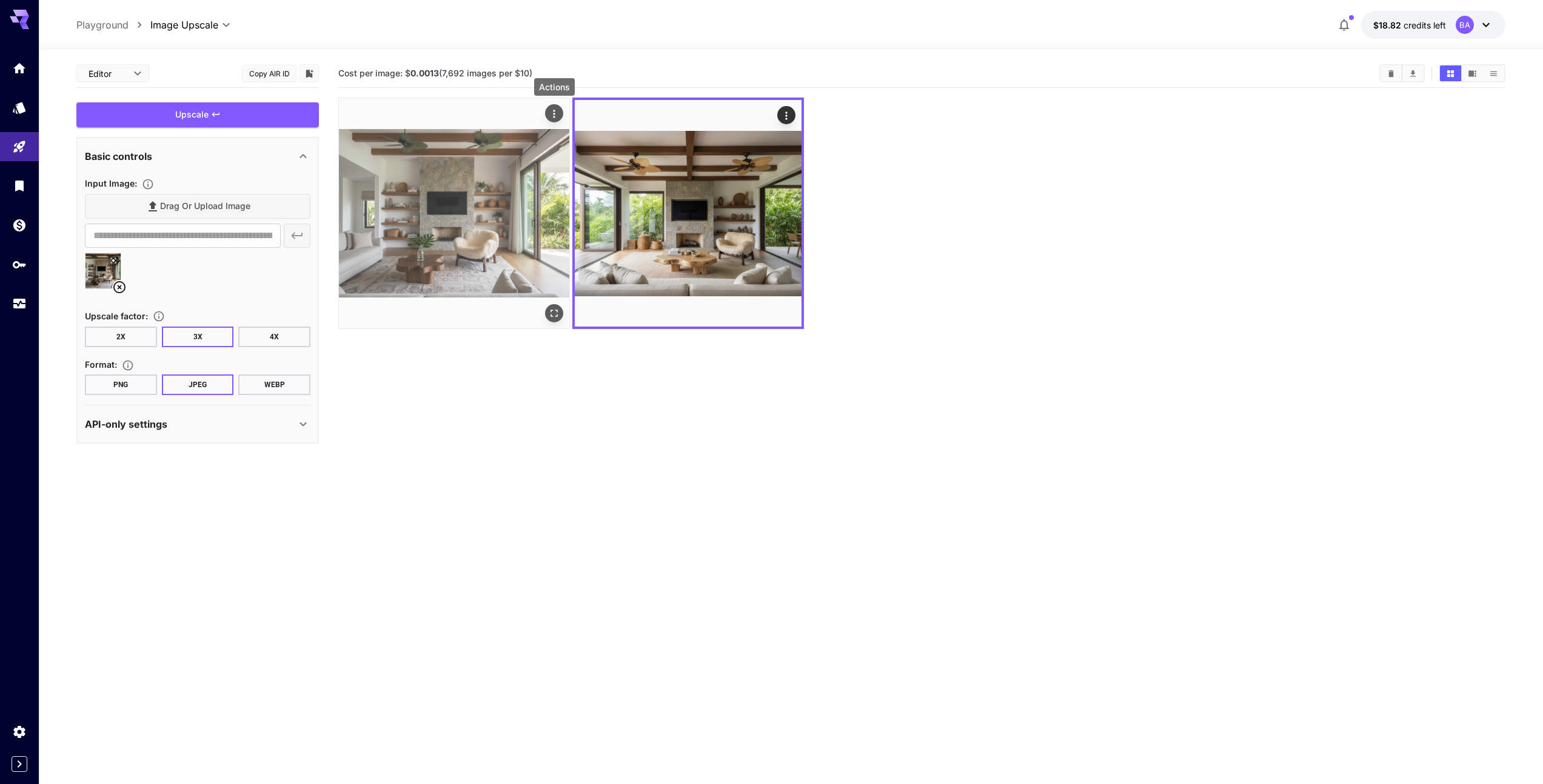
click at [555, 111] on icon "Actions" at bounding box center [553, 113] width 12 height 12
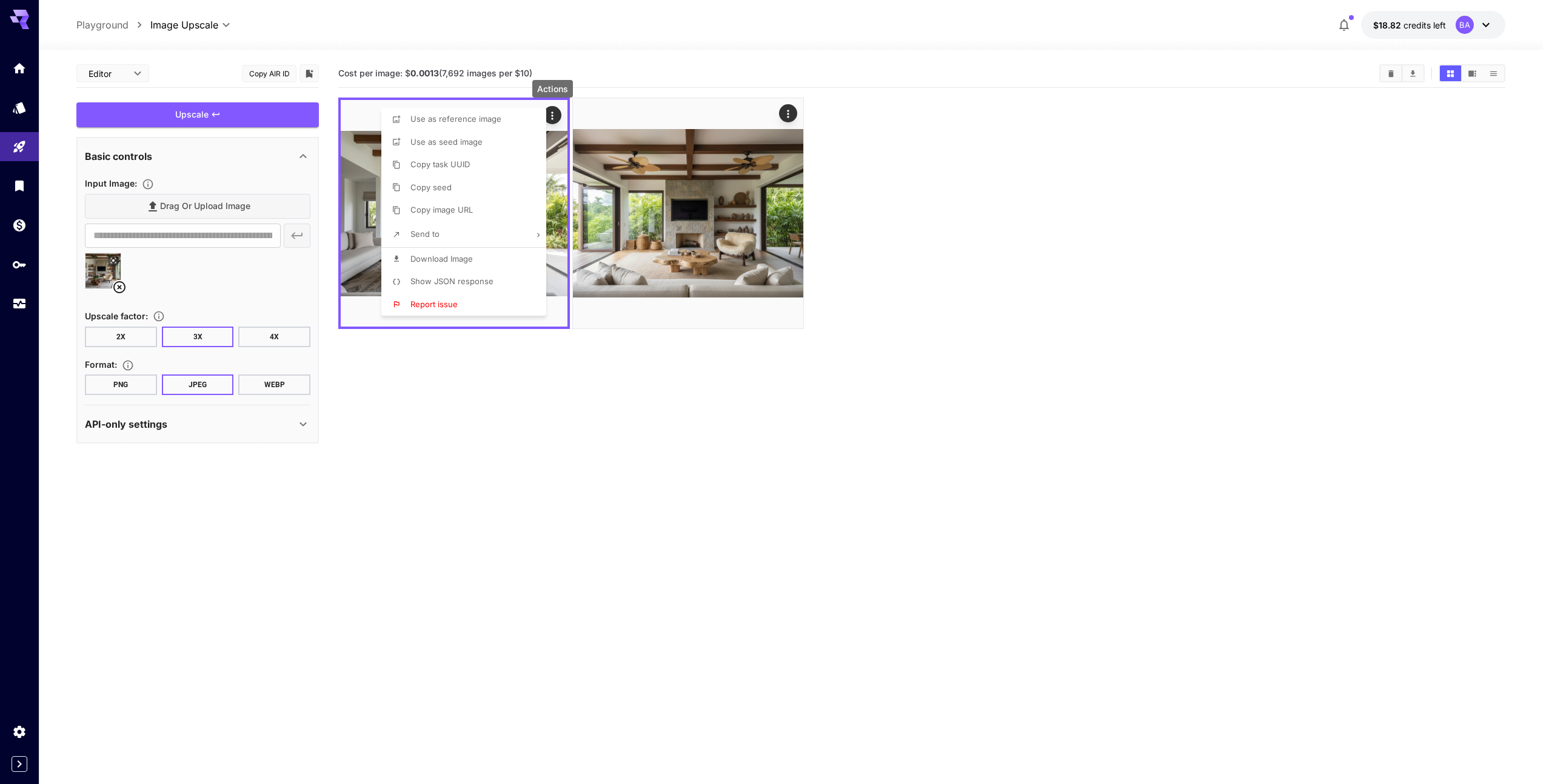
click at [447, 261] on span "Download Image" at bounding box center [441, 258] width 62 height 10
click at [889, 161] on div at bounding box center [776, 392] width 1552 height 784
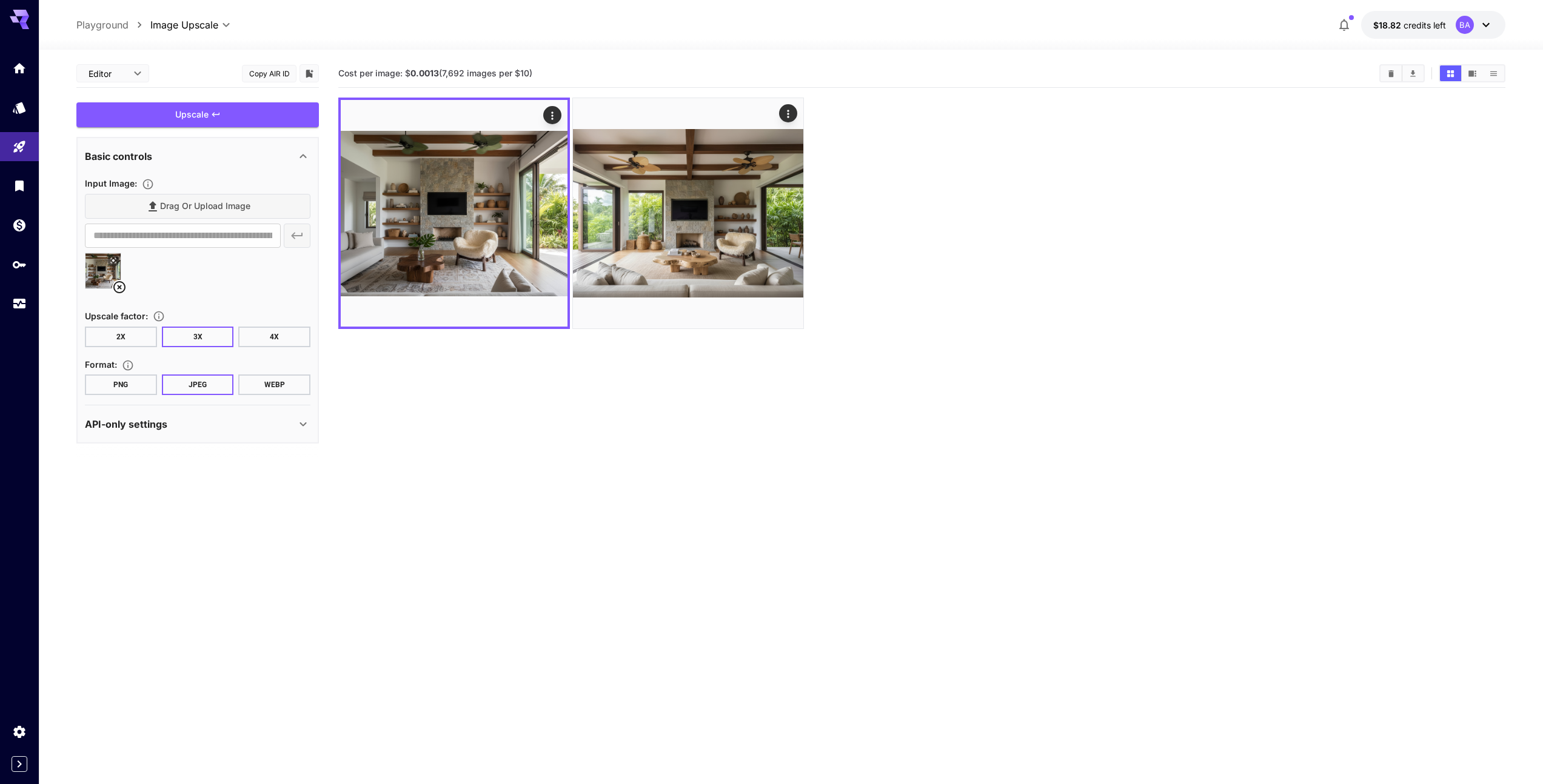
click at [925, 124] on div at bounding box center [921, 213] width 1167 height 232
click at [18, 107] on icon "Models" at bounding box center [21, 104] width 15 height 15
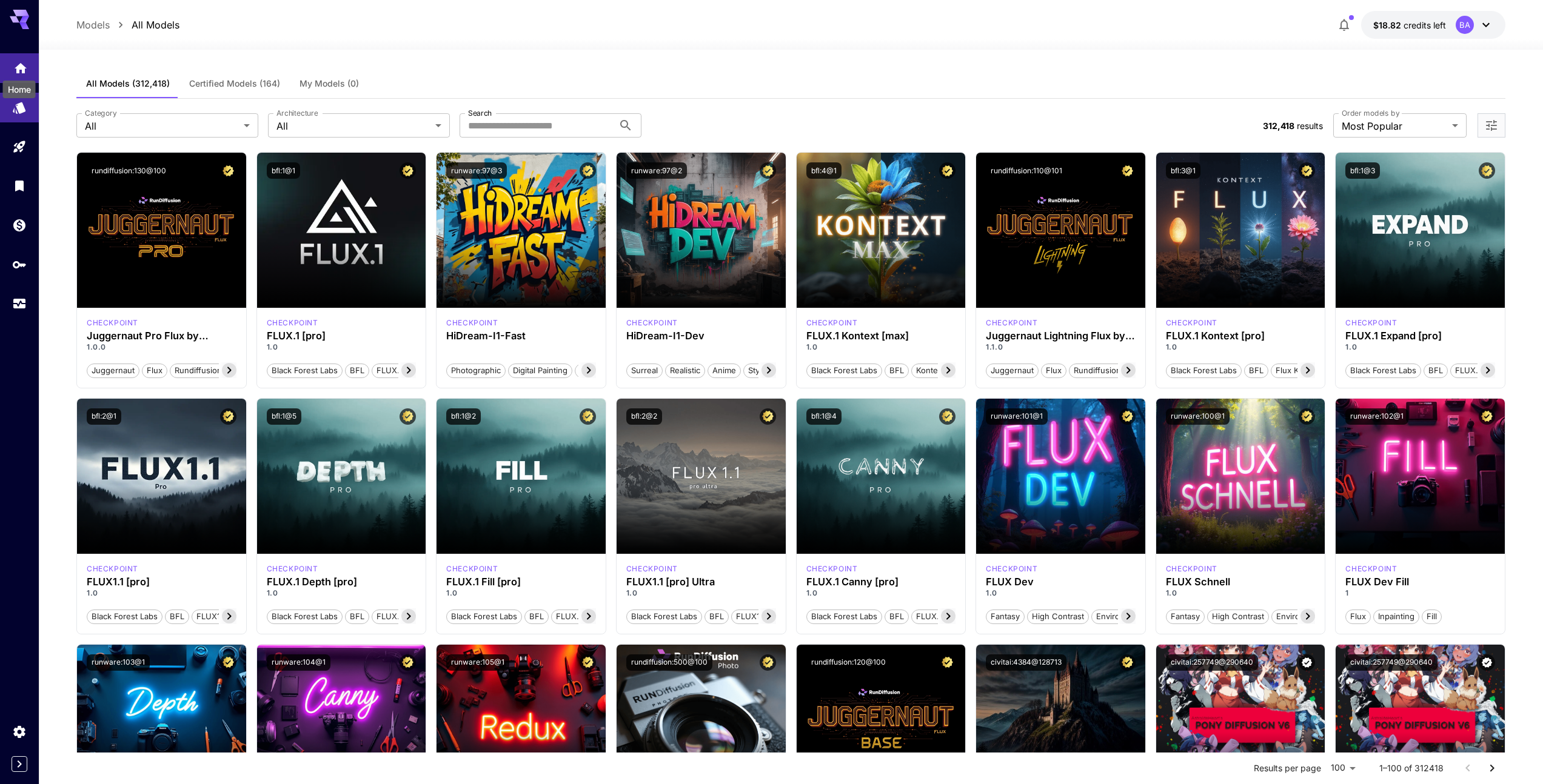
click at [20, 70] on icon "Home" at bounding box center [21, 64] width 15 height 15
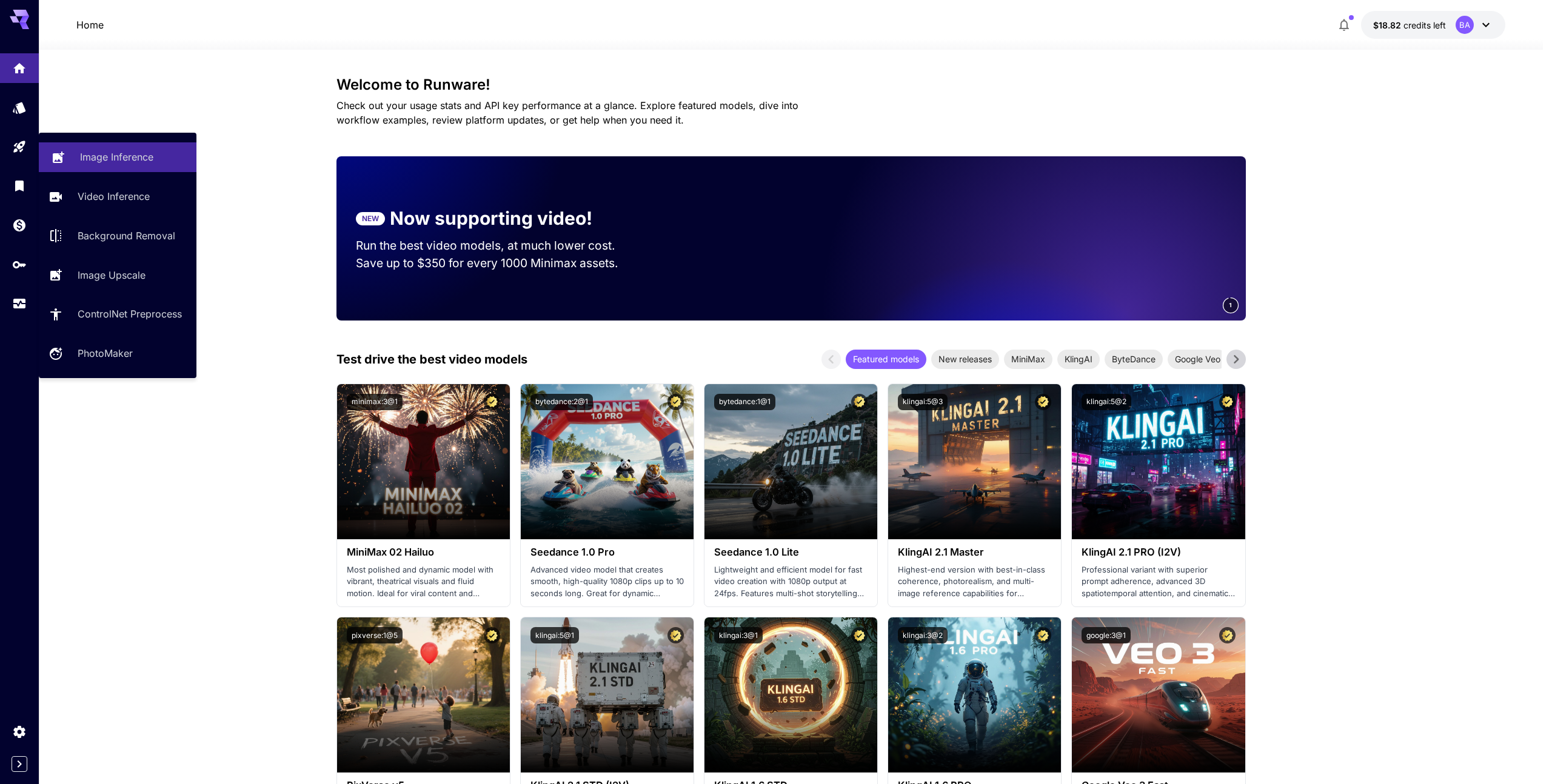
click at [105, 160] on p "Image Inference" at bounding box center [116, 157] width 73 height 15
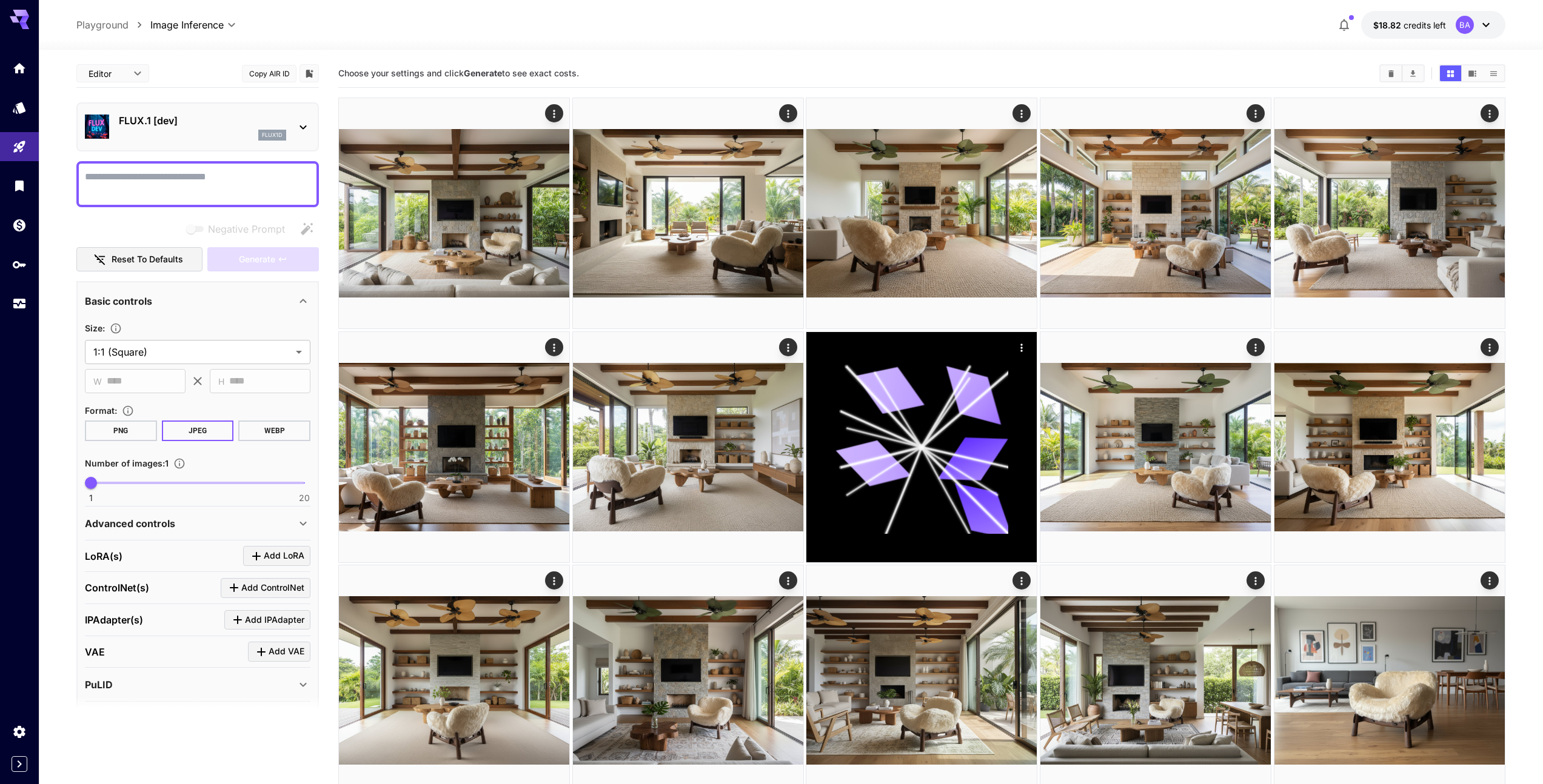
click at [303, 122] on icon at bounding box center [303, 127] width 15 height 15
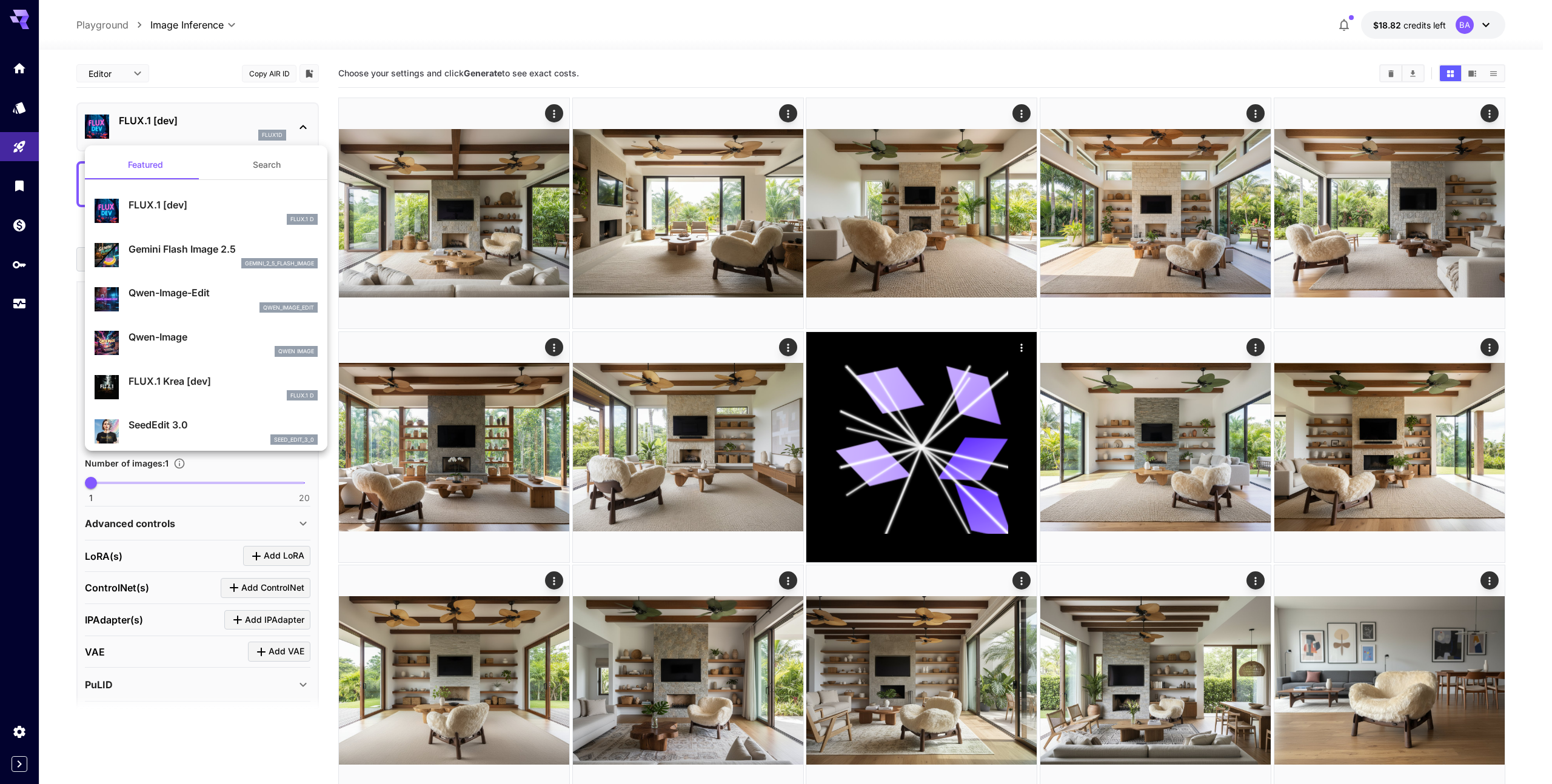
click at [166, 252] on p "Gemini Flash Image 2.5" at bounding box center [223, 249] width 189 height 15
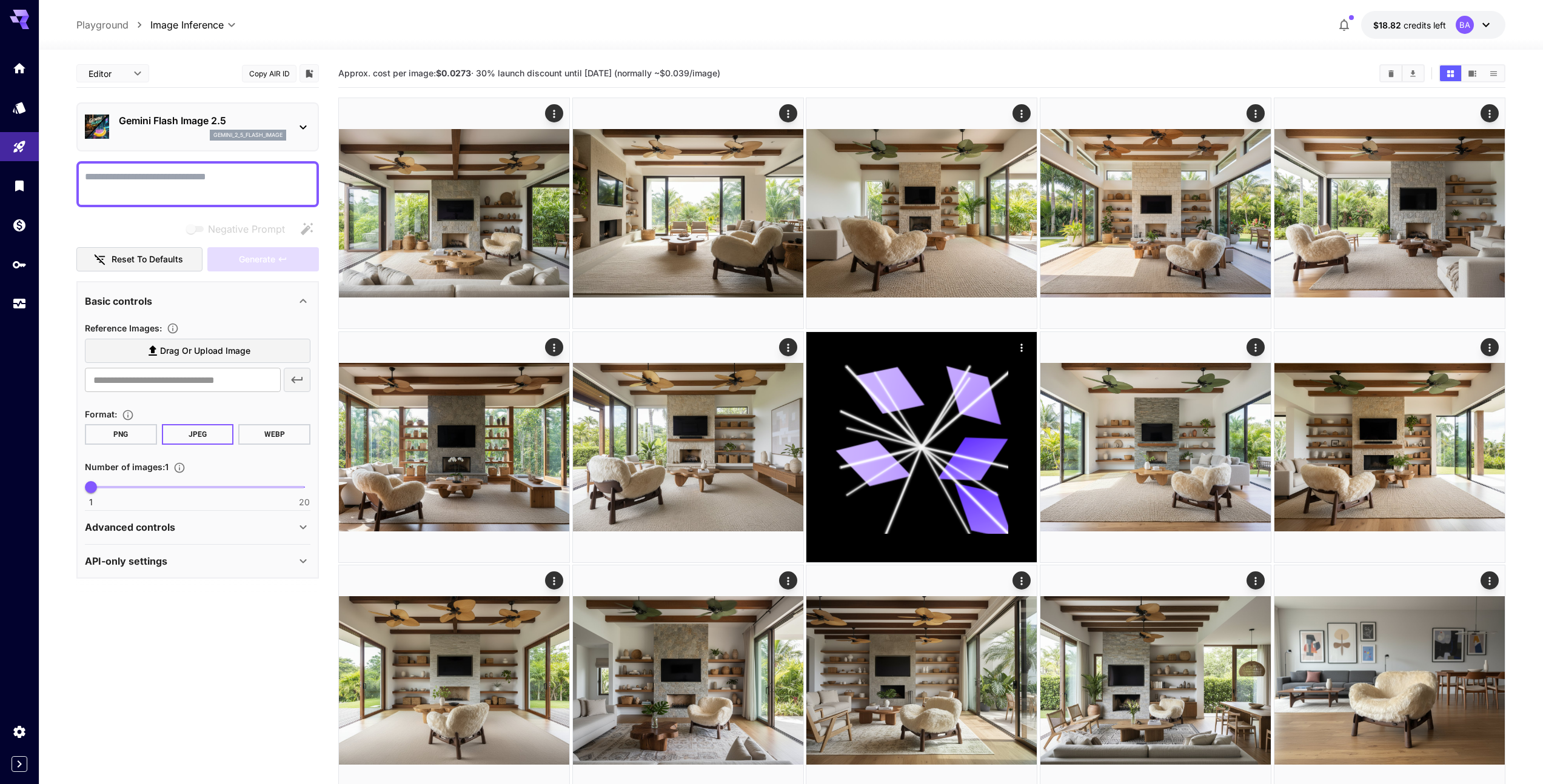
click at [171, 350] on span "Drag or upload image" at bounding box center [205, 350] width 91 height 15
click at [0, 0] on input "Drag or upload image" at bounding box center [0, 0] width 0 height 0
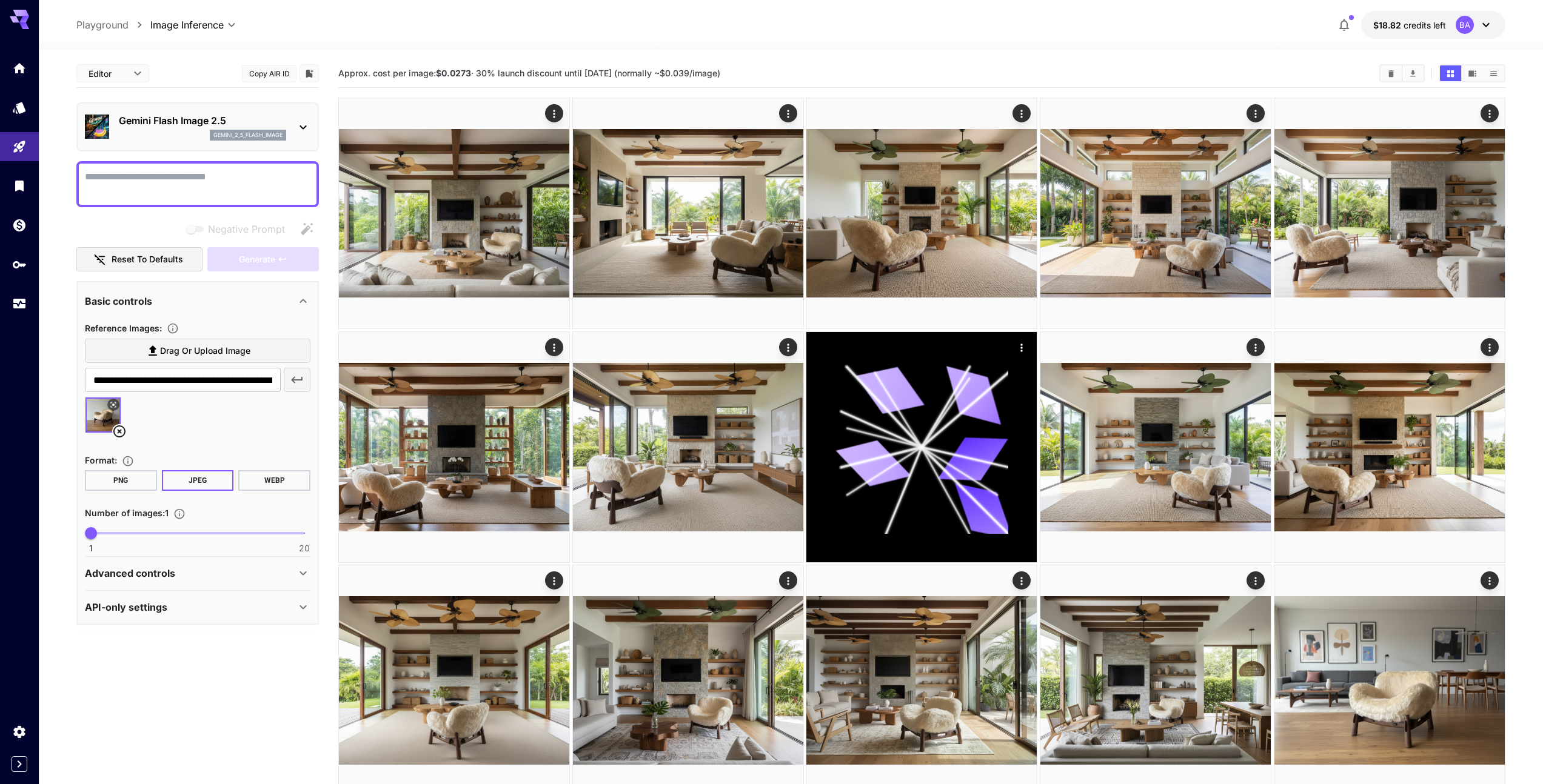
type input "**********"
click at [110, 180] on textarea "Negative Prompt" at bounding box center [197, 183] width 226 height 29
paste textarea "**********"
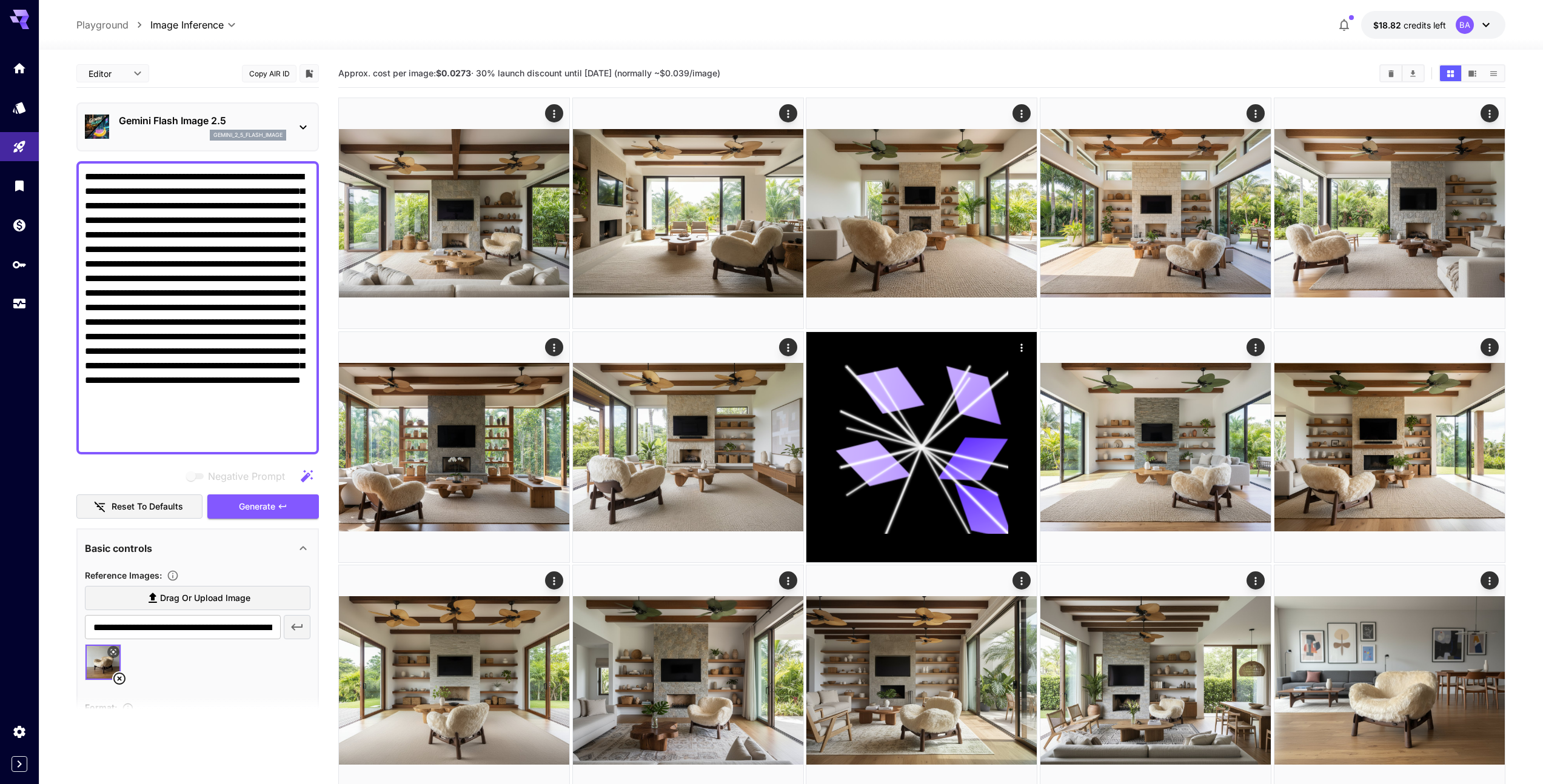
click at [86, 177] on textarea "**********" at bounding box center [197, 308] width 226 height 276
paste textarea "**********"
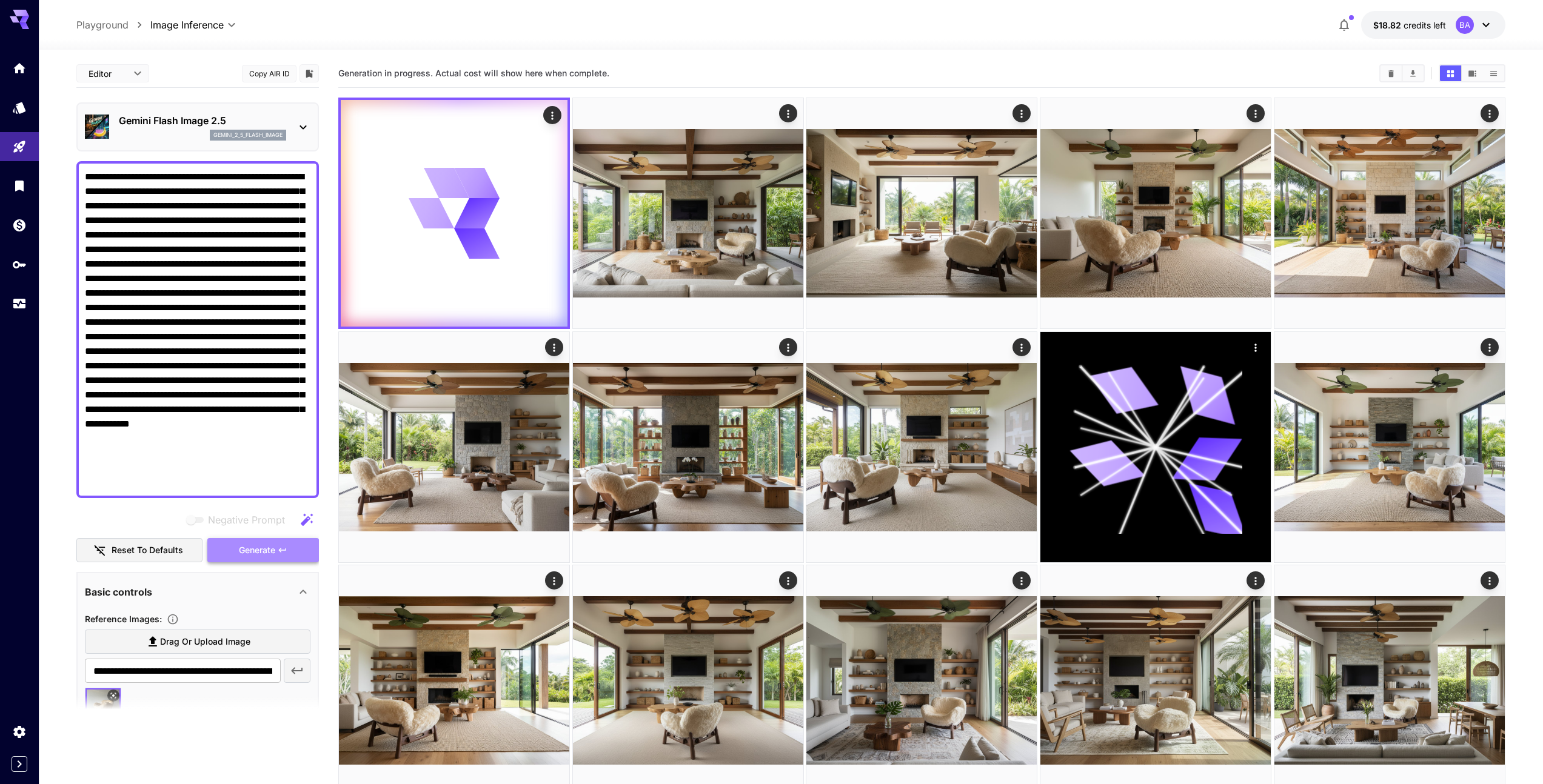
click at [261, 553] on span "Generate" at bounding box center [257, 550] width 37 height 15
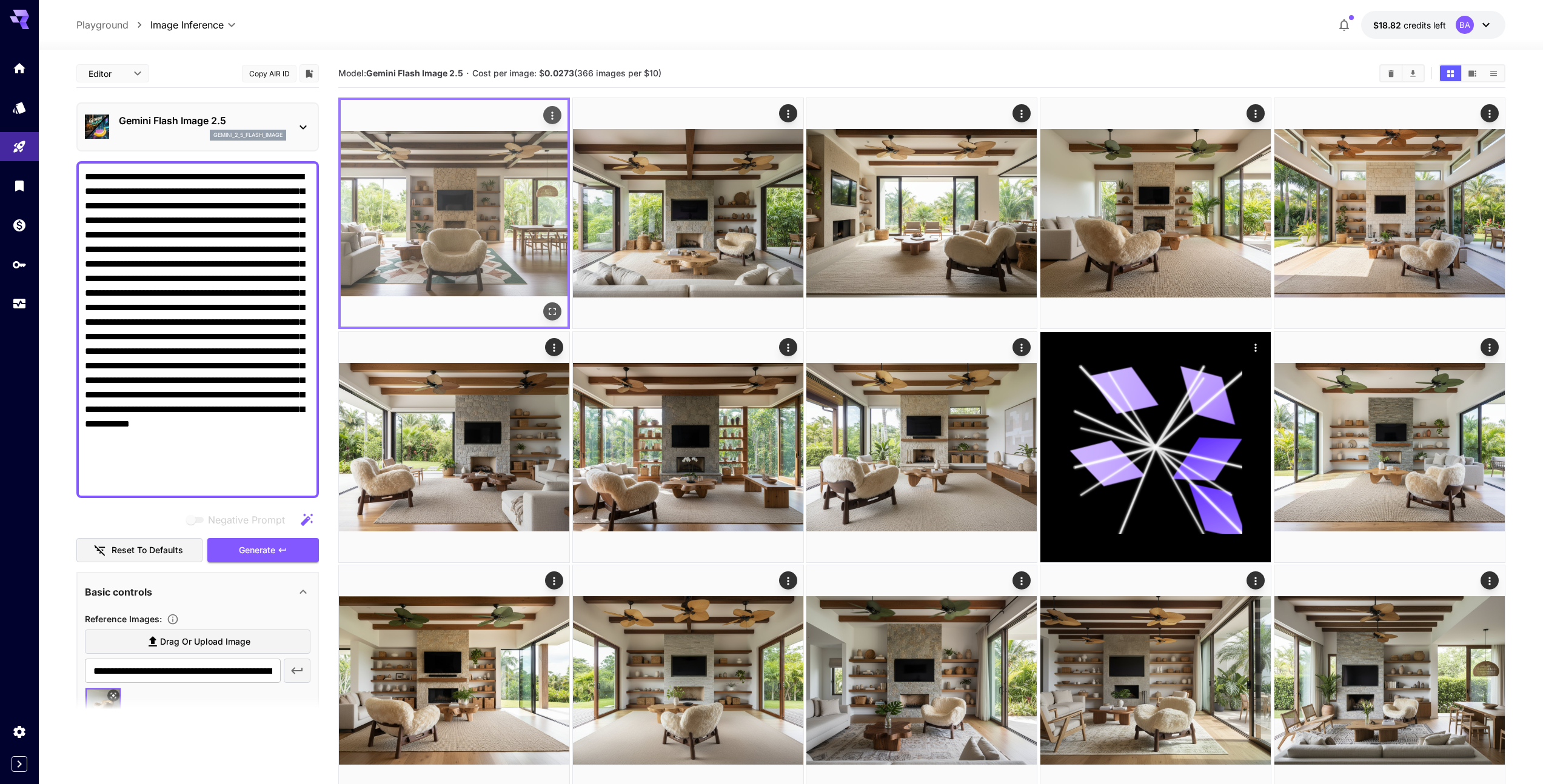
click at [474, 243] on img at bounding box center [454, 213] width 227 height 227
click at [475, 244] on img at bounding box center [454, 213] width 227 height 227
click at [551, 313] on icon "Open in fullscreen" at bounding box center [552, 312] width 12 height 12
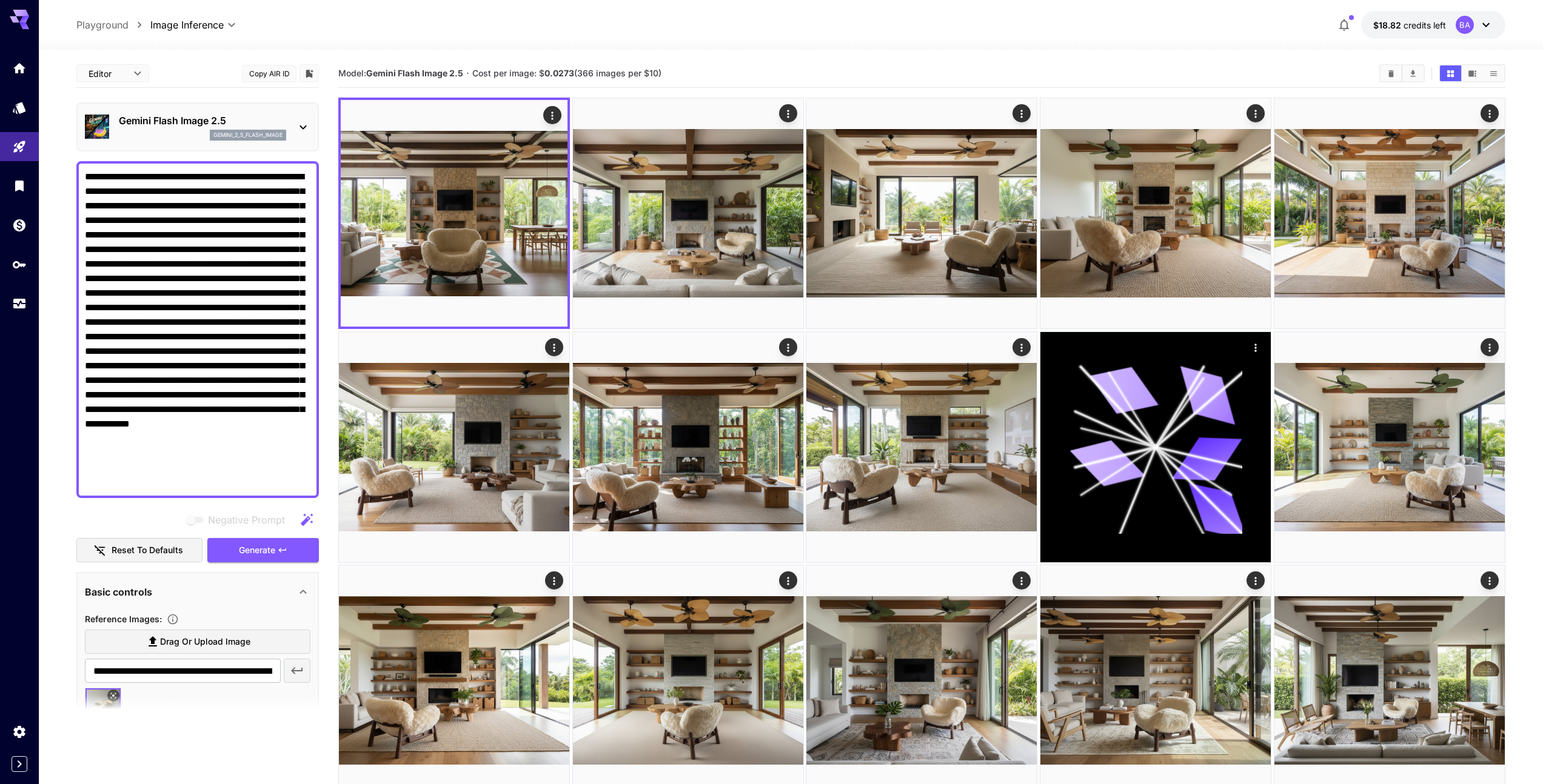
click at [168, 189] on textarea "Negative Prompt" at bounding box center [197, 329] width 226 height 320
click at [219, 181] on textarea "Negative Prompt" at bounding box center [197, 329] width 226 height 320
drag, startPoint x: 122, startPoint y: 207, endPoint x: 205, endPoint y: 205, distance: 83.0
click at [205, 205] on textarea "Negative Prompt" at bounding box center [197, 329] width 226 height 320
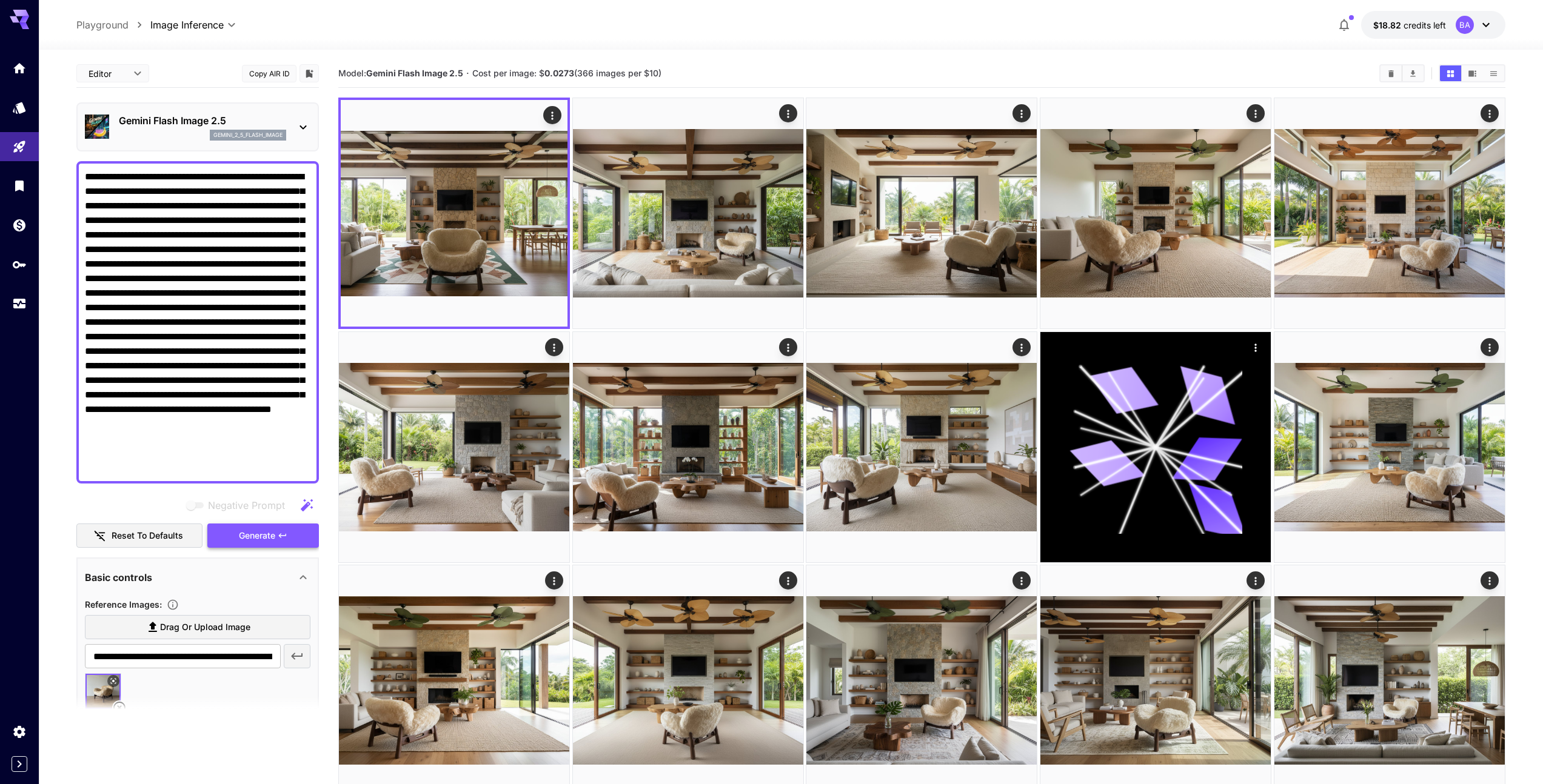
click at [256, 535] on span "Generate" at bounding box center [257, 535] width 37 height 15
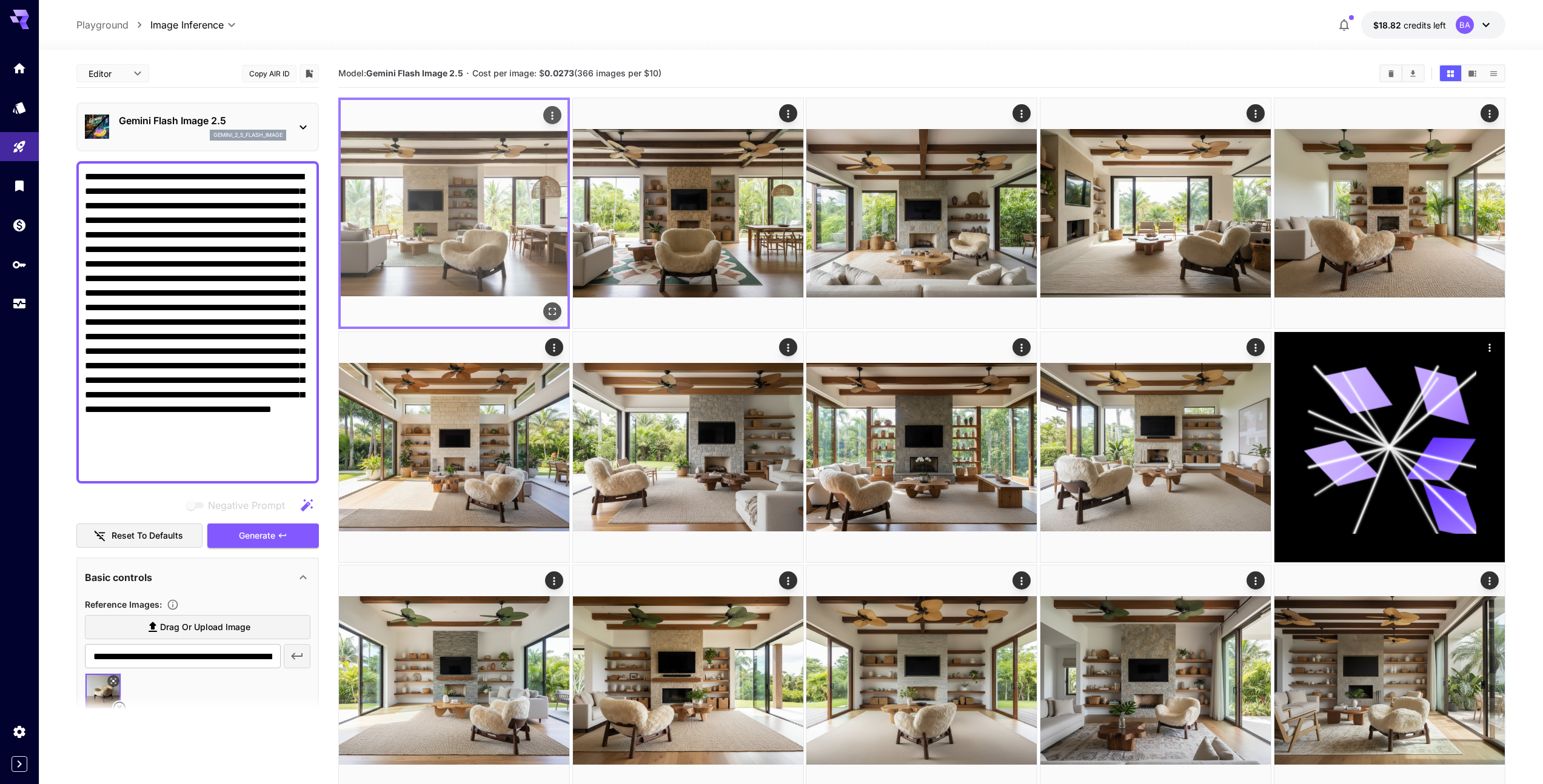
click at [507, 252] on img at bounding box center [454, 213] width 227 height 227
click at [553, 312] on icon "Open in fullscreen" at bounding box center [552, 312] width 12 height 12
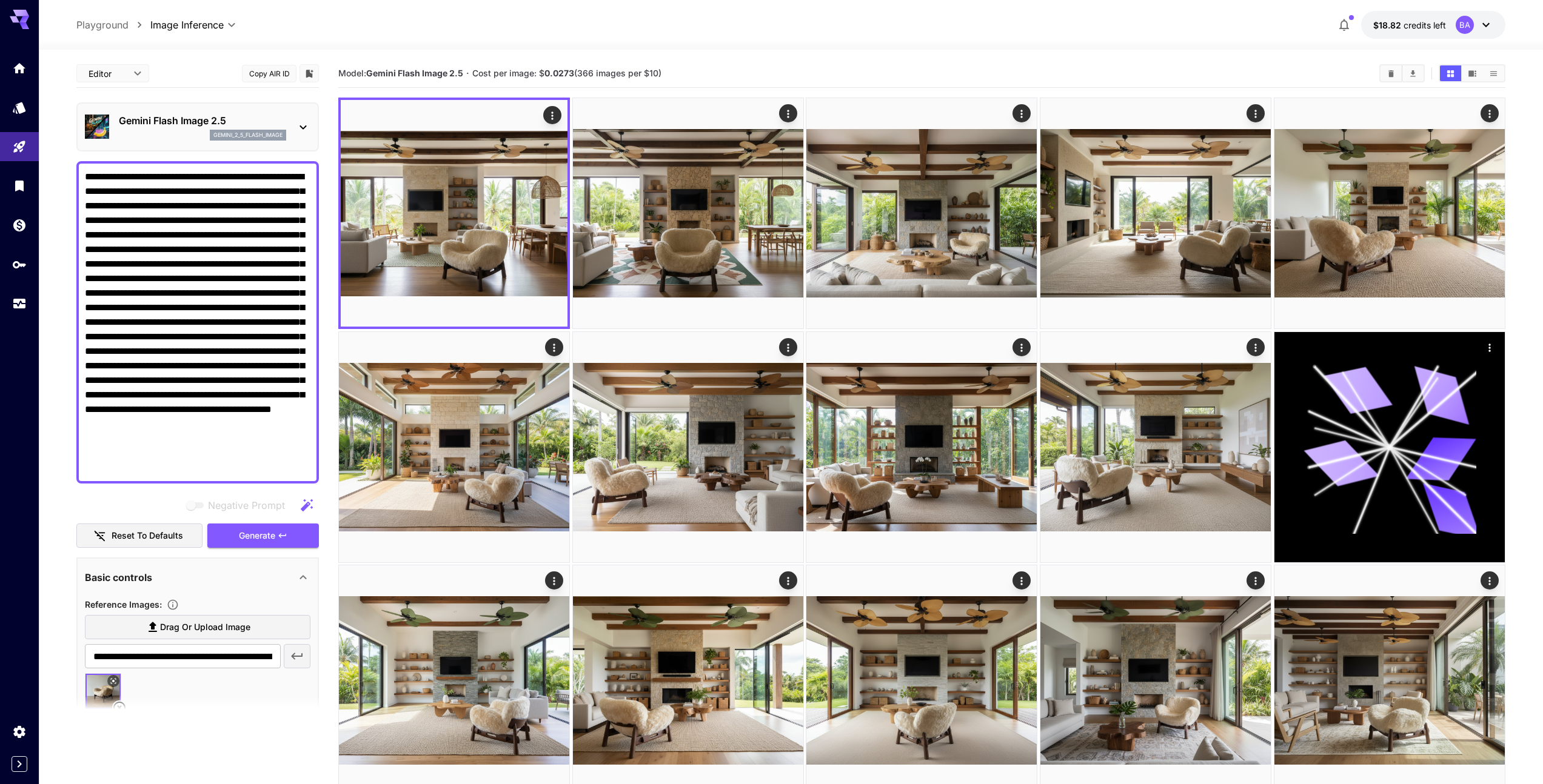
click at [228, 351] on textarea "**********" at bounding box center [197, 322] width 226 height 306
click at [261, 353] on textarea "**********" at bounding box center [197, 322] width 226 height 306
drag, startPoint x: 157, startPoint y: 353, endPoint x: 110, endPoint y: 354, distance: 47.0
click at [110, 354] on textarea "**********" at bounding box center [197, 322] width 226 height 306
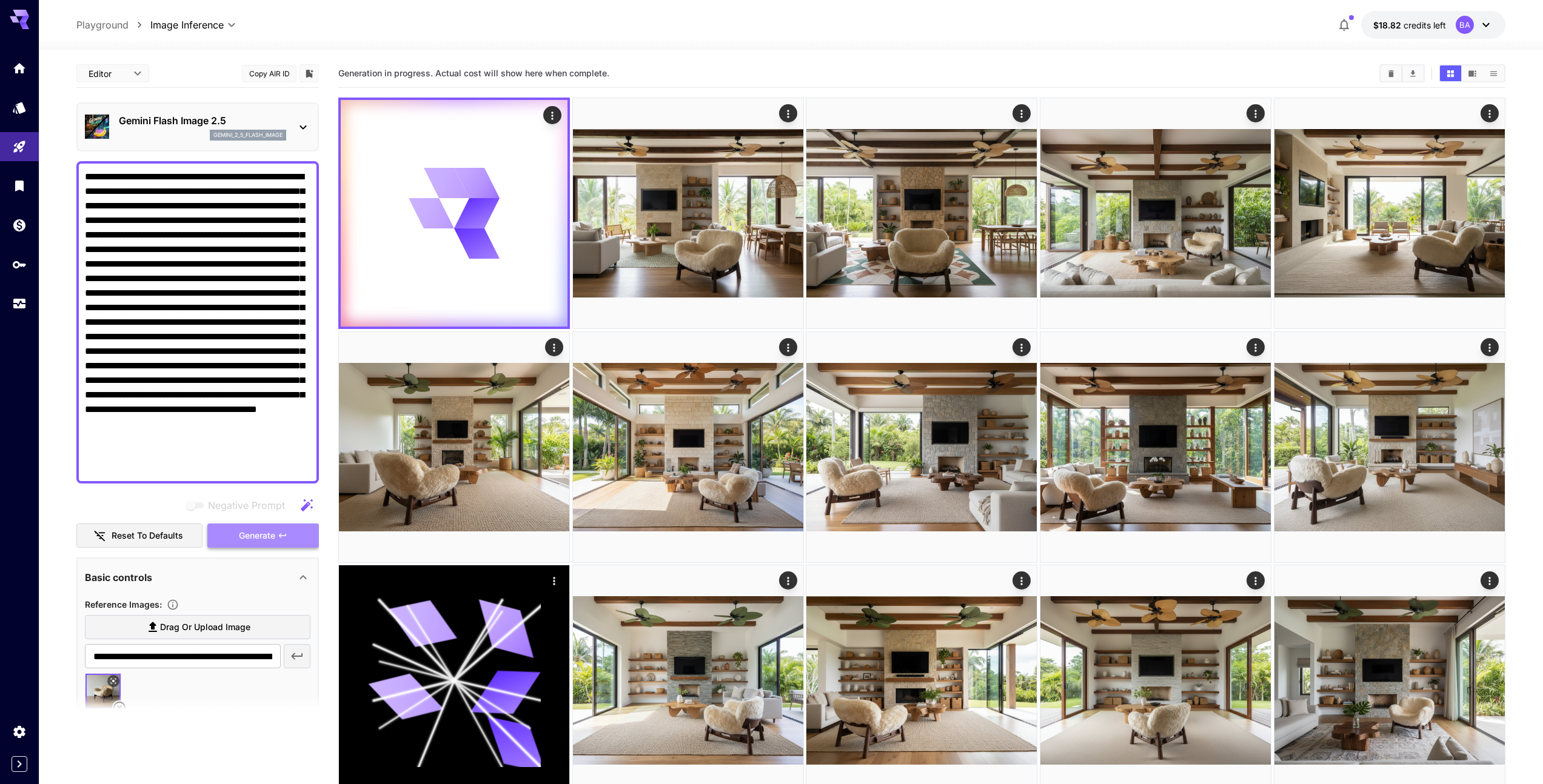
click at [252, 535] on span "Generate" at bounding box center [257, 535] width 37 height 15
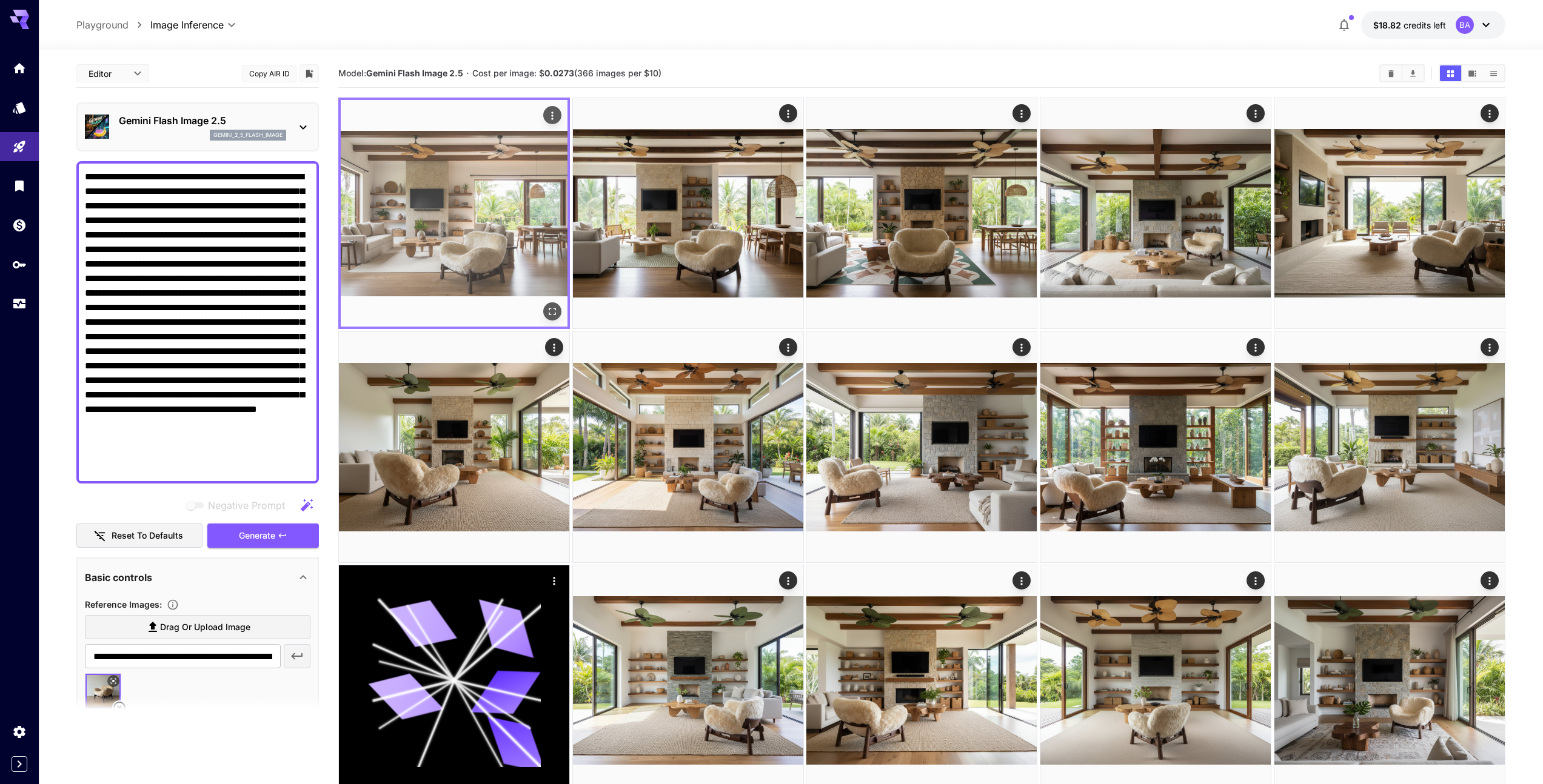
click at [496, 252] on img at bounding box center [454, 213] width 227 height 227
click at [551, 311] on icon "Open in fullscreen" at bounding box center [552, 312] width 12 height 12
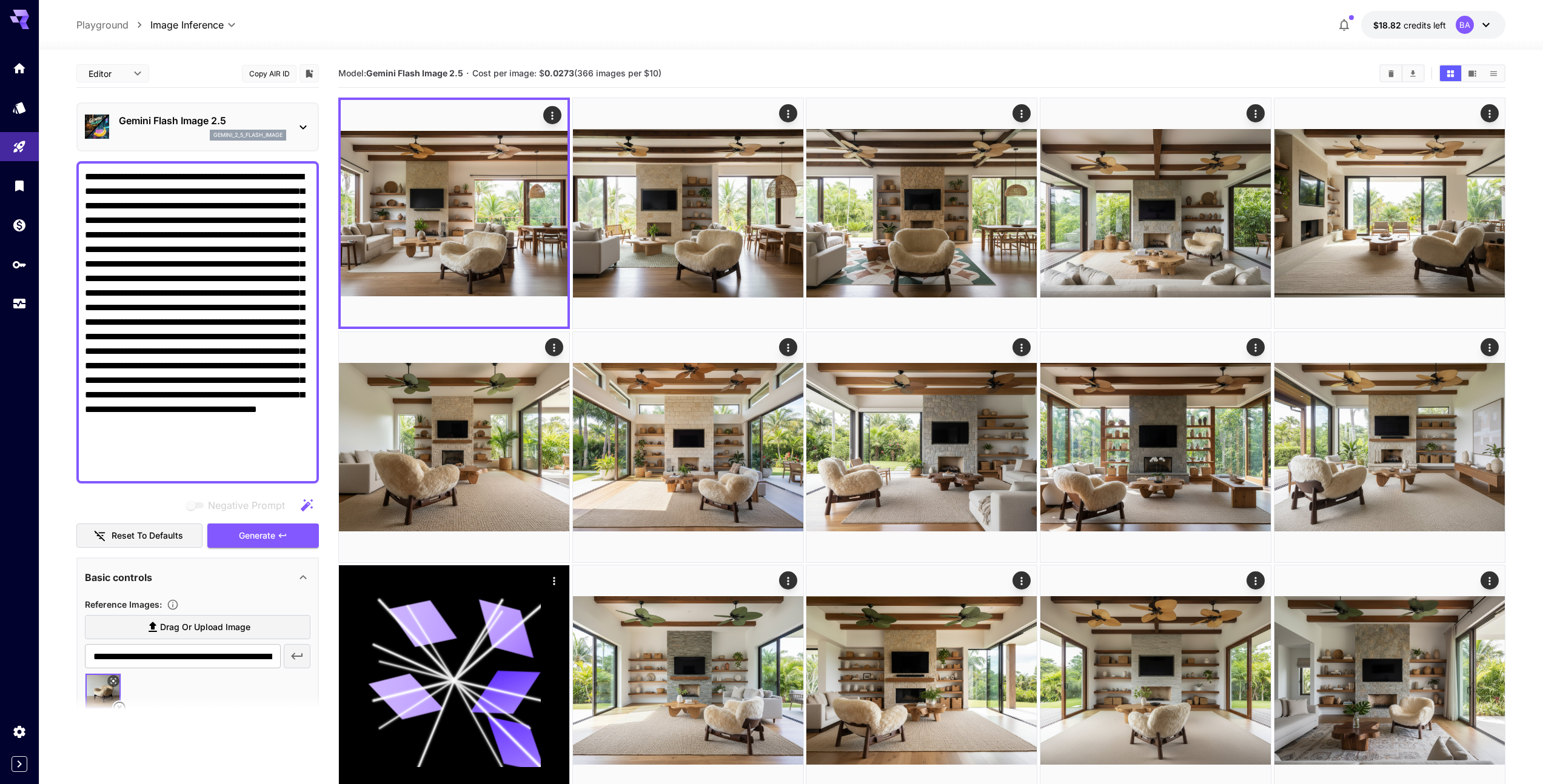
click at [128, 206] on textarea "**********" at bounding box center [197, 322] width 226 height 306
paste textarea "**********"
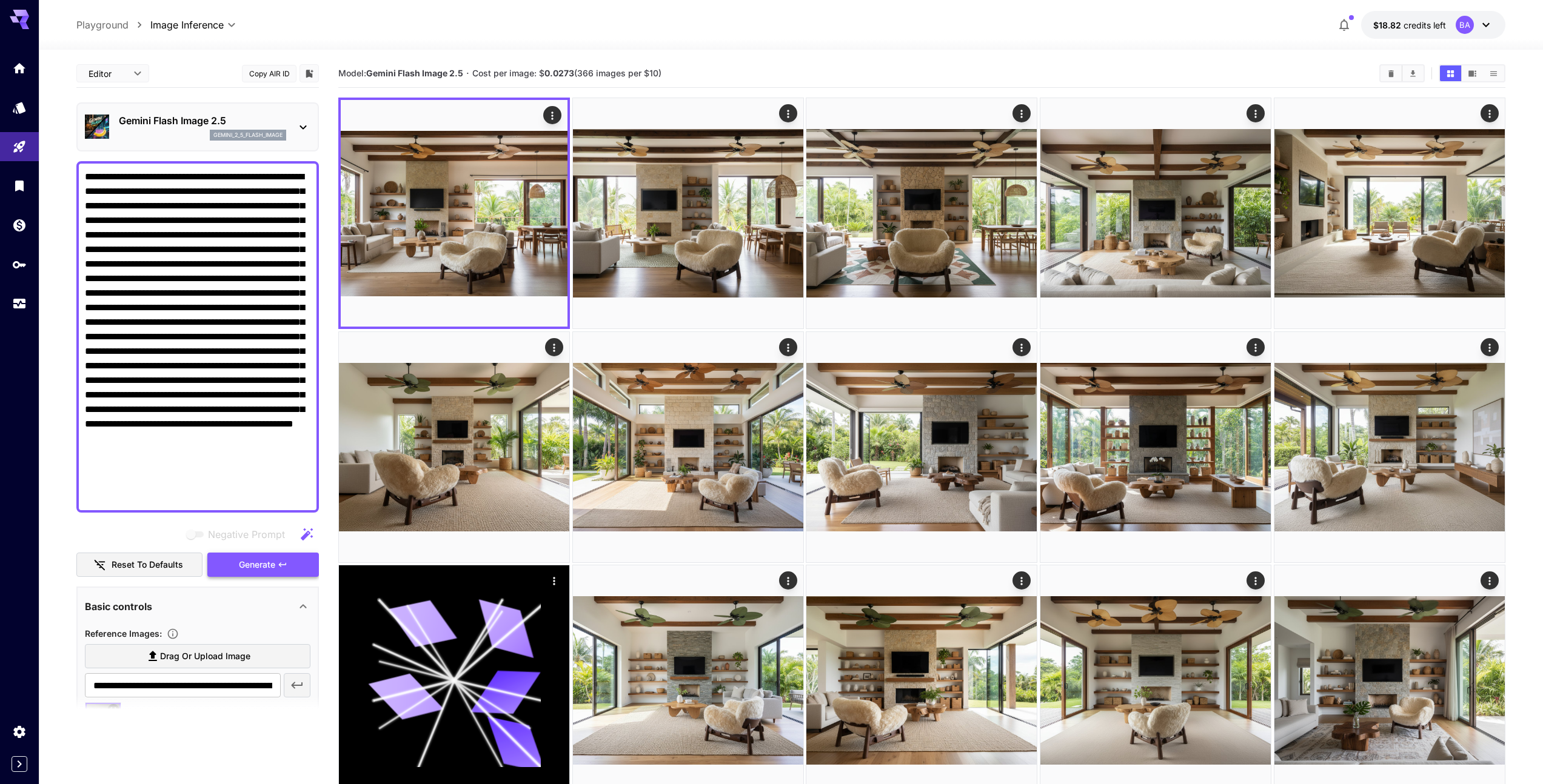
click at [266, 566] on span "Generate" at bounding box center [257, 564] width 37 height 15
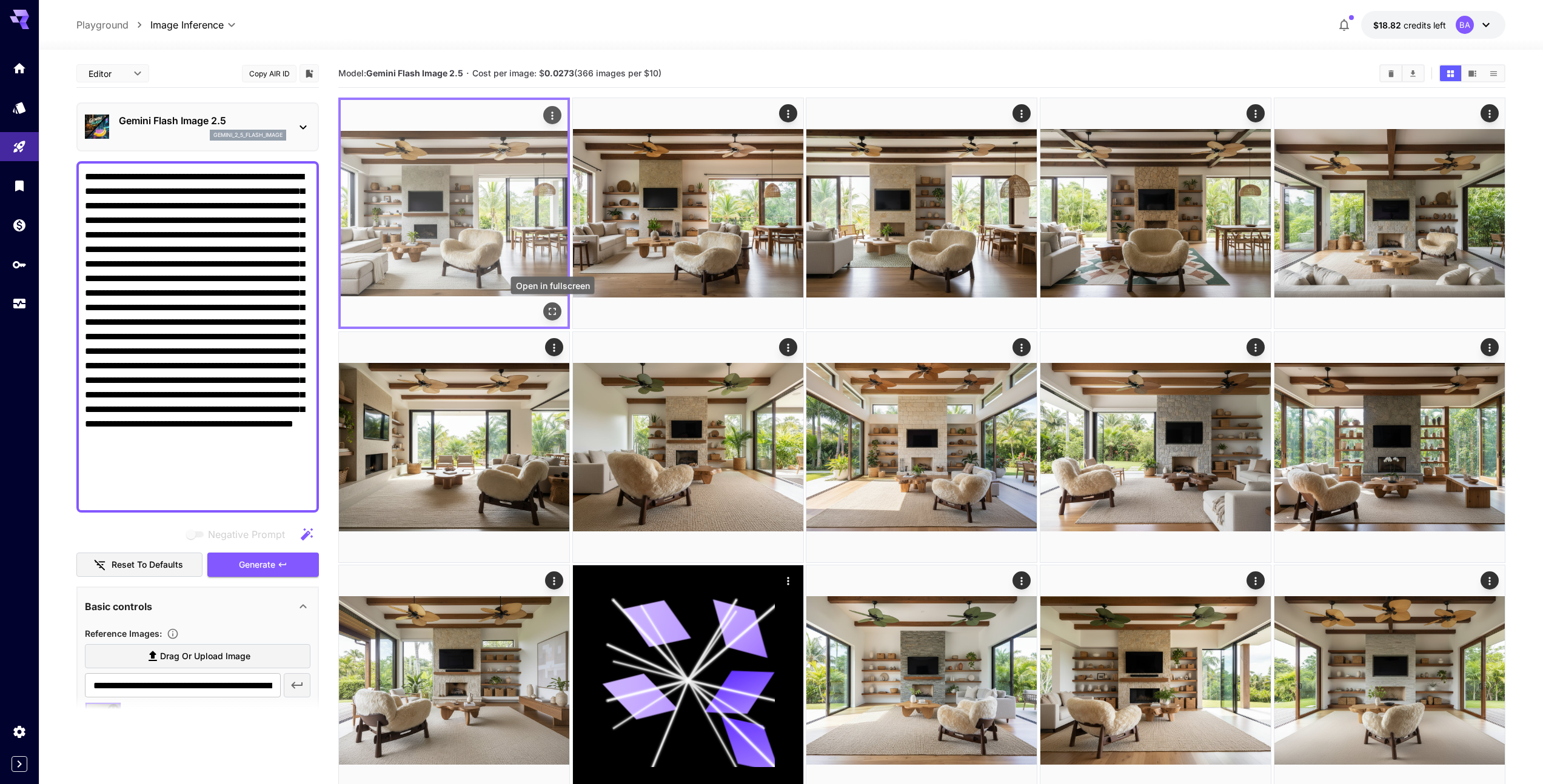
click at [554, 316] on icon "Open in fullscreen" at bounding box center [552, 312] width 12 height 12
click at [552, 117] on icon "Actions" at bounding box center [552, 115] width 12 height 12
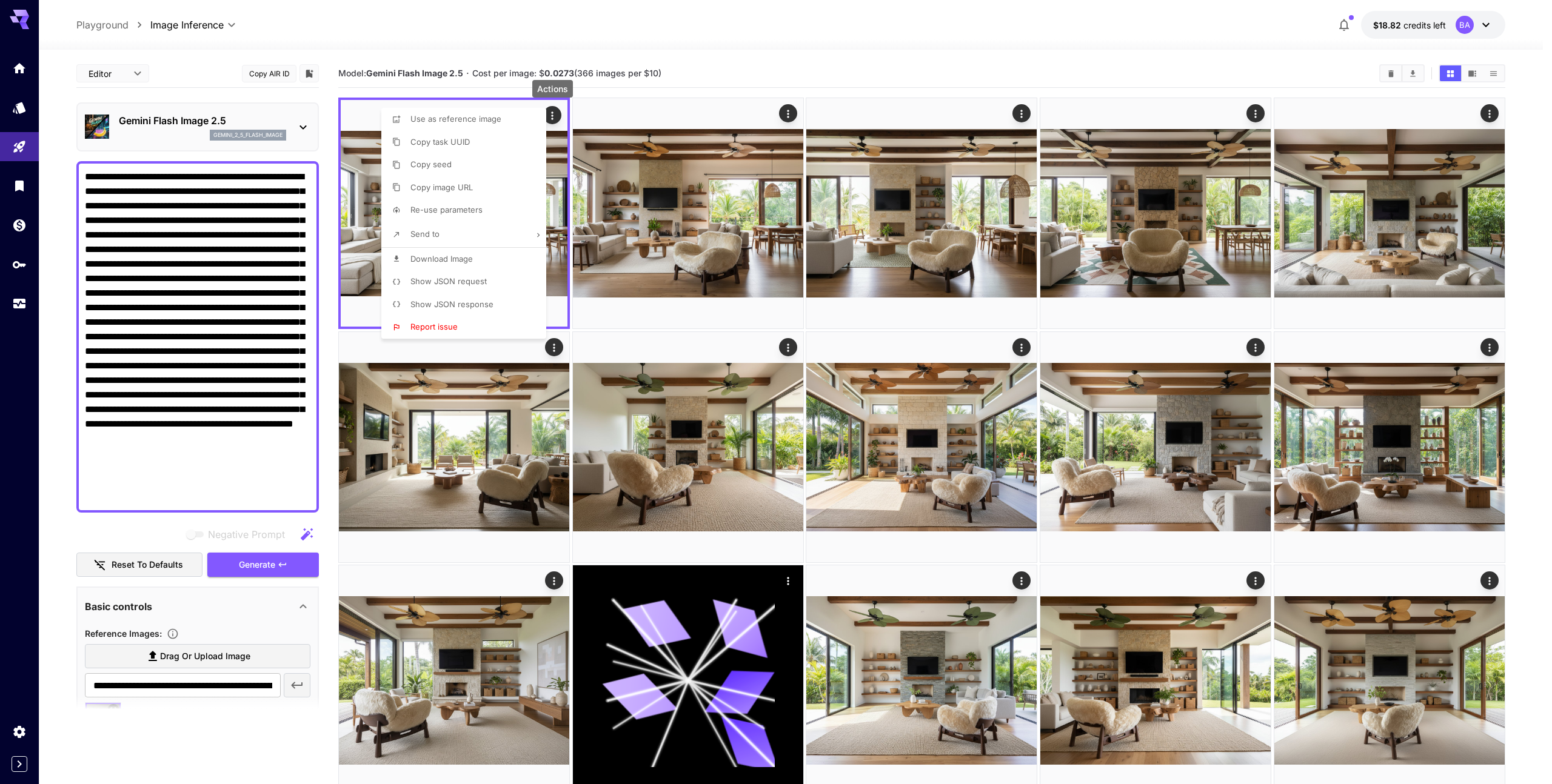
click at [483, 264] on li "Download Image" at bounding box center [467, 258] width 172 height 23
click at [721, 43] on div at bounding box center [776, 392] width 1552 height 784
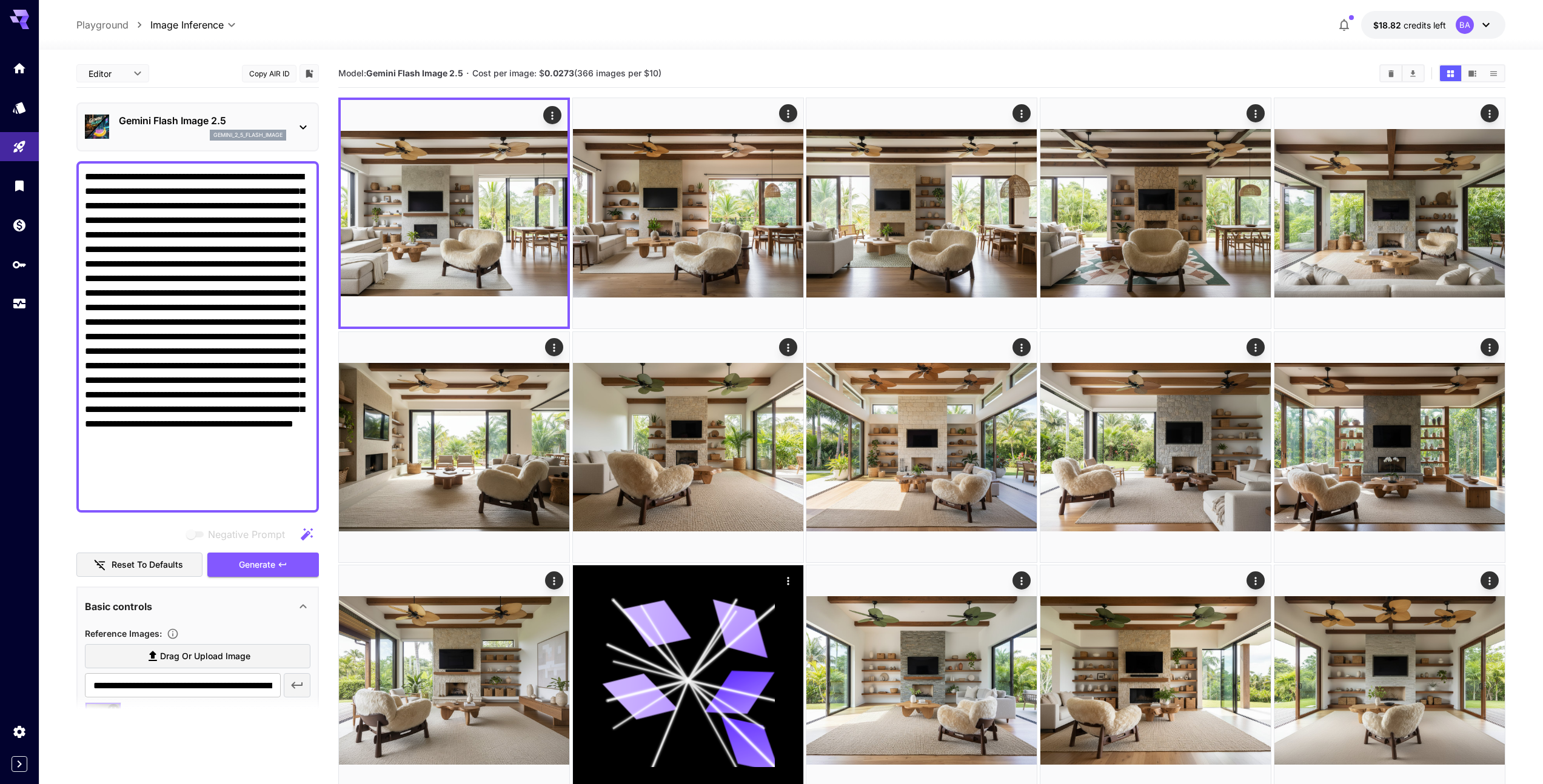
click at [203, 212] on textarea "Negative Prompt" at bounding box center [197, 336] width 226 height 334
drag, startPoint x: 211, startPoint y: 221, endPoint x: 306, endPoint y: 491, distance: 286.2
click at [306, 492] on textarea "Negative Prompt" at bounding box center [197, 336] width 226 height 334
paste textarea
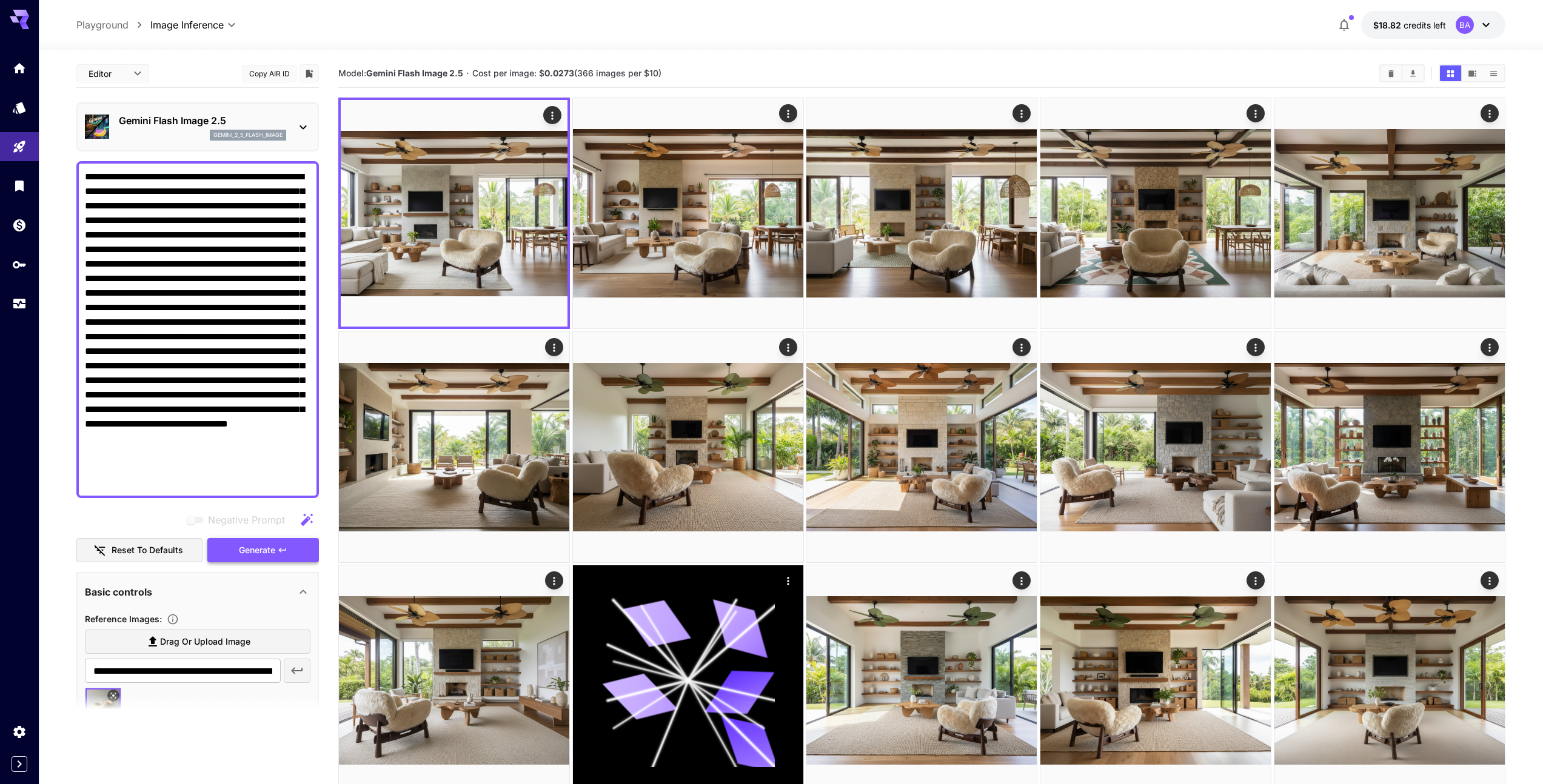
type textarea "**********"
click at [268, 547] on span "Generate" at bounding box center [257, 550] width 37 height 15
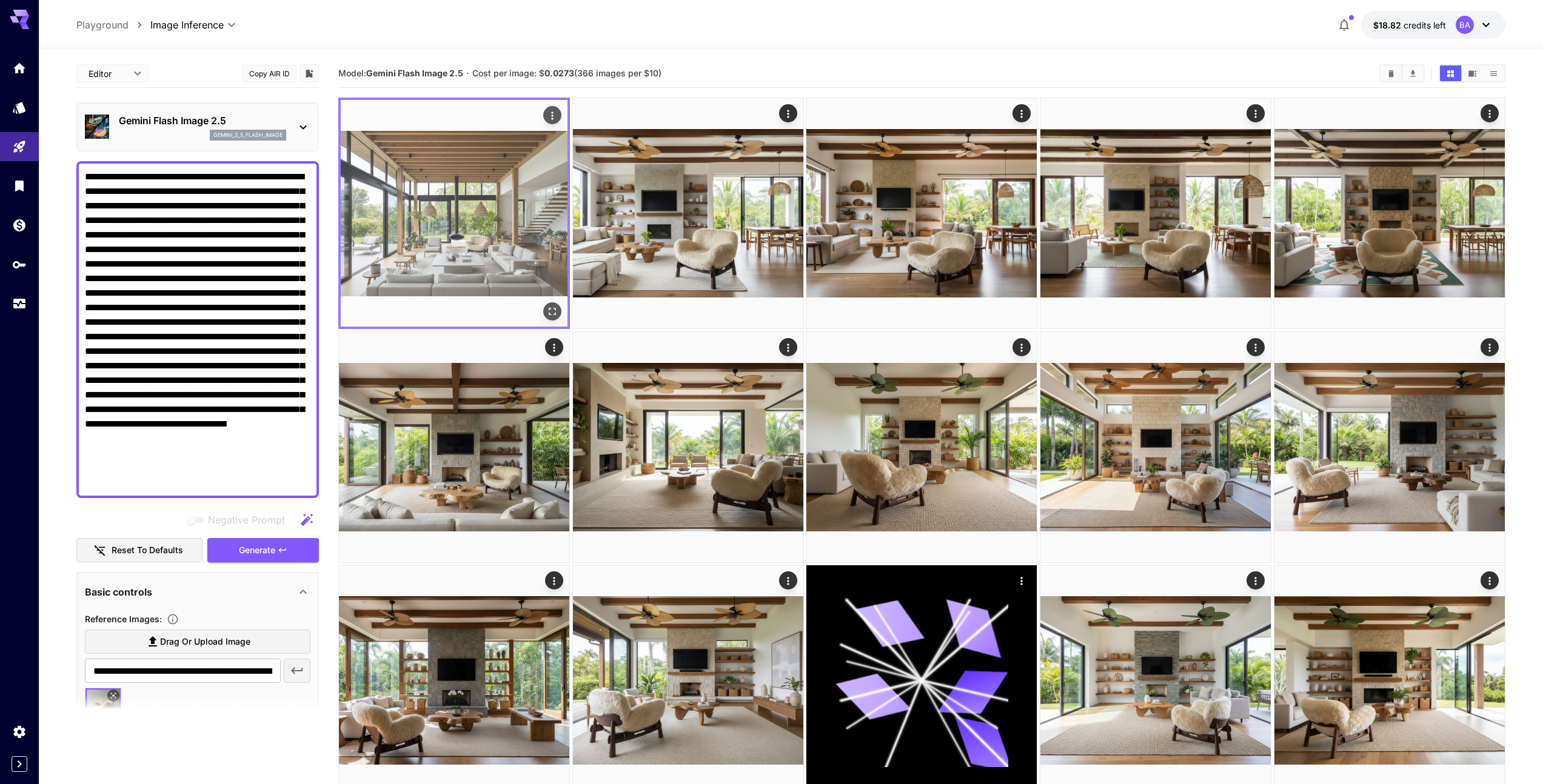
click at [478, 237] on img at bounding box center [454, 213] width 227 height 227
click at [551, 311] on icon "Open in fullscreen" at bounding box center [552, 312] width 12 height 12
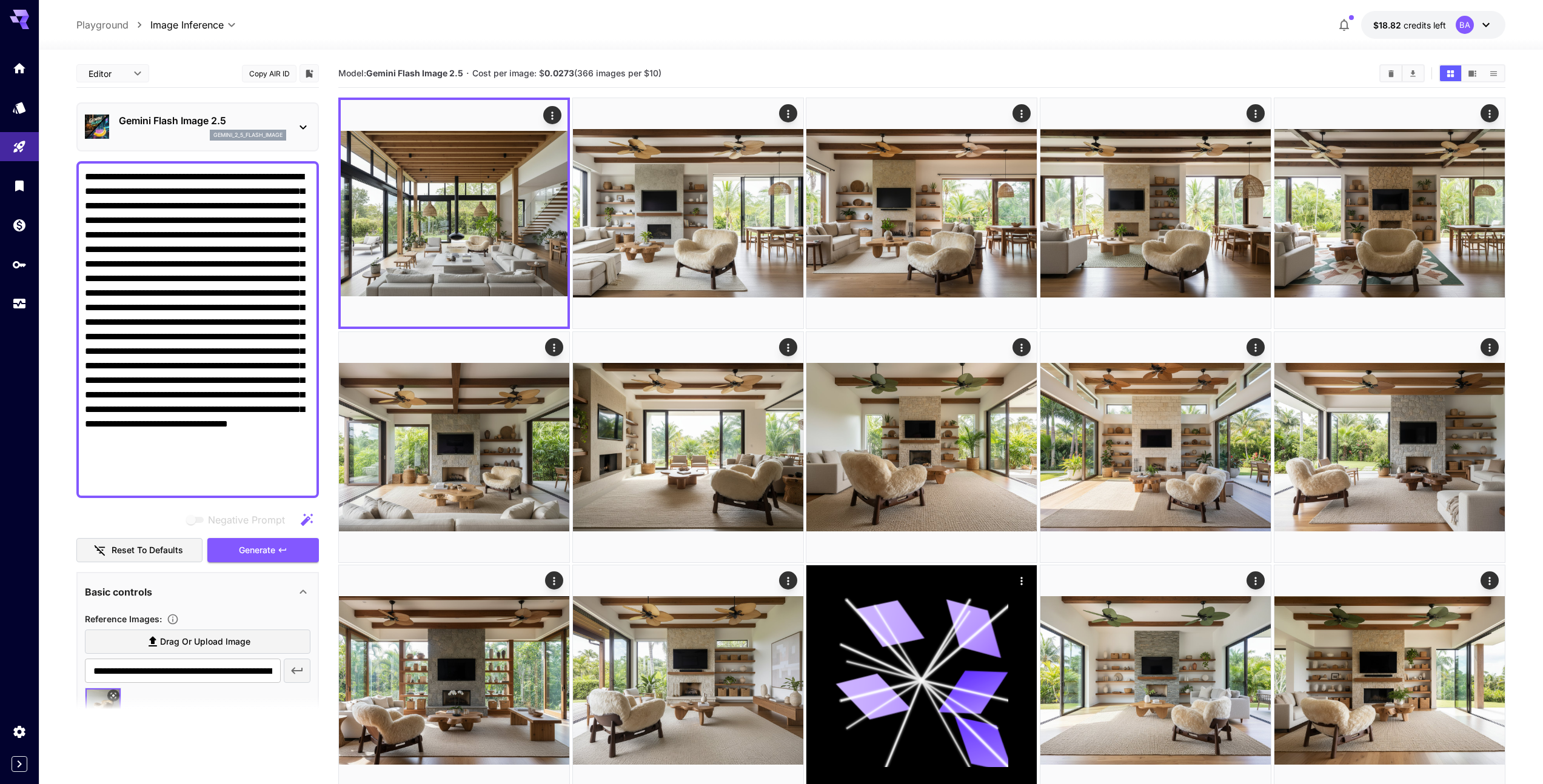
click at [206, 220] on textarea "Negative Prompt" at bounding box center [197, 329] width 226 height 320
paste textarea "**********"
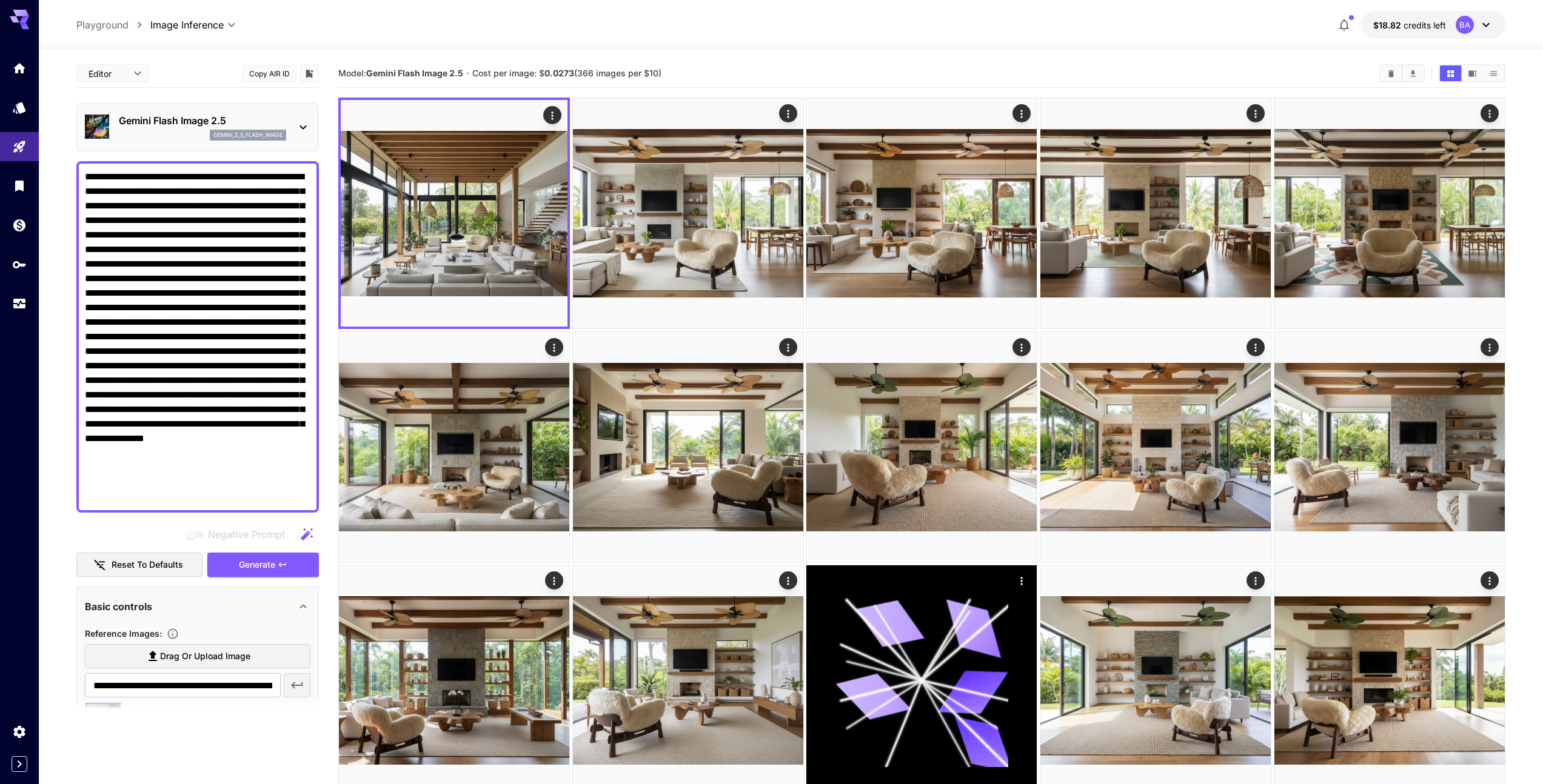
drag, startPoint x: 239, startPoint y: 308, endPoint x: 322, endPoint y: 335, distance: 87.3
click at [296, 337] on textarea "Negative Prompt" at bounding box center [197, 336] width 226 height 334
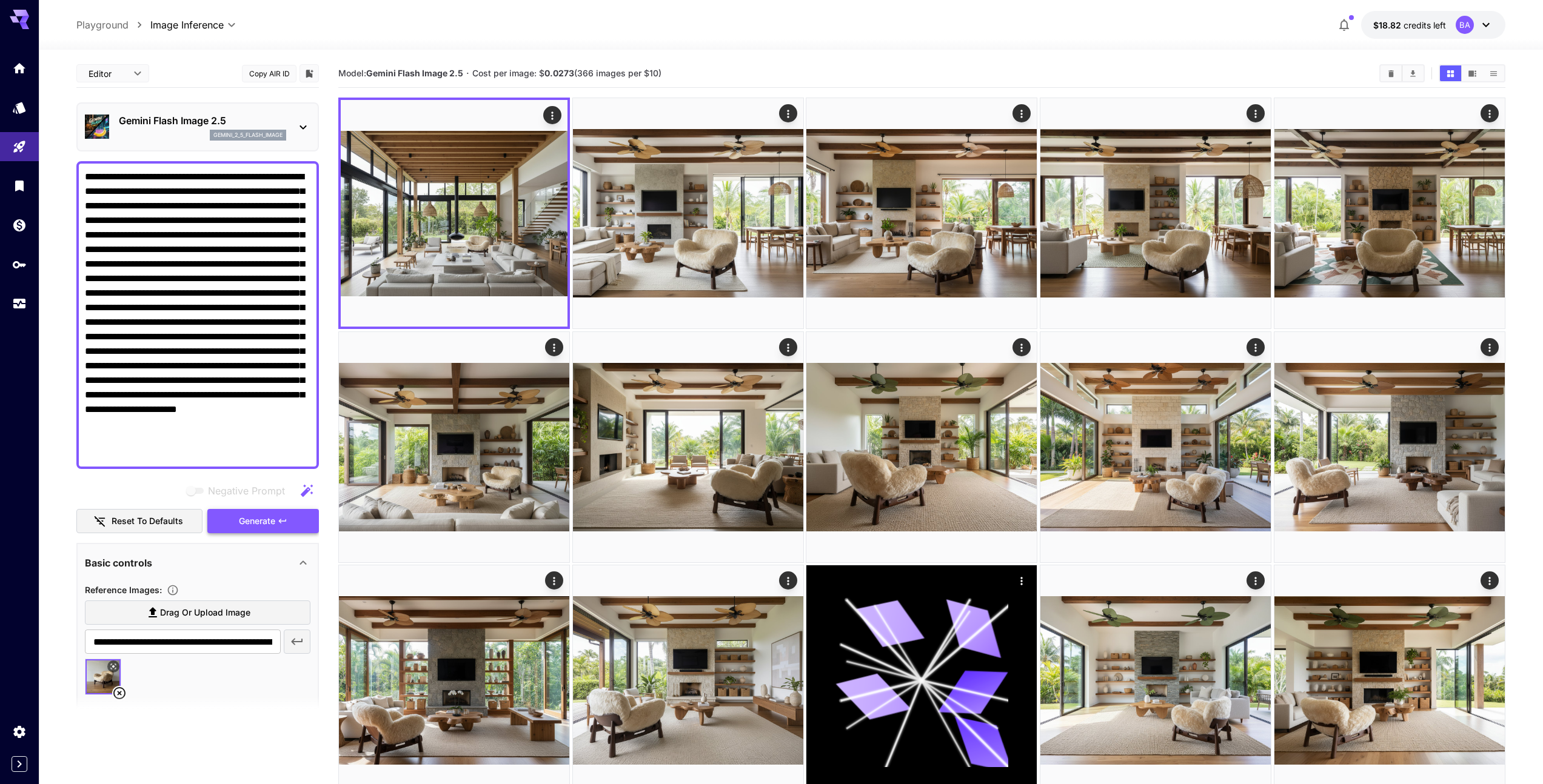
click at [265, 522] on span "Generate" at bounding box center [257, 521] width 37 height 15
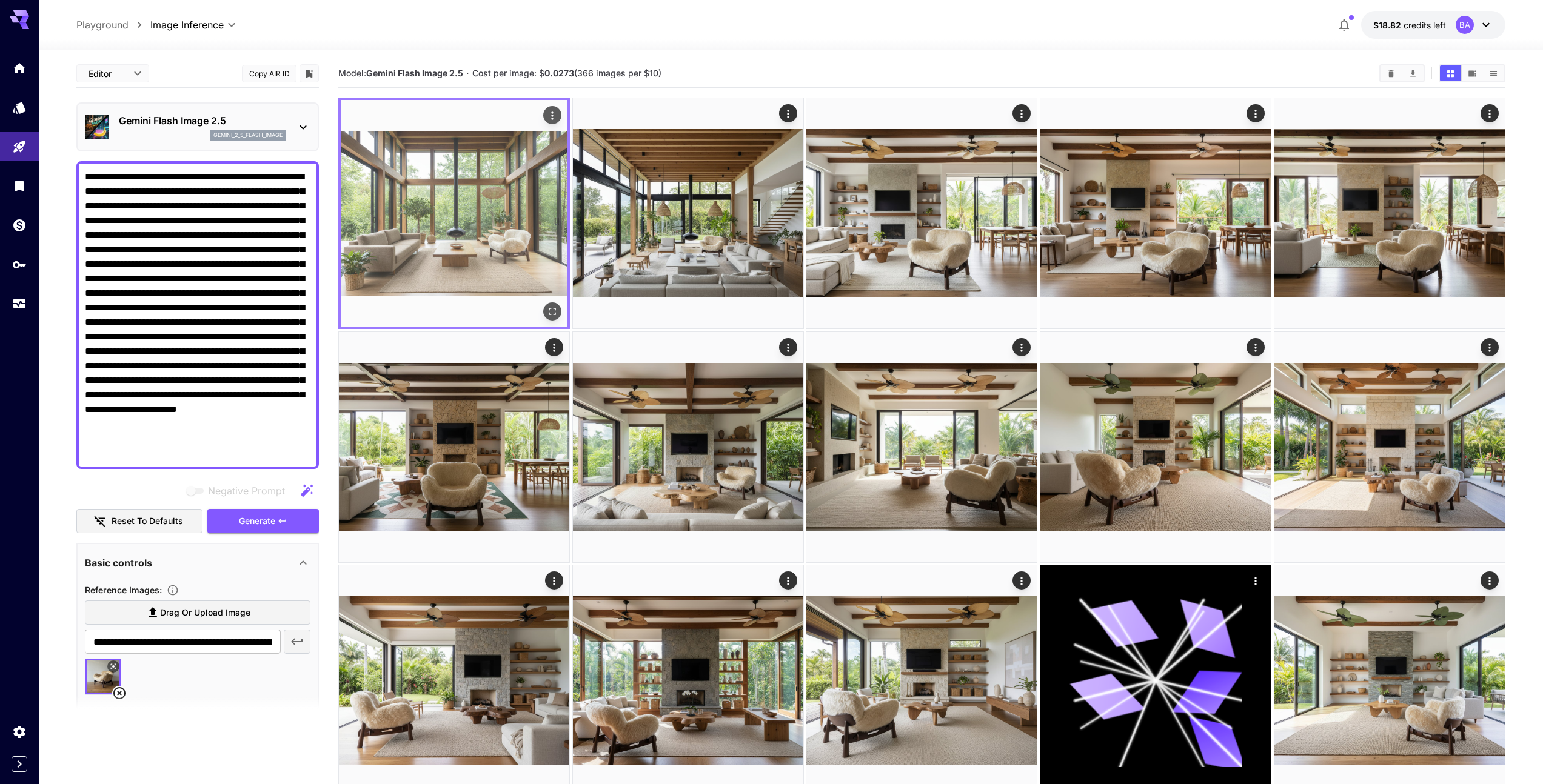
click at [498, 242] on img at bounding box center [454, 213] width 227 height 227
click at [557, 312] on icon "Open in fullscreen" at bounding box center [552, 312] width 12 height 12
click at [551, 120] on icon "Actions" at bounding box center [552, 115] width 12 height 12
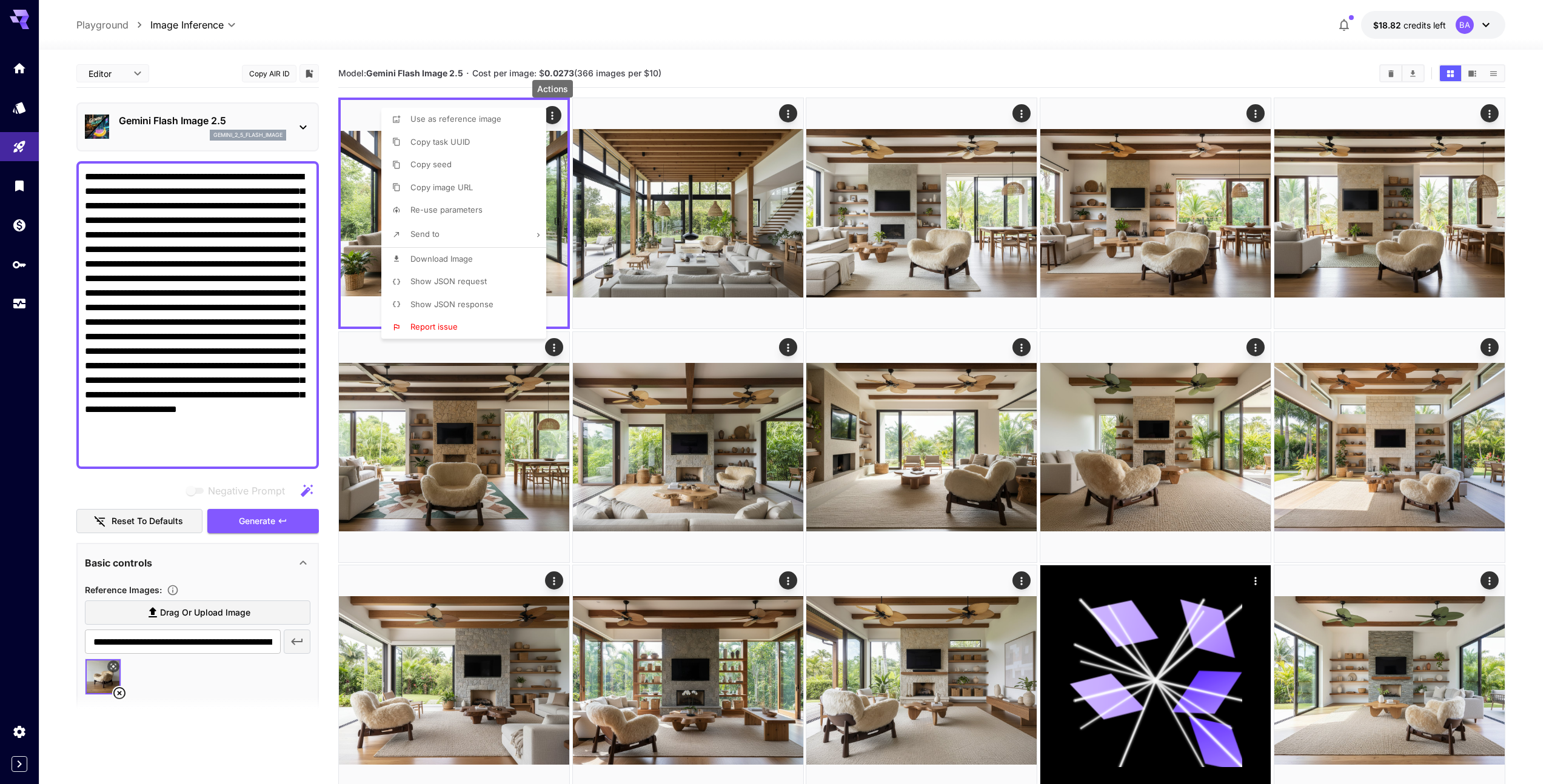
click at [481, 260] on li "Download Image" at bounding box center [467, 258] width 172 height 23
click at [719, 67] on div at bounding box center [776, 392] width 1552 height 784
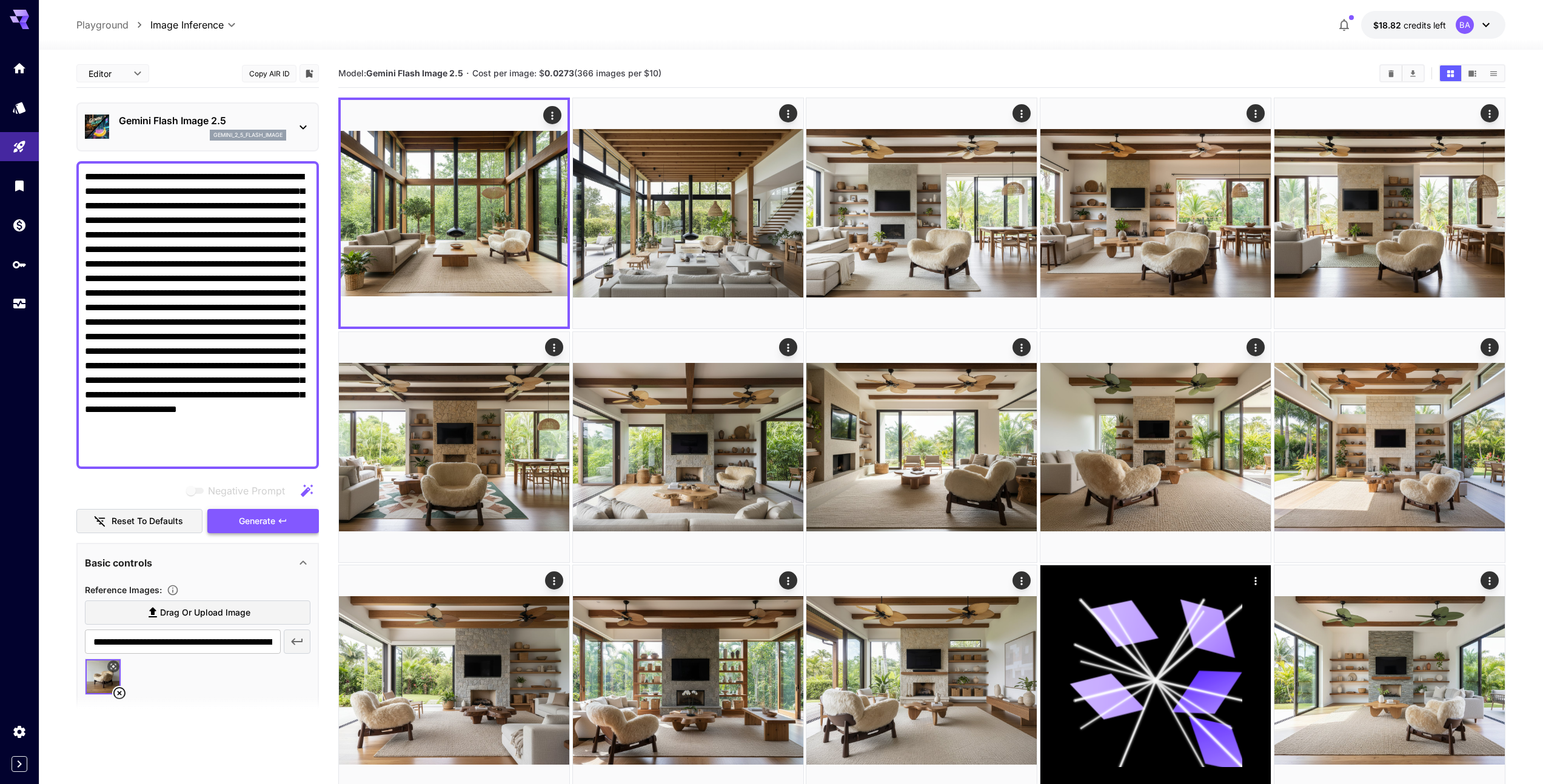
click at [253, 523] on span "Generate" at bounding box center [257, 521] width 37 height 15
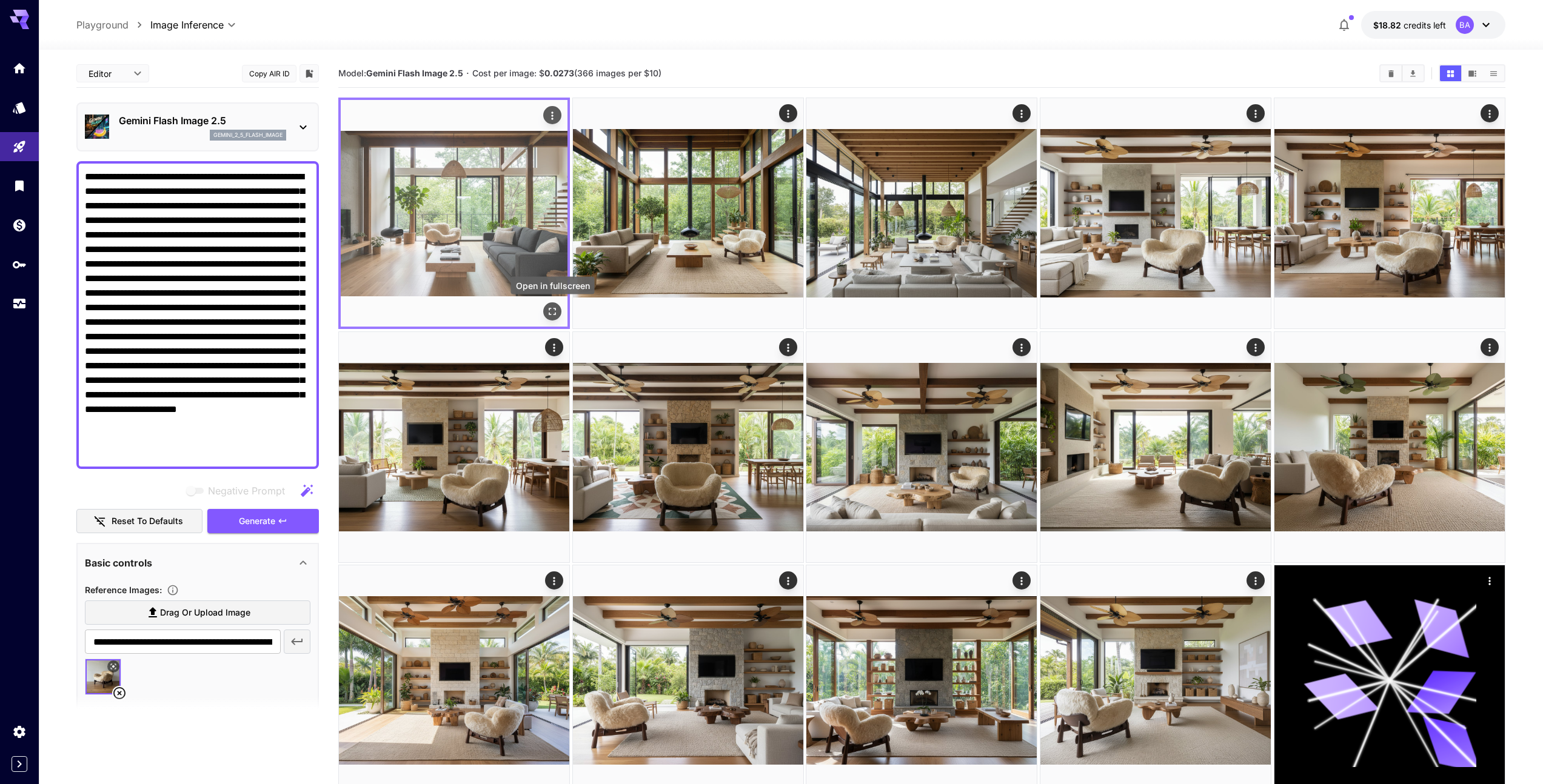
click at [550, 316] on icon "Open in fullscreen" at bounding box center [552, 312] width 12 height 12
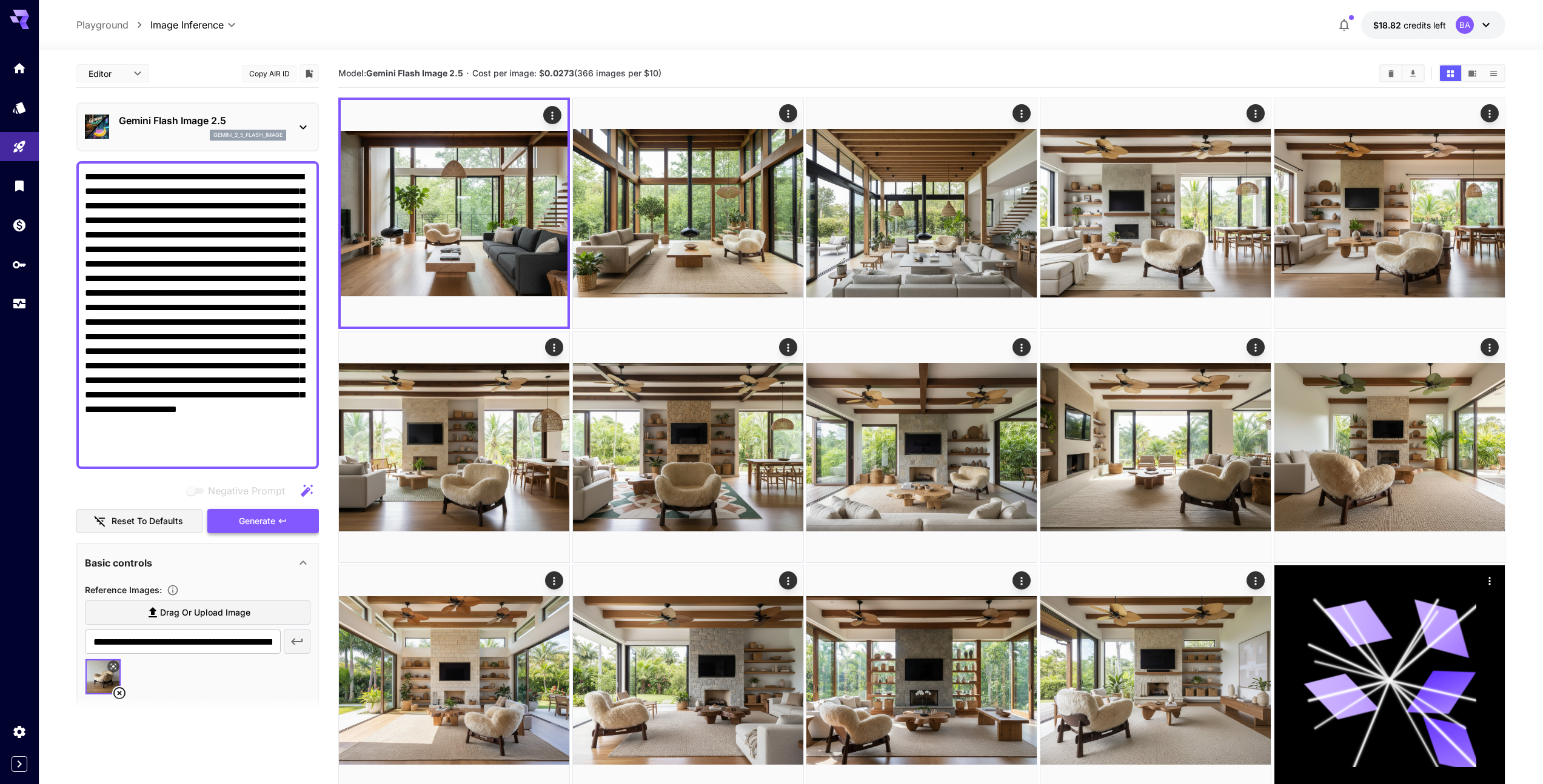
click at [266, 520] on span "Generate" at bounding box center [257, 521] width 37 height 15
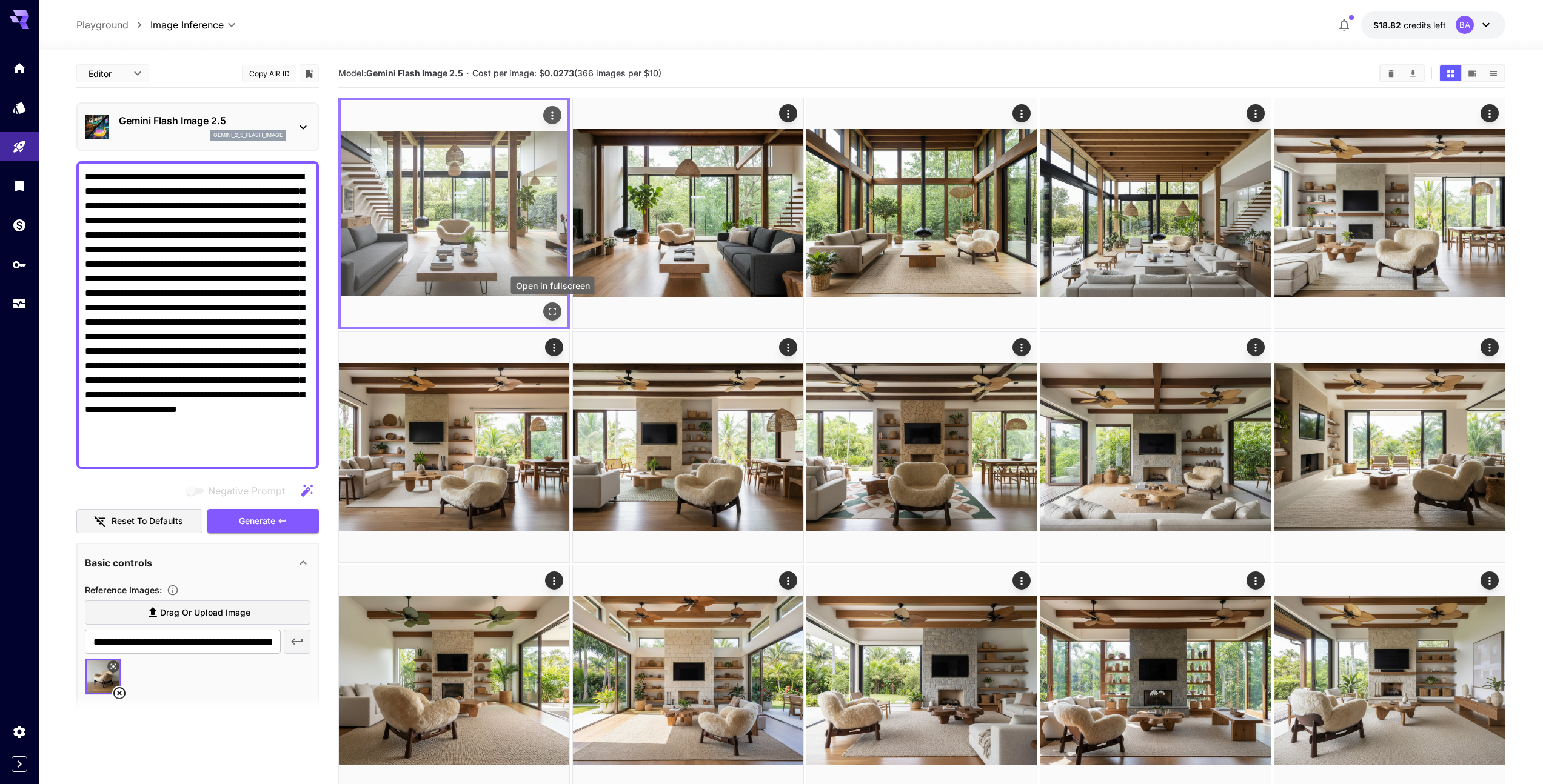
click at [552, 316] on icon "Open in fullscreen" at bounding box center [552, 312] width 12 height 12
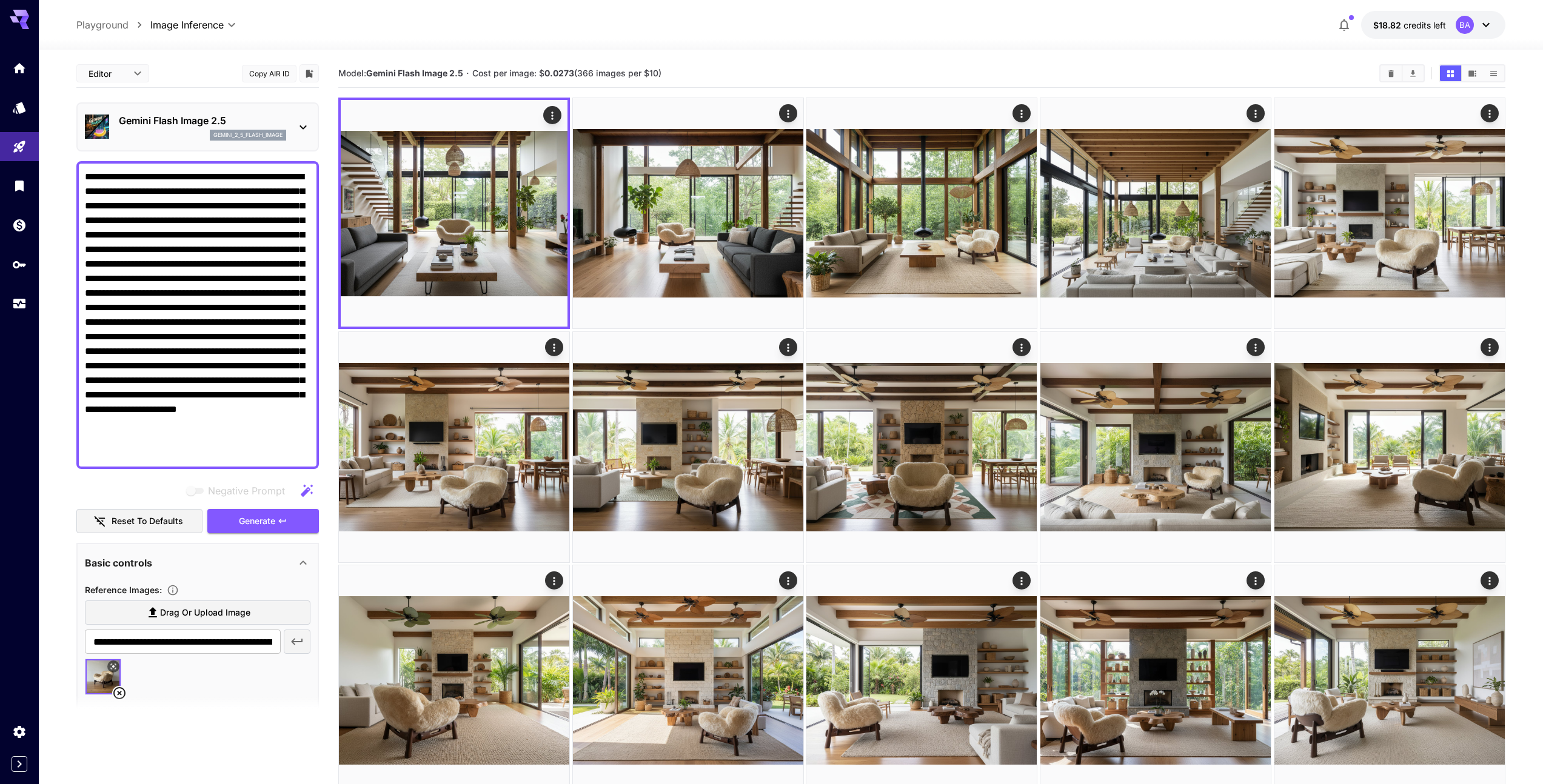
click at [132, 235] on textarea "**********" at bounding box center [197, 315] width 226 height 291
paste textarea "**********"
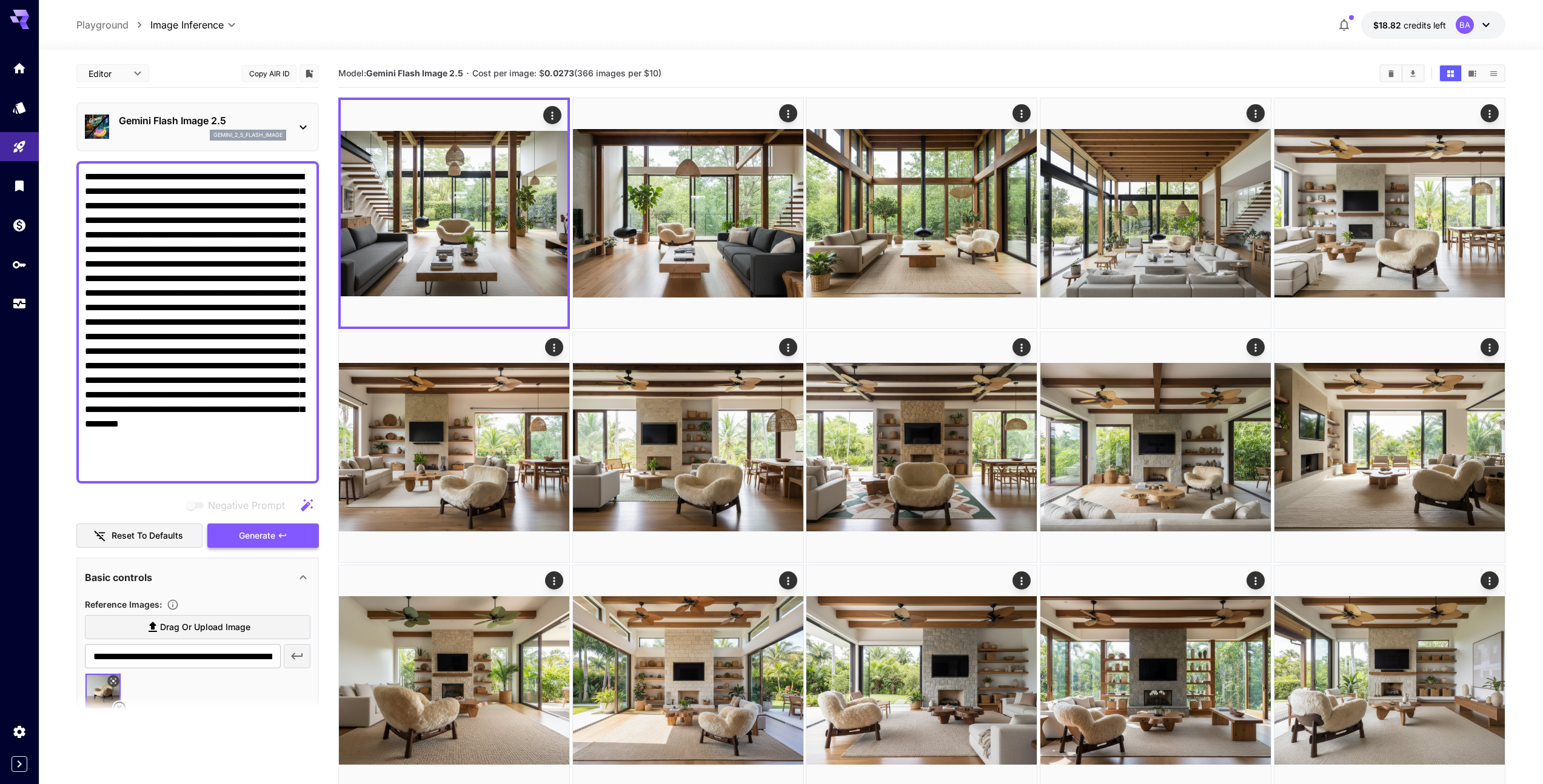
click at [253, 535] on span "Generate" at bounding box center [257, 535] width 37 height 15
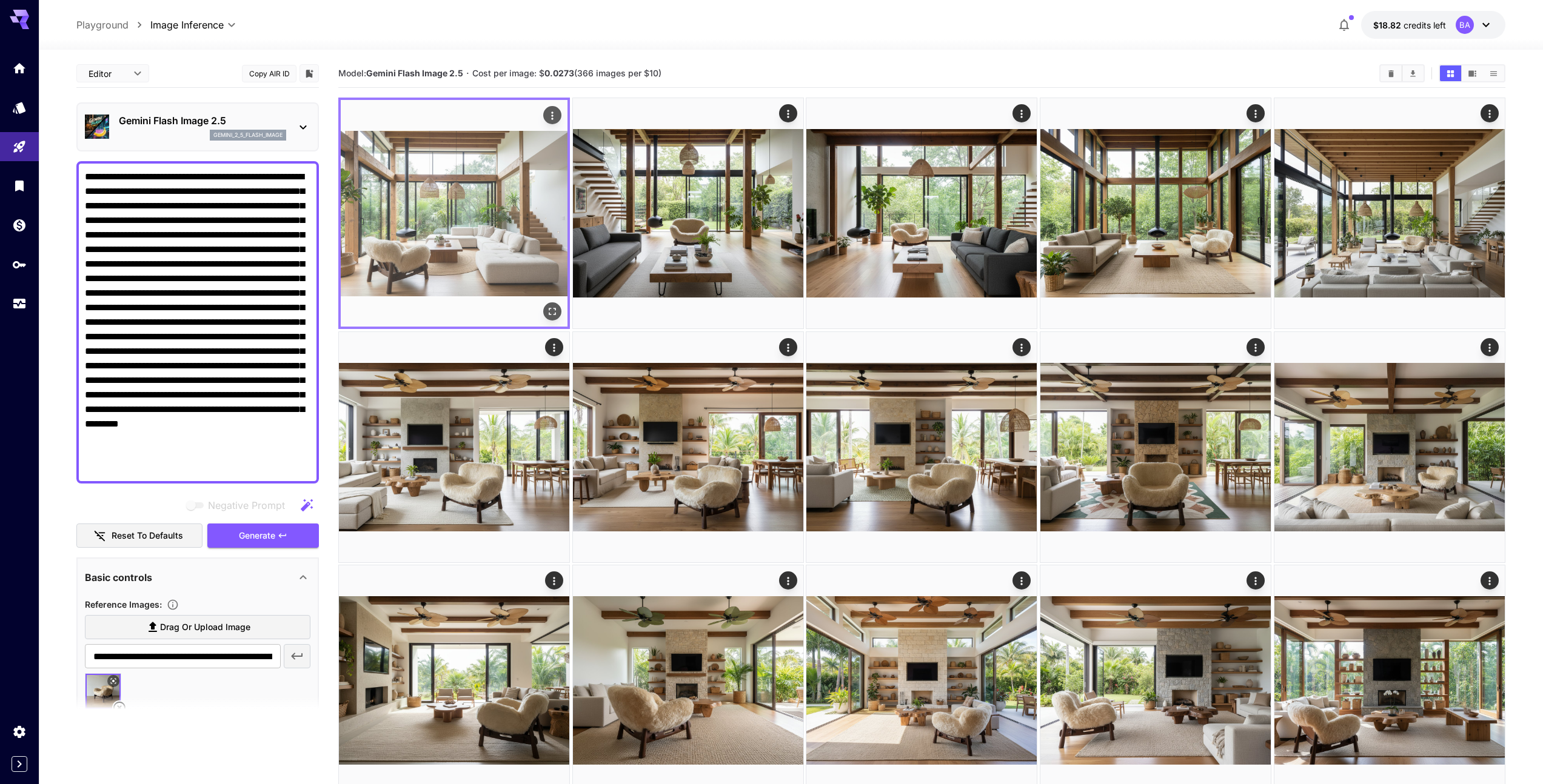
click at [451, 244] on img at bounding box center [454, 213] width 227 height 227
click at [453, 243] on img at bounding box center [454, 213] width 227 height 227
click at [555, 314] on icon "Open in fullscreen" at bounding box center [552, 312] width 7 height 7
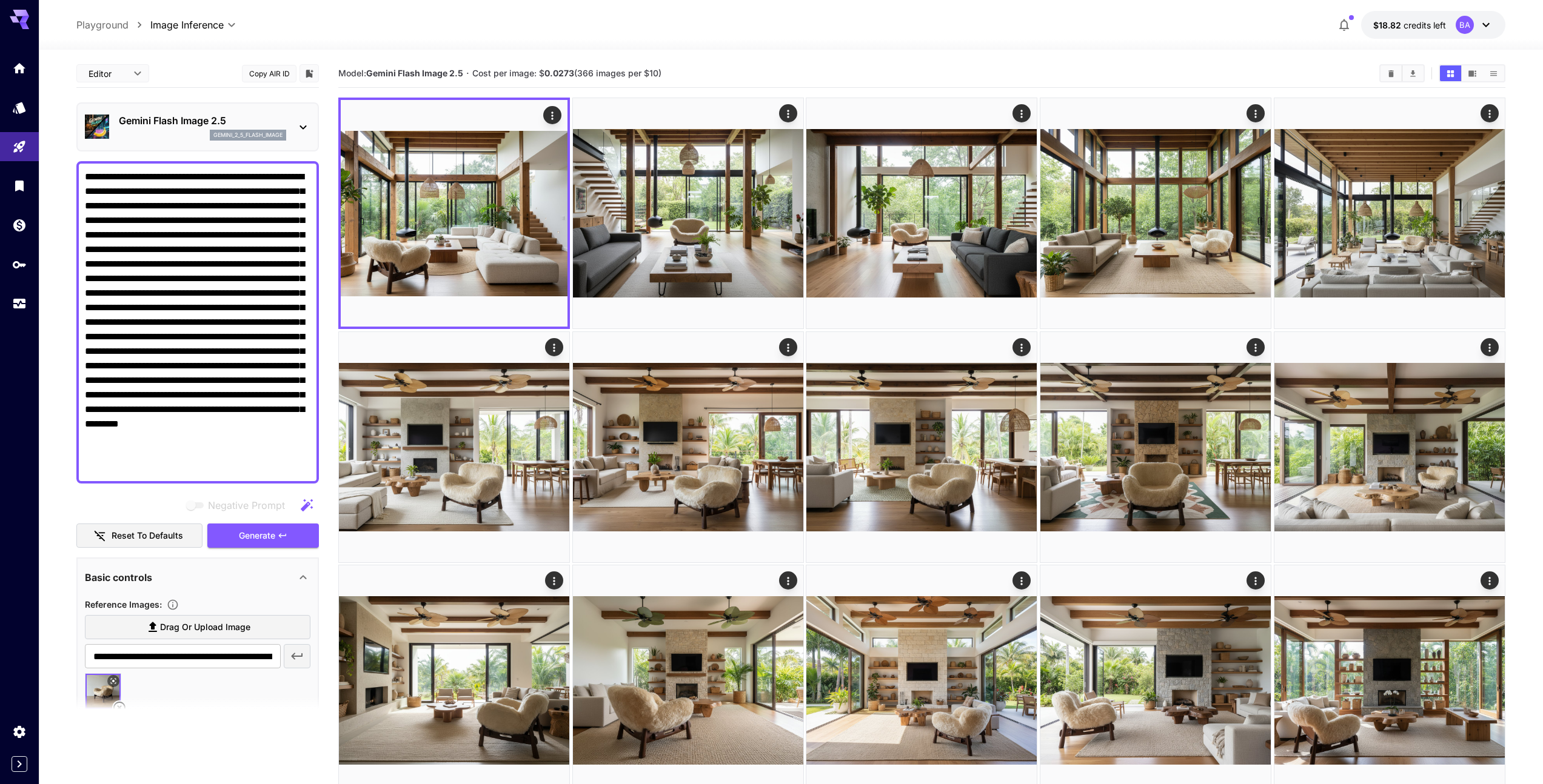
drag, startPoint x: 194, startPoint y: 322, endPoint x: 200, endPoint y: 353, distance: 31.6
click at [171, 358] on textarea "Negative Prompt" at bounding box center [197, 322] width 226 height 306
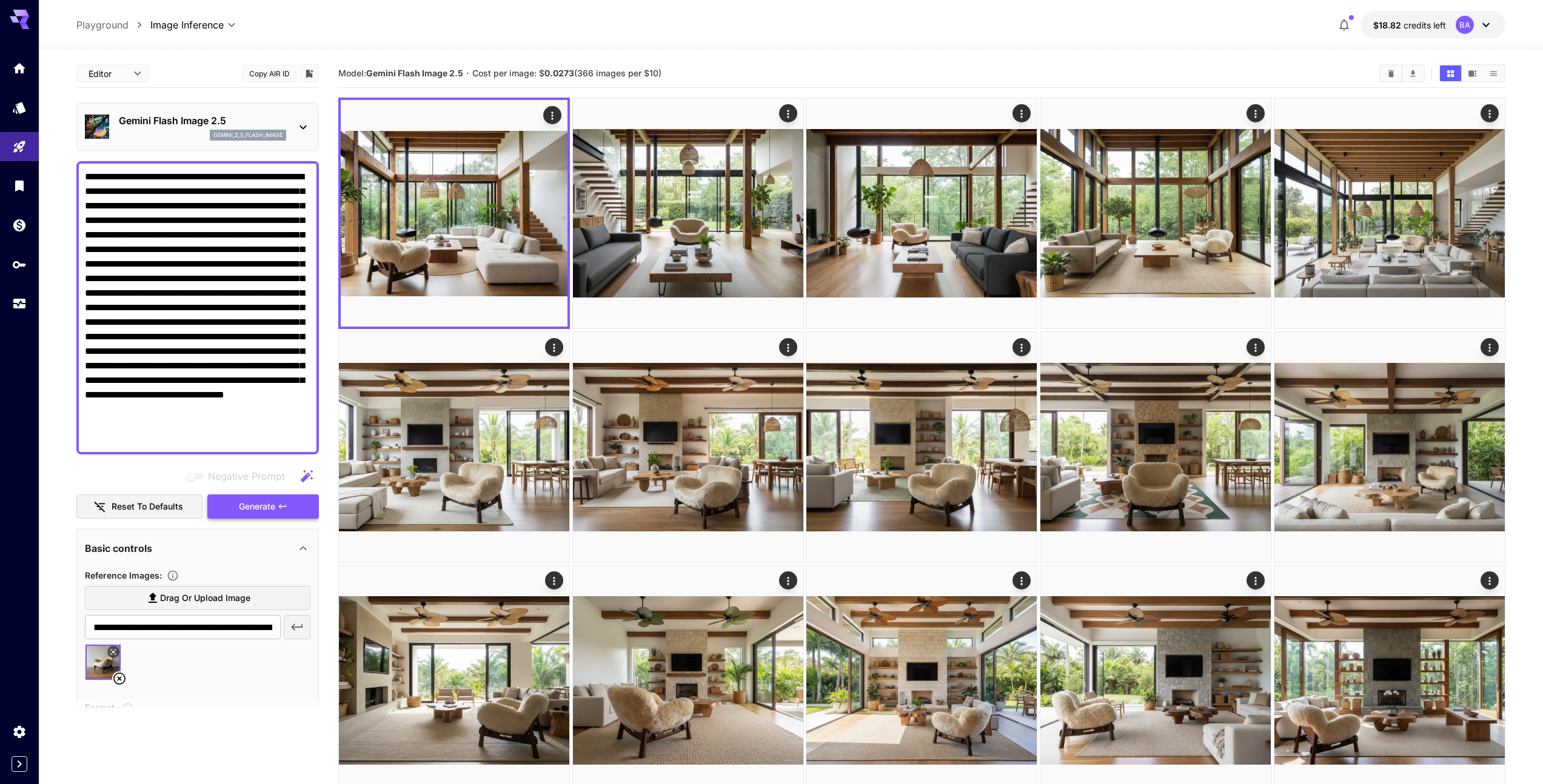
type textarea "**********"
click at [262, 511] on span "Generate" at bounding box center [257, 506] width 37 height 15
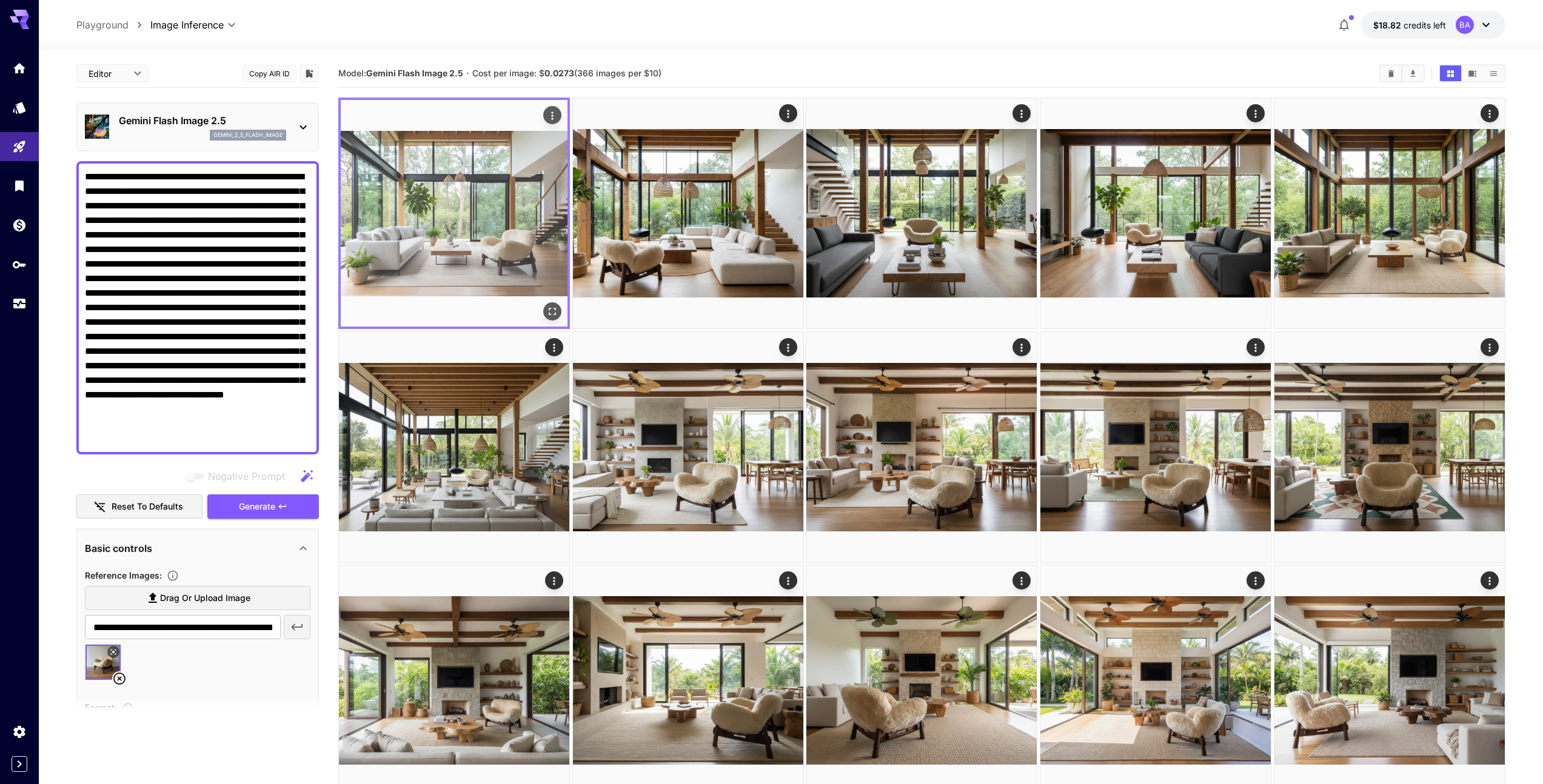
click at [489, 230] on img at bounding box center [454, 213] width 227 height 227
click at [554, 312] on icon "Open in fullscreen" at bounding box center [552, 312] width 12 height 12
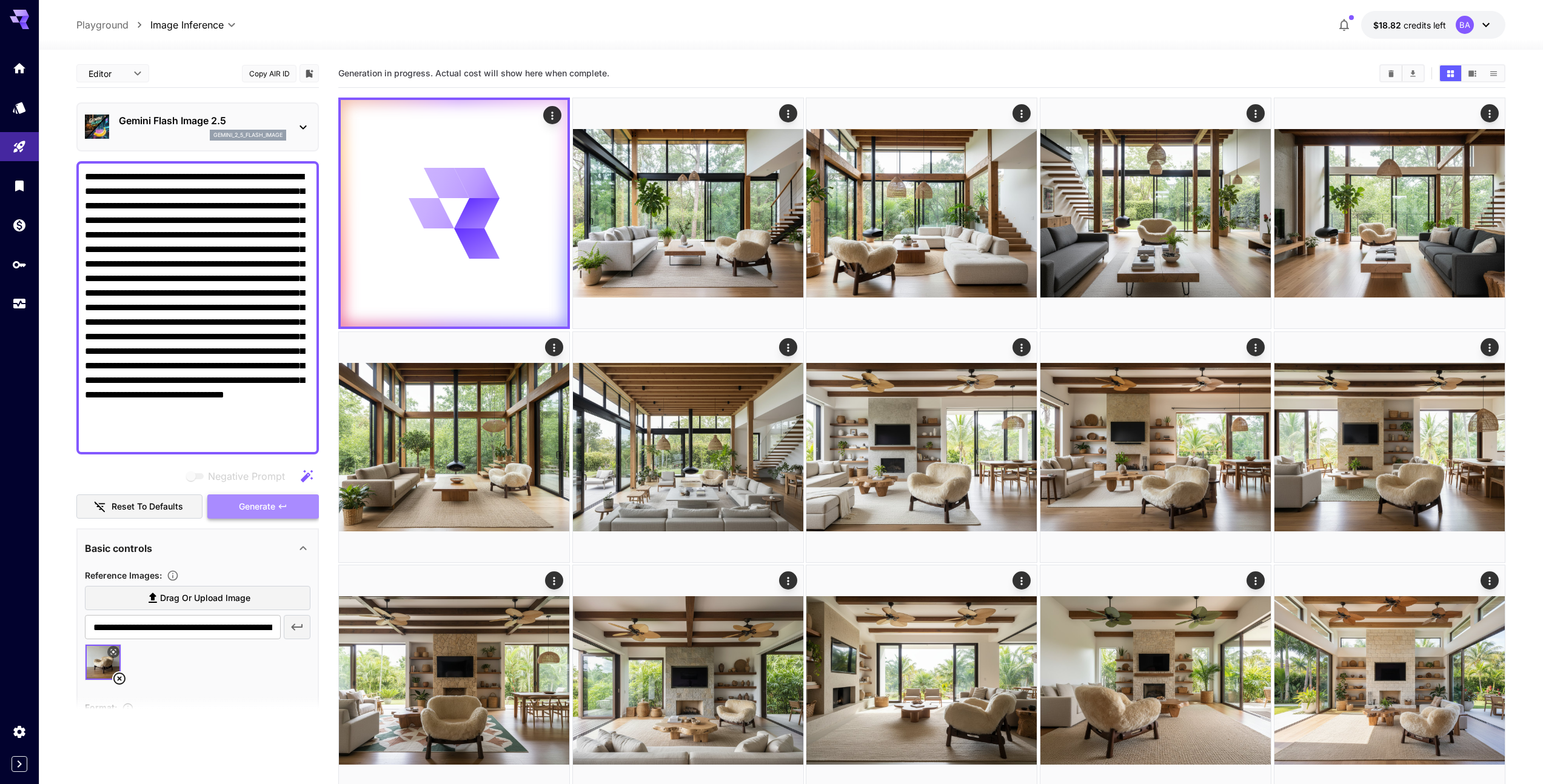
click at [264, 511] on span "Generate" at bounding box center [257, 506] width 37 height 15
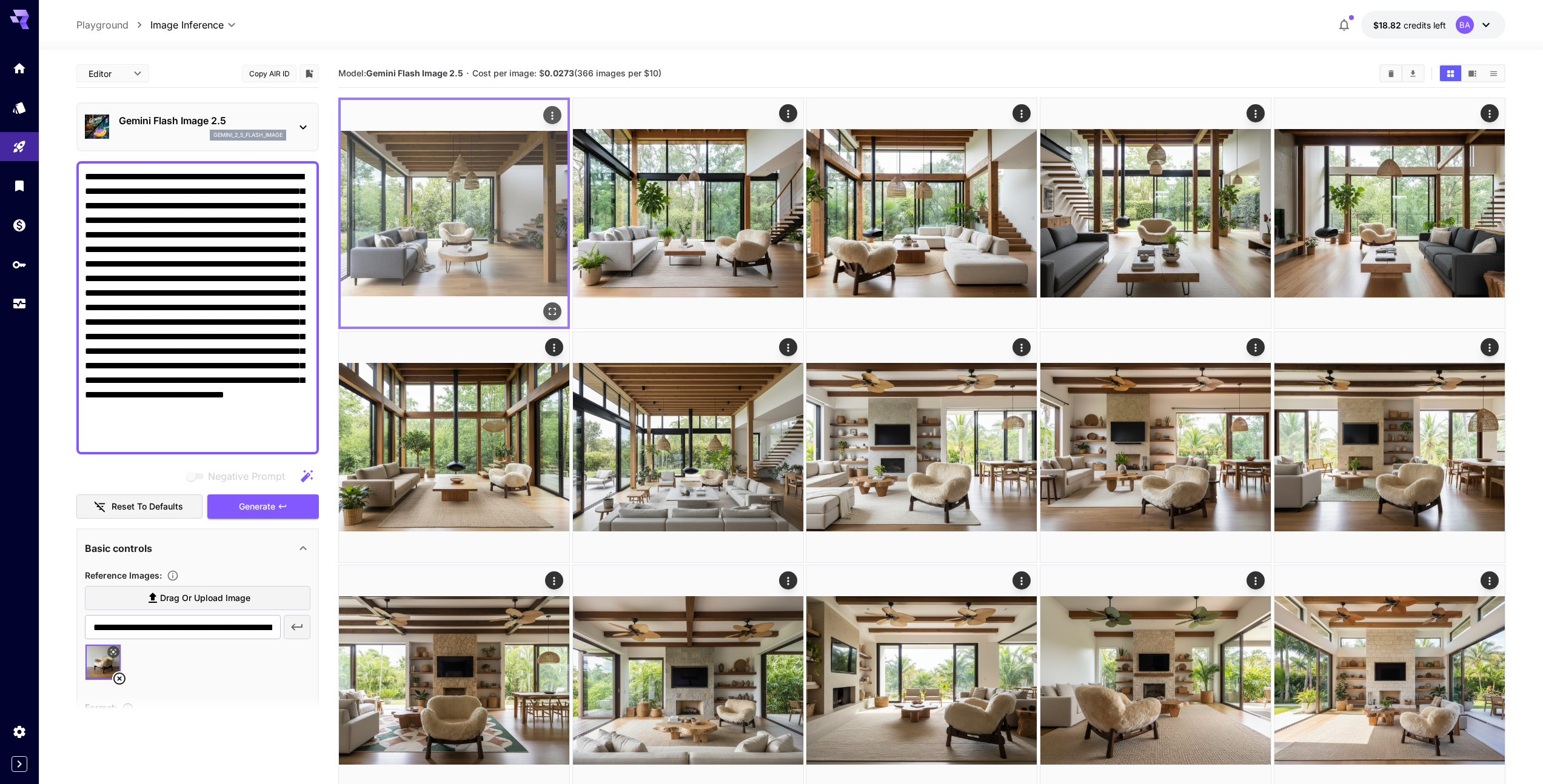
click at [509, 218] on img at bounding box center [454, 213] width 227 height 227
click at [551, 311] on icon "Open in fullscreen" at bounding box center [552, 312] width 12 height 12
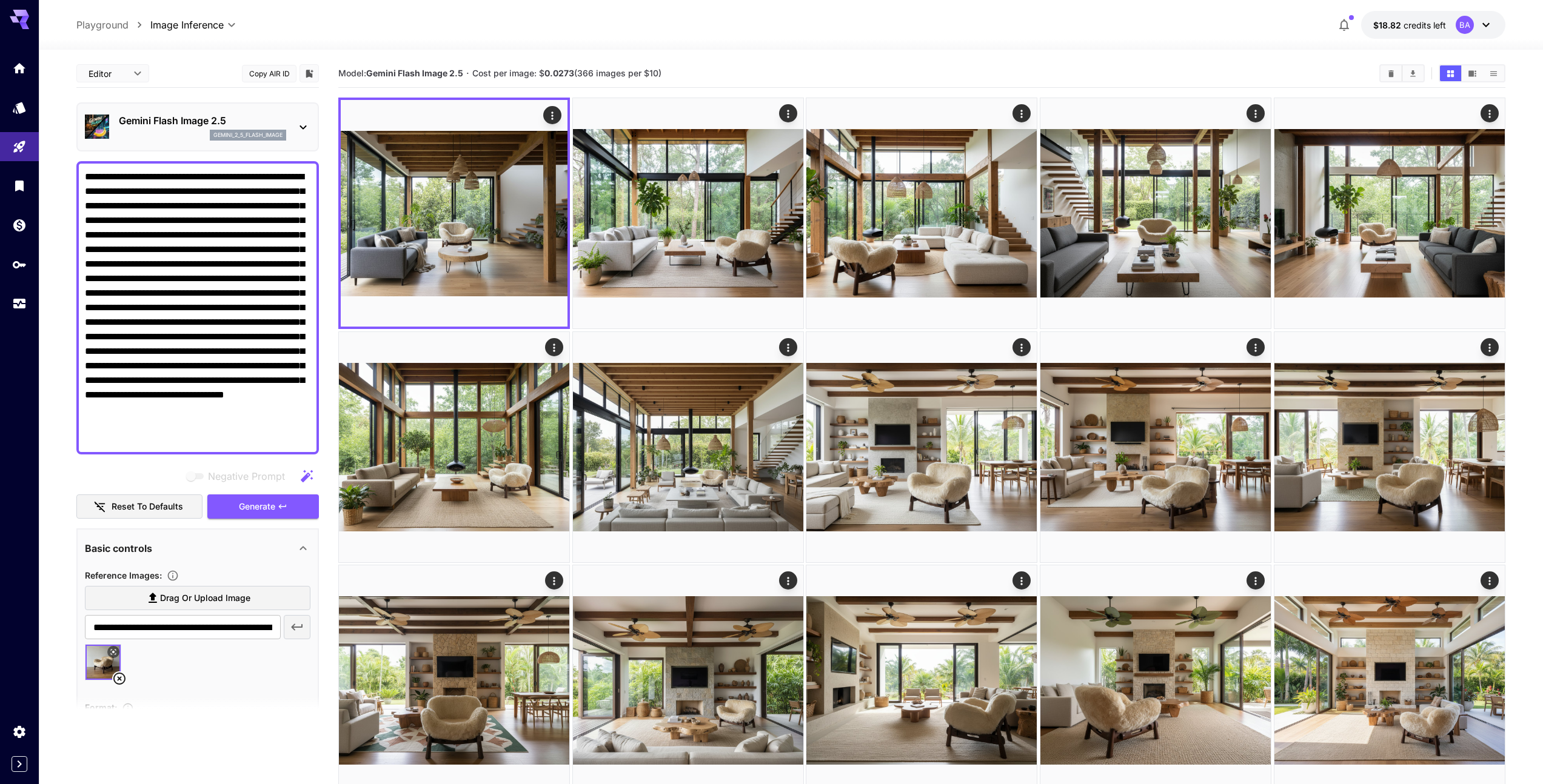
click at [119, 679] on icon at bounding box center [119, 678] width 12 height 12
click at [169, 602] on span "Drag or upload image" at bounding box center [205, 598] width 91 height 15
click at [0, 0] on input "Drag or upload image" at bounding box center [0, 0] width 0 height 0
type input "**********"
click at [261, 507] on span "Generate" at bounding box center [257, 506] width 37 height 15
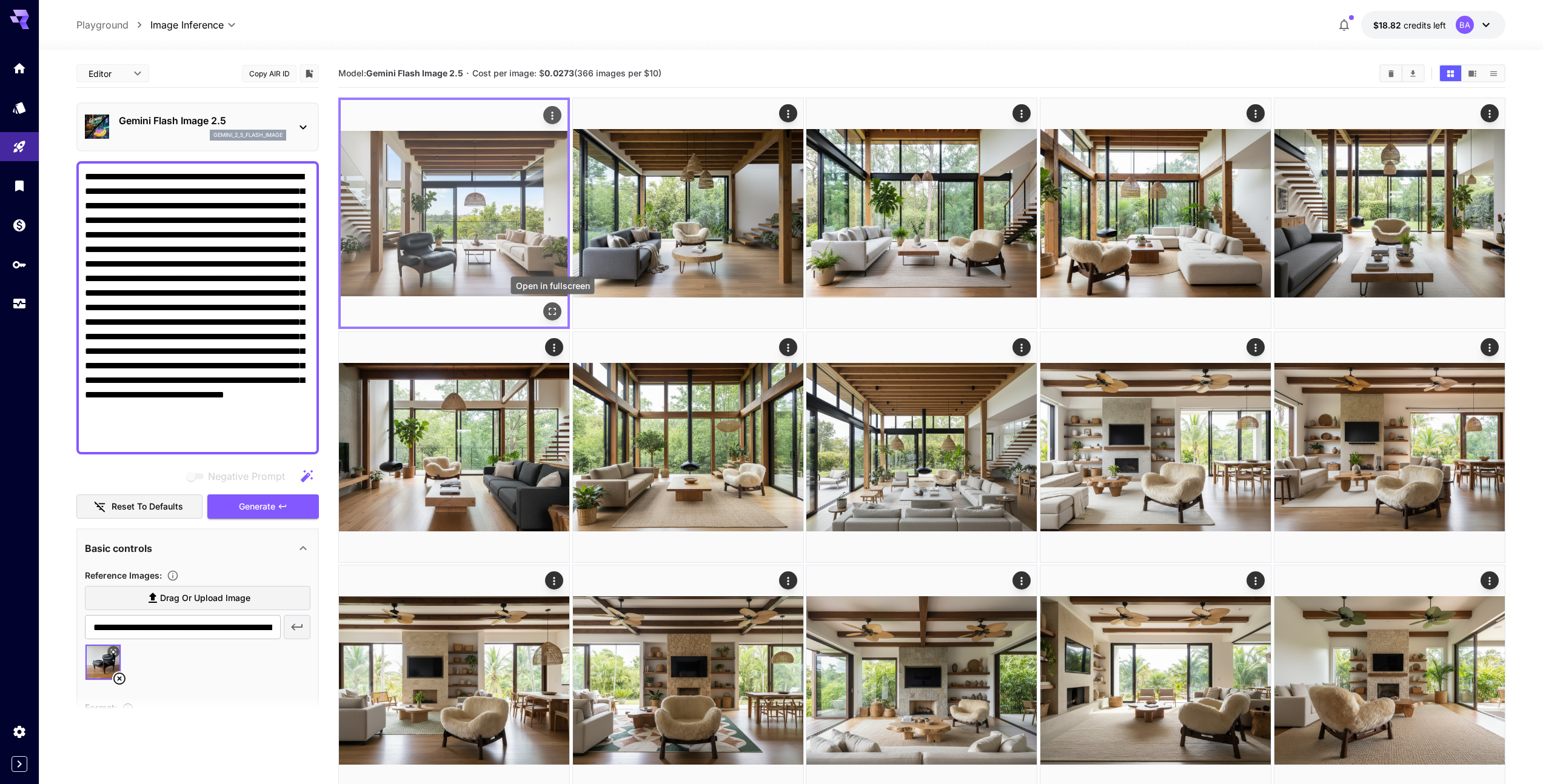
click at [552, 314] on icon "Open in fullscreen" at bounding box center [552, 312] width 12 height 12
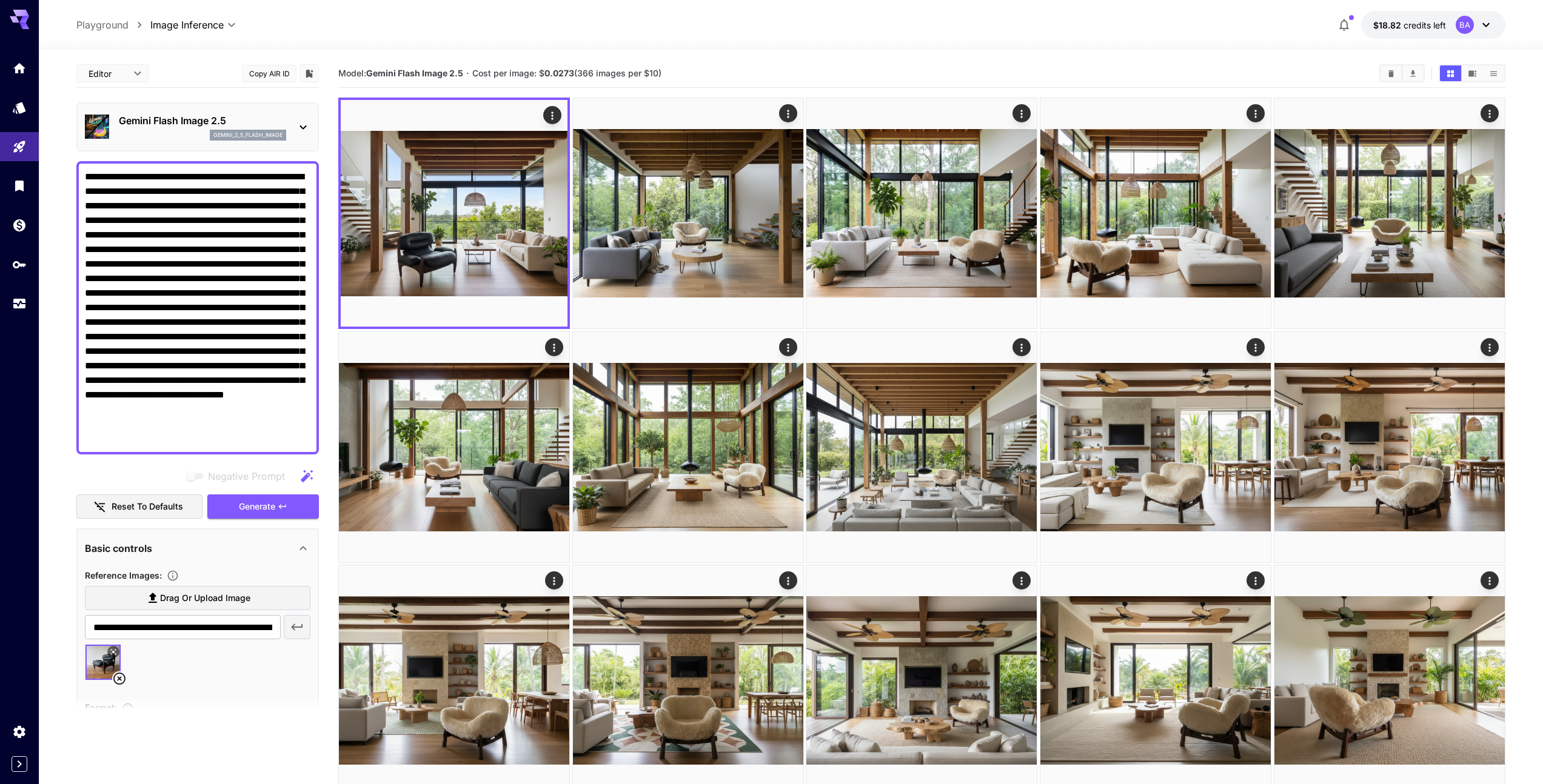
click at [158, 222] on textarea "**********" at bounding box center [197, 308] width 226 height 276
click at [269, 506] on span "Generate" at bounding box center [257, 506] width 37 height 15
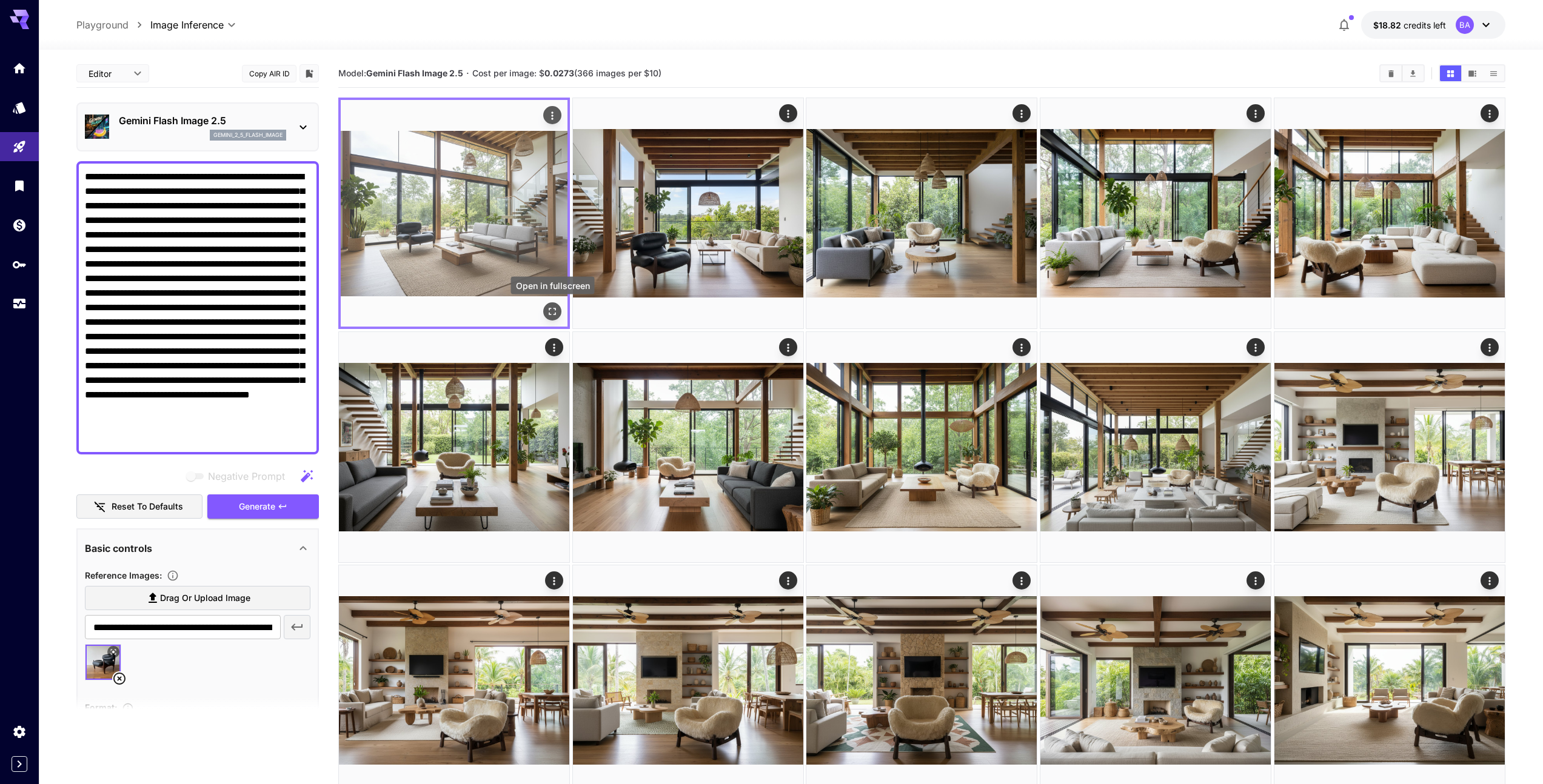
click at [551, 317] on icon "Open in fullscreen" at bounding box center [552, 312] width 12 height 12
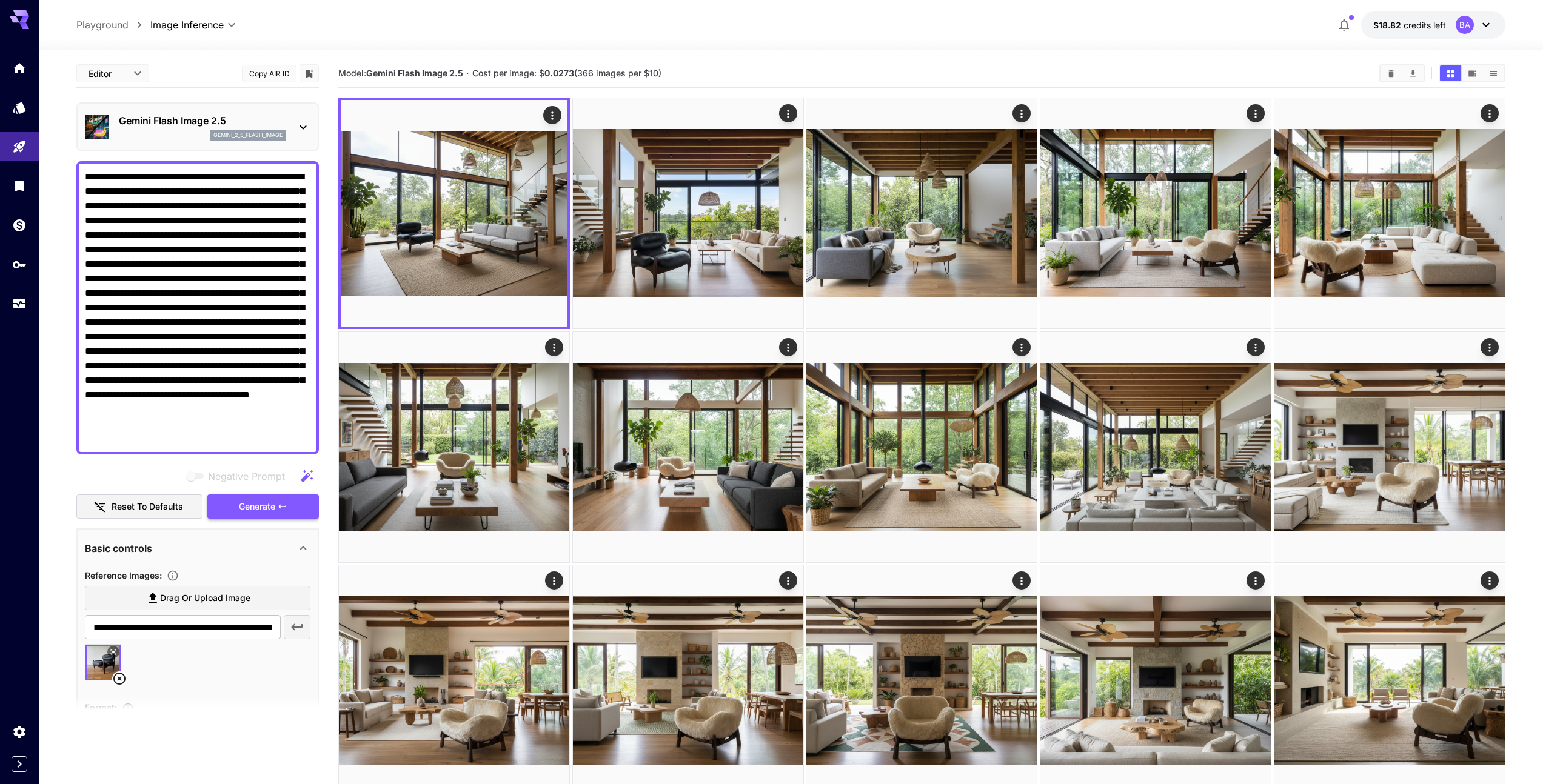
click at [258, 505] on span "Generate" at bounding box center [257, 506] width 37 height 15
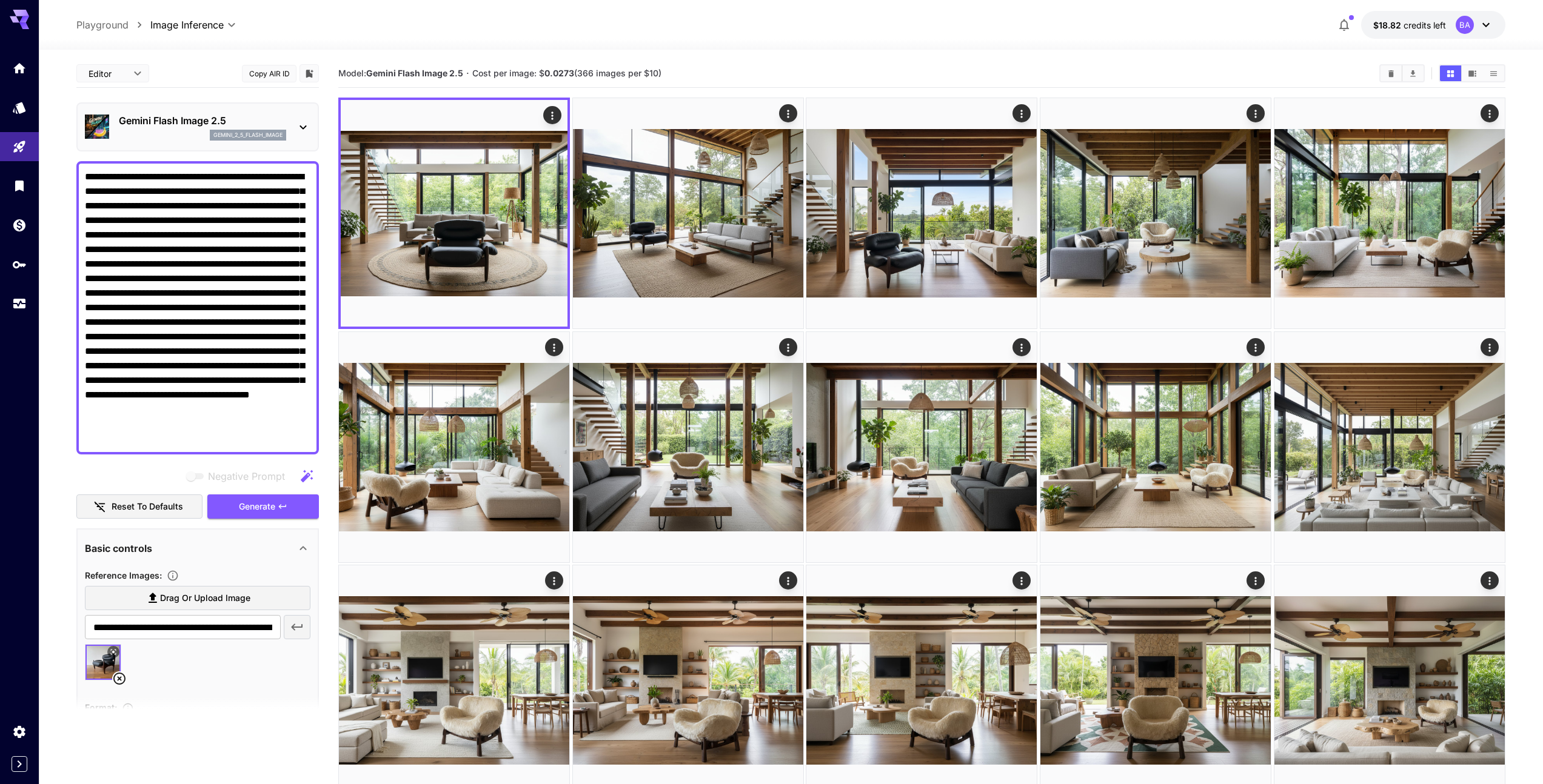
click at [168, 221] on textarea "**********" at bounding box center [197, 308] width 226 height 276
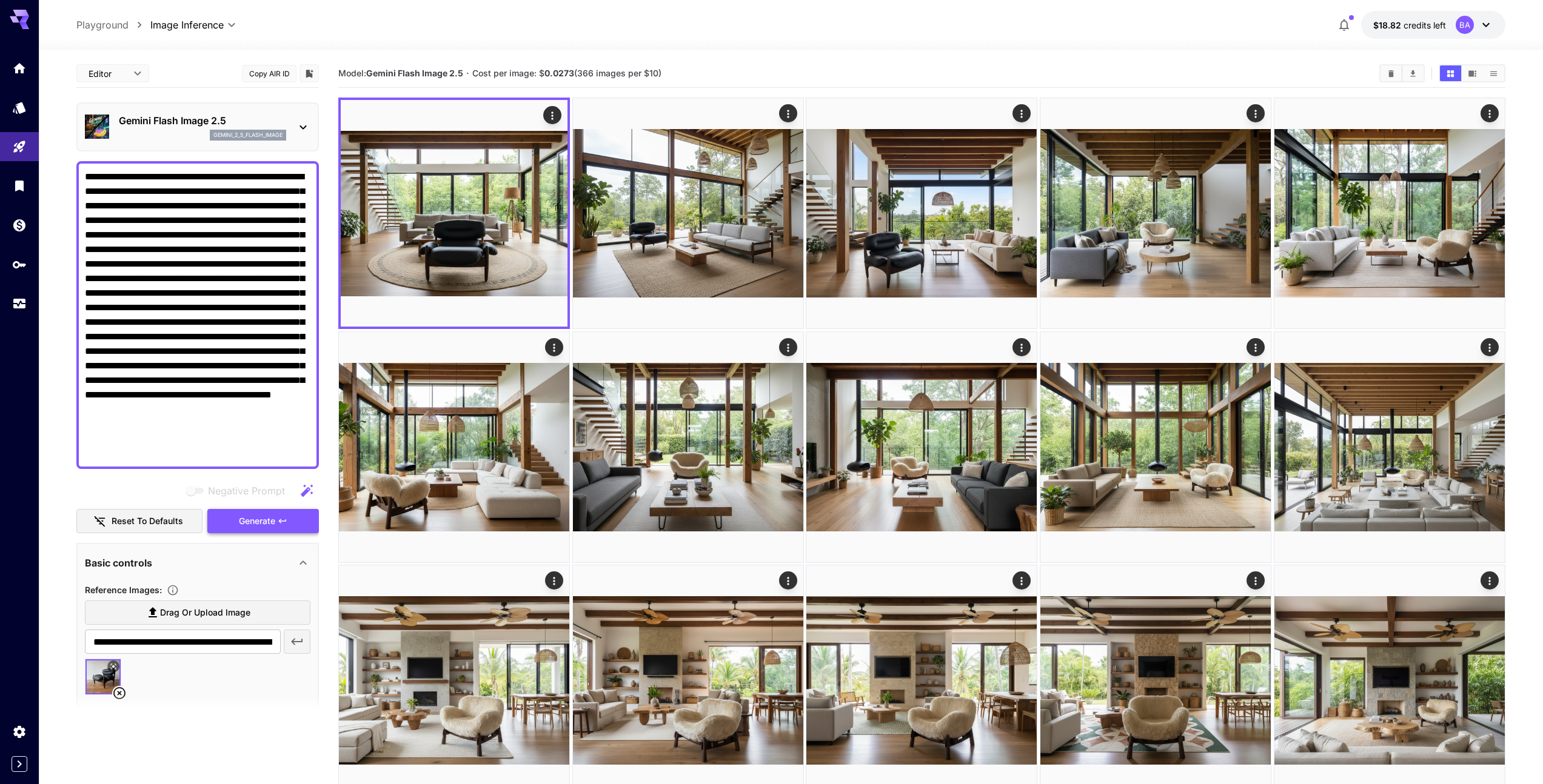
click at [272, 522] on span "Generate" at bounding box center [257, 521] width 37 height 15
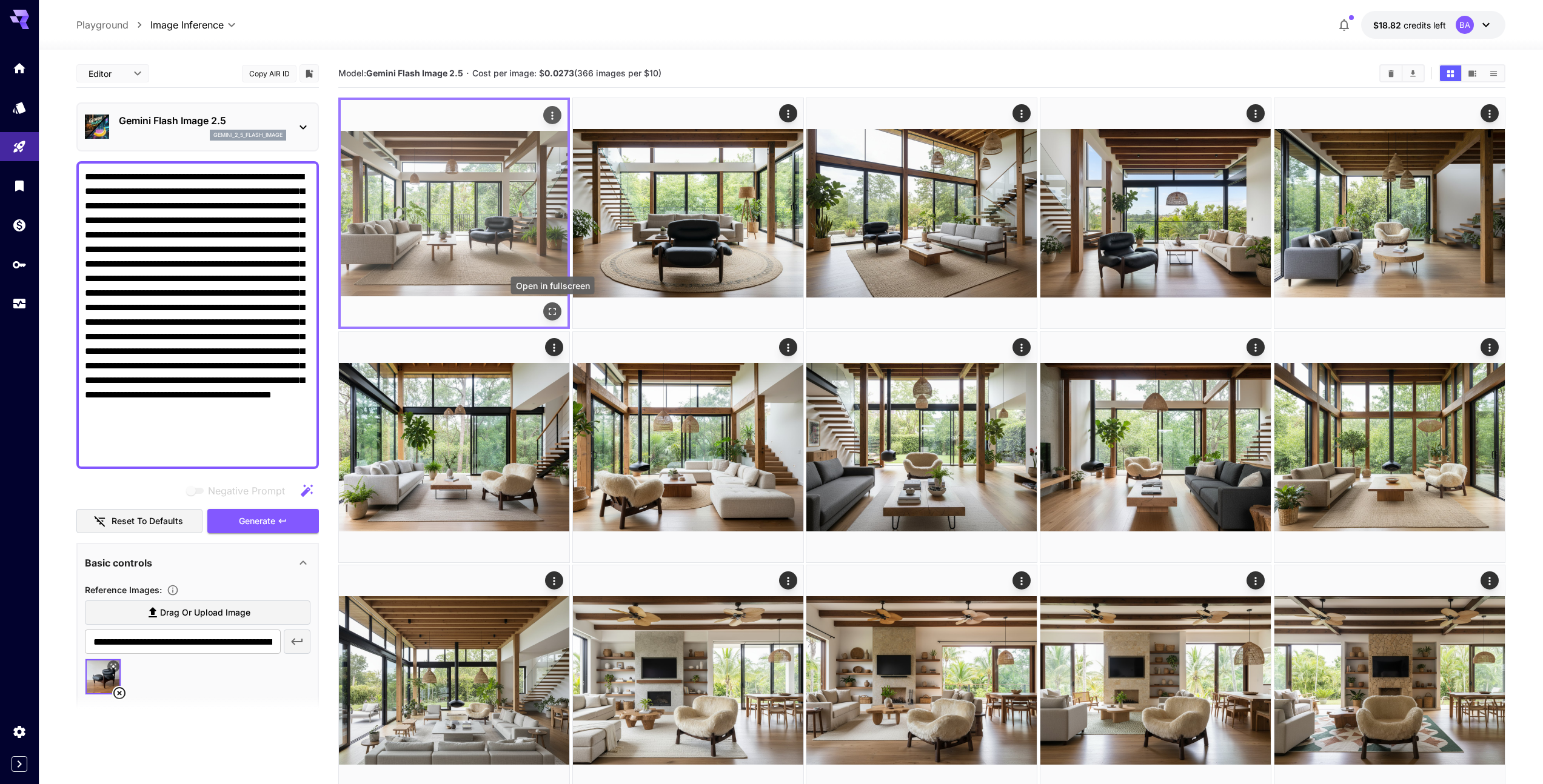
click at [550, 319] on button "Open in fullscreen" at bounding box center [552, 312] width 18 height 18
click at [553, 117] on icon "Actions" at bounding box center [552, 115] width 12 height 12
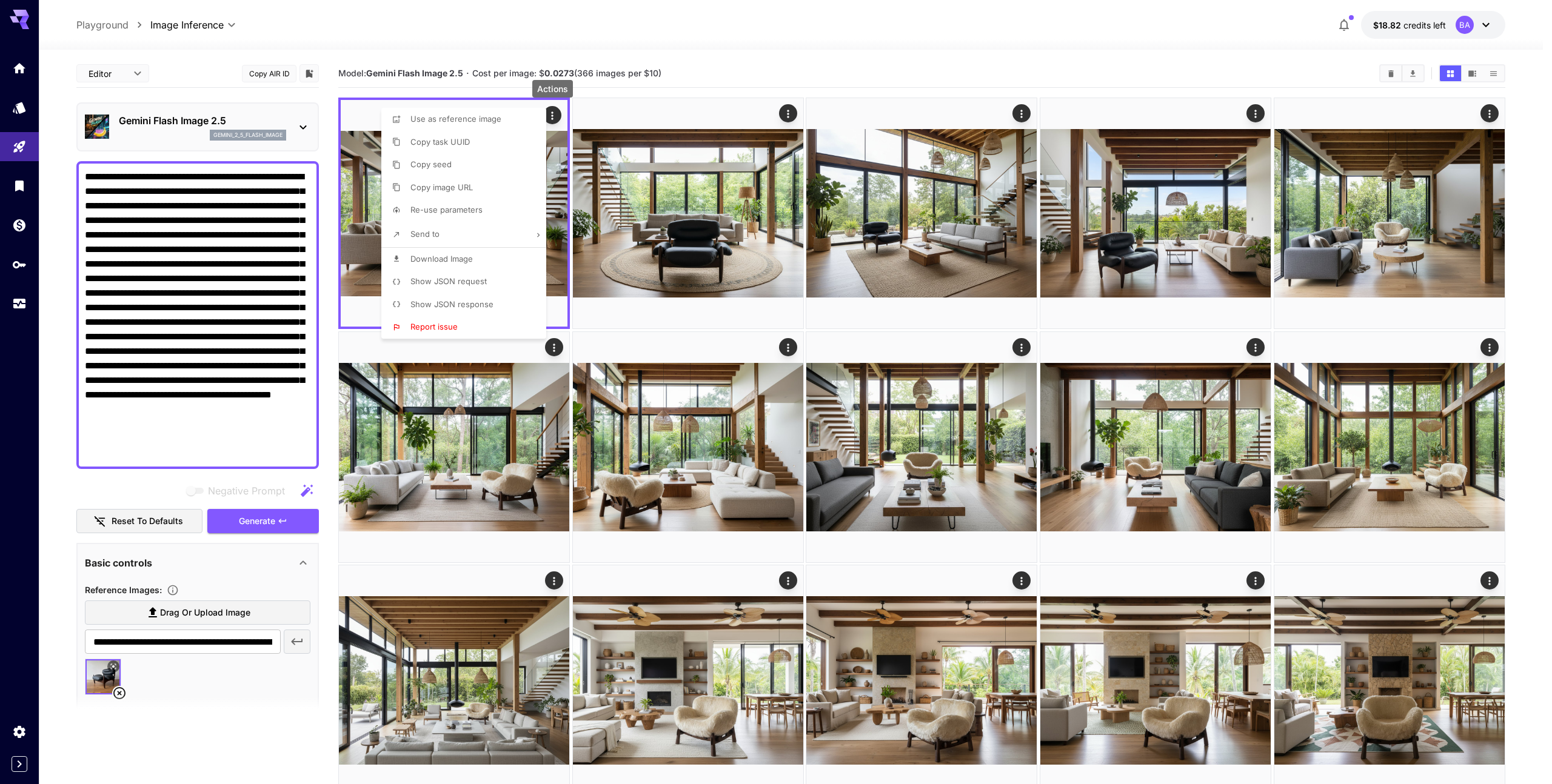
click at [459, 260] on span "Download Image" at bounding box center [441, 258] width 62 height 10
click at [743, 67] on div at bounding box center [776, 392] width 1552 height 784
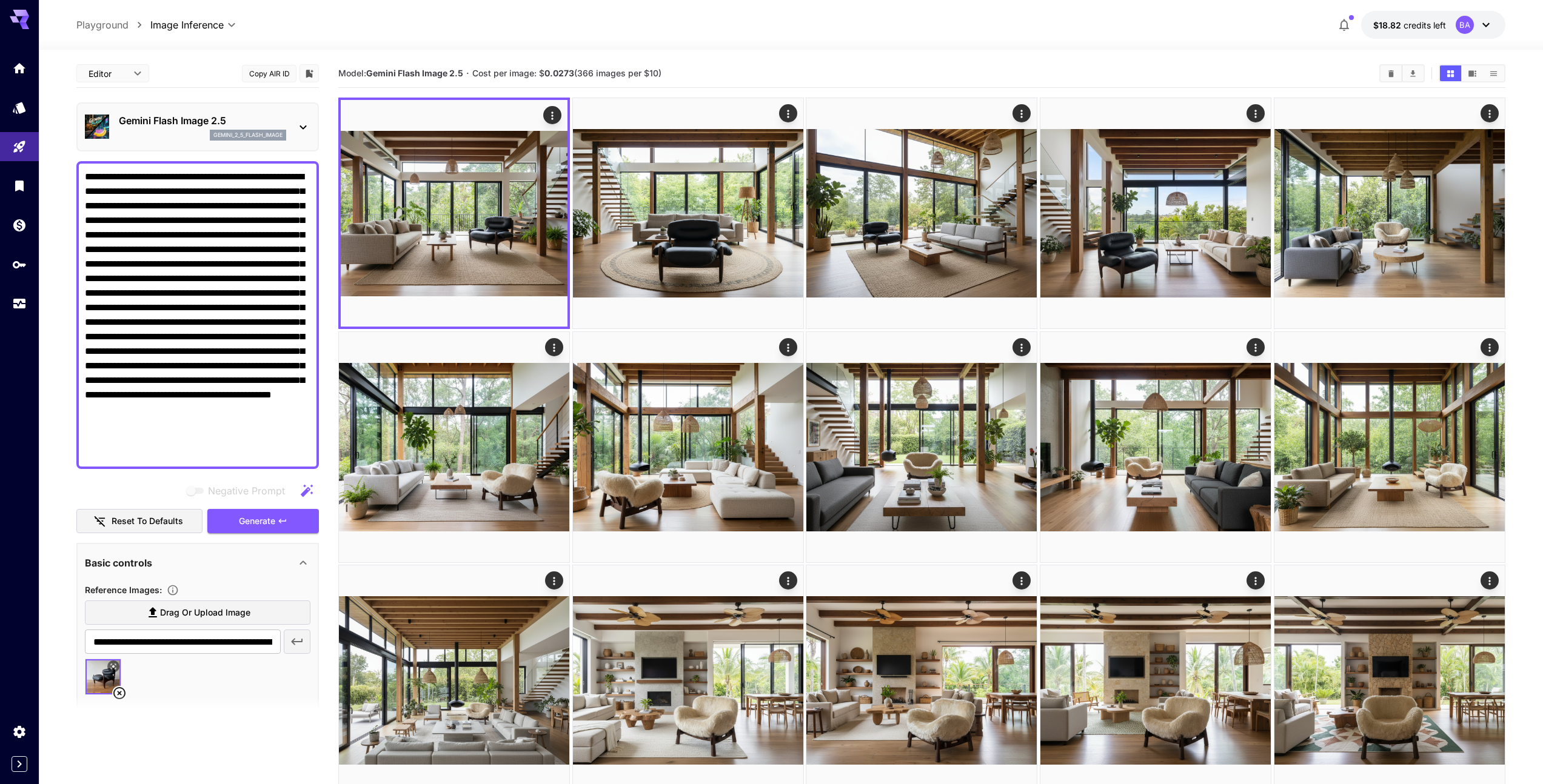
drag, startPoint x: 163, startPoint y: 249, endPoint x: 296, endPoint y: 452, distance: 242.7
click at [296, 454] on textarea "**********" at bounding box center [197, 315] width 226 height 291
paste textarea "**********"
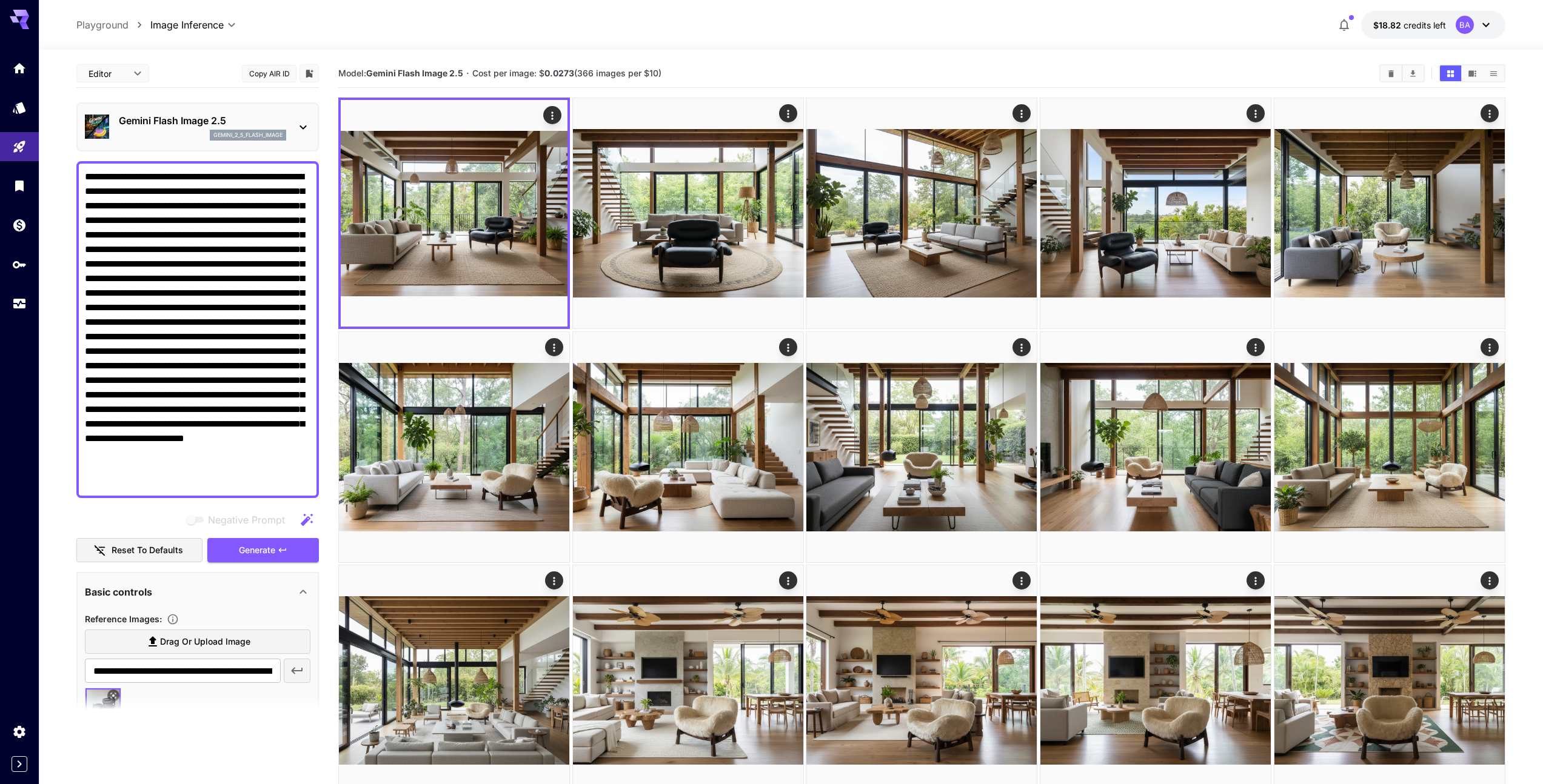
type textarea "**********"
click at [262, 598] on div "Basic controls" at bounding box center [190, 592] width 211 height 15
click at [260, 593] on div "Basic controls" at bounding box center [190, 592] width 211 height 15
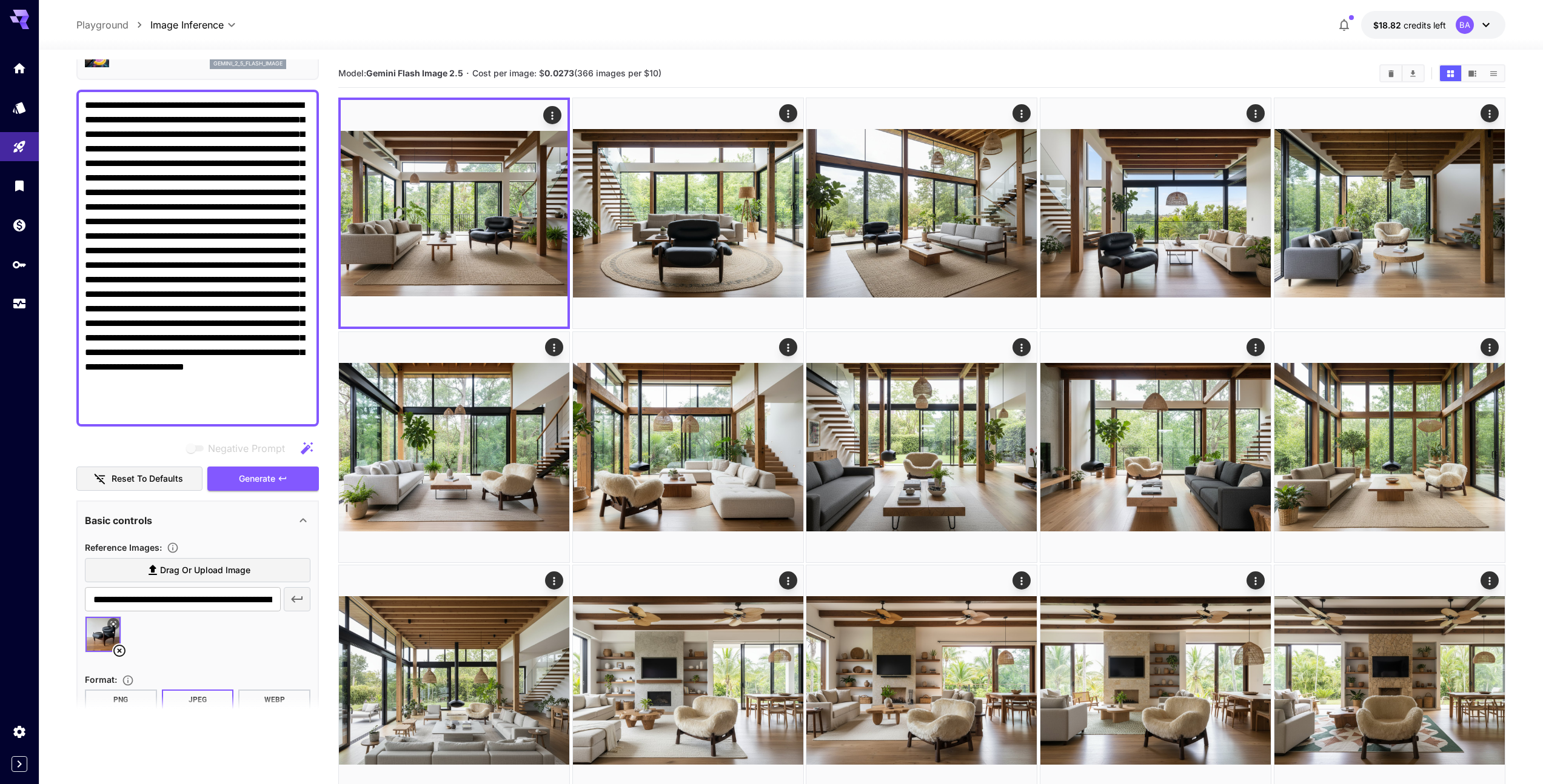
scroll to position [73, 0]
click at [118, 650] on icon at bounding box center [119, 649] width 15 height 15
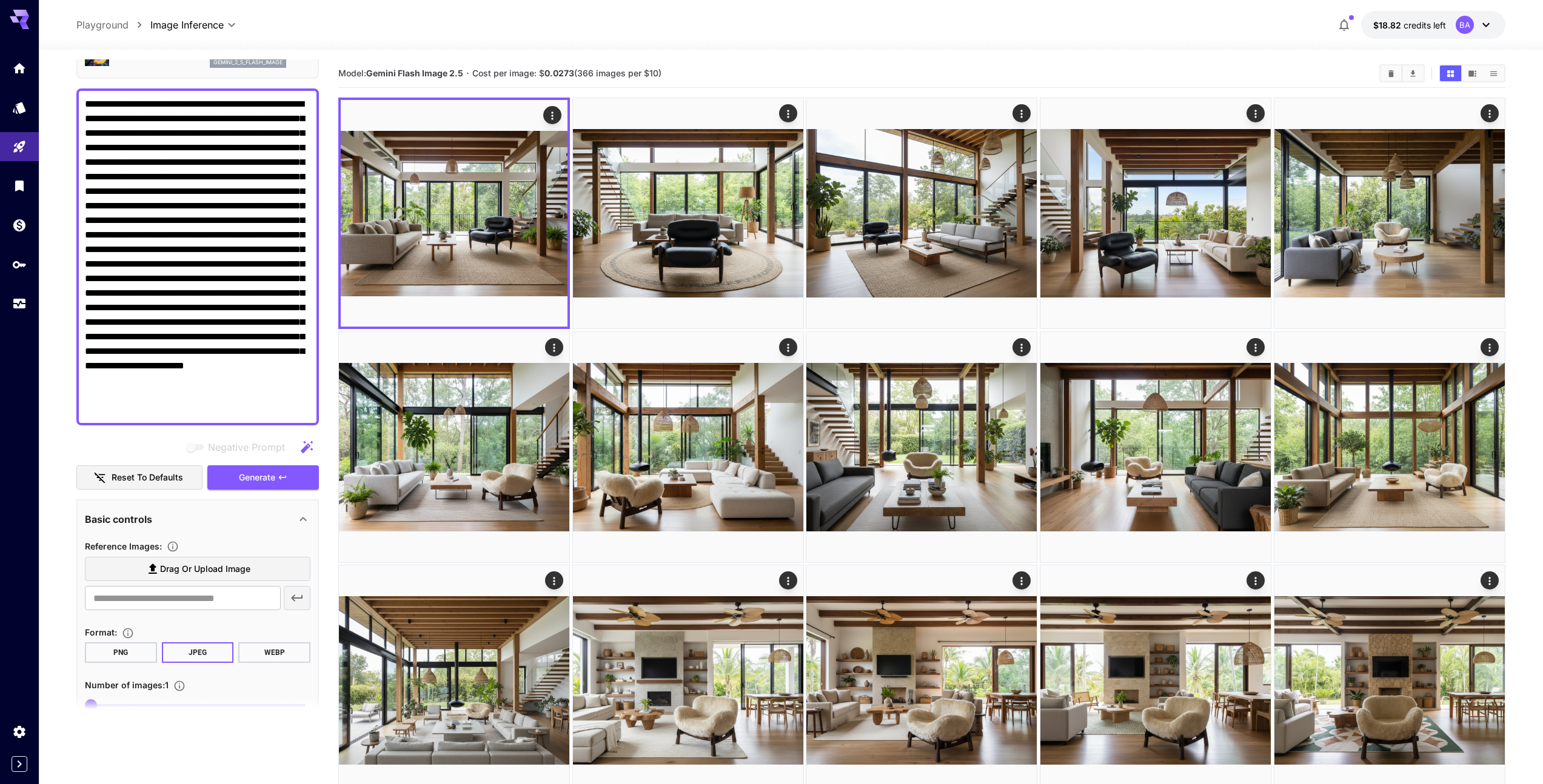
click at [189, 571] on span "Drag or upload image" at bounding box center [205, 569] width 91 height 15
click at [0, 0] on input "Drag or upload image" at bounding box center [0, 0] width 0 height 0
type input "**********"
click at [258, 477] on span "Generate" at bounding box center [257, 477] width 37 height 15
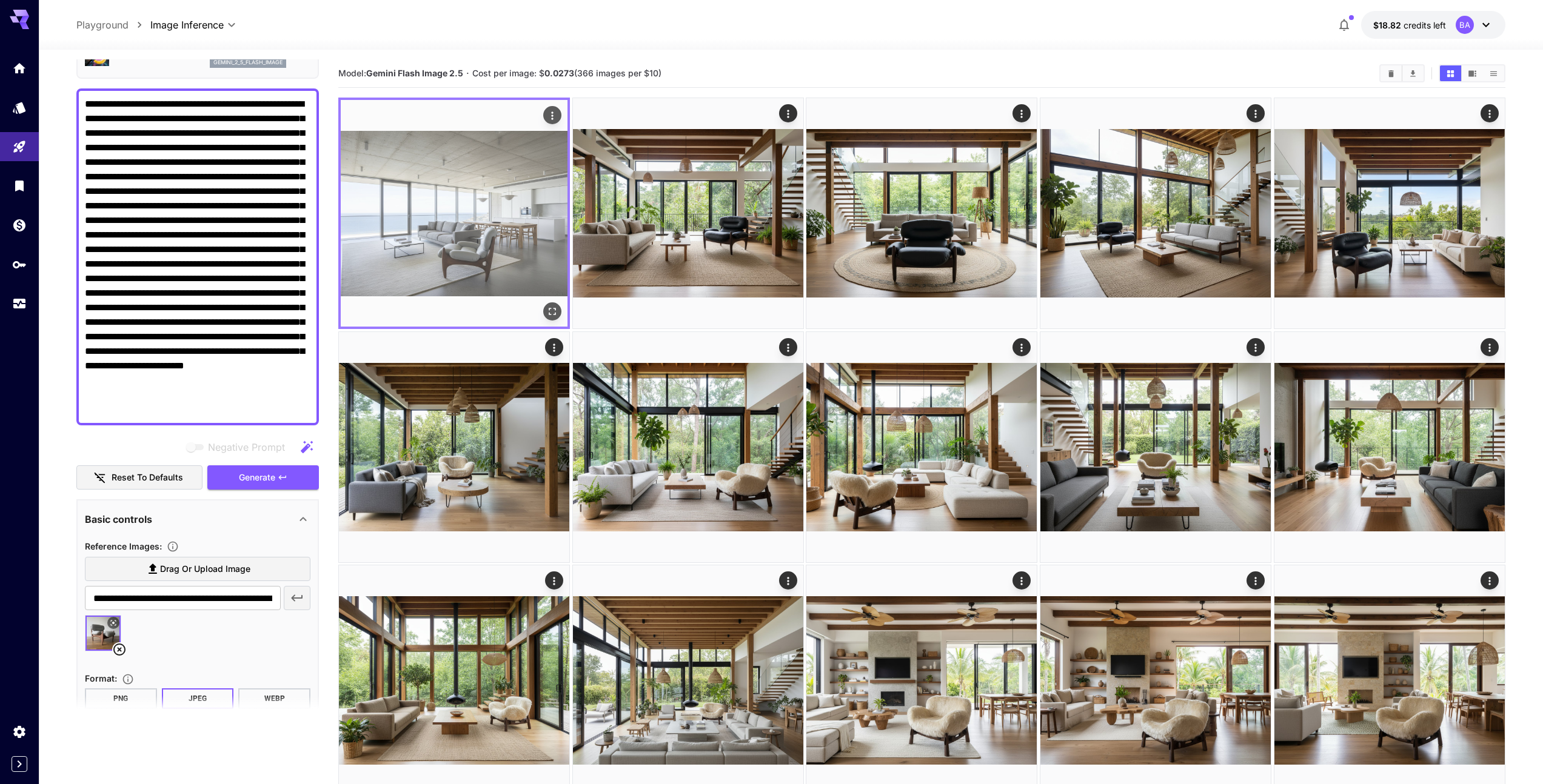
click at [494, 253] on img at bounding box center [454, 213] width 227 height 227
click at [553, 310] on icon "Open in fullscreen" at bounding box center [552, 312] width 12 height 12
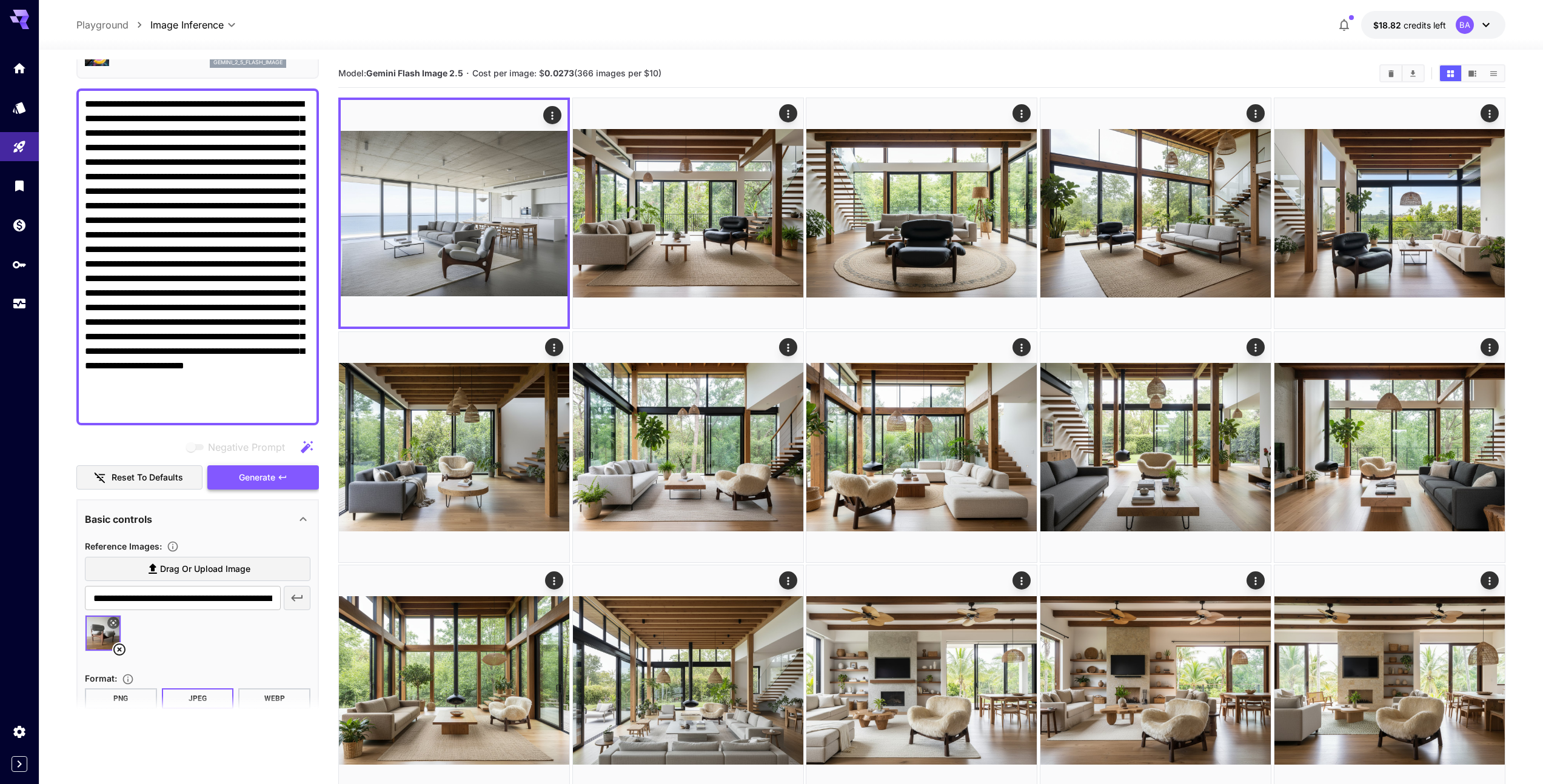
click at [270, 477] on span "Generate" at bounding box center [257, 477] width 37 height 15
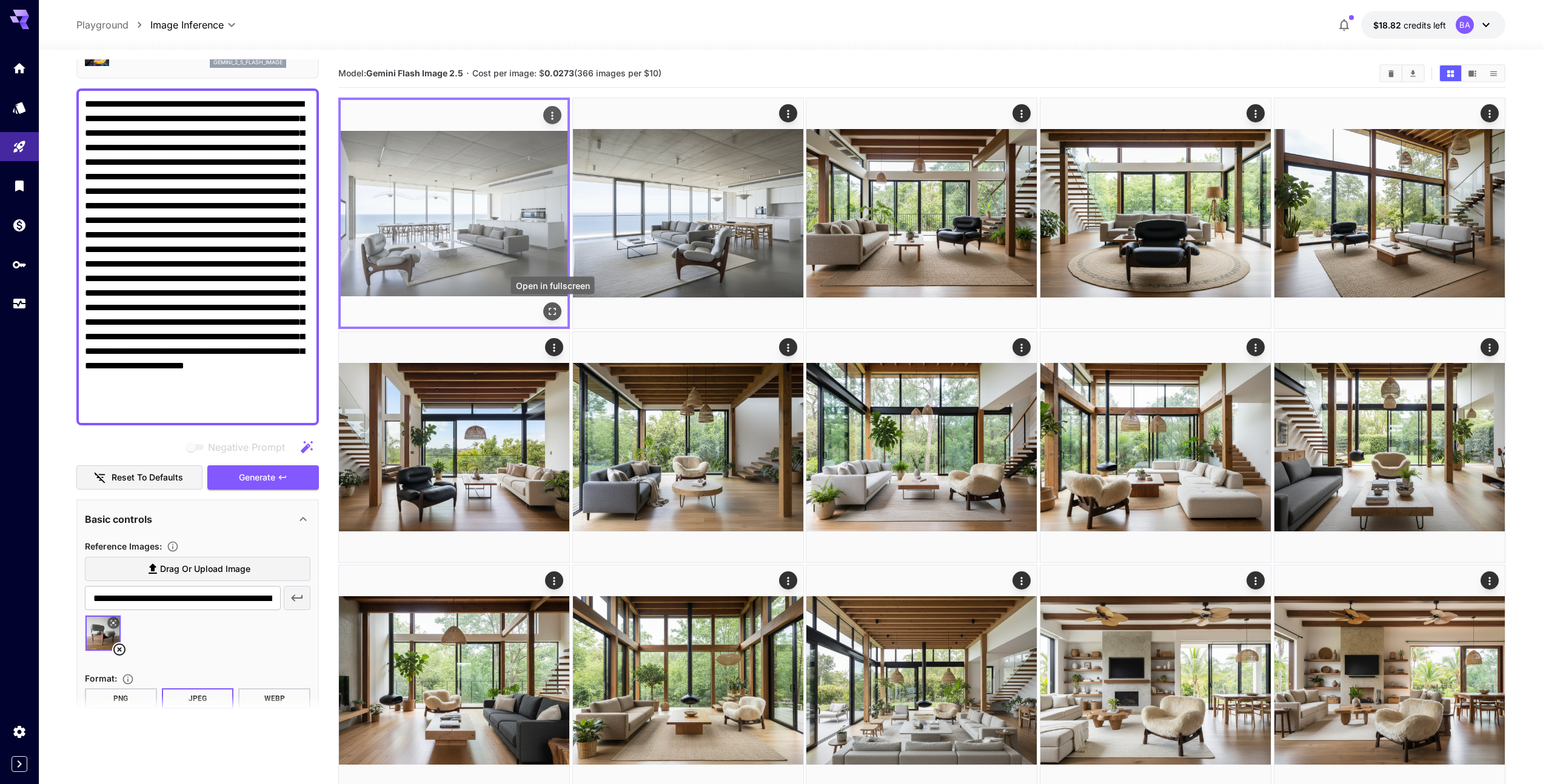
click at [552, 312] on icon "Open in fullscreen" at bounding box center [552, 312] width 12 height 12
click at [553, 118] on icon "Actions" at bounding box center [552, 115] width 12 height 12
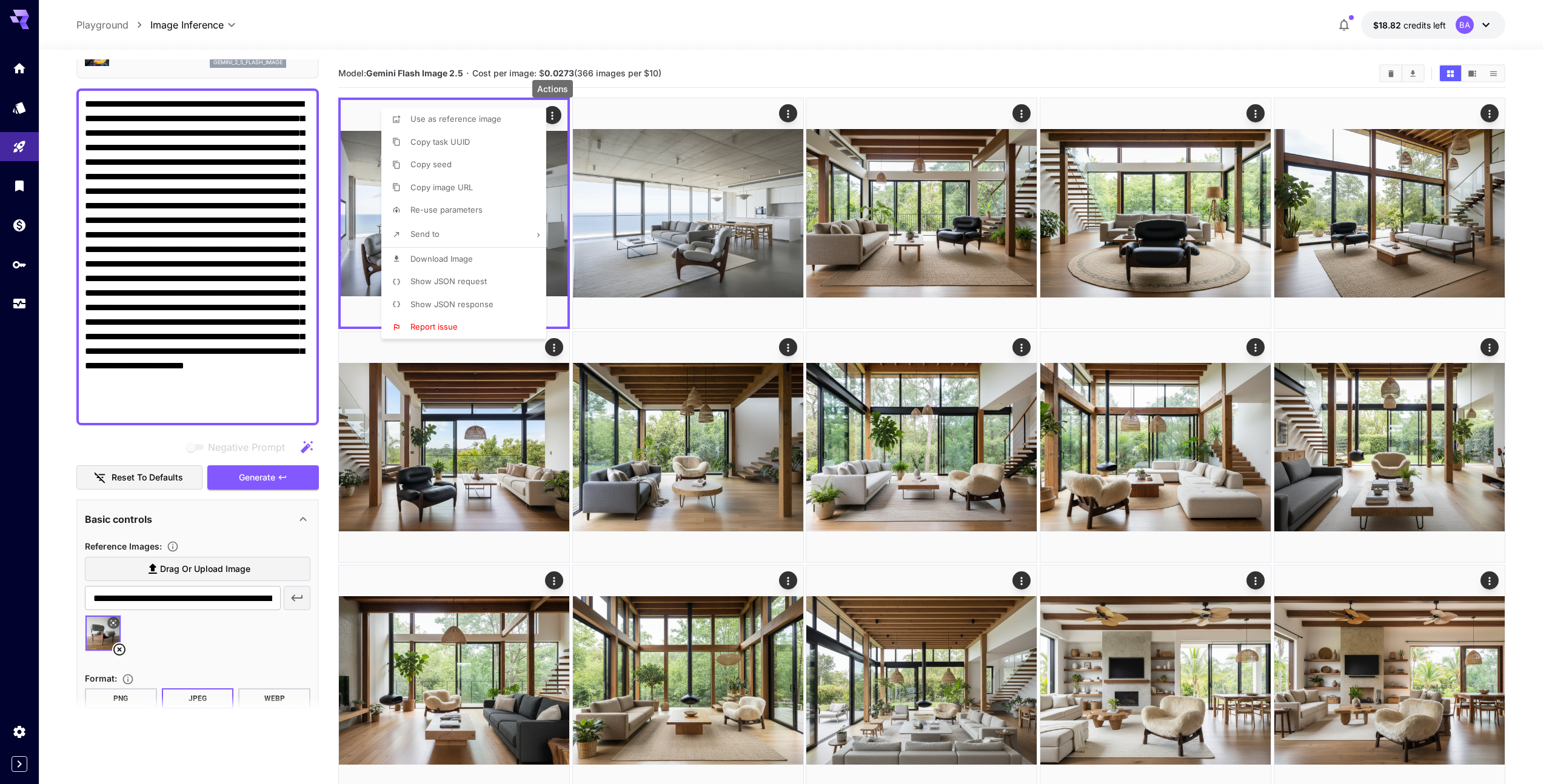
click at [471, 261] on span "Download Image" at bounding box center [441, 258] width 62 height 10
drag, startPoint x: 630, startPoint y: 41, endPoint x: 618, endPoint y: 49, distance: 14.4
click at [628, 41] on div at bounding box center [776, 392] width 1552 height 784
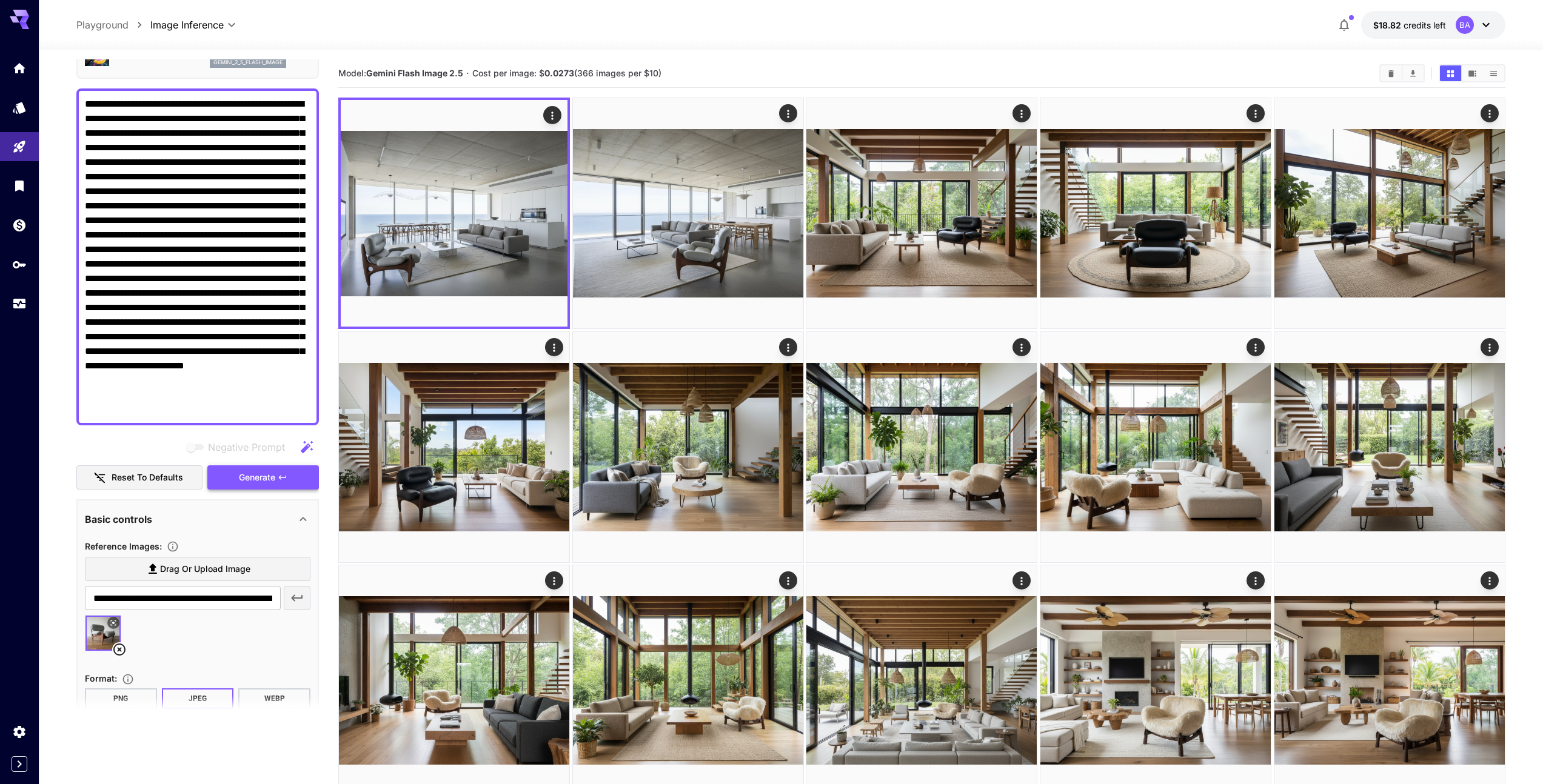
click at [260, 482] on span "Generate" at bounding box center [257, 477] width 37 height 15
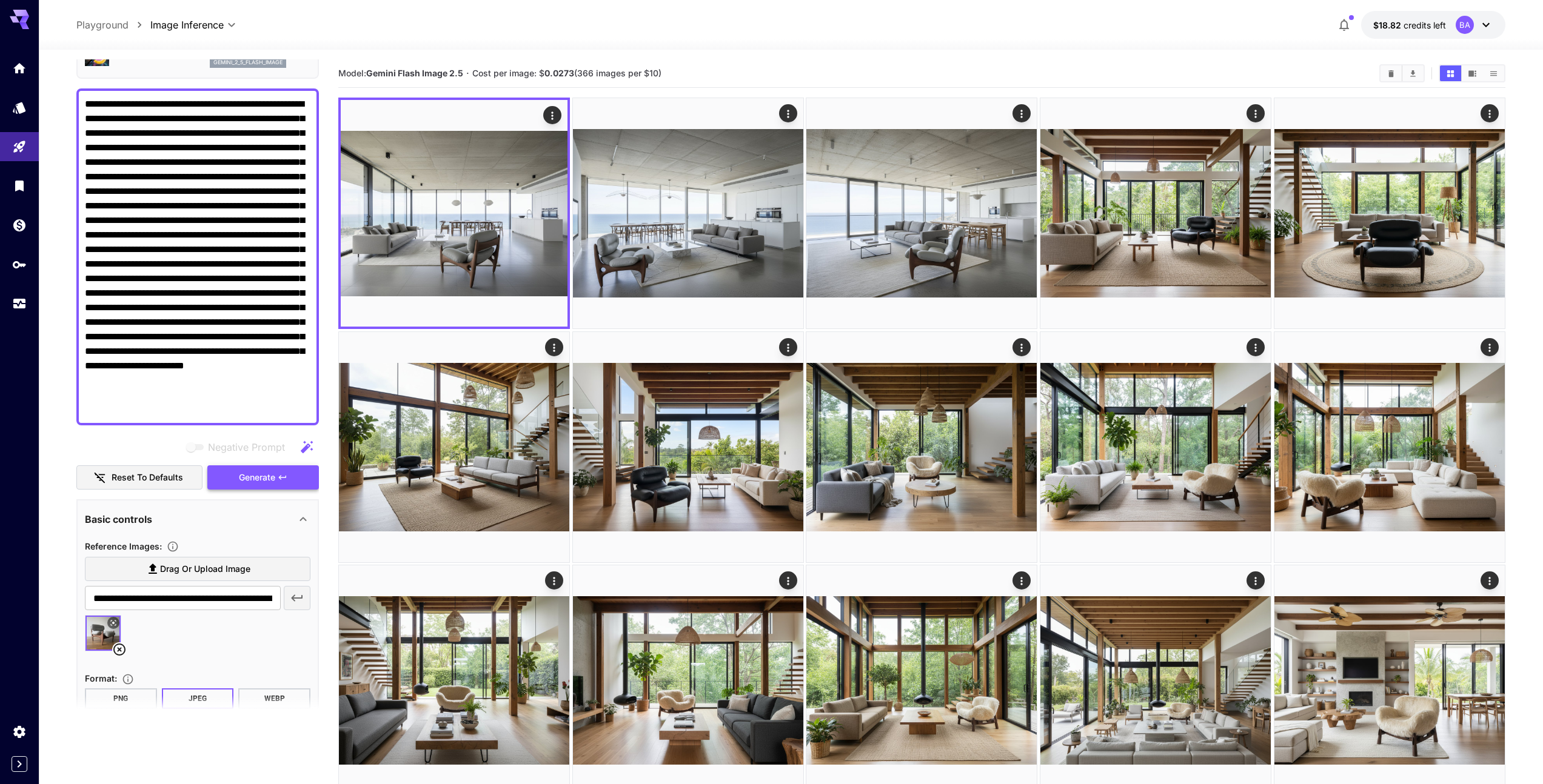
click at [257, 478] on span "Generate" at bounding box center [257, 477] width 37 height 15
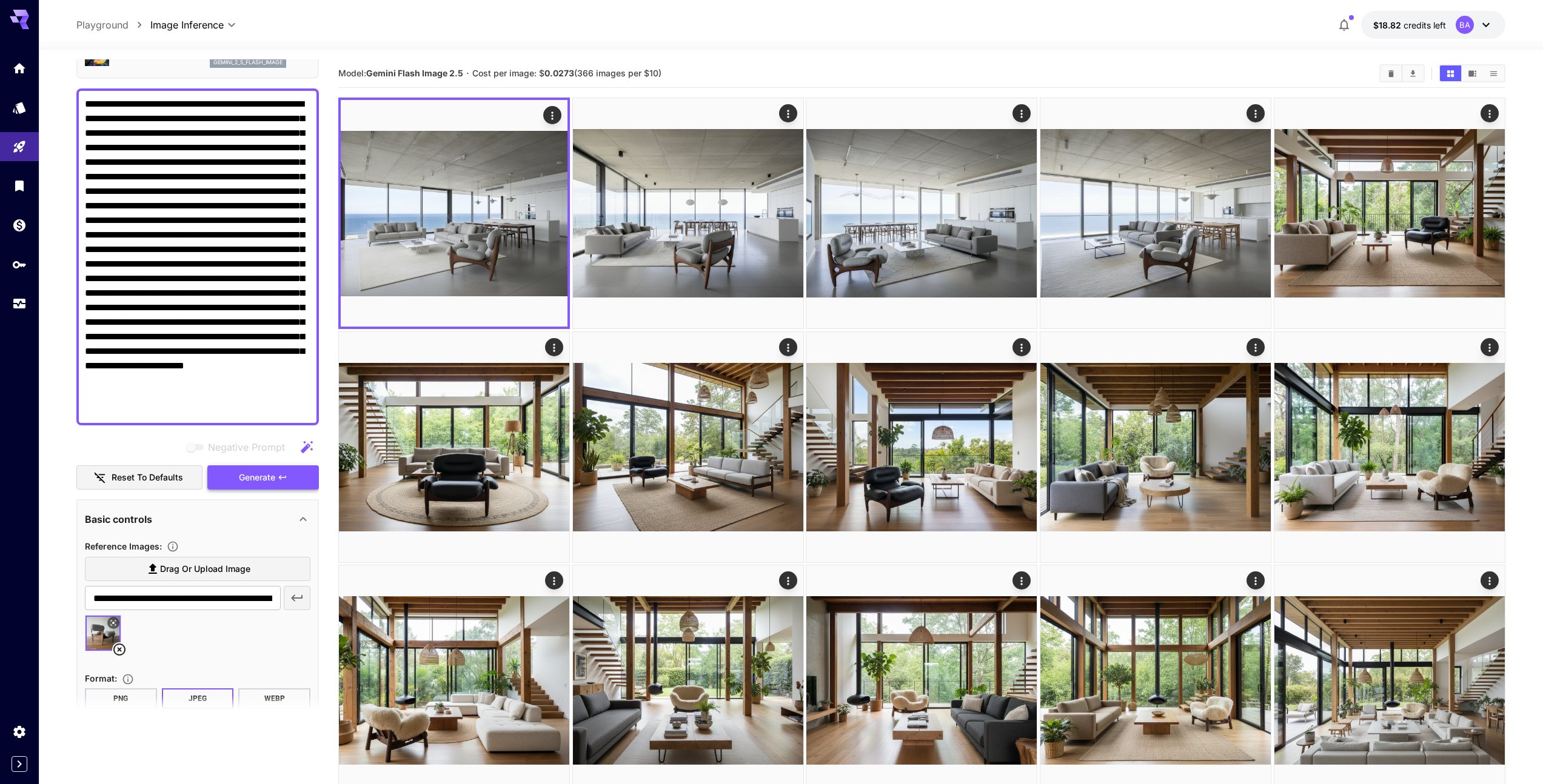
click at [257, 474] on span "Generate" at bounding box center [257, 477] width 37 height 15
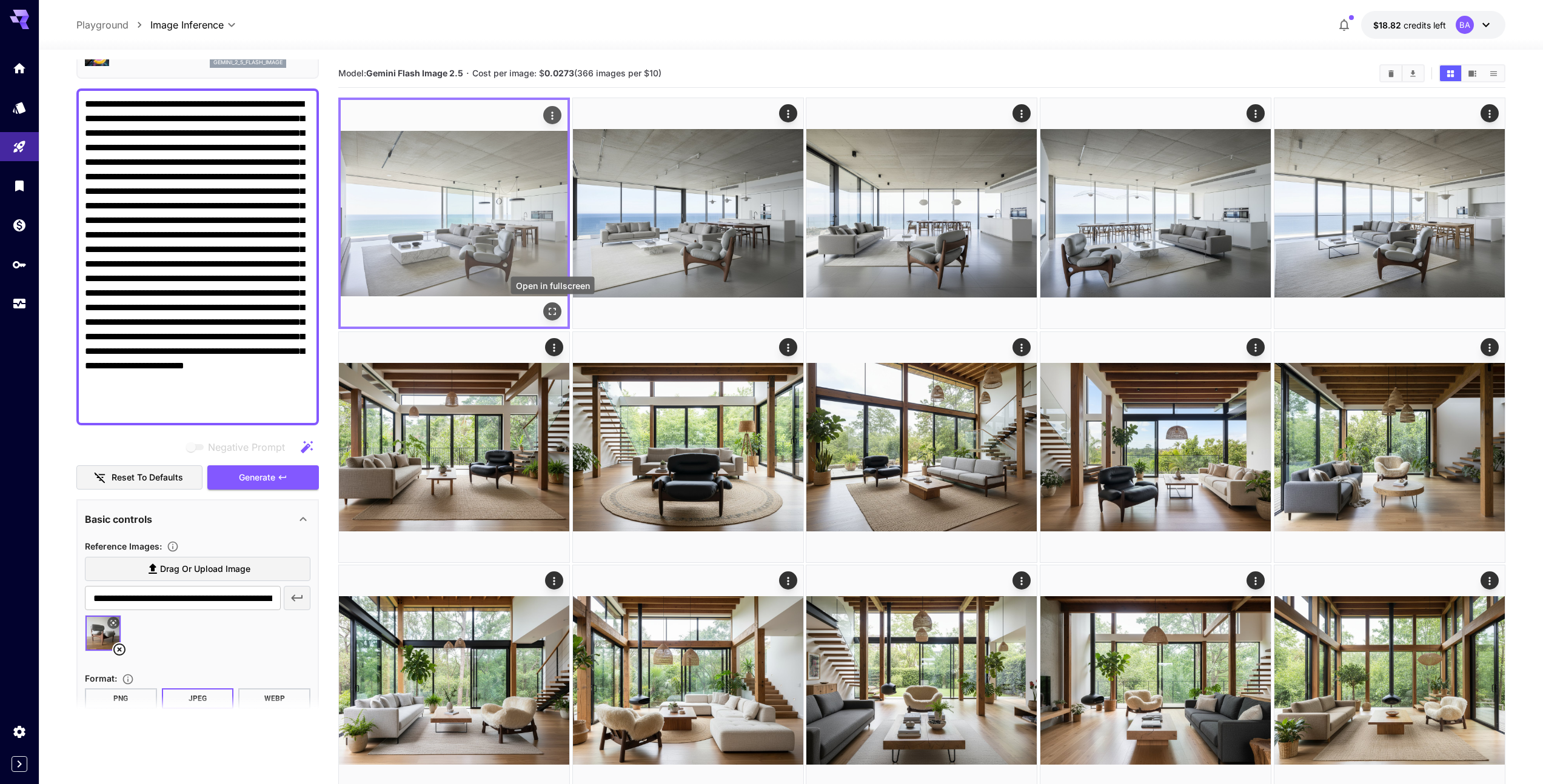
click at [551, 310] on icon "Open in fullscreen" at bounding box center [552, 312] width 12 height 12
click at [553, 118] on icon "Actions" at bounding box center [552, 115] width 12 height 12
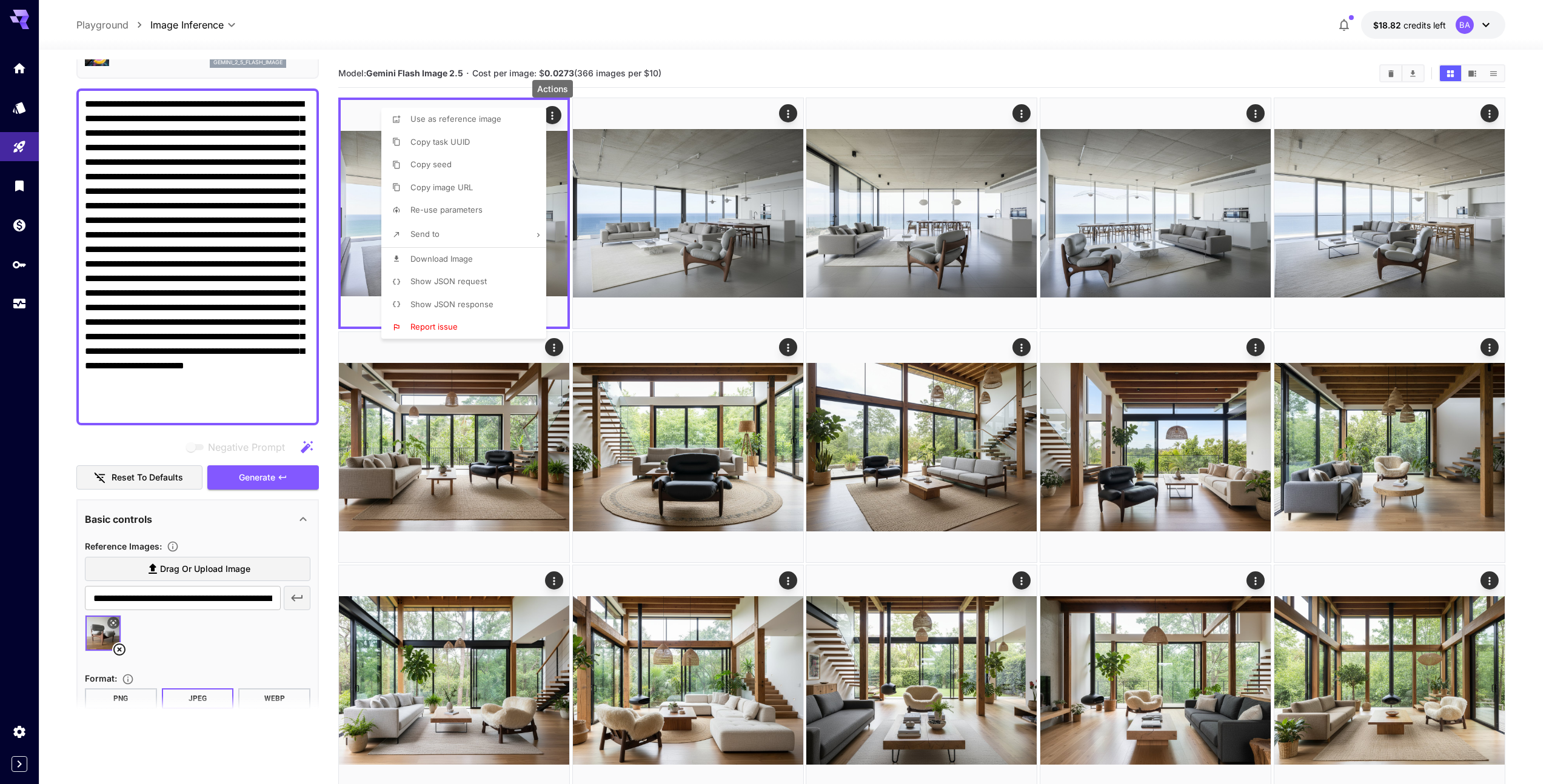
click at [462, 259] on span "Download Image" at bounding box center [441, 258] width 62 height 10
click at [110, 440] on div at bounding box center [776, 392] width 1552 height 784
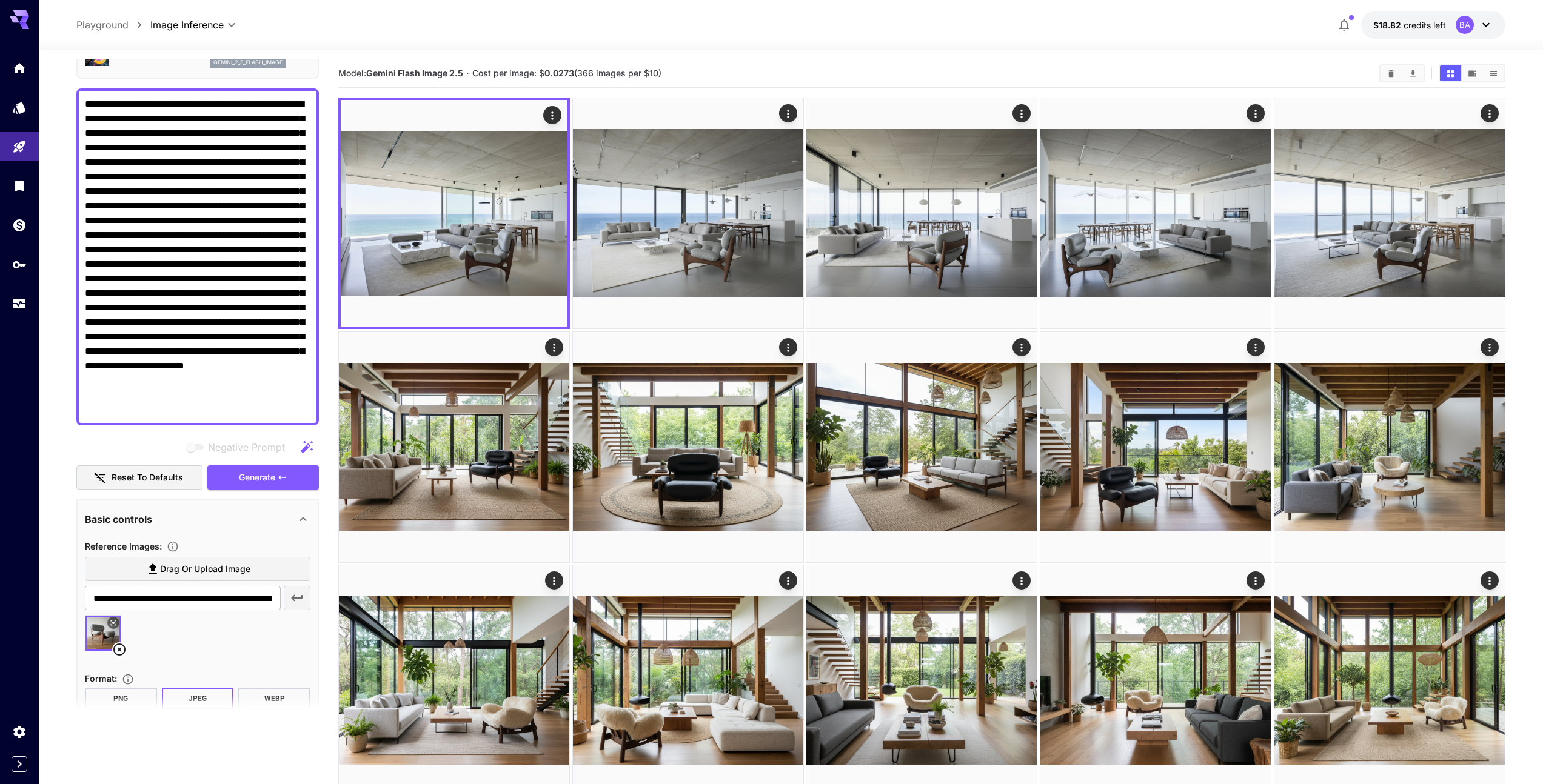
drag, startPoint x: 188, startPoint y: 118, endPoint x: 291, endPoint y: 111, distance: 103.2
click at [293, 112] on textarea "Negative Prompt" at bounding box center [197, 256] width 226 height 320
click at [264, 133] on textarea "Negative Prompt" at bounding box center [197, 256] width 226 height 320
drag, startPoint x: 202, startPoint y: 160, endPoint x: 186, endPoint y: 174, distance: 21.3
click at [158, 181] on textarea "Negative Prompt" at bounding box center [197, 256] width 226 height 320
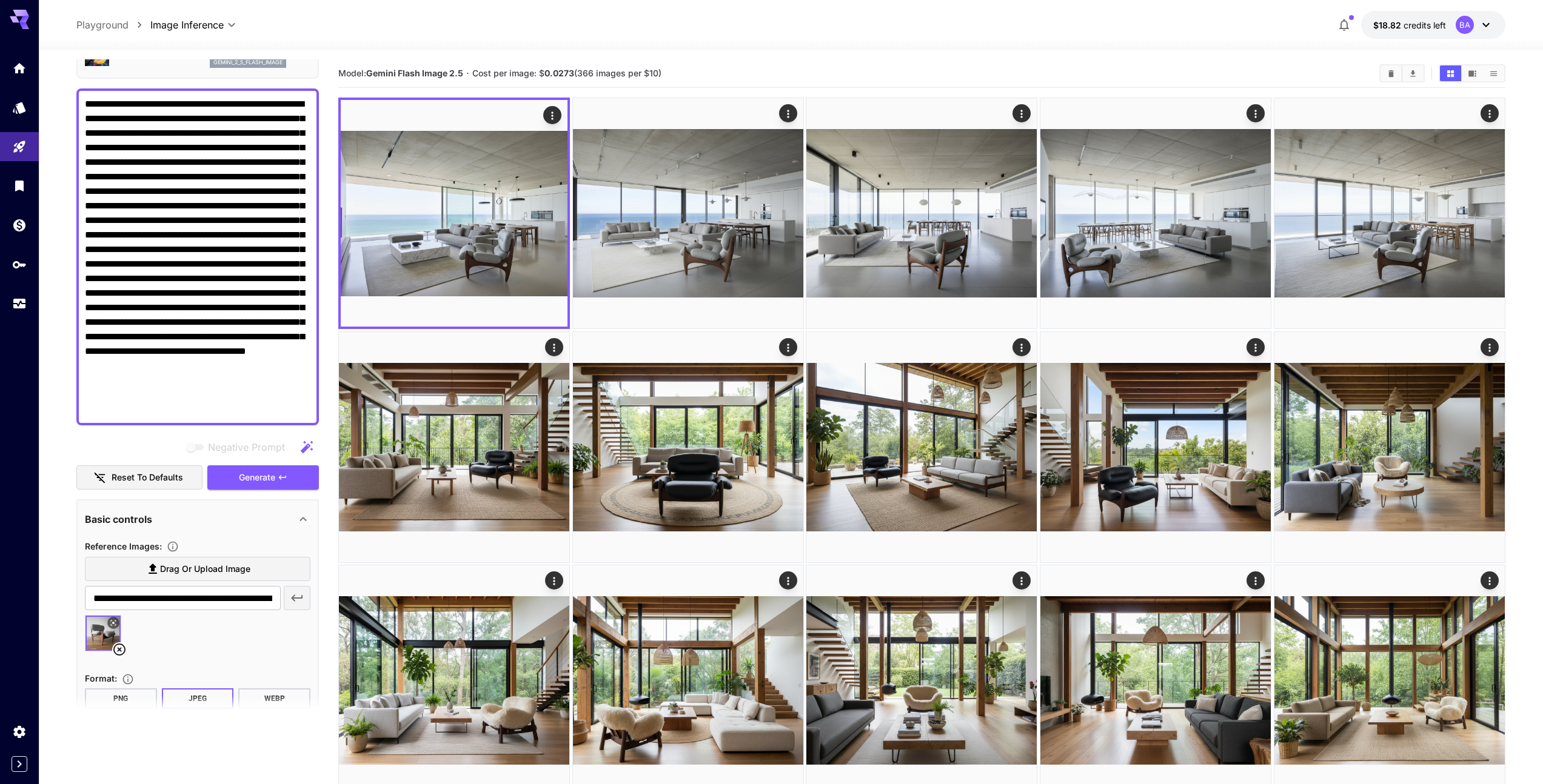
scroll to position [0, 0]
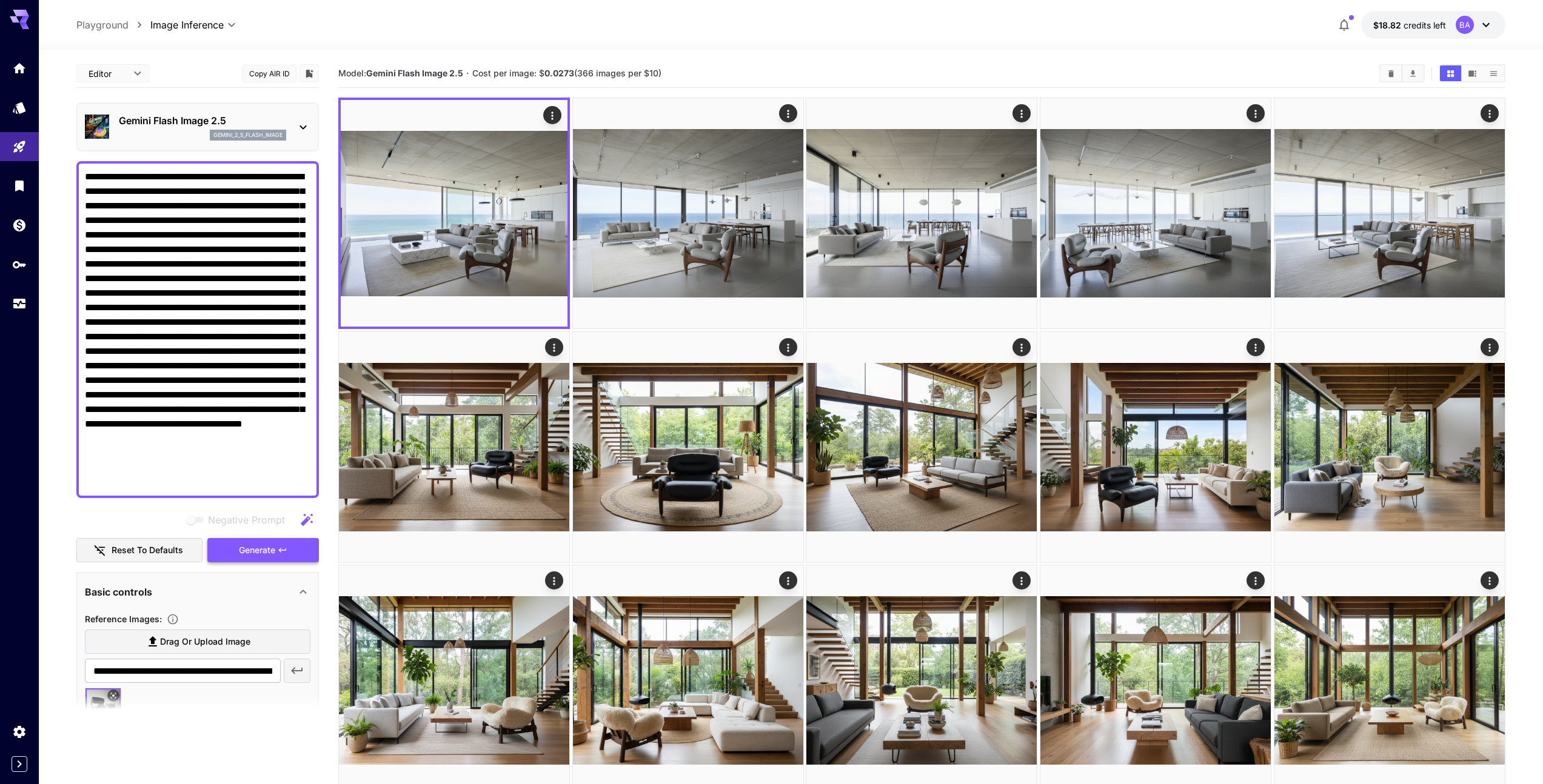
click at [258, 550] on span "Generate" at bounding box center [257, 550] width 37 height 15
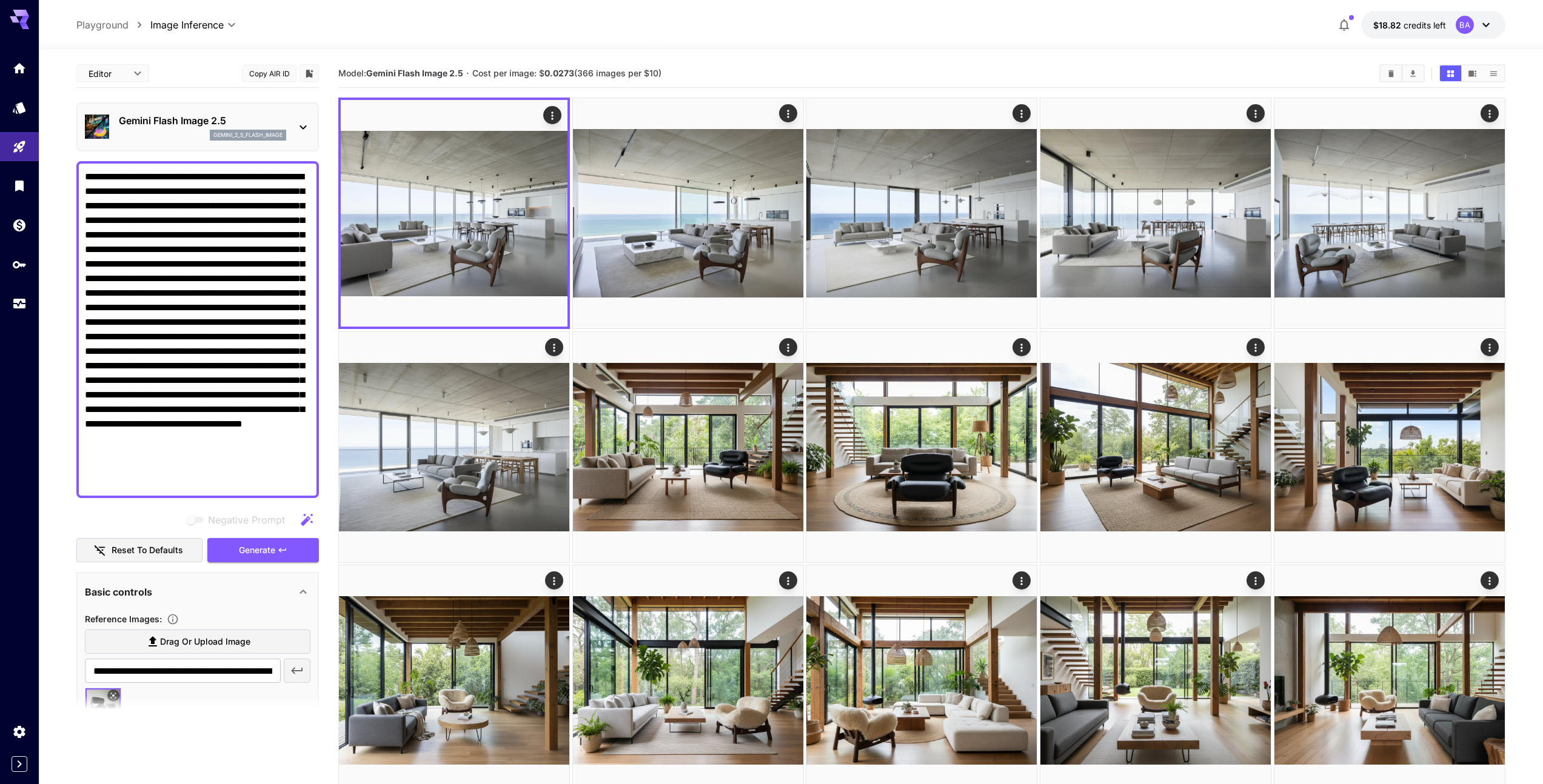
drag, startPoint x: 184, startPoint y: 192, endPoint x: 81, endPoint y: 175, distance: 104.4
click at [78, 175] on div at bounding box center [197, 329] width 243 height 337
click at [186, 193] on textarea "Negative Prompt" at bounding box center [197, 329] width 226 height 320
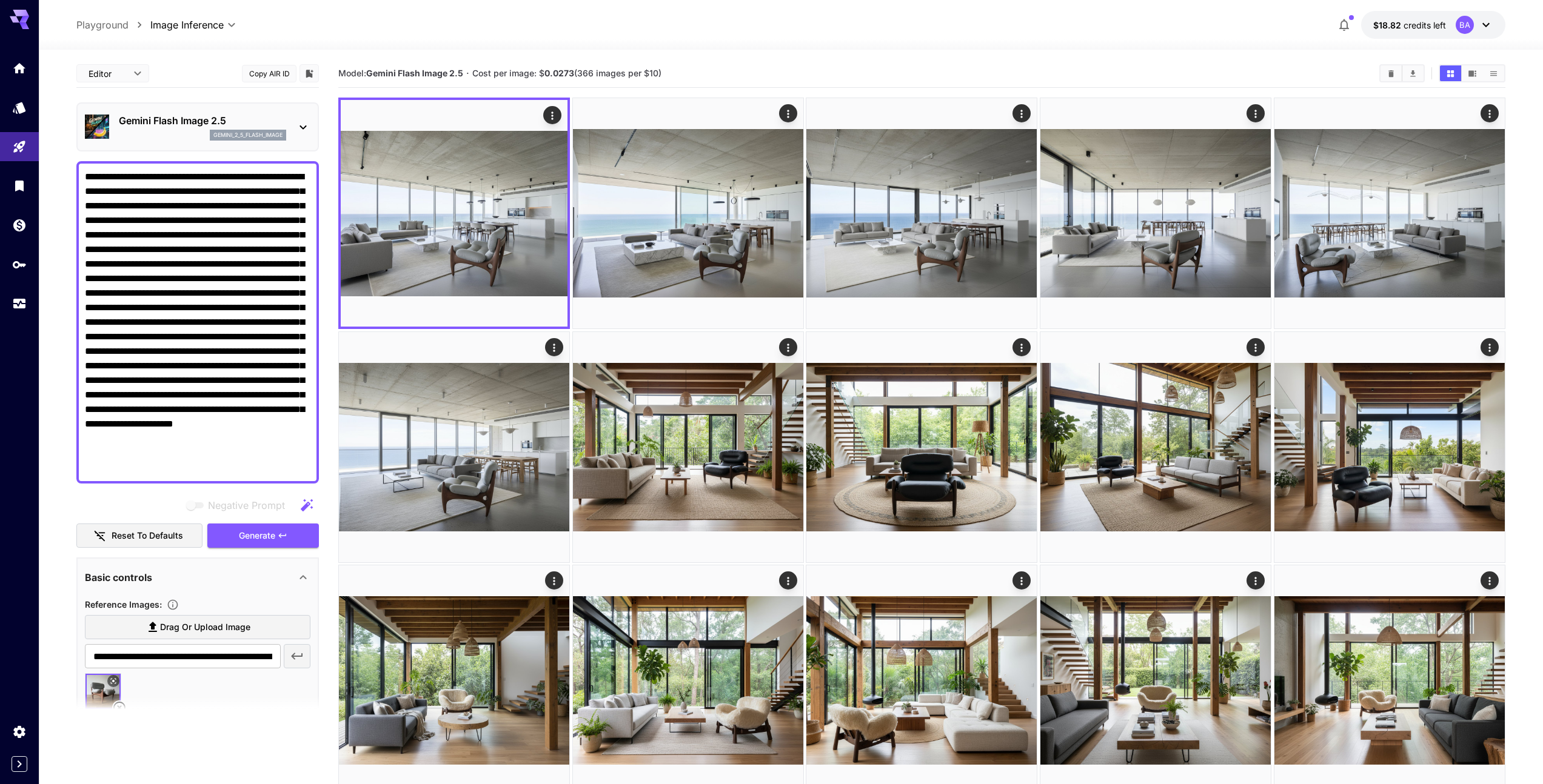
click at [108, 190] on textarea "Negative Prompt" at bounding box center [197, 322] width 226 height 306
type textarea "**********"
click at [250, 534] on span "Generate" at bounding box center [257, 535] width 37 height 15
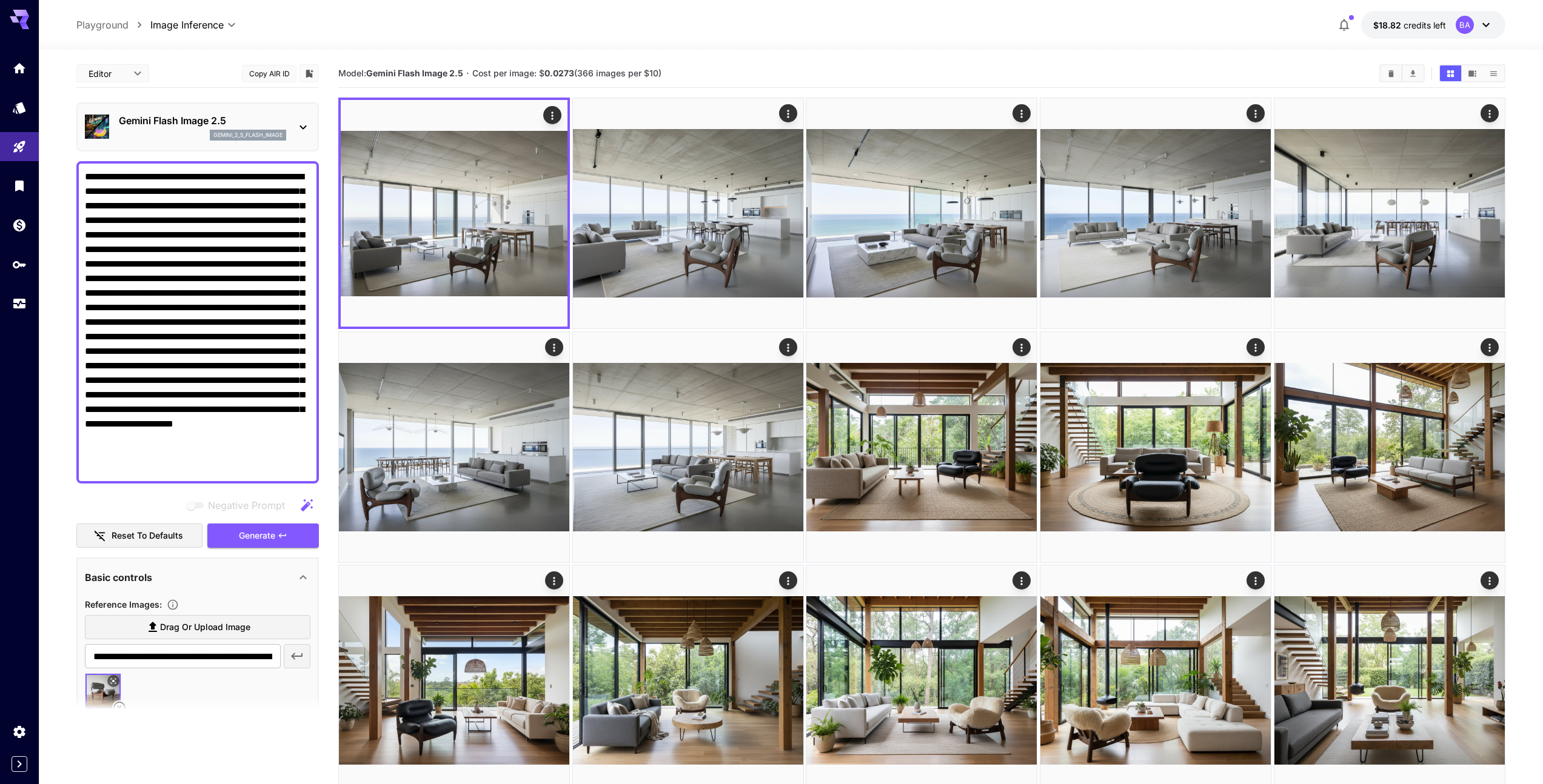
click at [161, 697] on section at bounding box center [197, 710] width 243 height 31
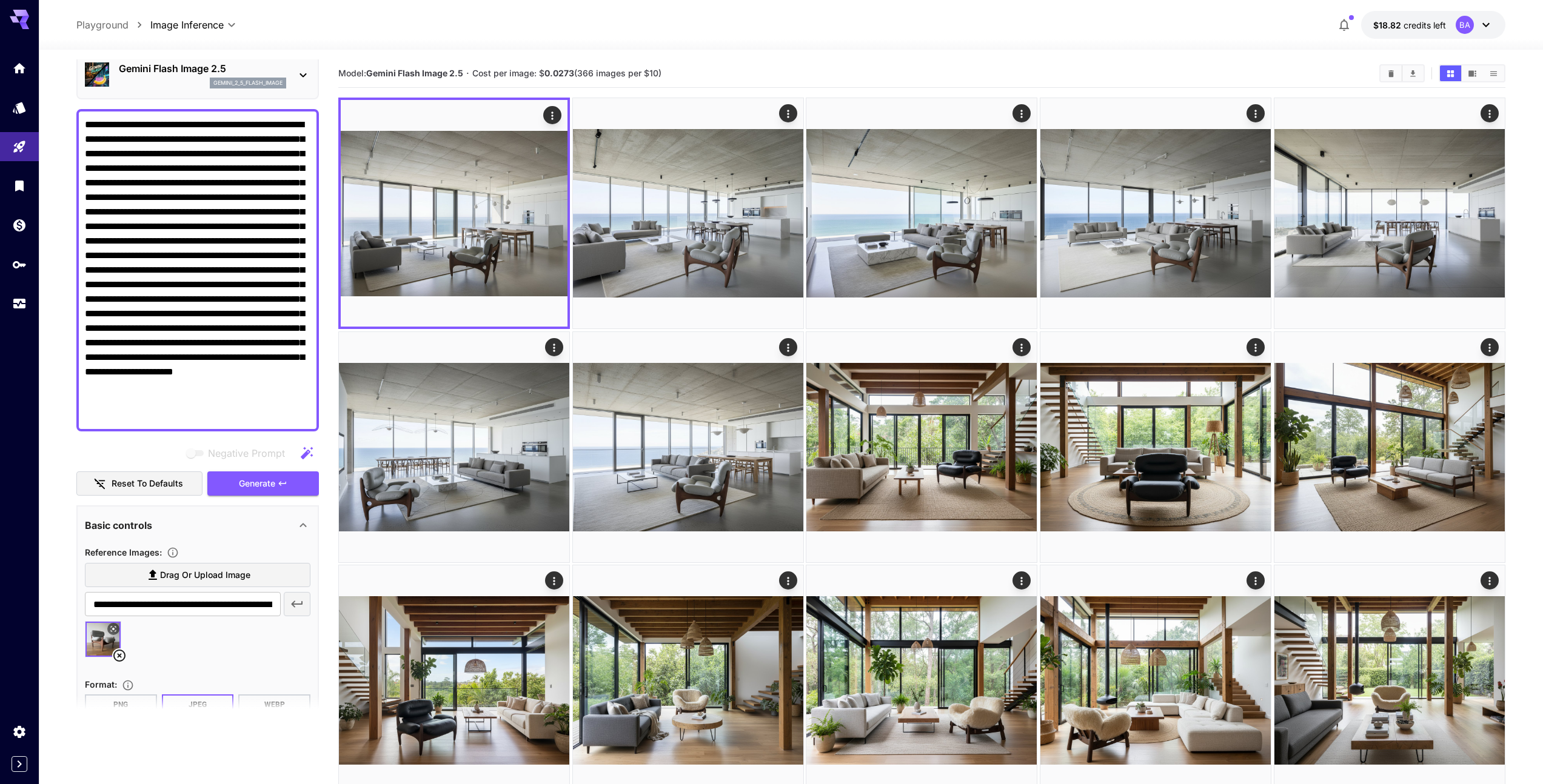
scroll to position [73, 0]
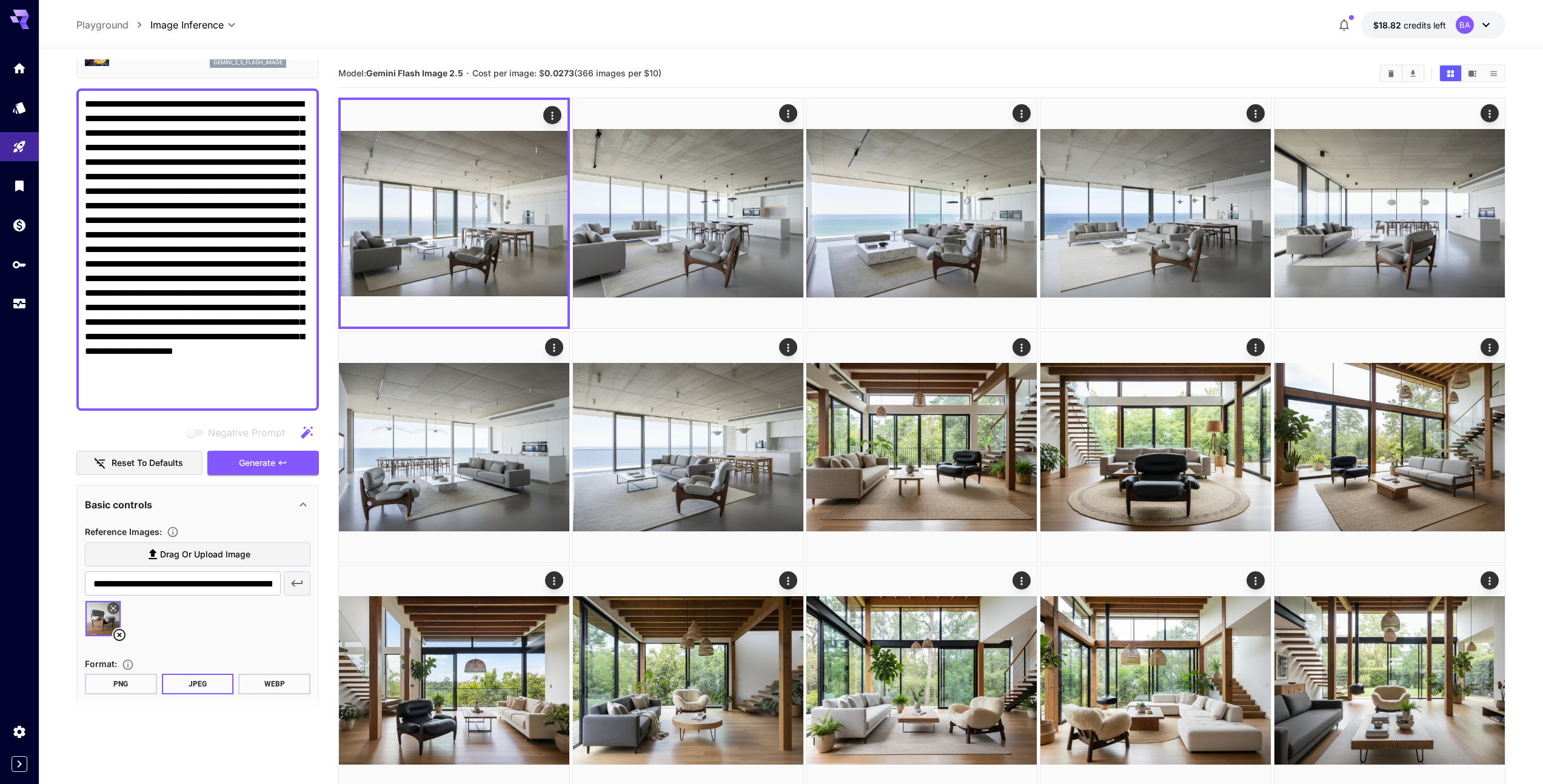
click at [117, 635] on icon at bounding box center [119, 635] width 15 height 15
click at [176, 559] on span "Drag or upload image" at bounding box center [205, 554] width 91 height 15
click at [0, 0] on input "Drag or upload image" at bounding box center [0, 0] width 0 height 0
type input "**********"
click at [252, 463] on span "Generate" at bounding box center [257, 463] width 37 height 15
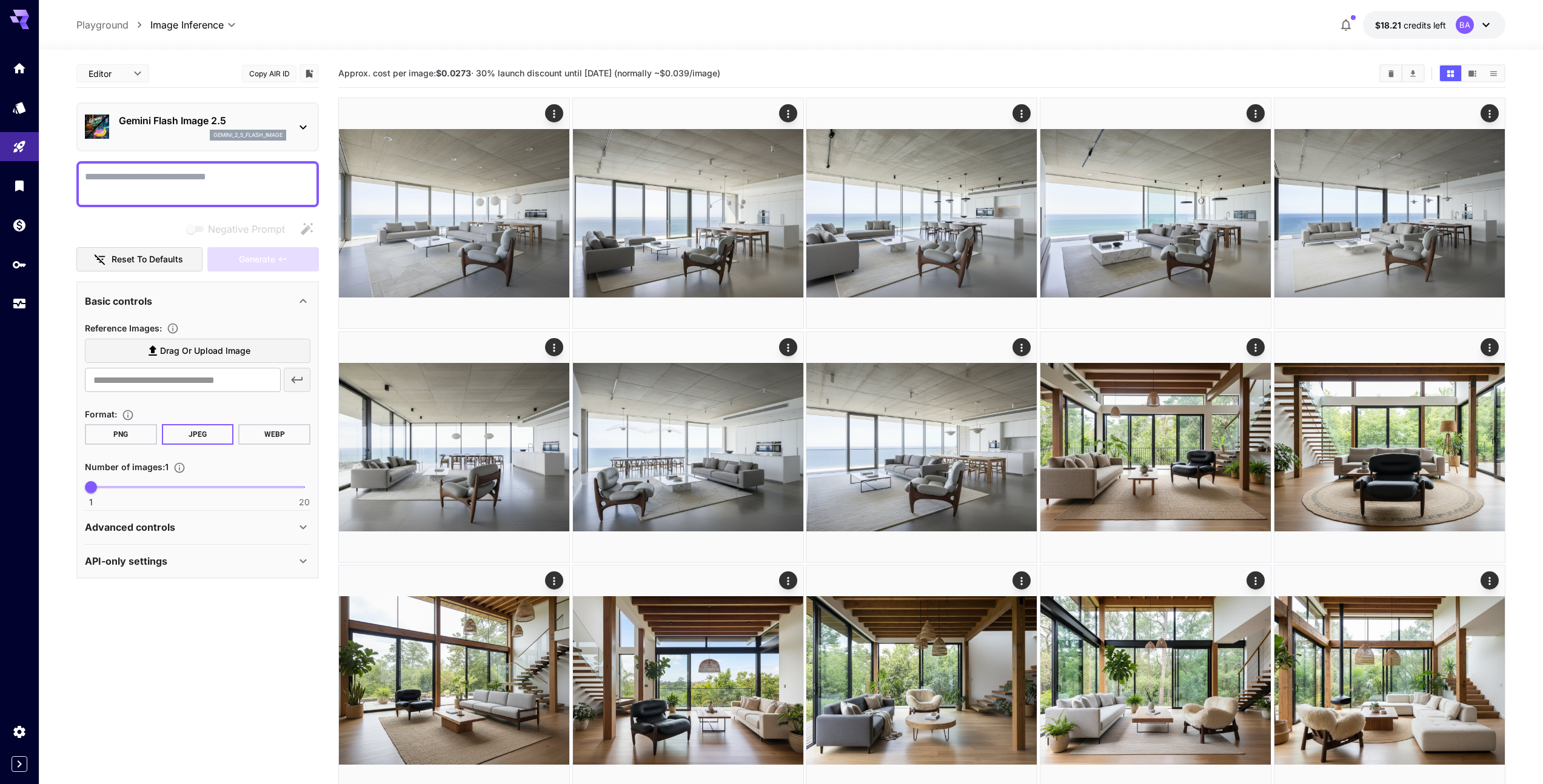
click at [185, 354] on span "Drag or upload image" at bounding box center [205, 350] width 91 height 15
click at [0, 0] on input "Drag or upload image" at bounding box center [0, 0] width 0 height 0
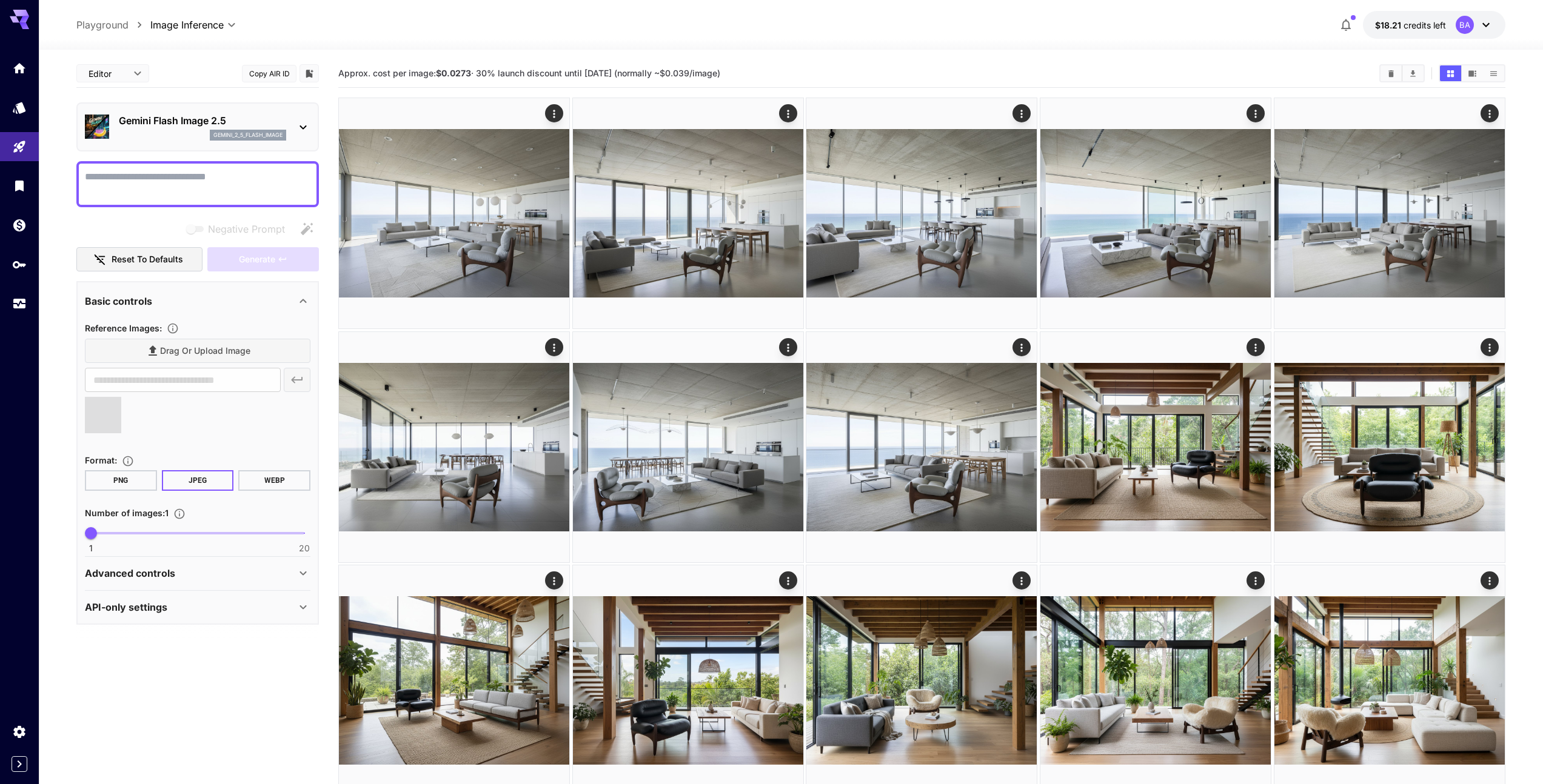
type input "**********"
click at [117, 178] on textarea "Negative Prompt" at bounding box center [197, 183] width 226 height 29
paste textarea "**********"
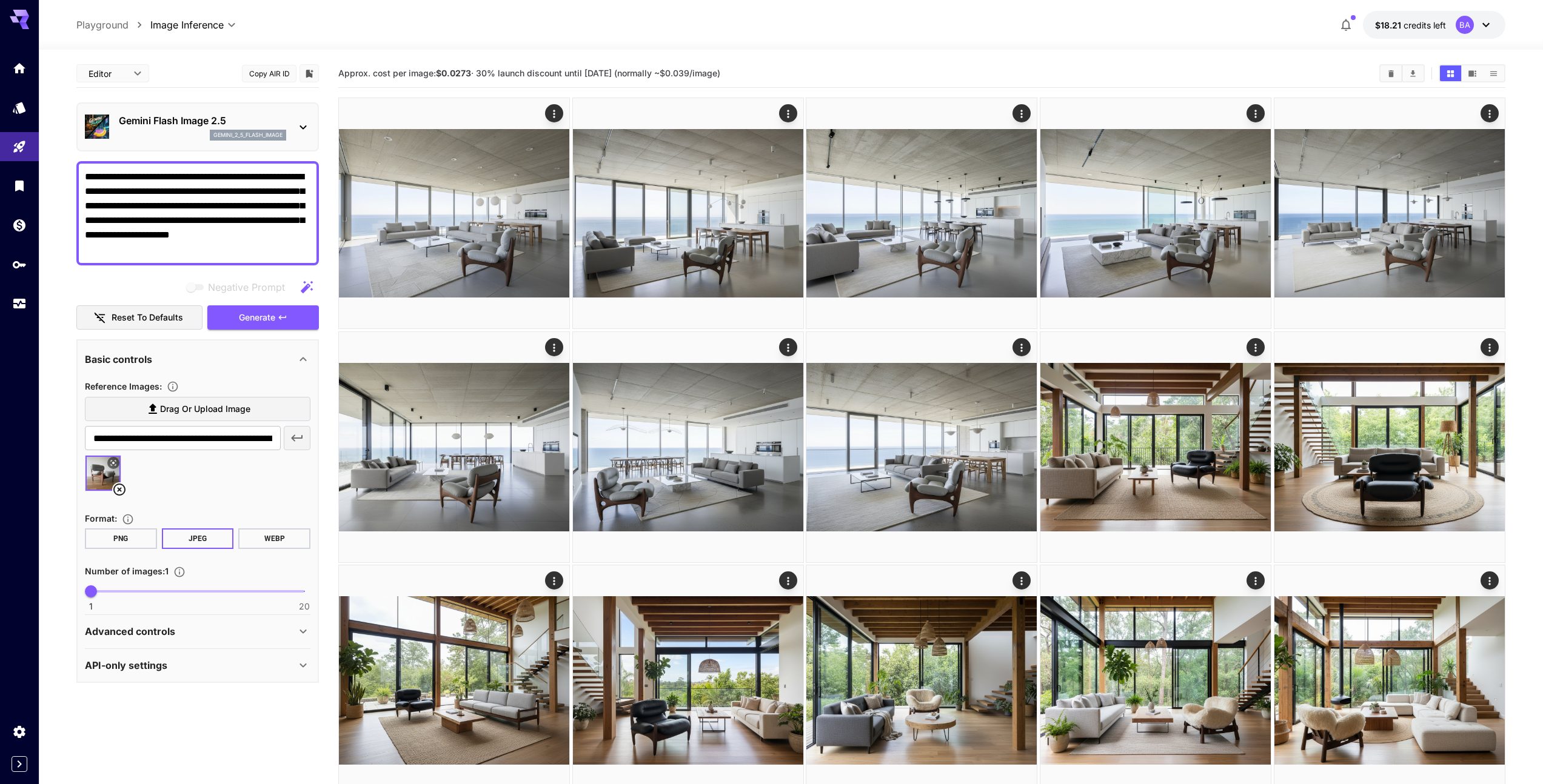
drag, startPoint x: 106, startPoint y: 249, endPoint x: 4, endPoint y: 125, distance: 160.6
paste textarea "**********"
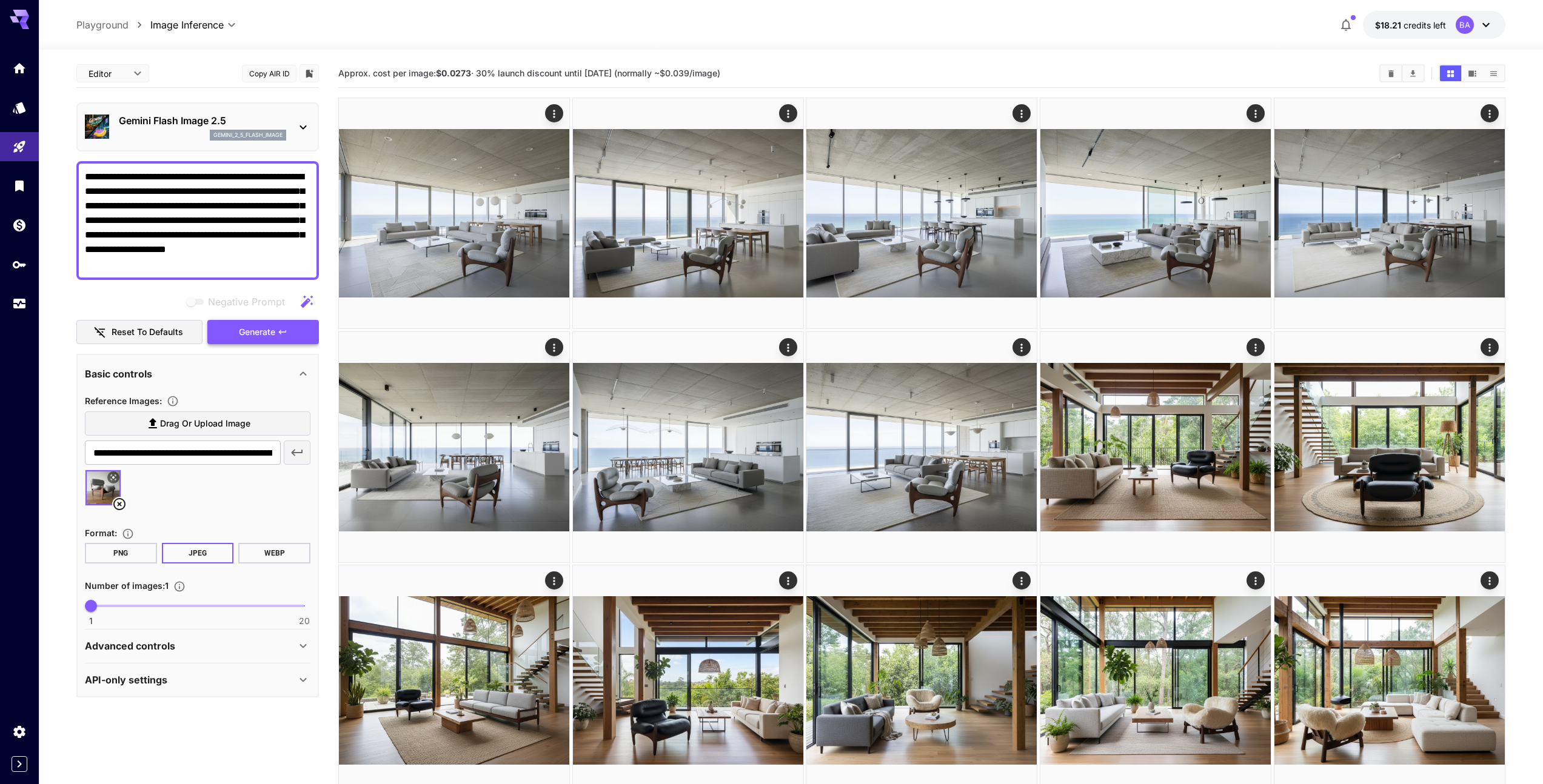
type textarea "**********"
click at [250, 330] on span "Generate" at bounding box center [257, 331] width 37 height 15
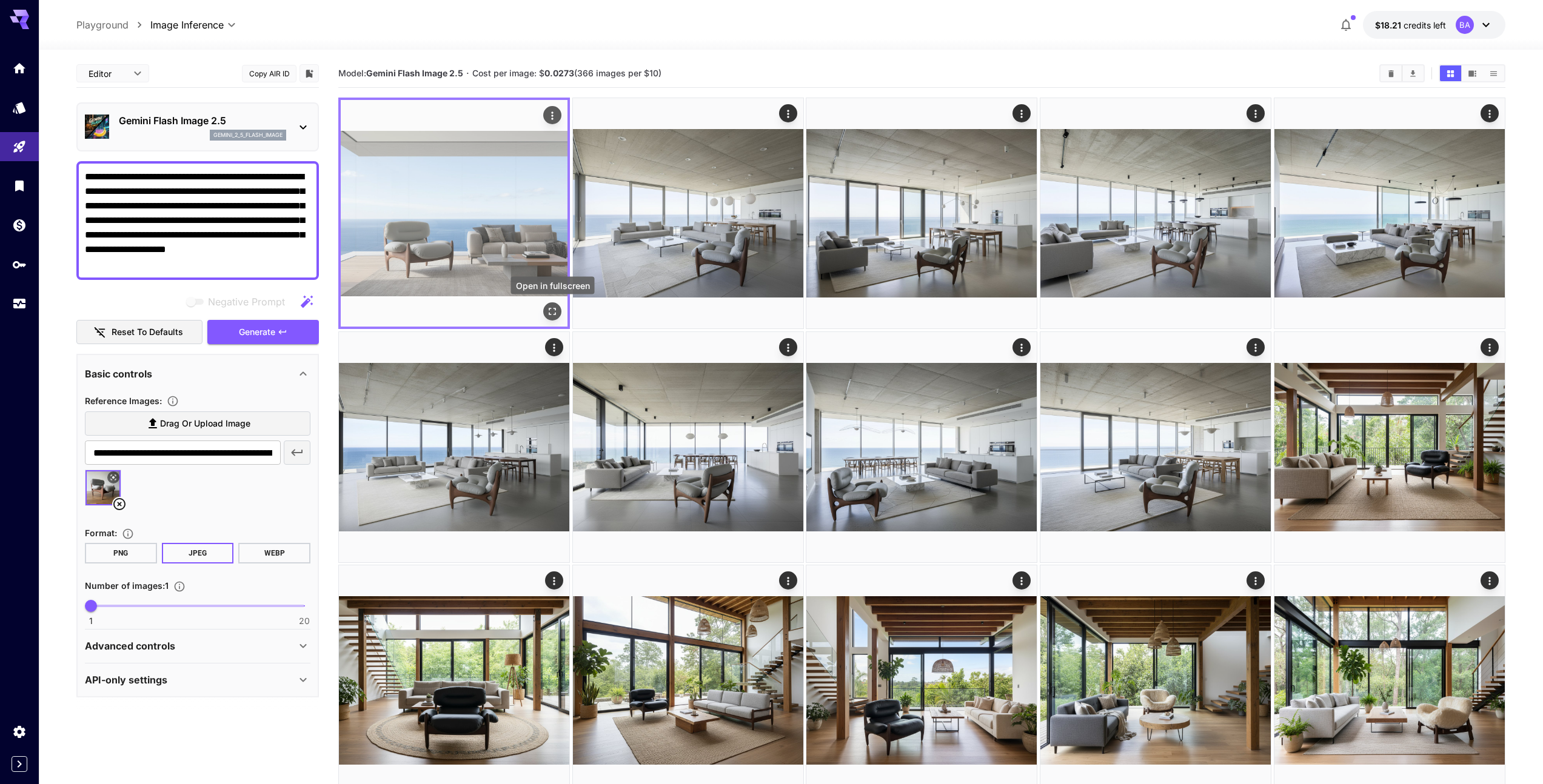
click at [551, 308] on icon "Open in fullscreen" at bounding box center [552, 312] width 12 height 12
click at [552, 112] on icon "Actions" at bounding box center [552, 115] width 12 height 12
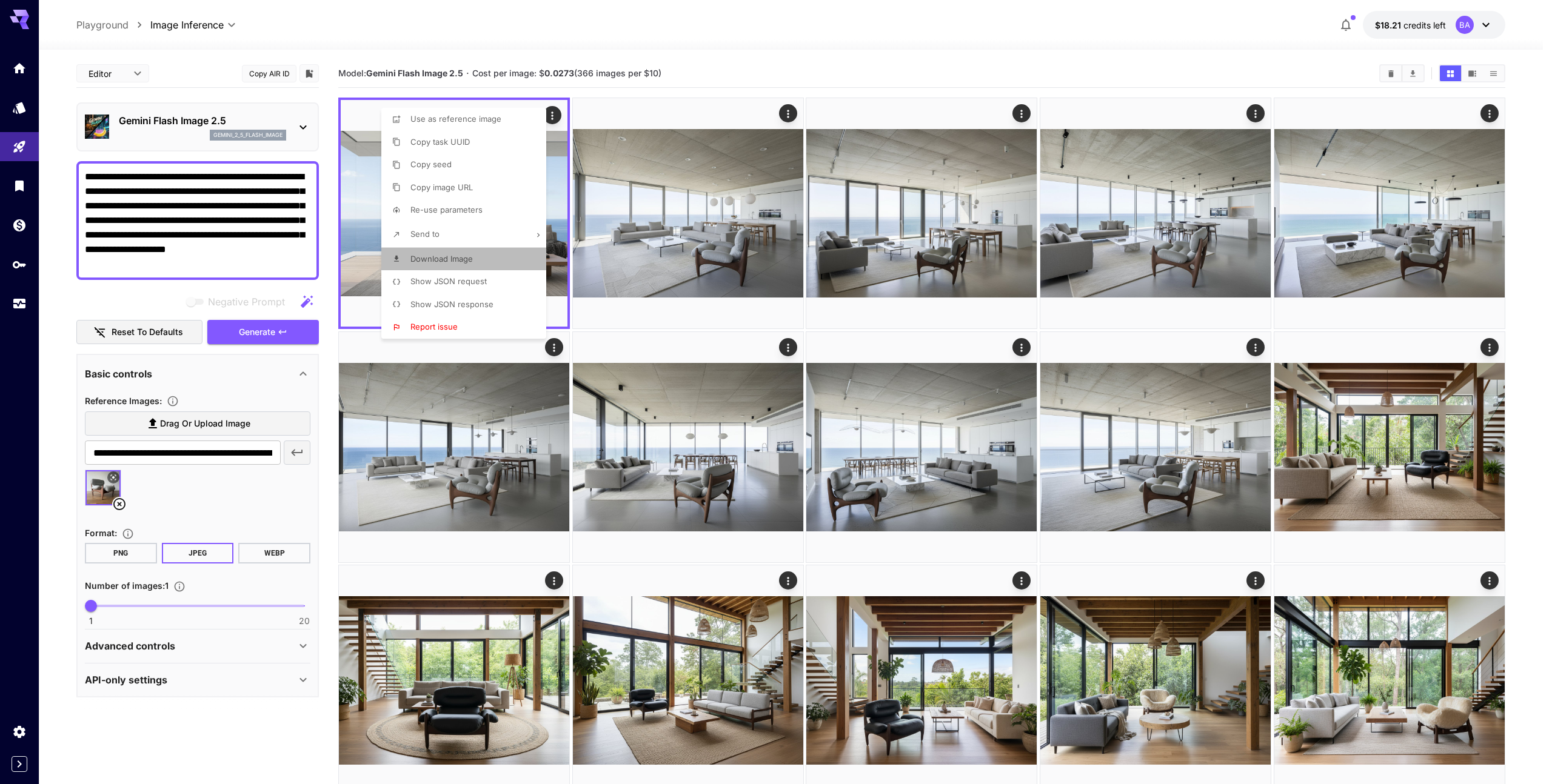
click at [454, 260] on span "Download Image" at bounding box center [441, 258] width 62 height 10
click at [705, 60] on div at bounding box center [776, 392] width 1552 height 784
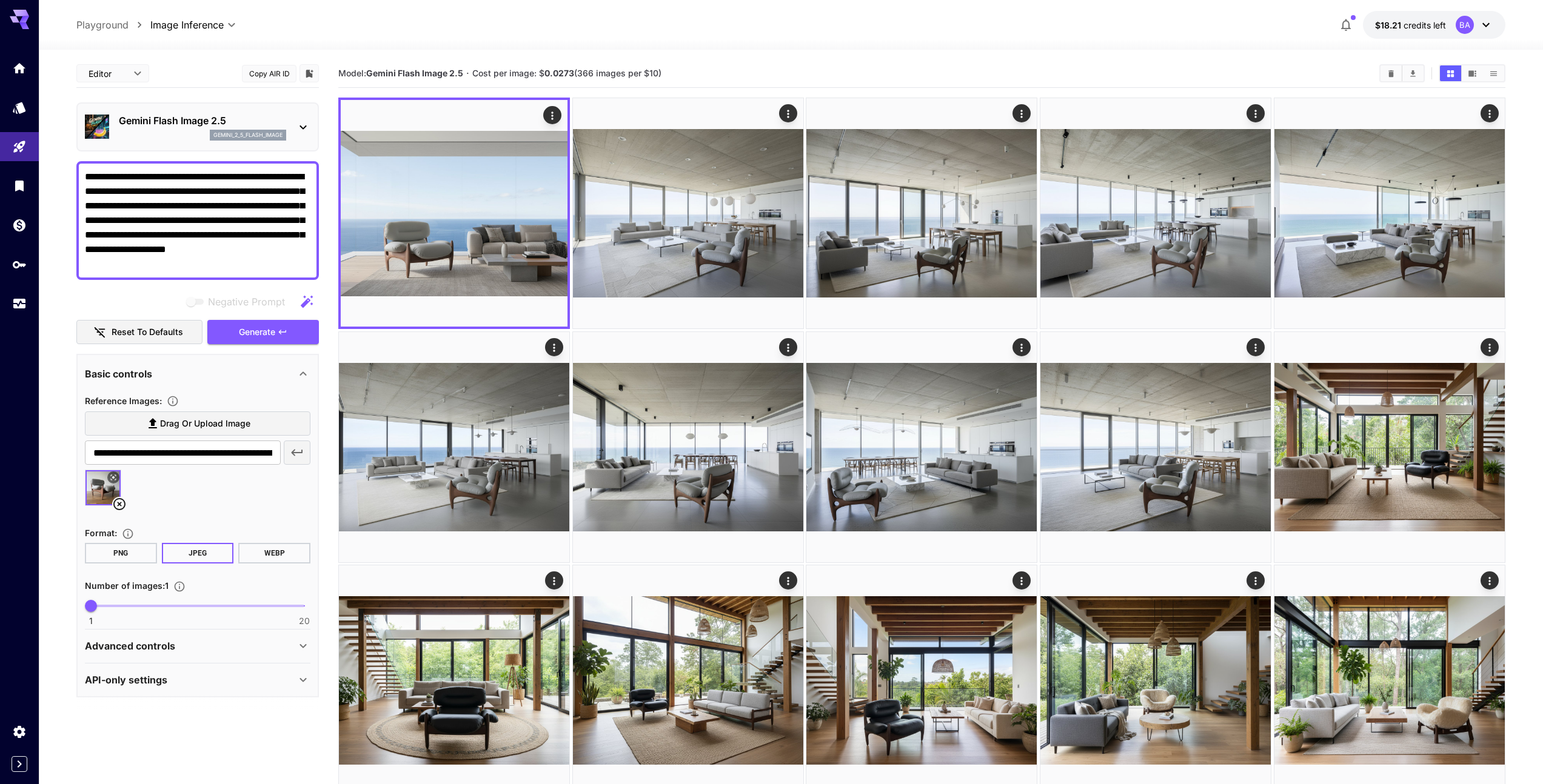
click at [117, 506] on icon at bounding box center [119, 504] width 12 height 12
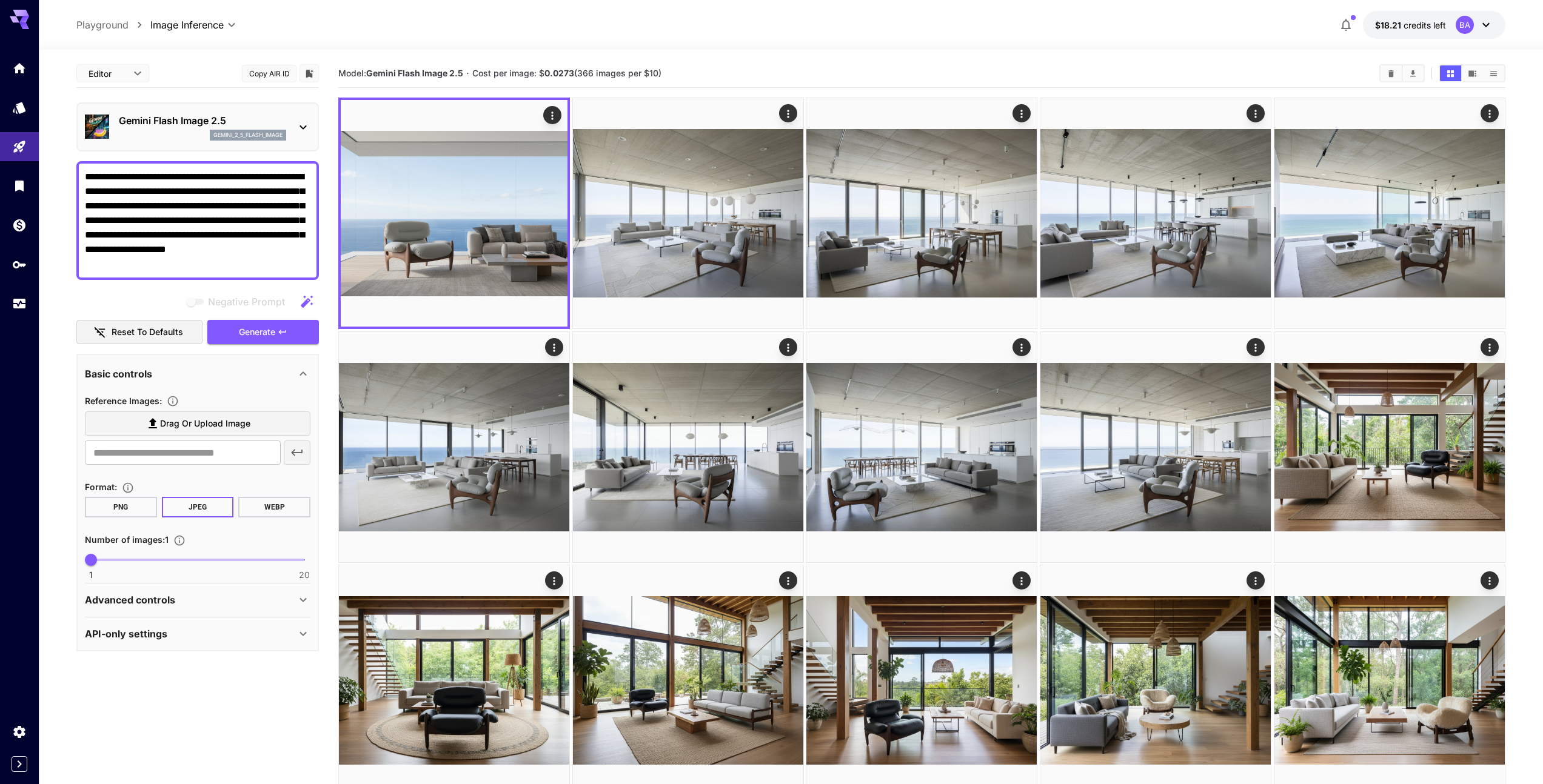
click at [171, 423] on span "Drag or upload image" at bounding box center [205, 423] width 91 height 15
click at [0, 0] on input "Drag or upload image" at bounding box center [0, 0] width 0 height 0
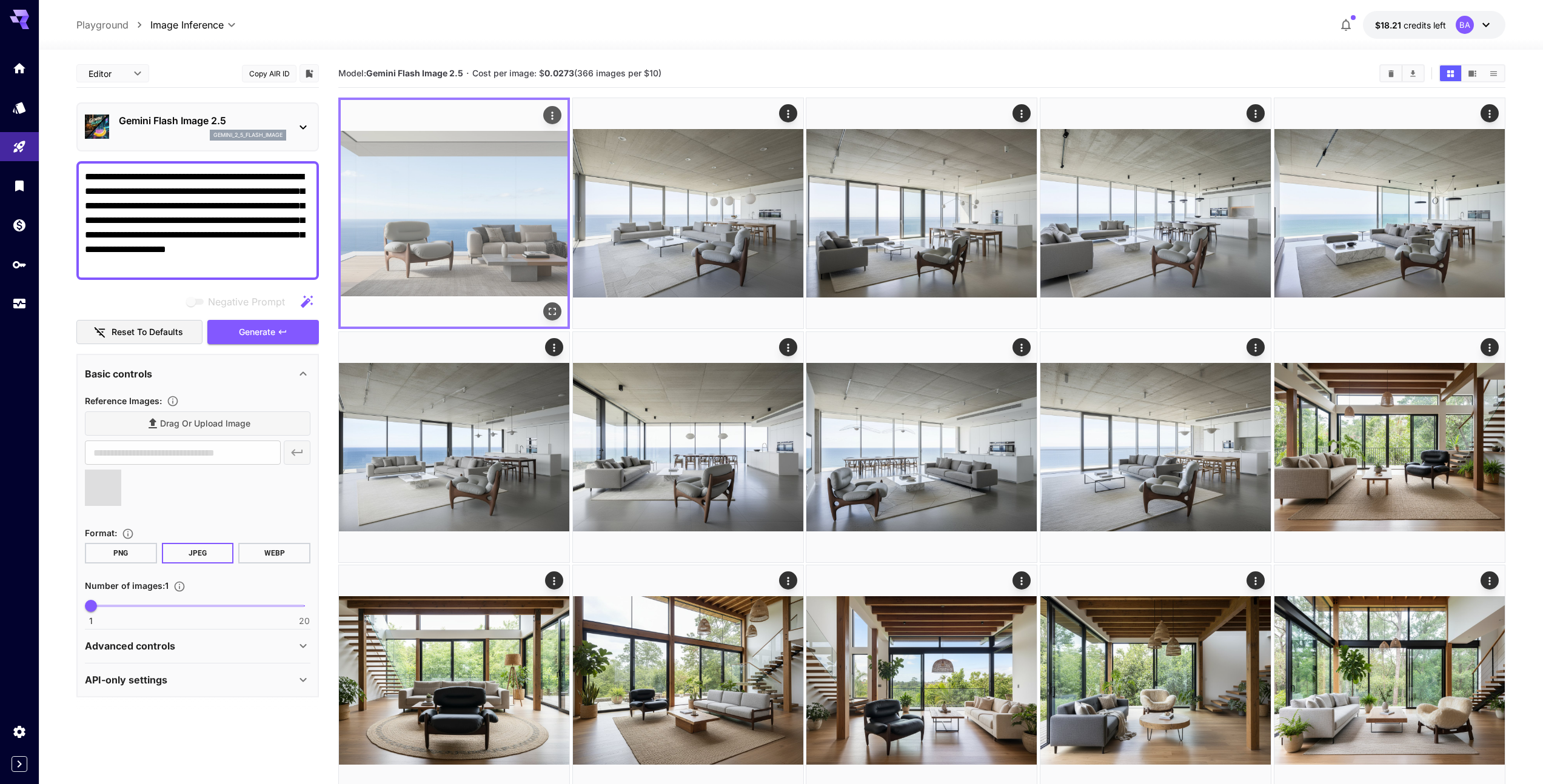
type input "**********"
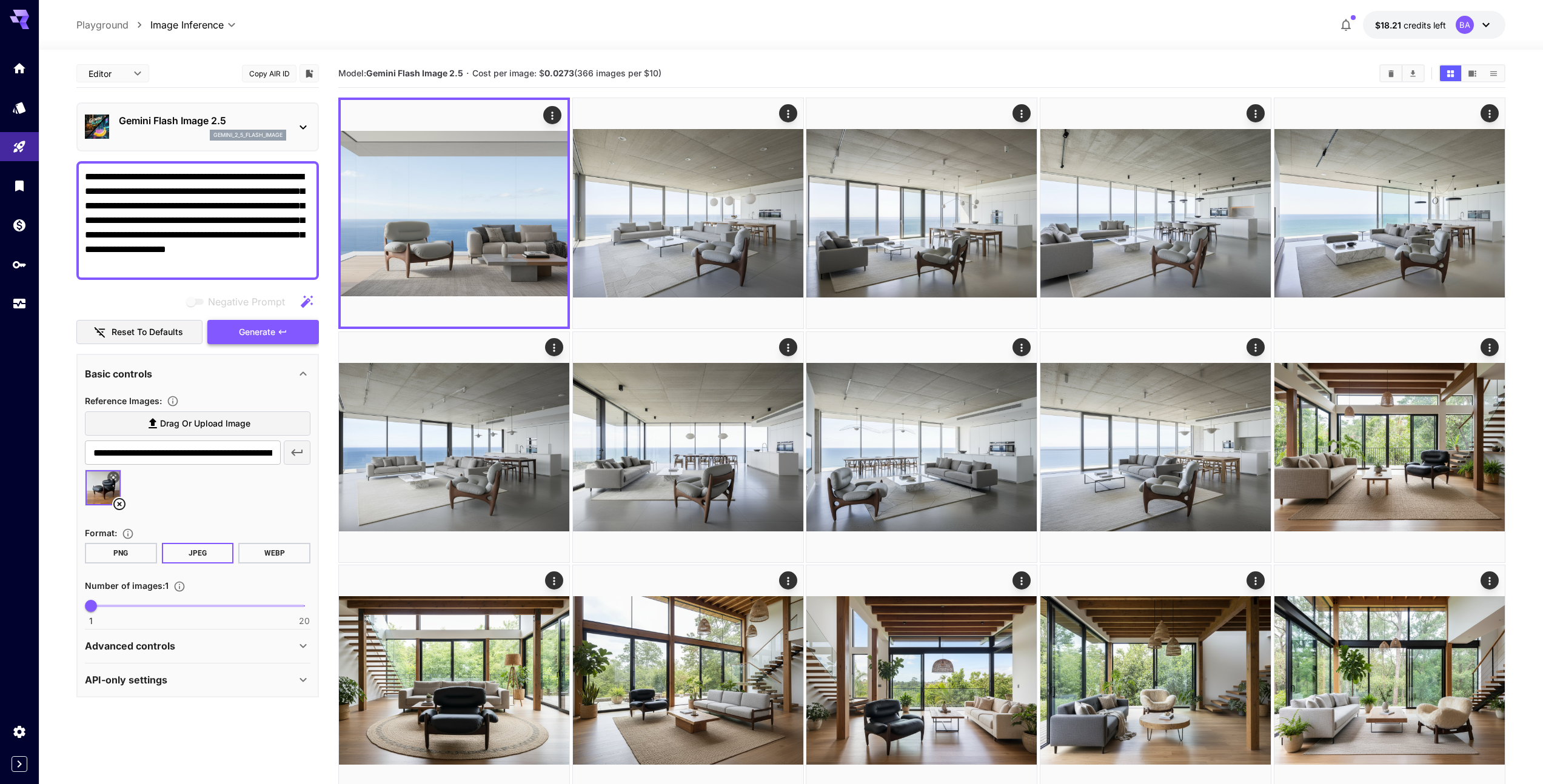
click at [266, 331] on span "Generate" at bounding box center [257, 331] width 37 height 15
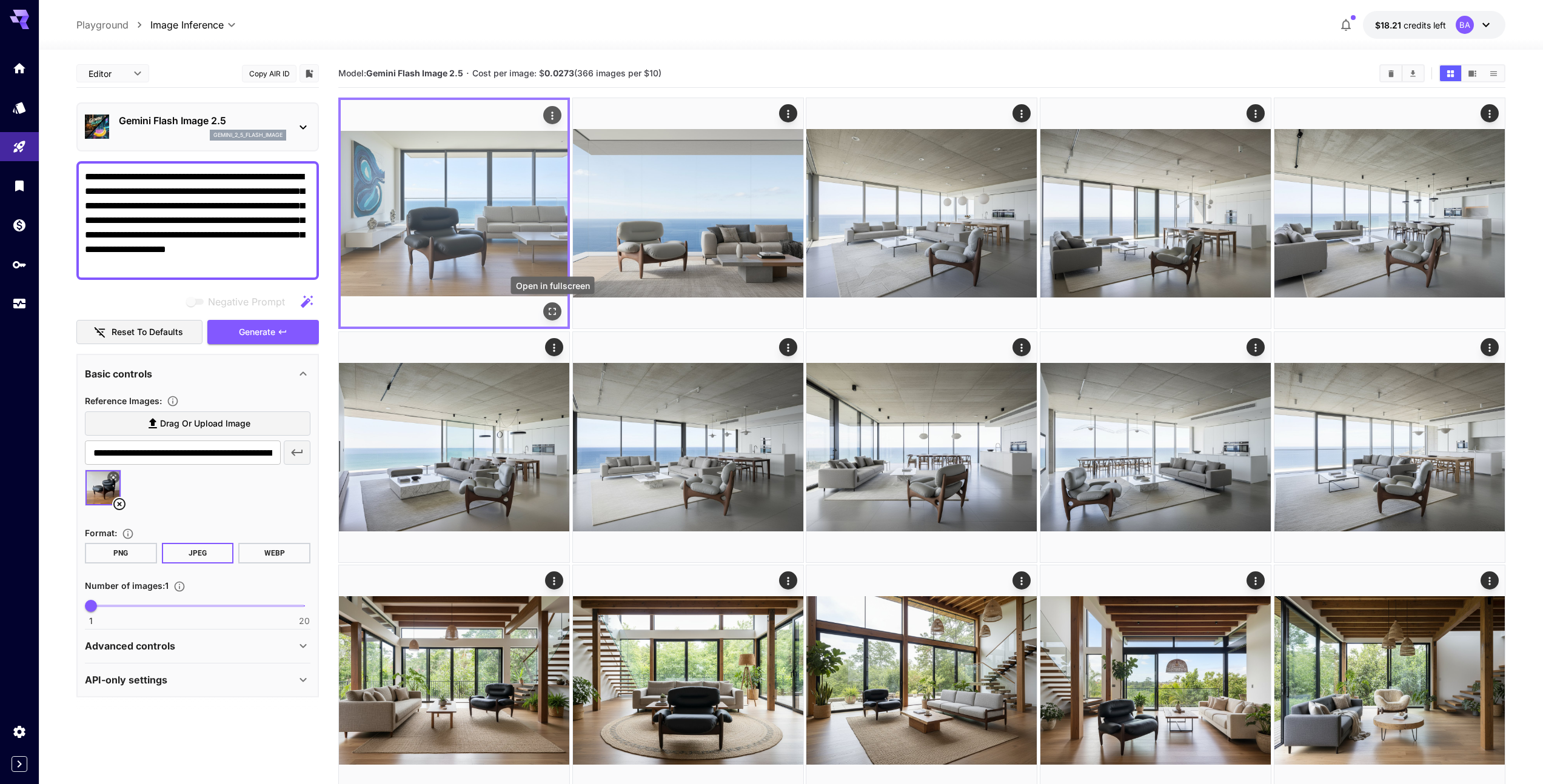
click at [550, 311] on icon "Open in fullscreen" at bounding box center [552, 312] width 12 height 12
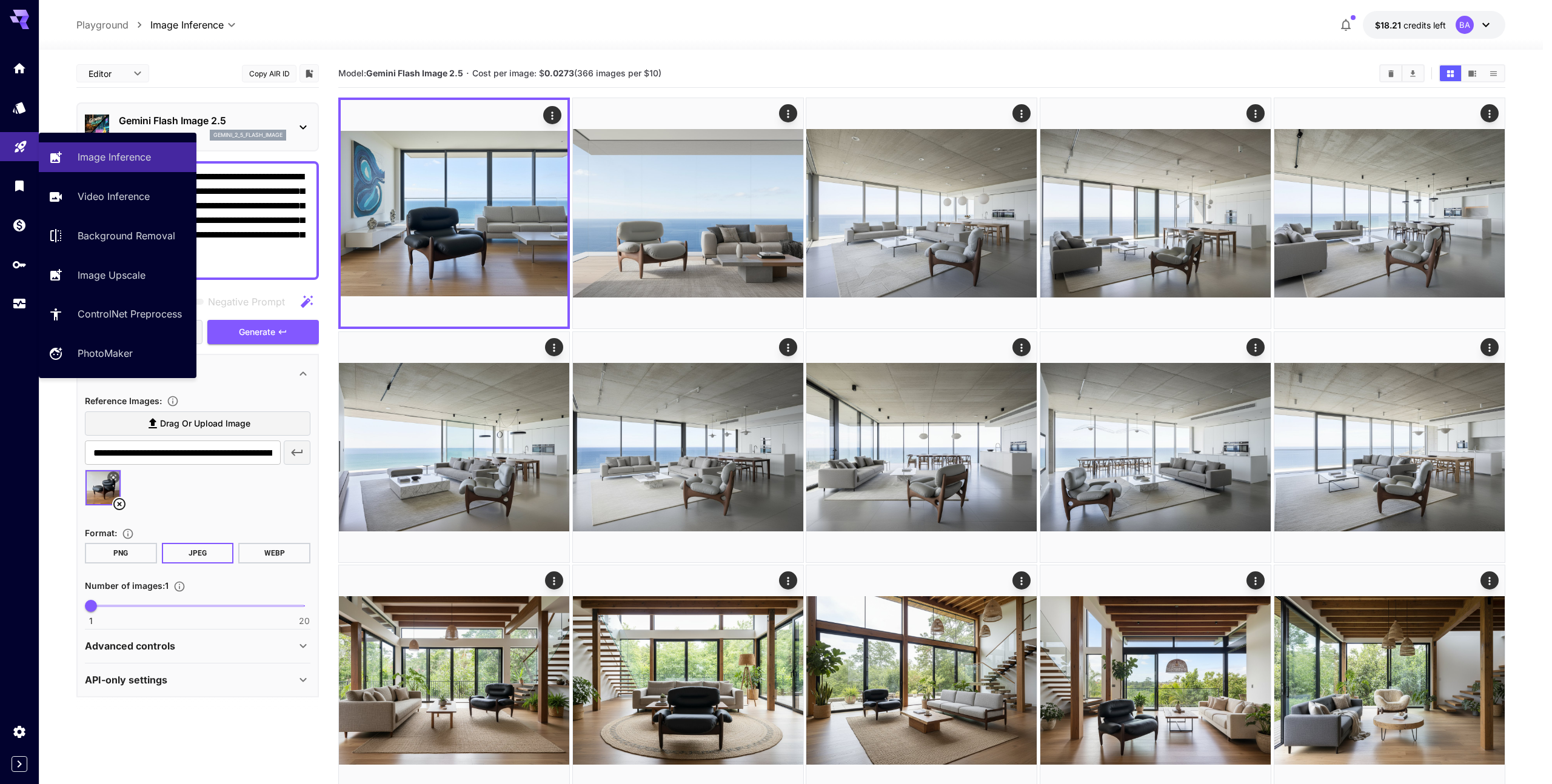
drag, startPoint x: 191, startPoint y: 269, endPoint x: 27, endPoint y: 146, distance: 205.0
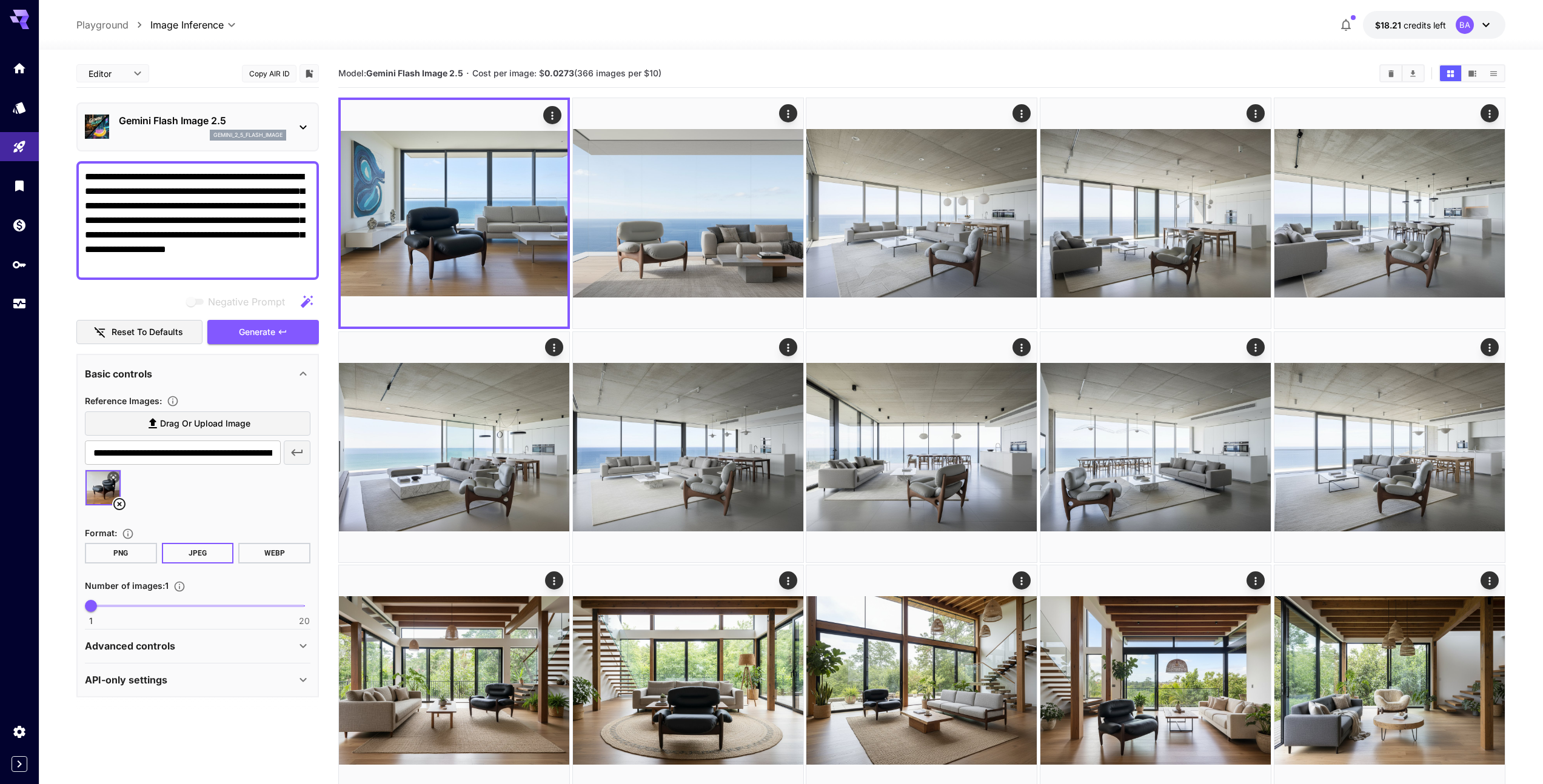
click at [254, 259] on textarea "**********" at bounding box center [197, 220] width 226 height 102
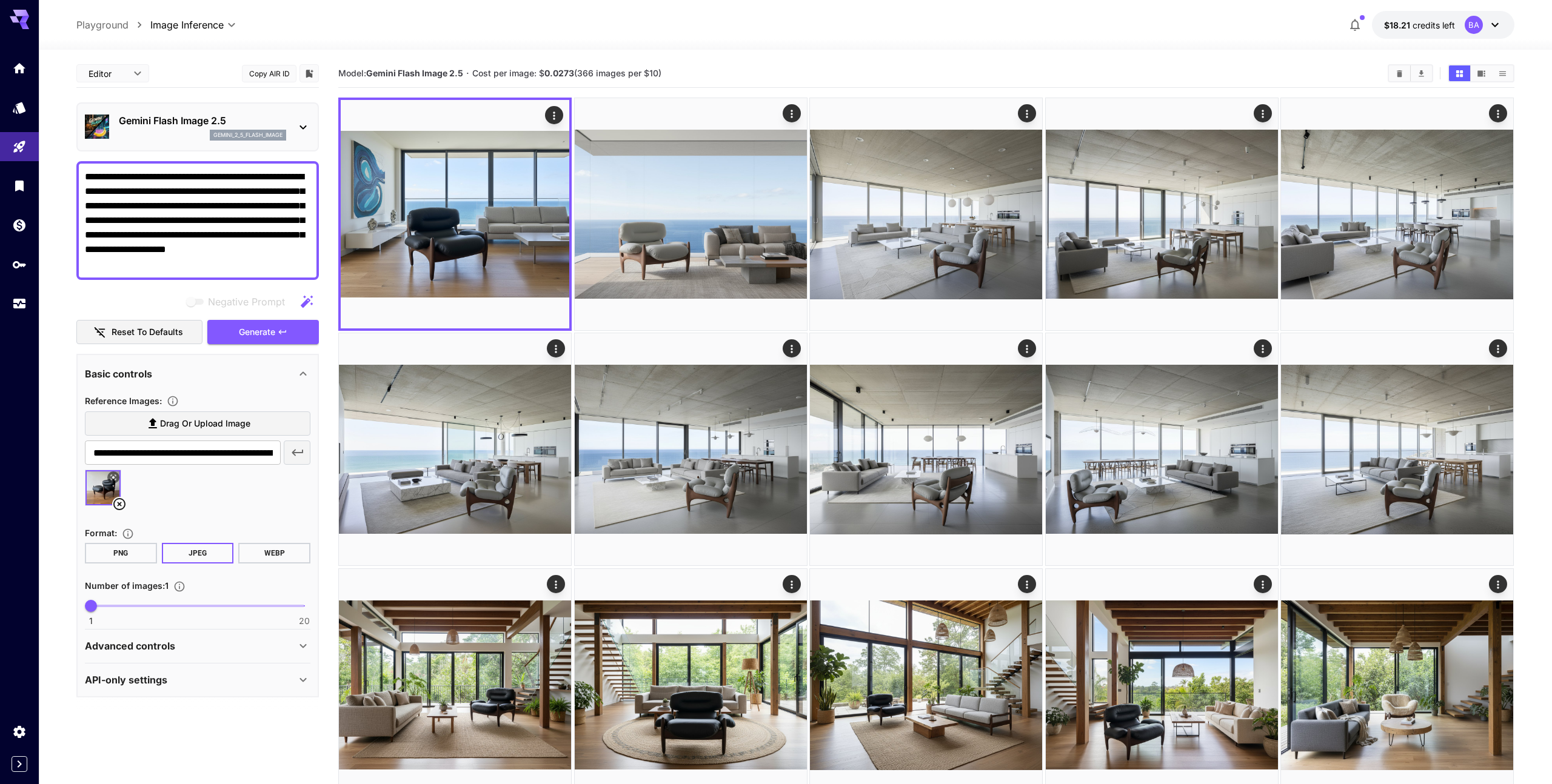
drag, startPoint x: 180, startPoint y: 265, endPoint x: 20, endPoint y: 128, distance: 210.6
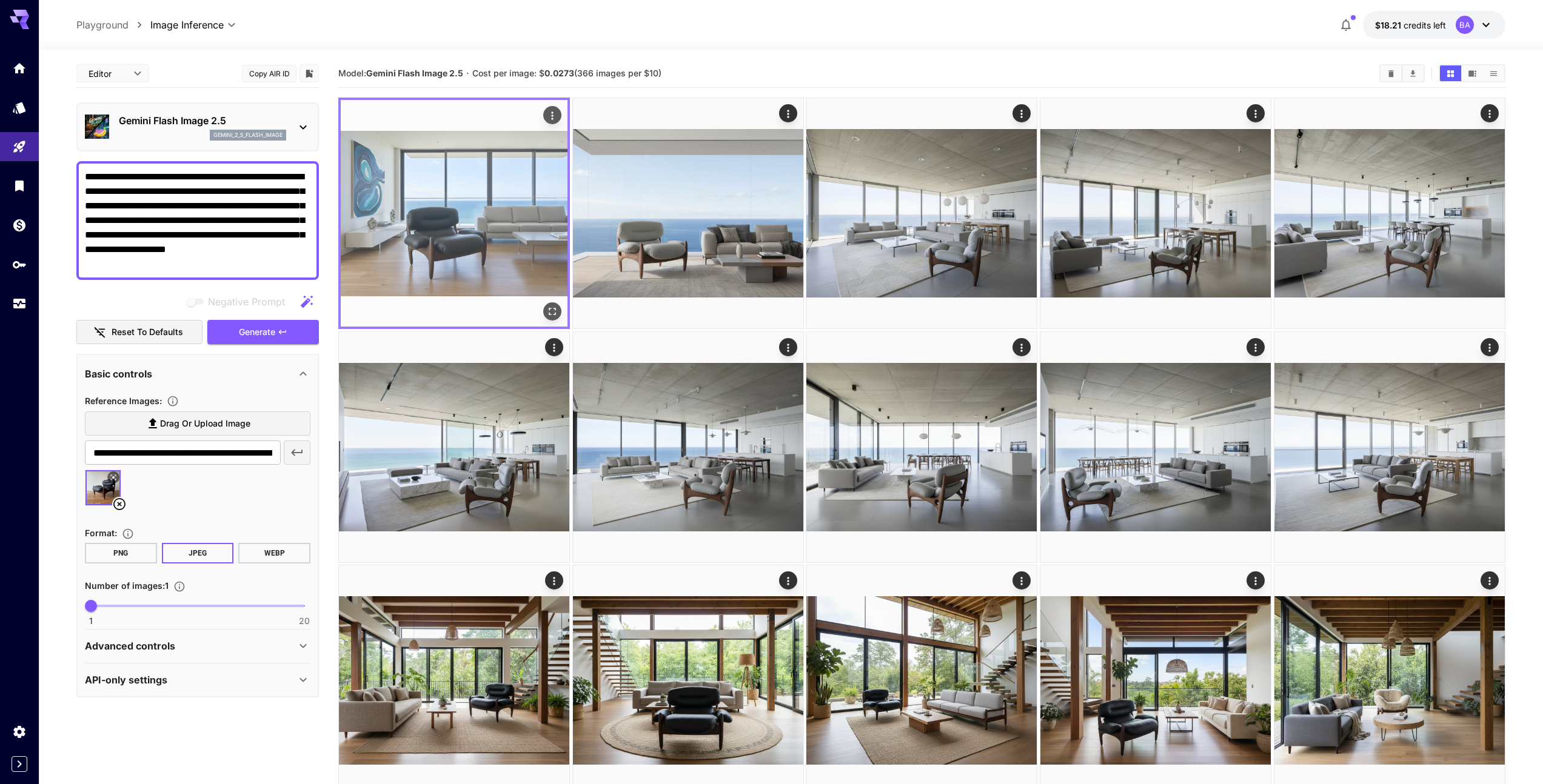
paste textarea
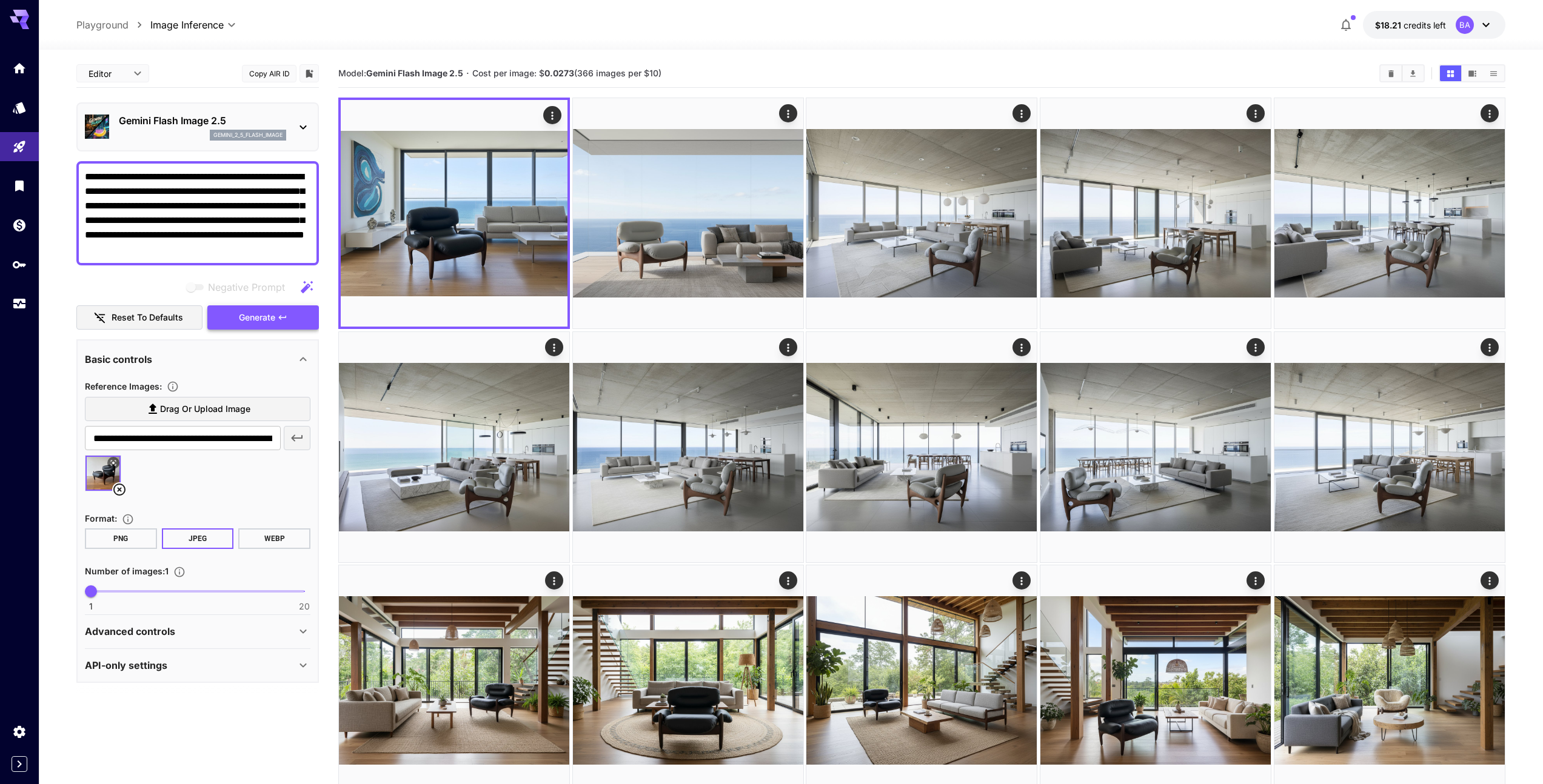
type textarea "**********"
click at [254, 316] on span "Generate" at bounding box center [257, 318] width 37 height 15
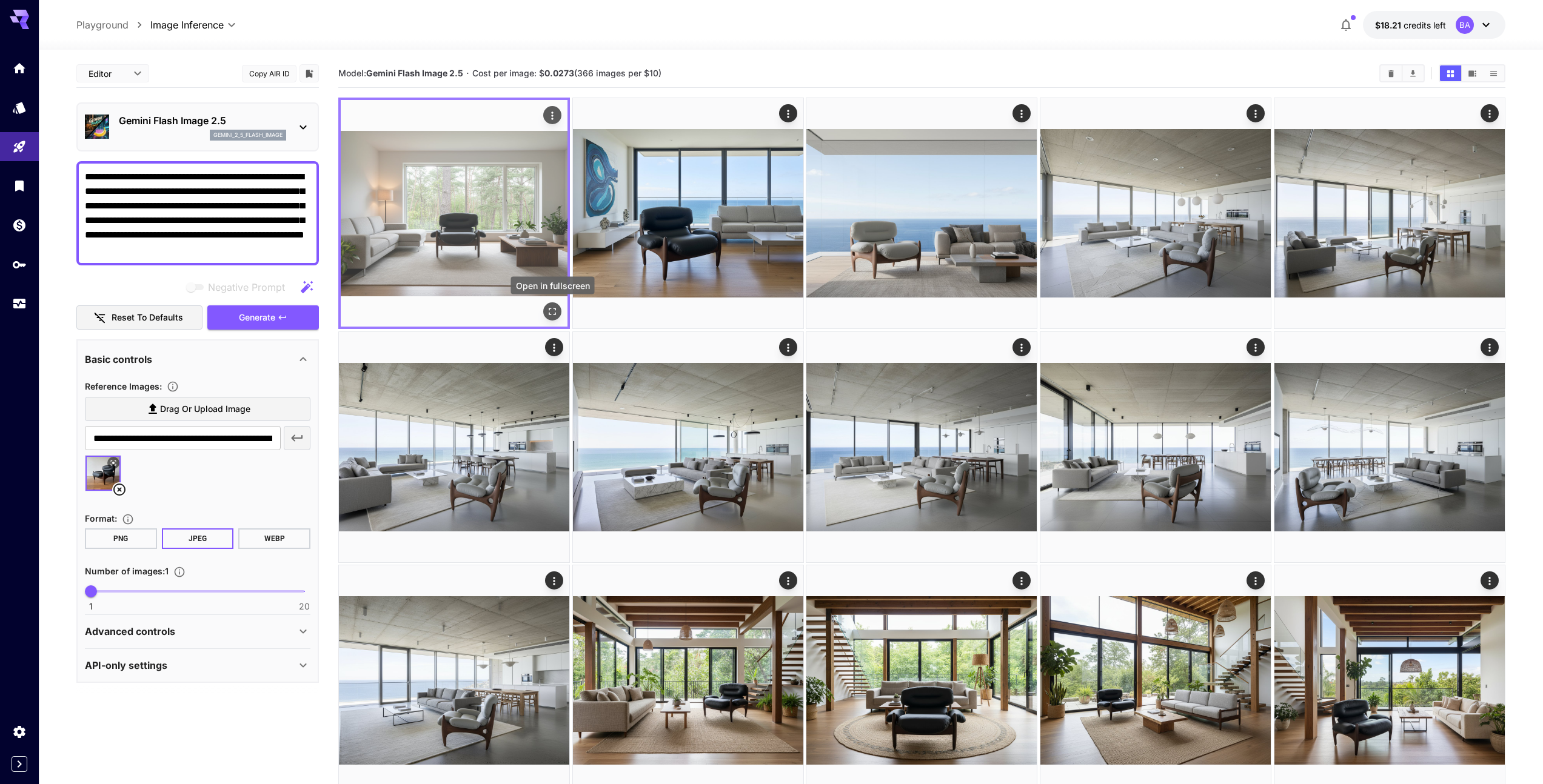
click at [552, 315] on icon "Open in fullscreen" at bounding box center [552, 312] width 12 height 12
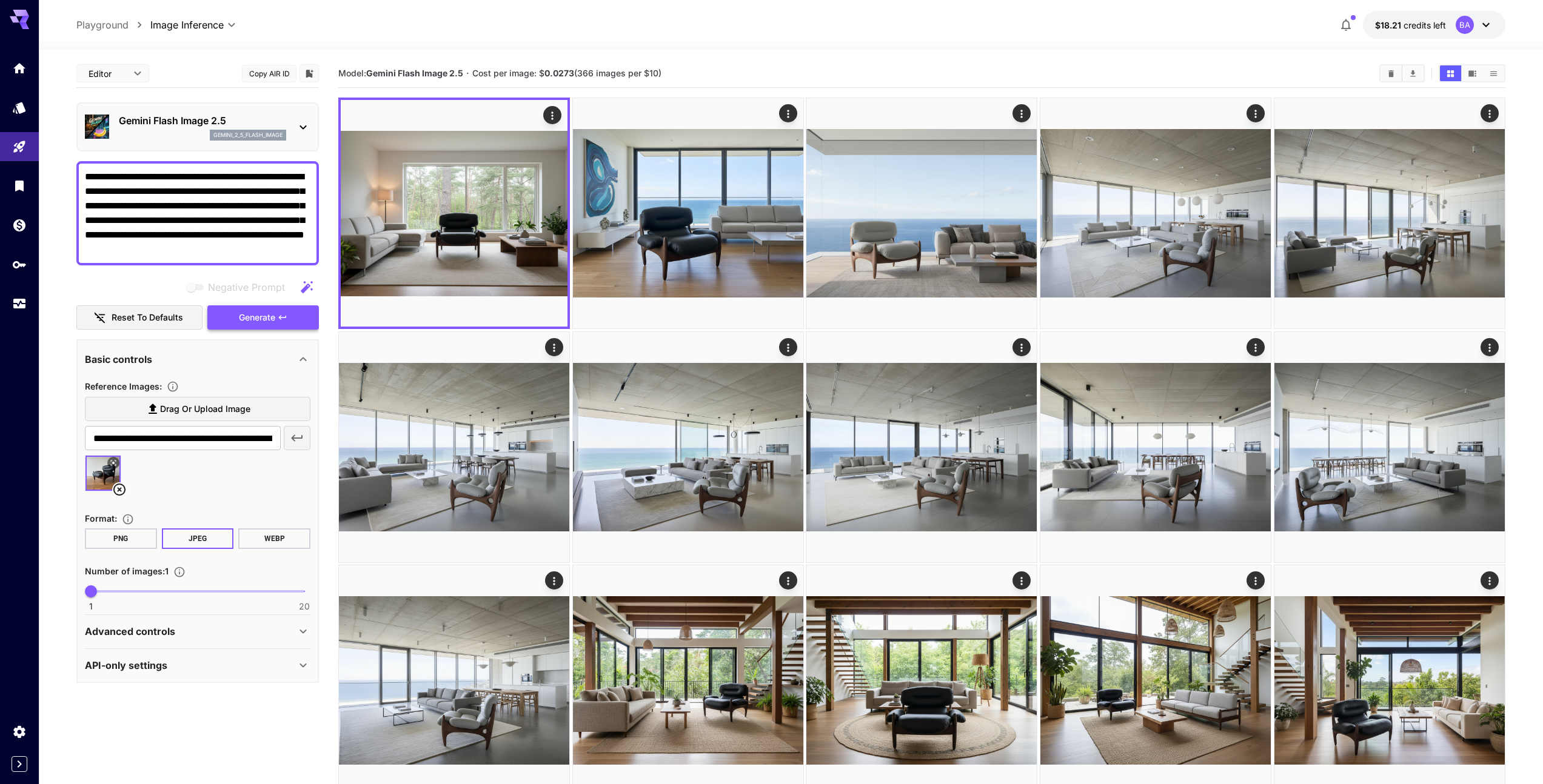
click at [275, 318] on button "Generate" at bounding box center [262, 318] width 111 height 25
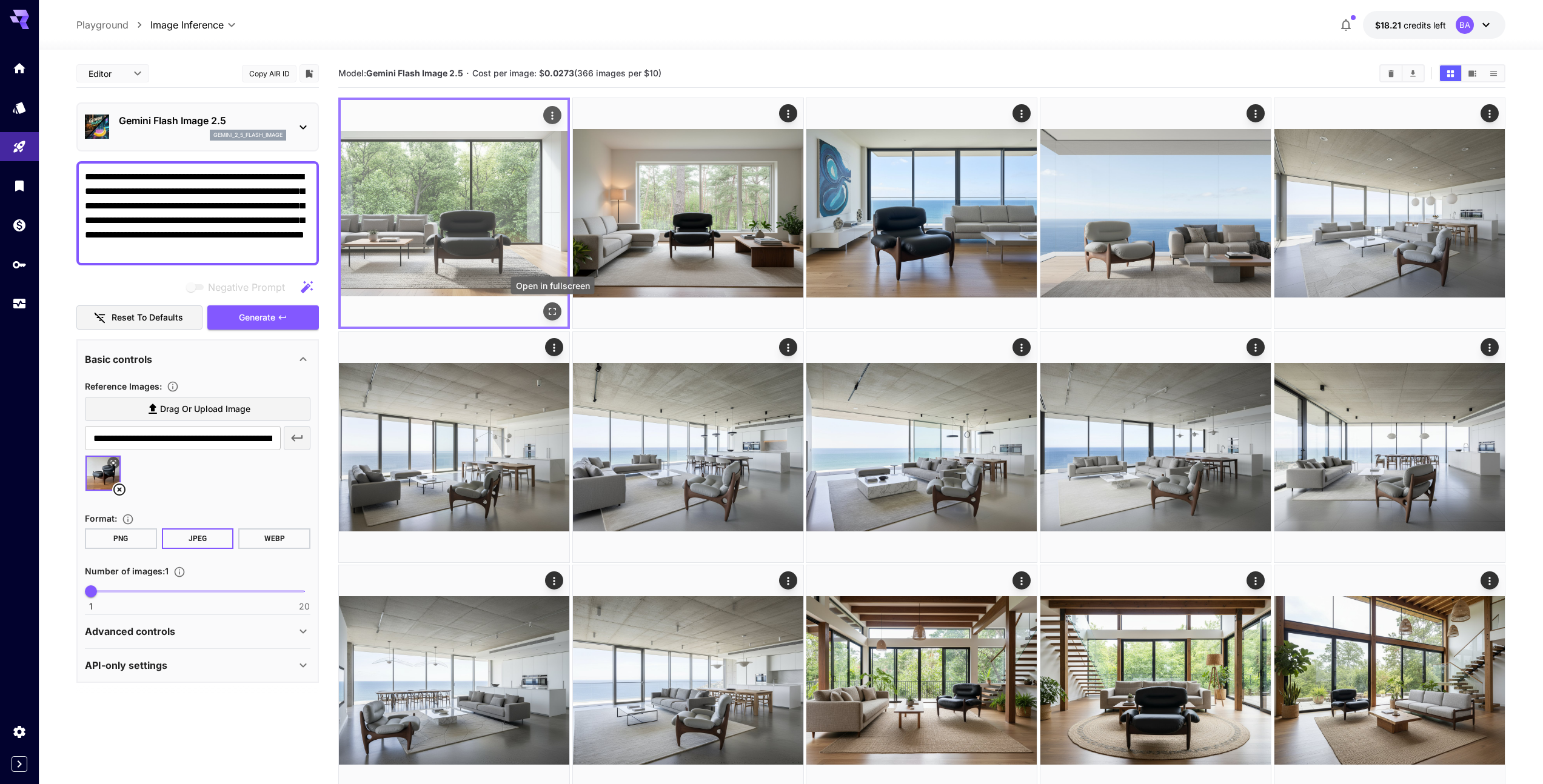
click at [552, 312] on icon "Open in fullscreen" at bounding box center [552, 312] width 12 height 12
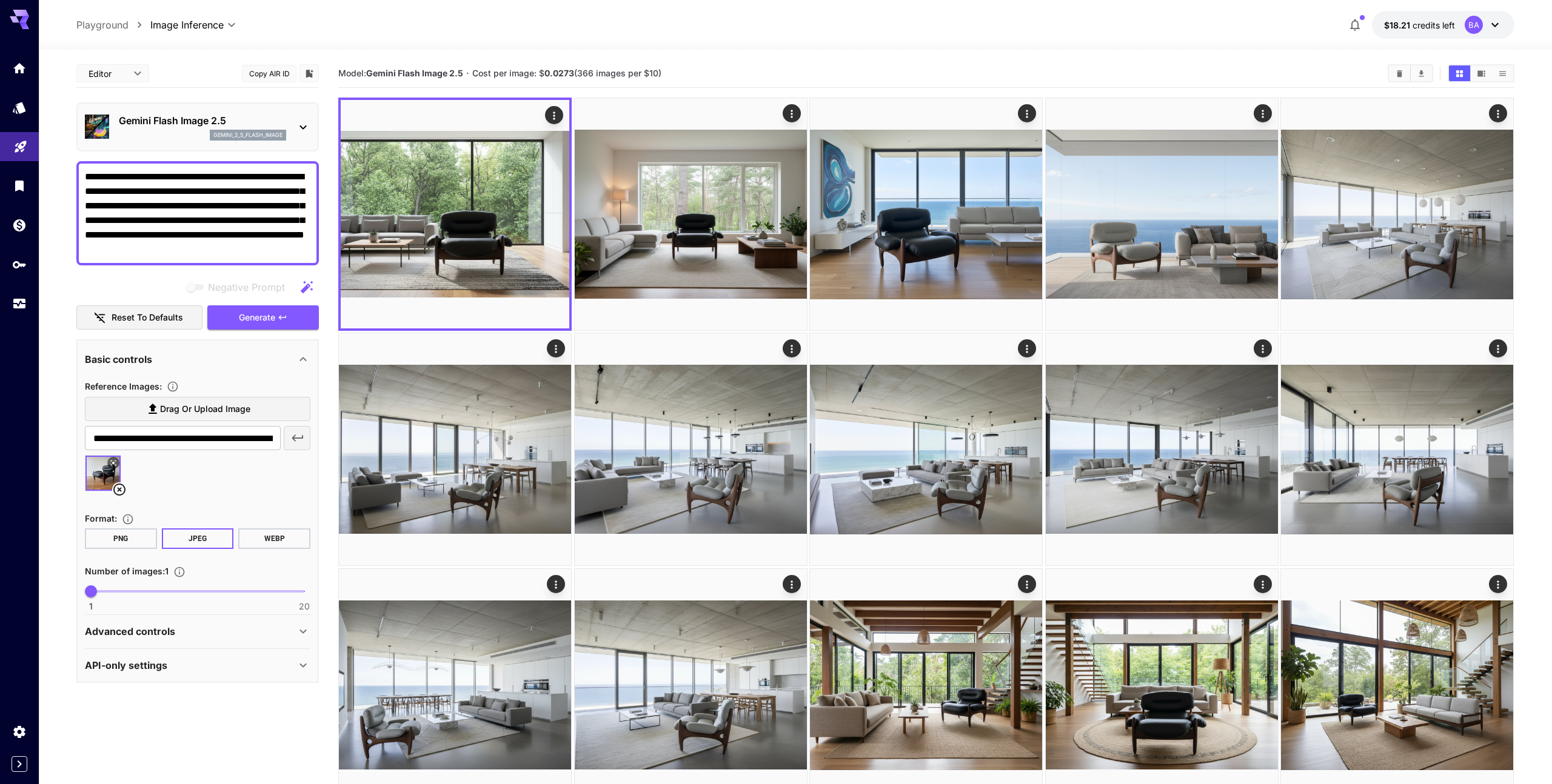
drag, startPoint x: 298, startPoint y: 253, endPoint x: 0, endPoint y: 142, distance: 318.0
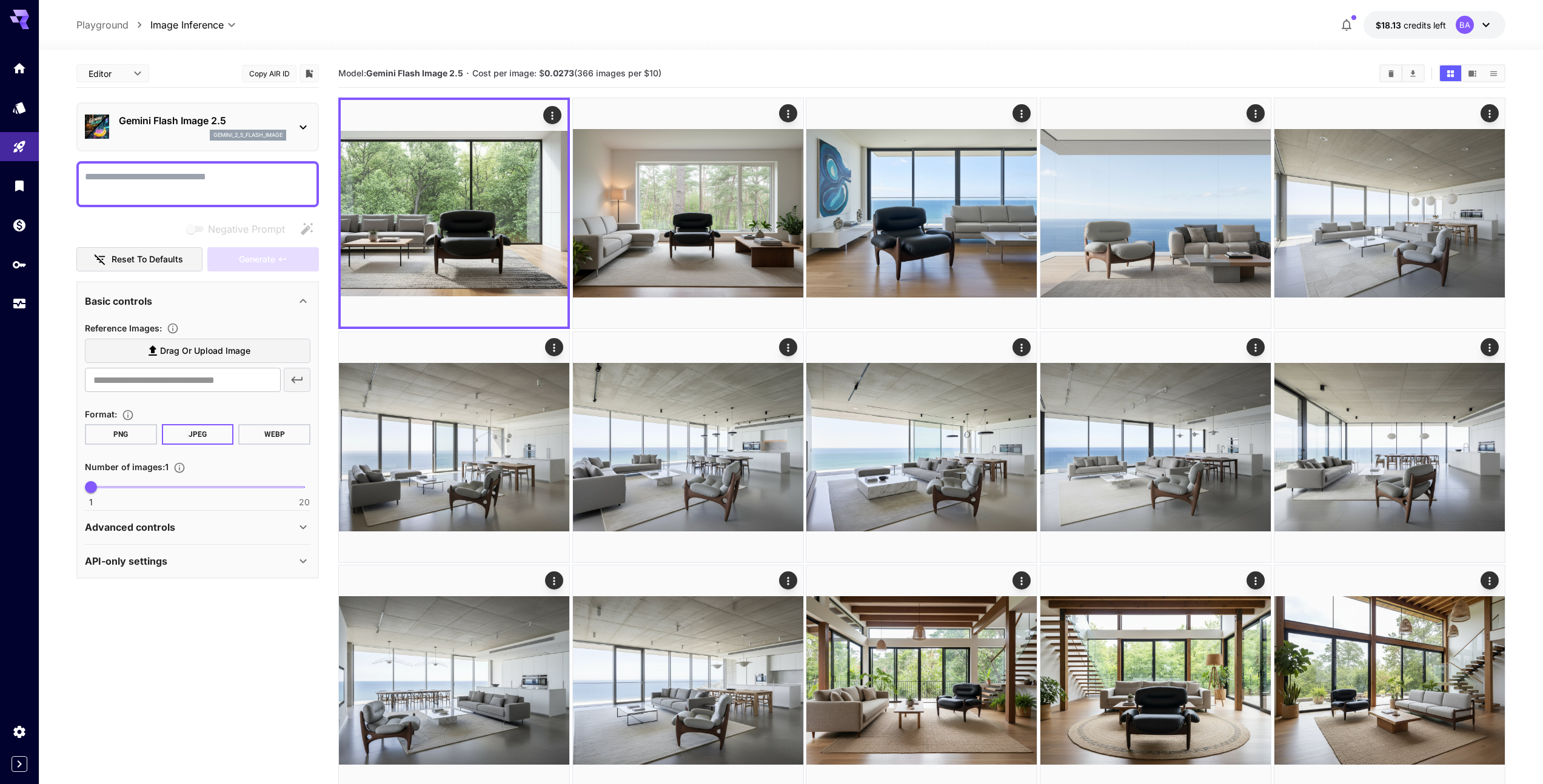
click at [172, 353] on span "Drag or upload image" at bounding box center [205, 350] width 91 height 15
click at [0, 0] on input "Drag or upload image" at bounding box center [0, 0] width 0 height 0
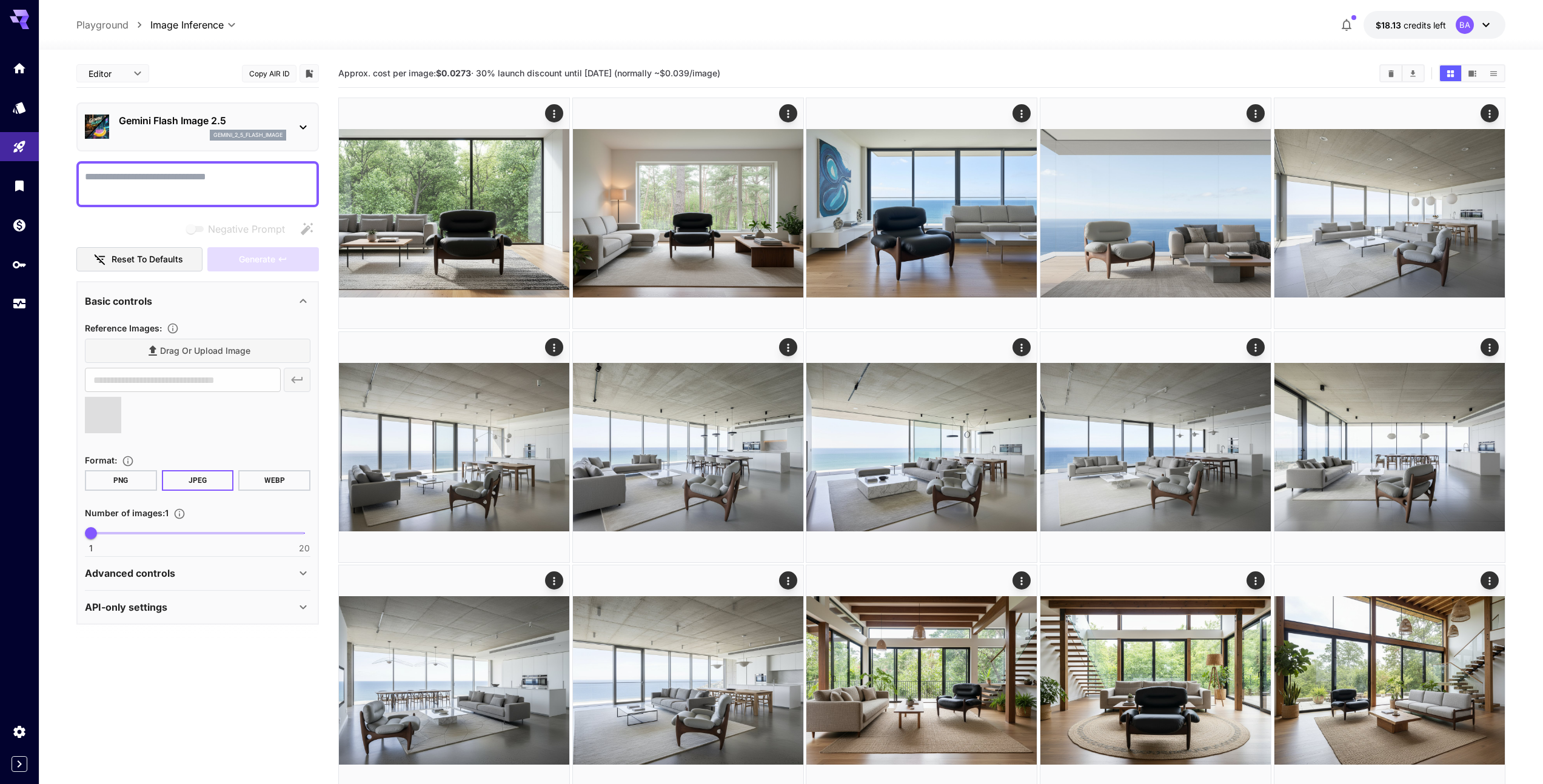
click at [151, 179] on textarea "Negative Prompt" at bounding box center [197, 183] width 226 height 29
paste textarea "**********"
type textarea "**********"
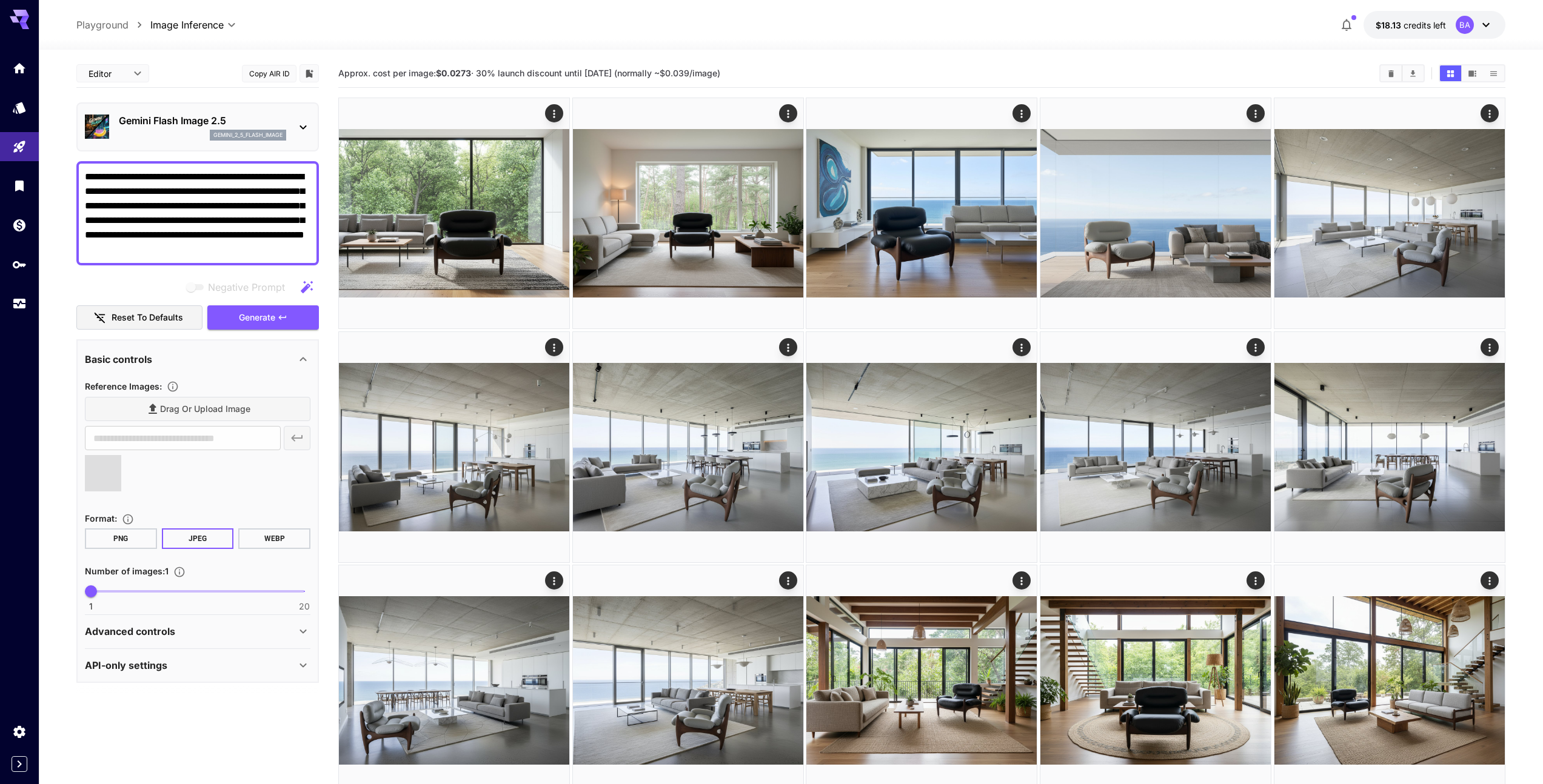
type input "**********"
click at [260, 319] on span "Generate" at bounding box center [257, 318] width 37 height 15
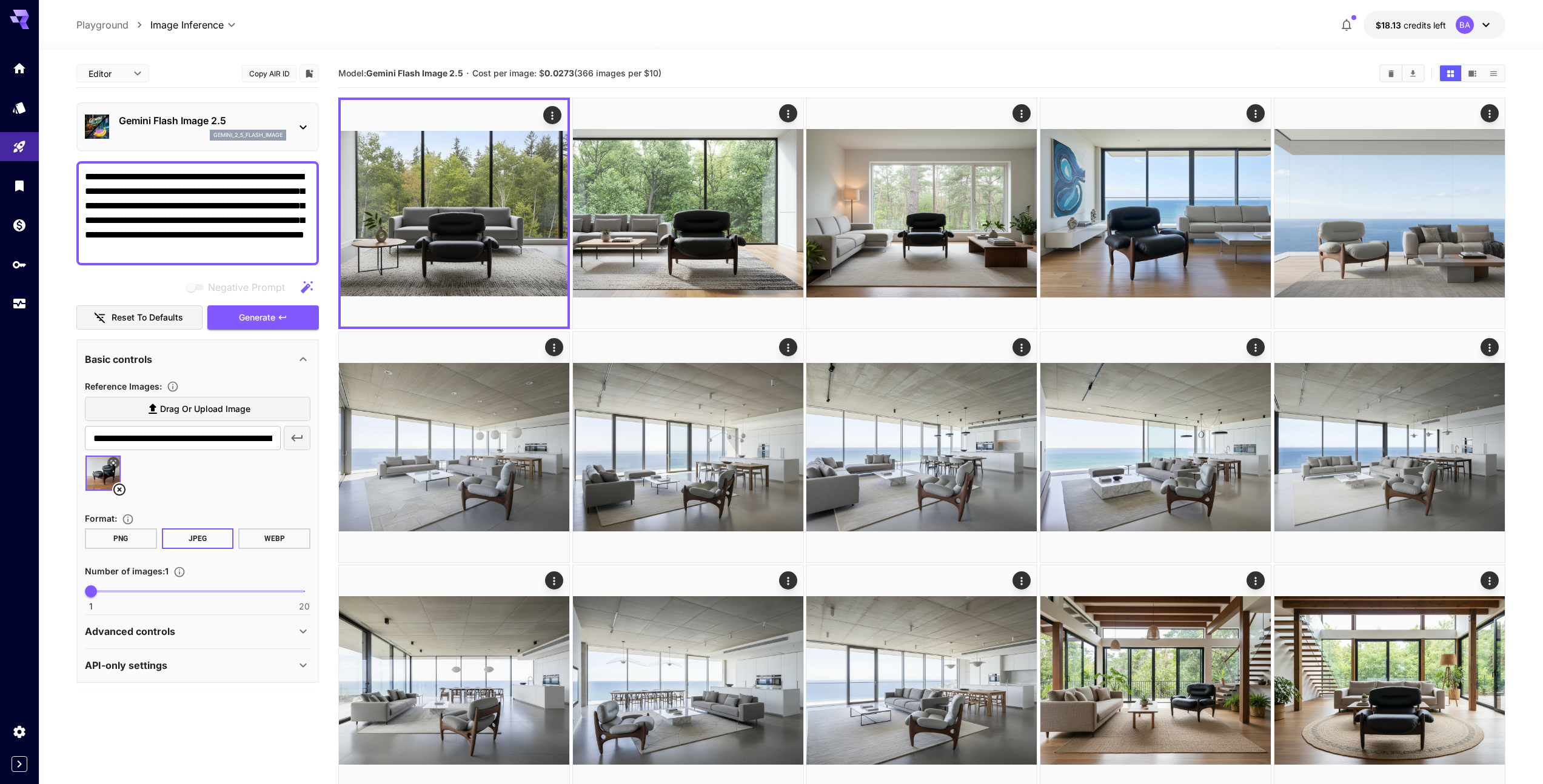
drag, startPoint x: 270, startPoint y: 193, endPoint x: 180, endPoint y: 194, distance: 90.0
click at [145, 210] on textarea "**********" at bounding box center [197, 213] width 226 height 87
type textarea "**********"
click at [261, 319] on span "Generate" at bounding box center [257, 318] width 37 height 15
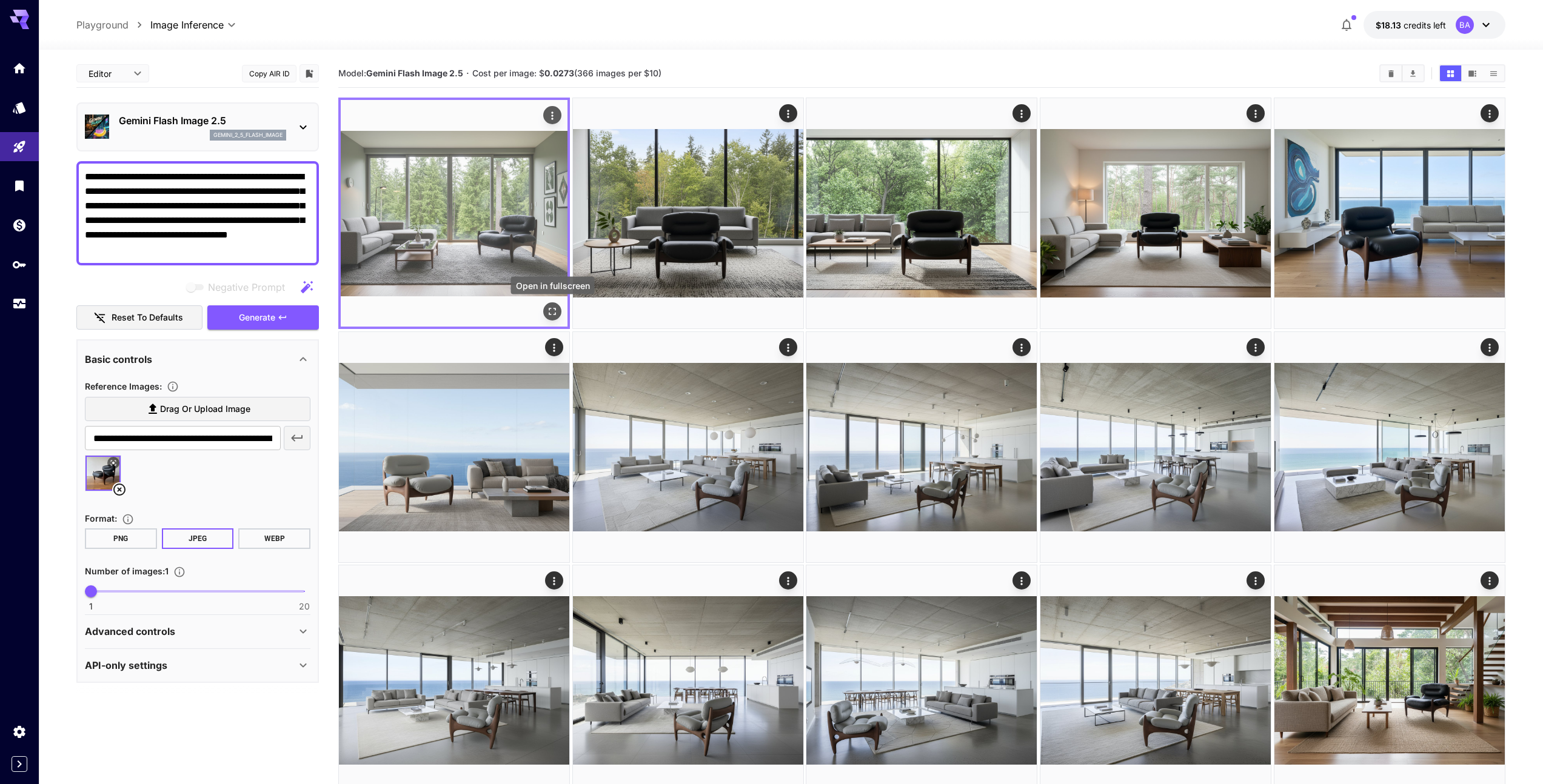
click at [553, 313] on icon "Open in fullscreen" at bounding box center [552, 312] width 12 height 12
click at [555, 115] on icon "Actions" at bounding box center [552, 115] width 12 height 12
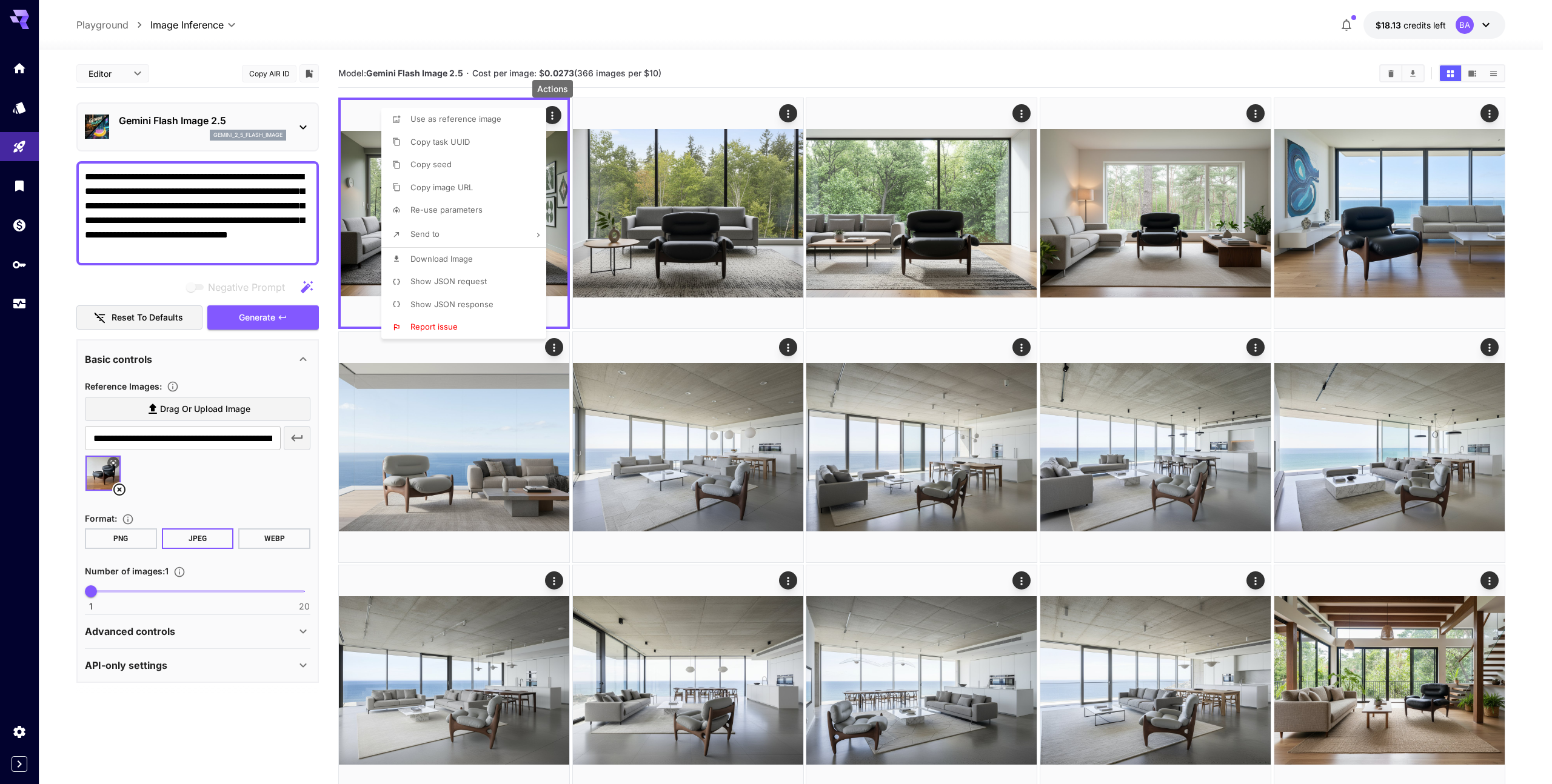
click at [469, 259] on span "Download Image" at bounding box center [441, 258] width 62 height 10
click at [729, 57] on div at bounding box center [776, 392] width 1552 height 784
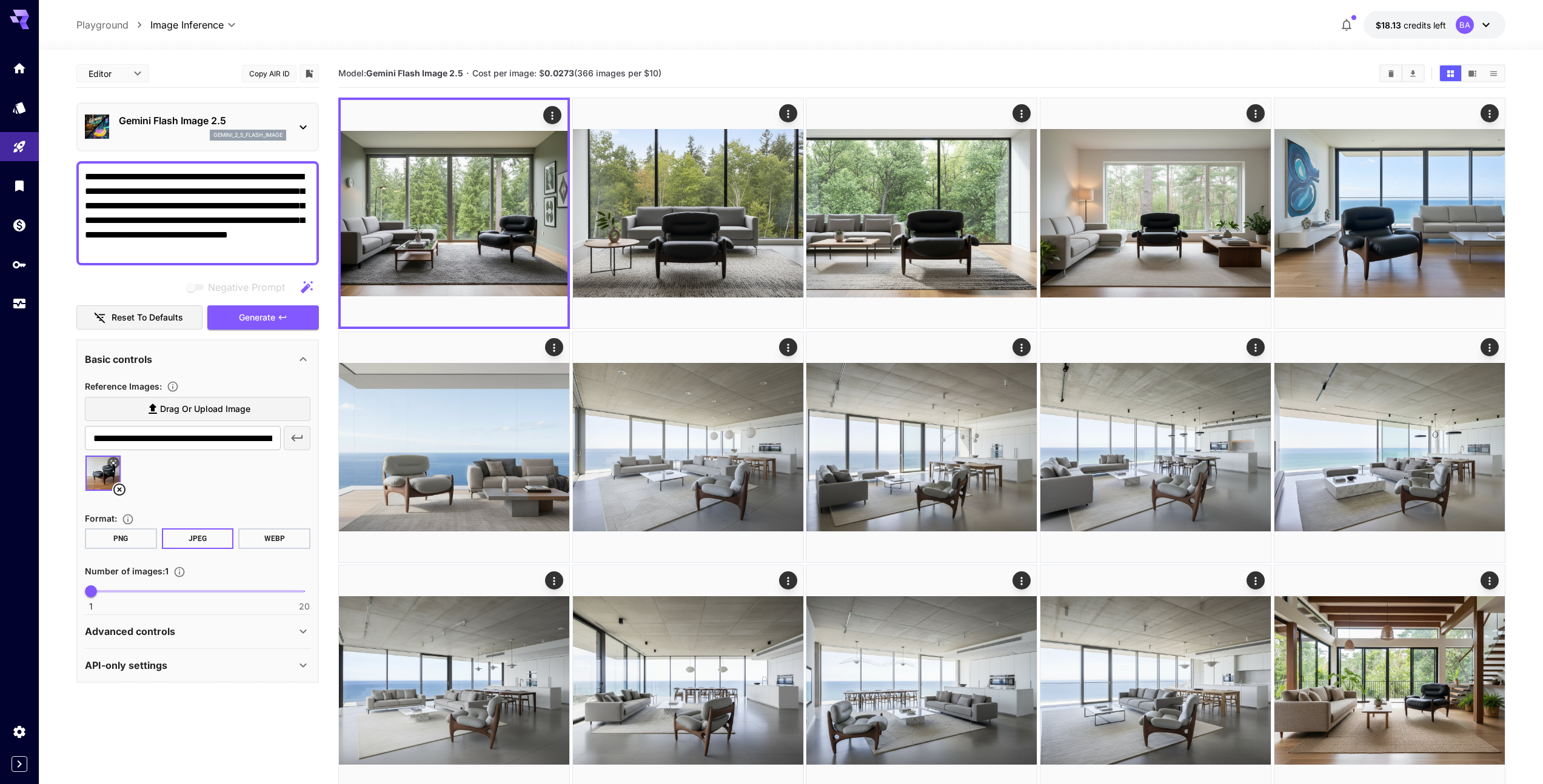
click at [118, 488] on icon at bounding box center [119, 489] width 12 height 12
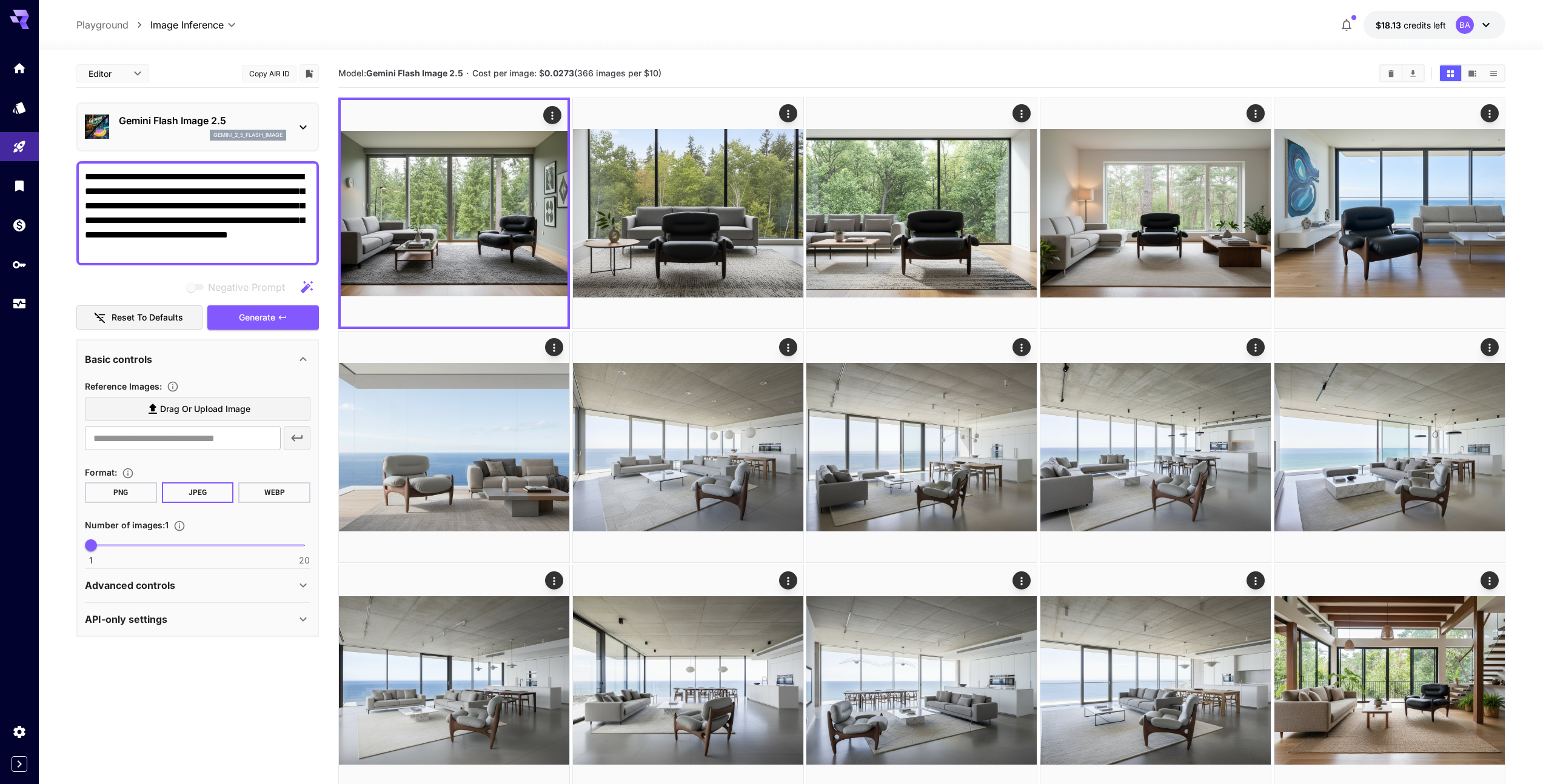
click at [197, 408] on span "Drag or upload image" at bounding box center [205, 408] width 91 height 15
click at [0, 0] on input "Drag or upload image" at bounding box center [0, 0] width 0 height 0
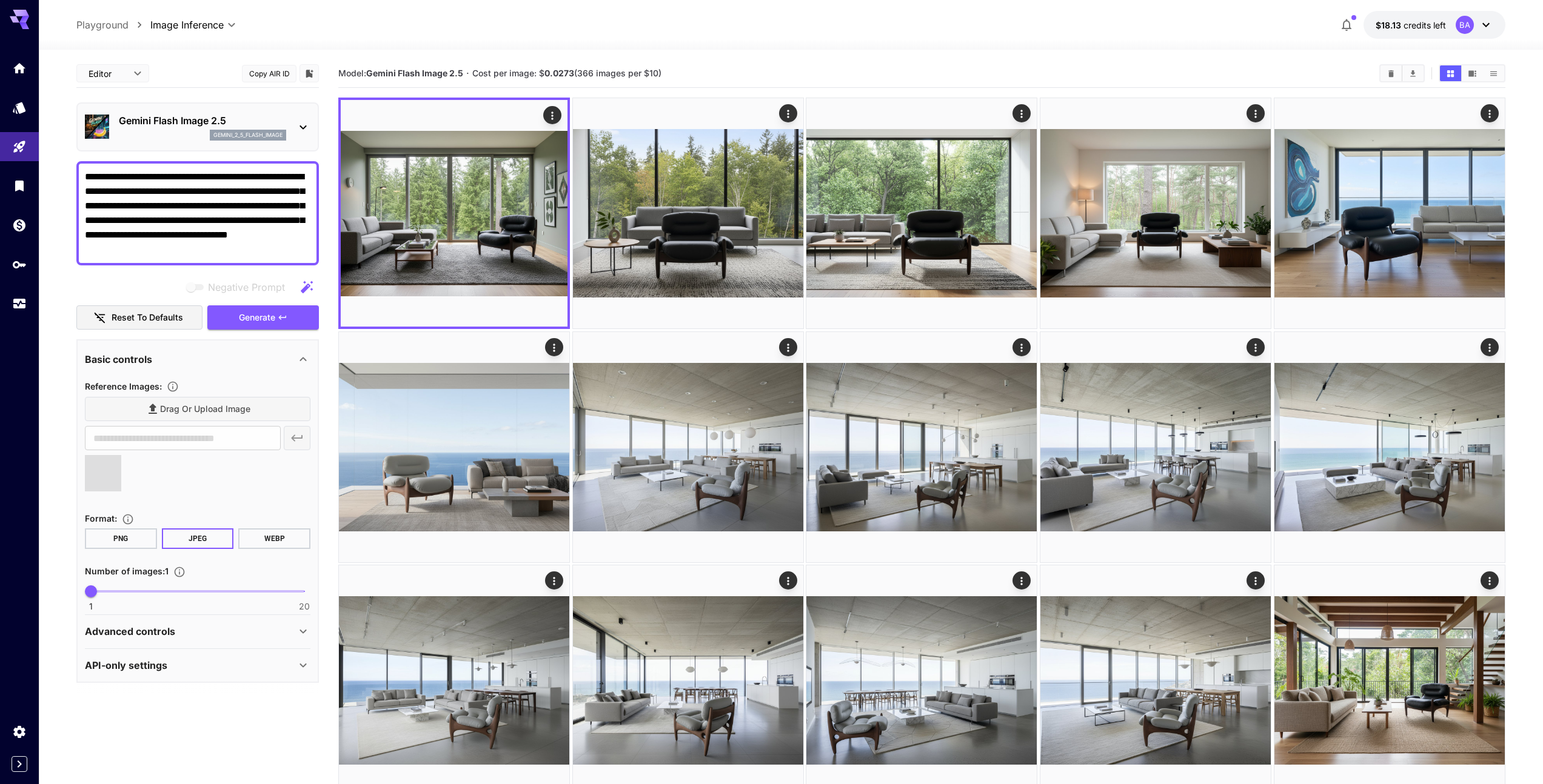
type input "**********"
click at [271, 317] on span "Generate" at bounding box center [257, 318] width 37 height 15
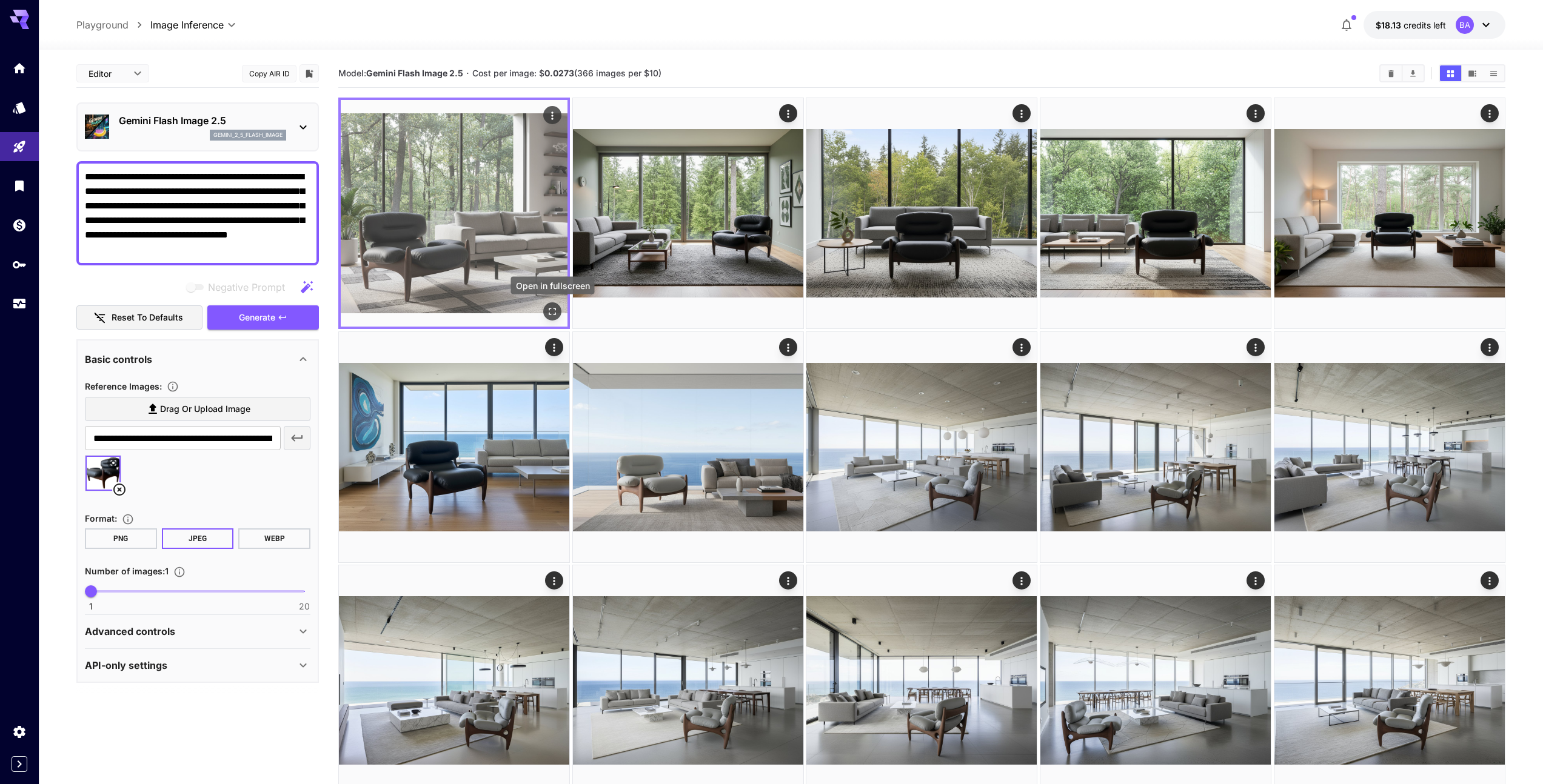
click at [551, 313] on icon "Open in fullscreen" at bounding box center [552, 312] width 12 height 12
click at [554, 311] on icon "Open in fullscreen" at bounding box center [552, 312] width 12 height 12
click at [551, 117] on icon "Actions" at bounding box center [552, 115] width 12 height 12
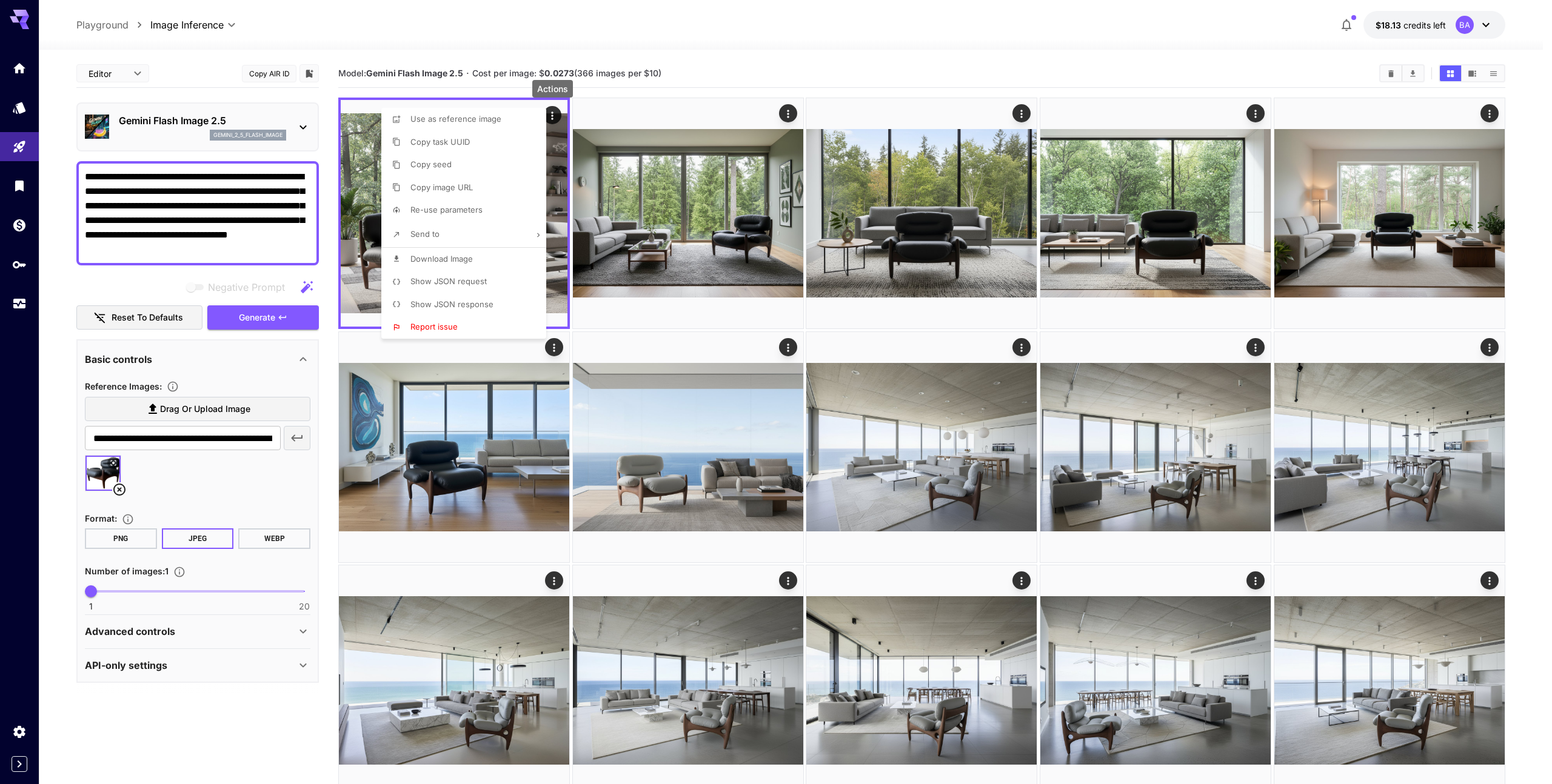
click at [436, 260] on span "Download Image" at bounding box center [441, 258] width 62 height 10
click at [698, 103] on div at bounding box center [776, 392] width 1552 height 784
